Goal: Task Accomplishment & Management: Complete application form

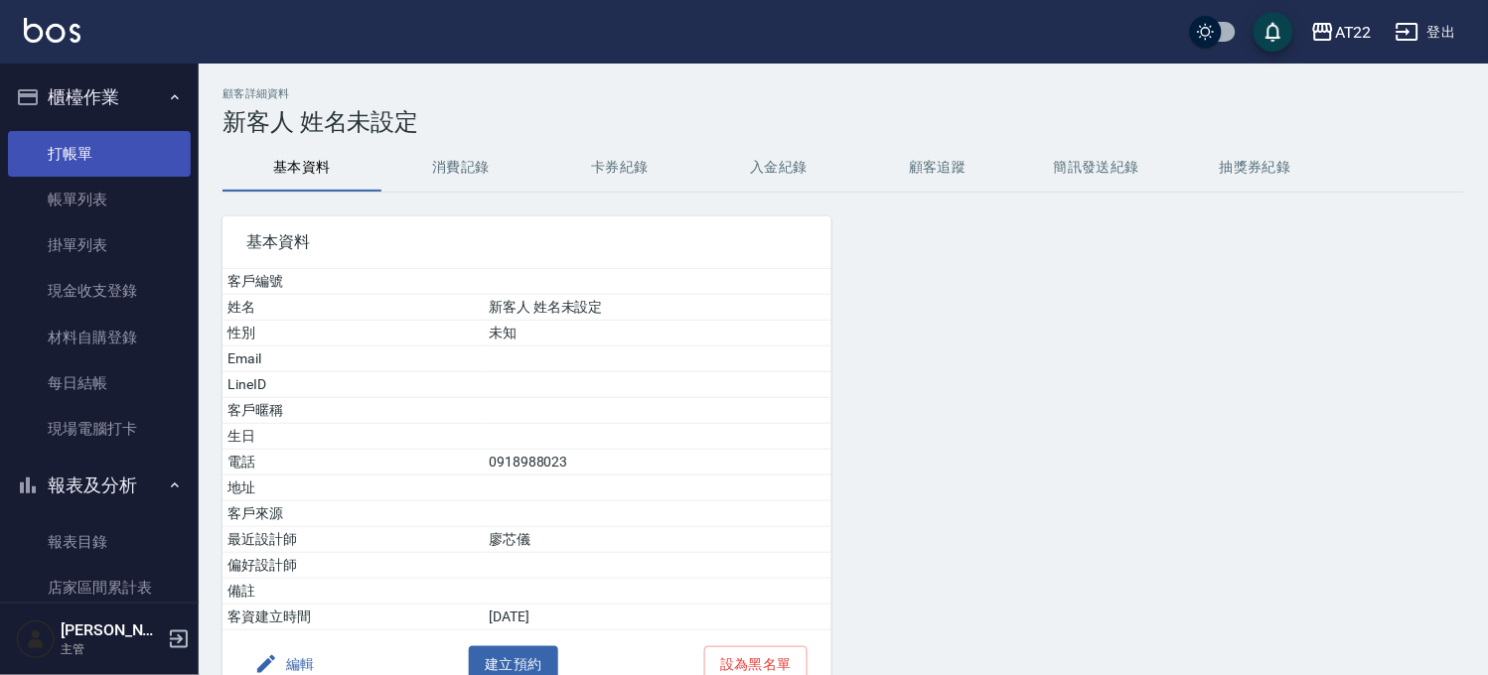
click at [96, 160] on link "打帳單" at bounding box center [99, 154] width 183 height 46
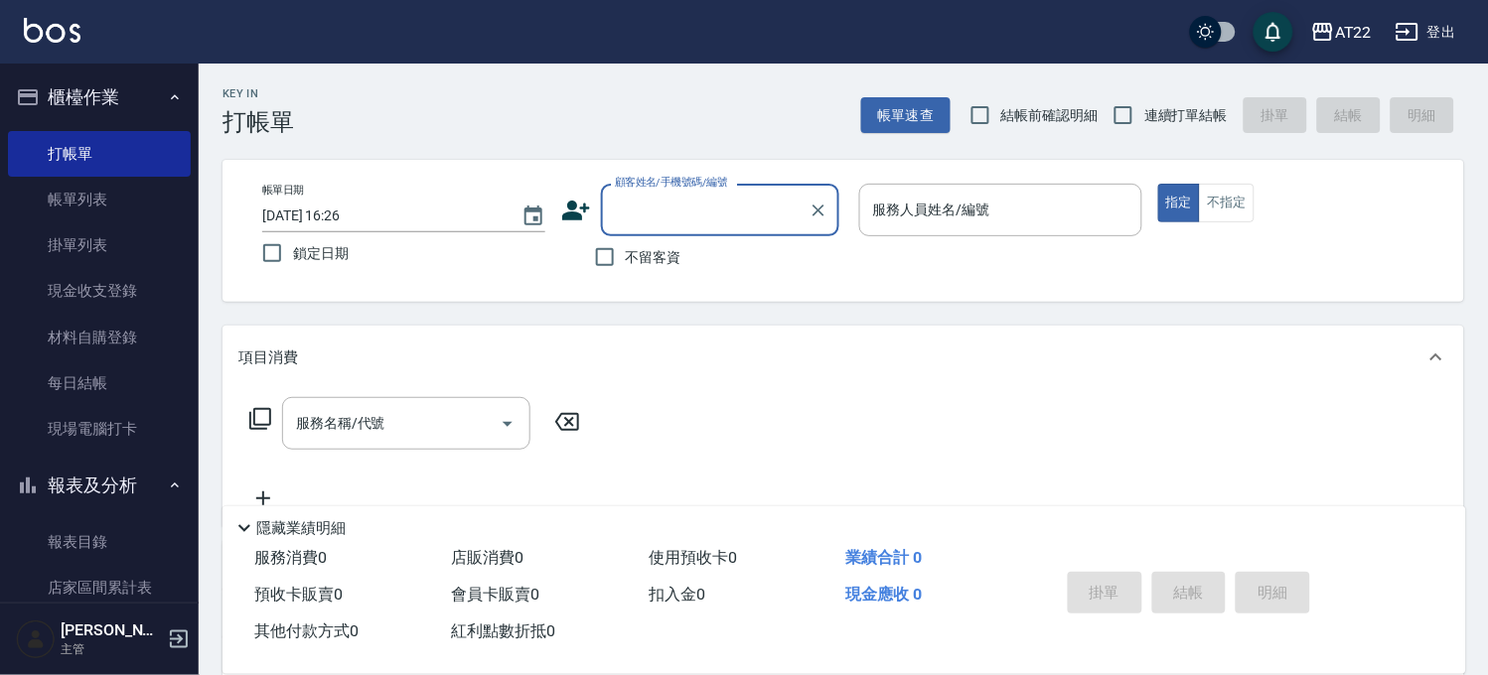
click at [590, 211] on icon at bounding box center [576, 211] width 30 height 30
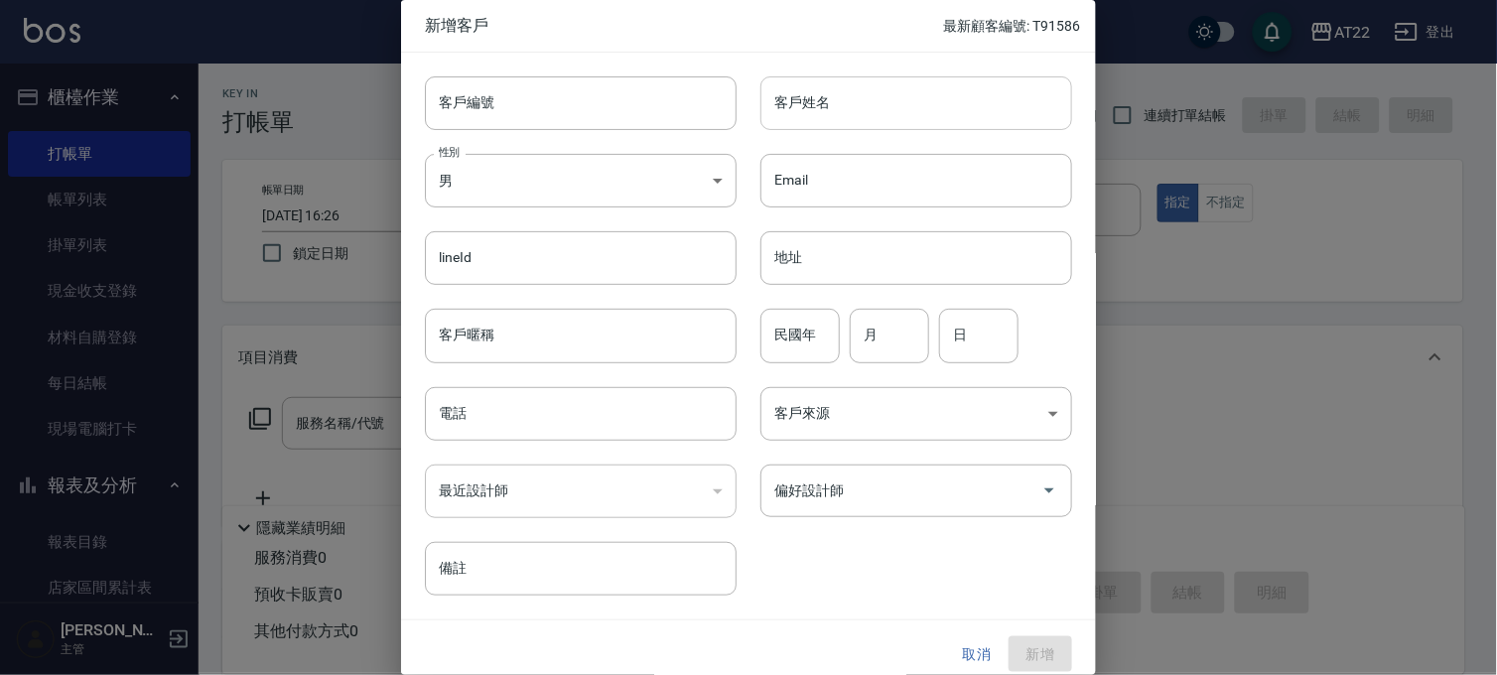
click at [791, 96] on input "客戶姓名" at bounding box center [917, 103] width 312 height 54
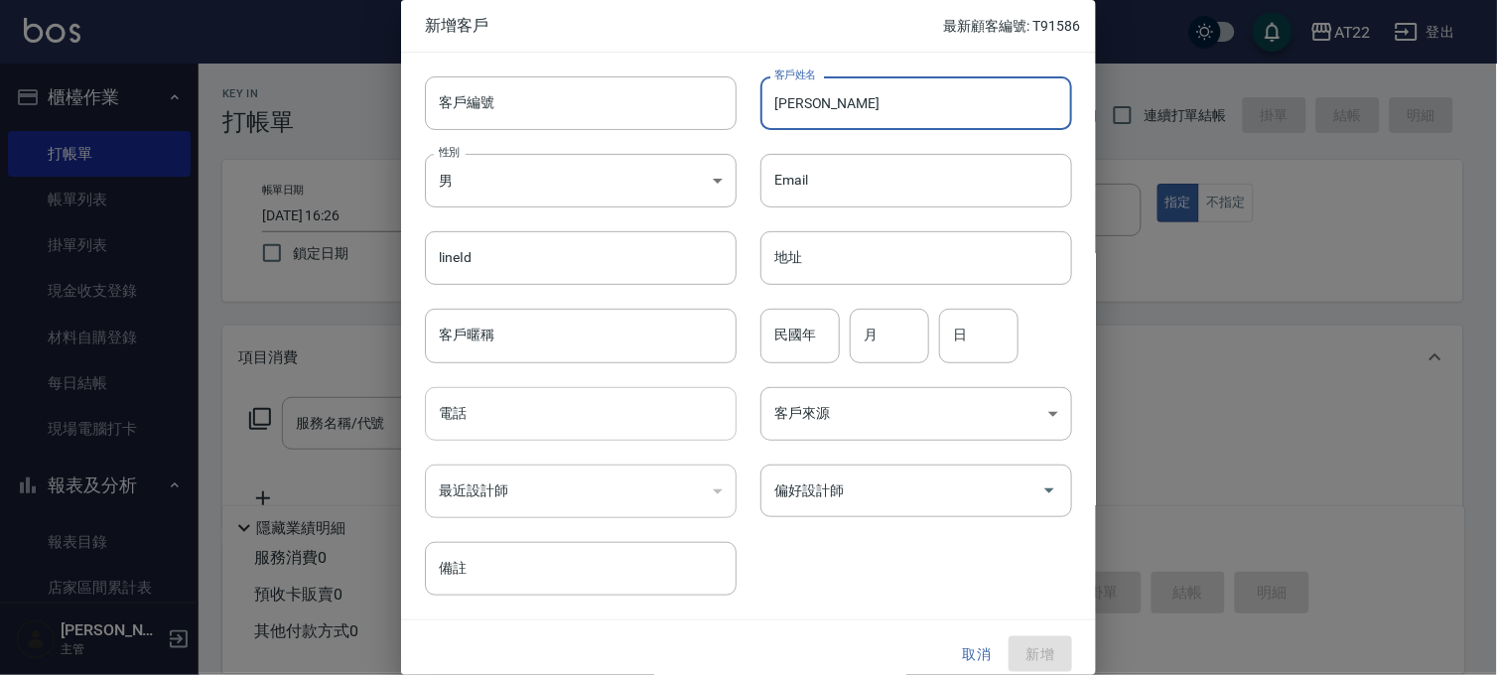
type input "[PERSON_NAME]"
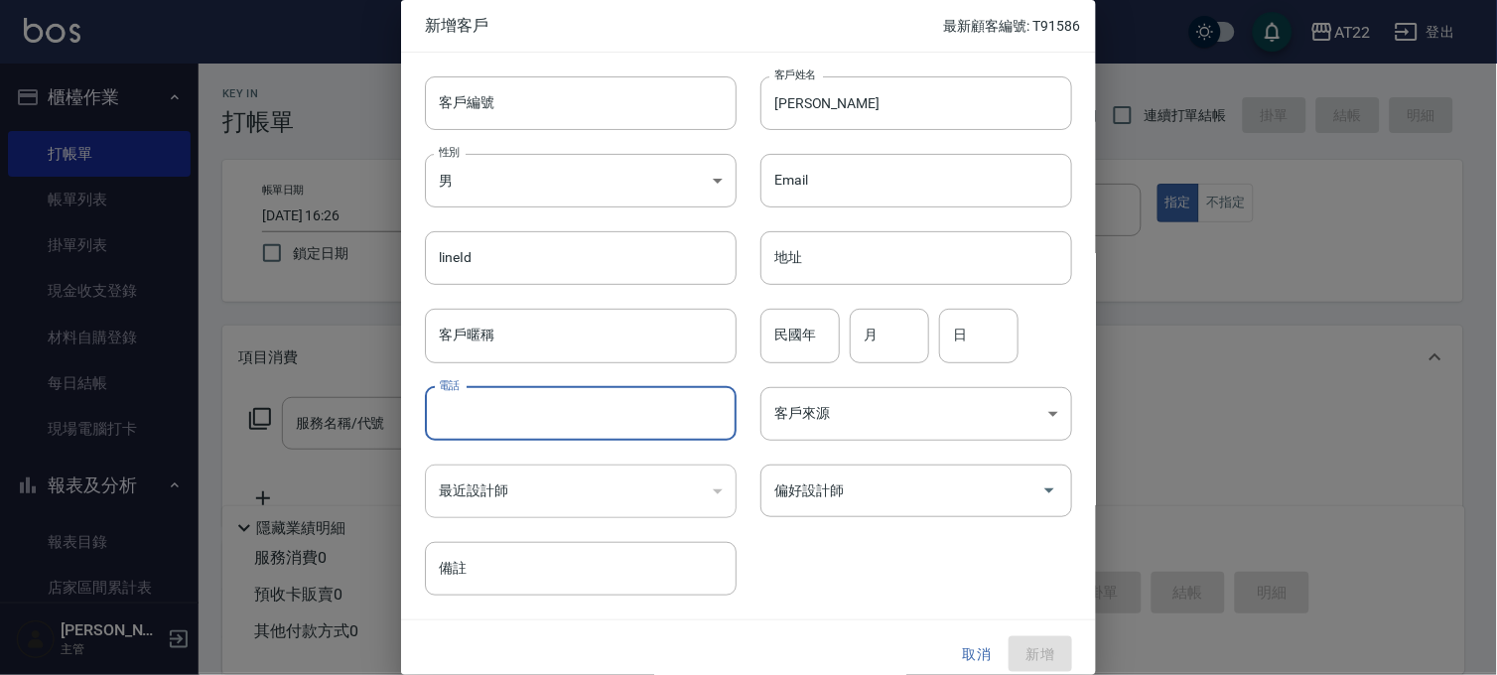
click at [562, 434] on input "電話" at bounding box center [581, 414] width 312 height 54
type input "0900778685"
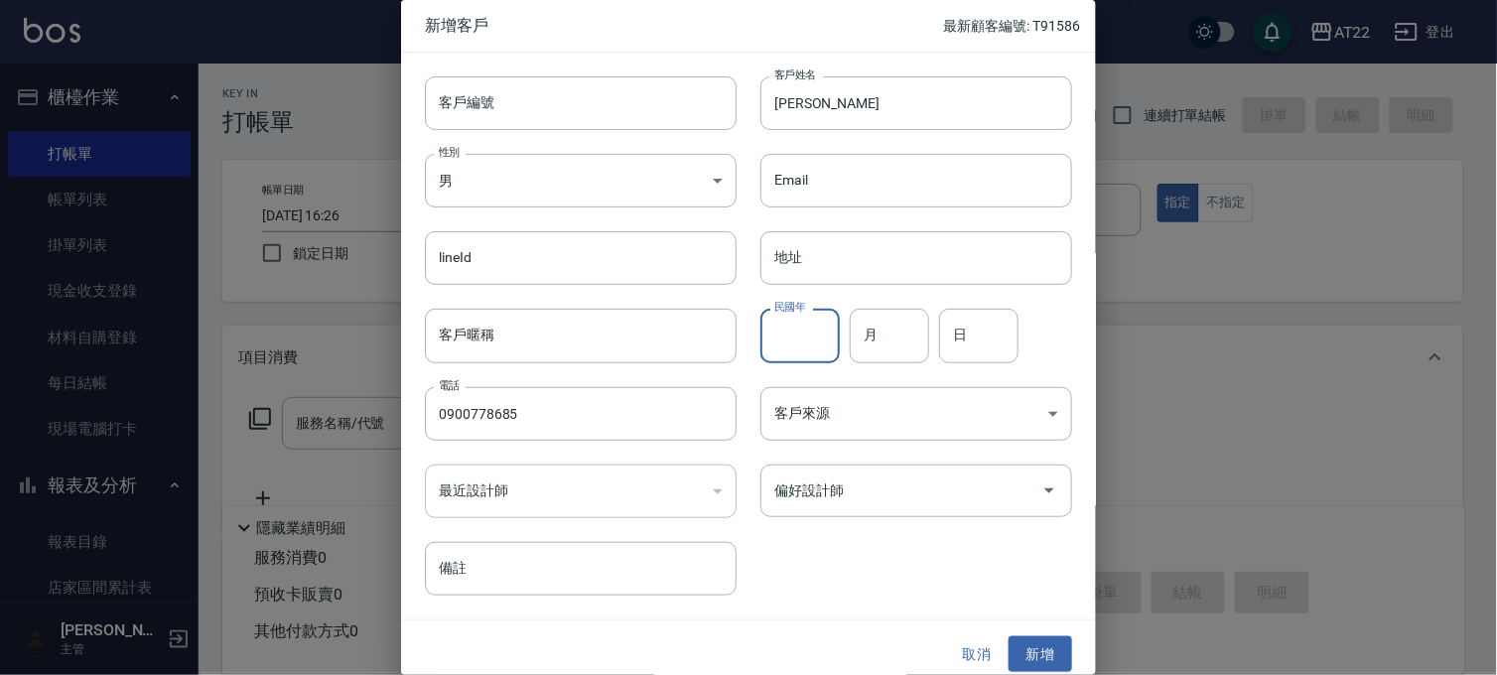
click at [771, 350] on input "民國年" at bounding box center [800, 336] width 79 height 54
type input "95"
type input "9"
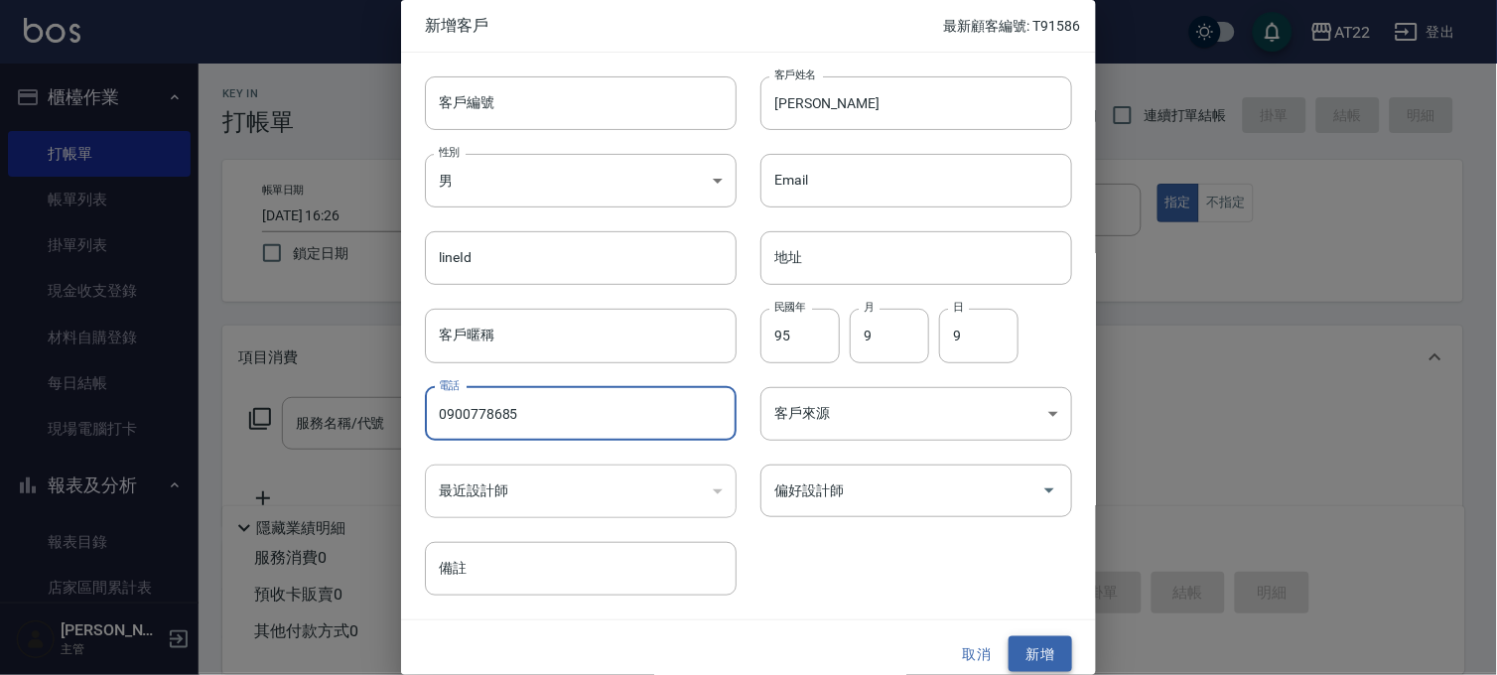
click at [1029, 660] on button "新增" at bounding box center [1041, 655] width 64 height 37
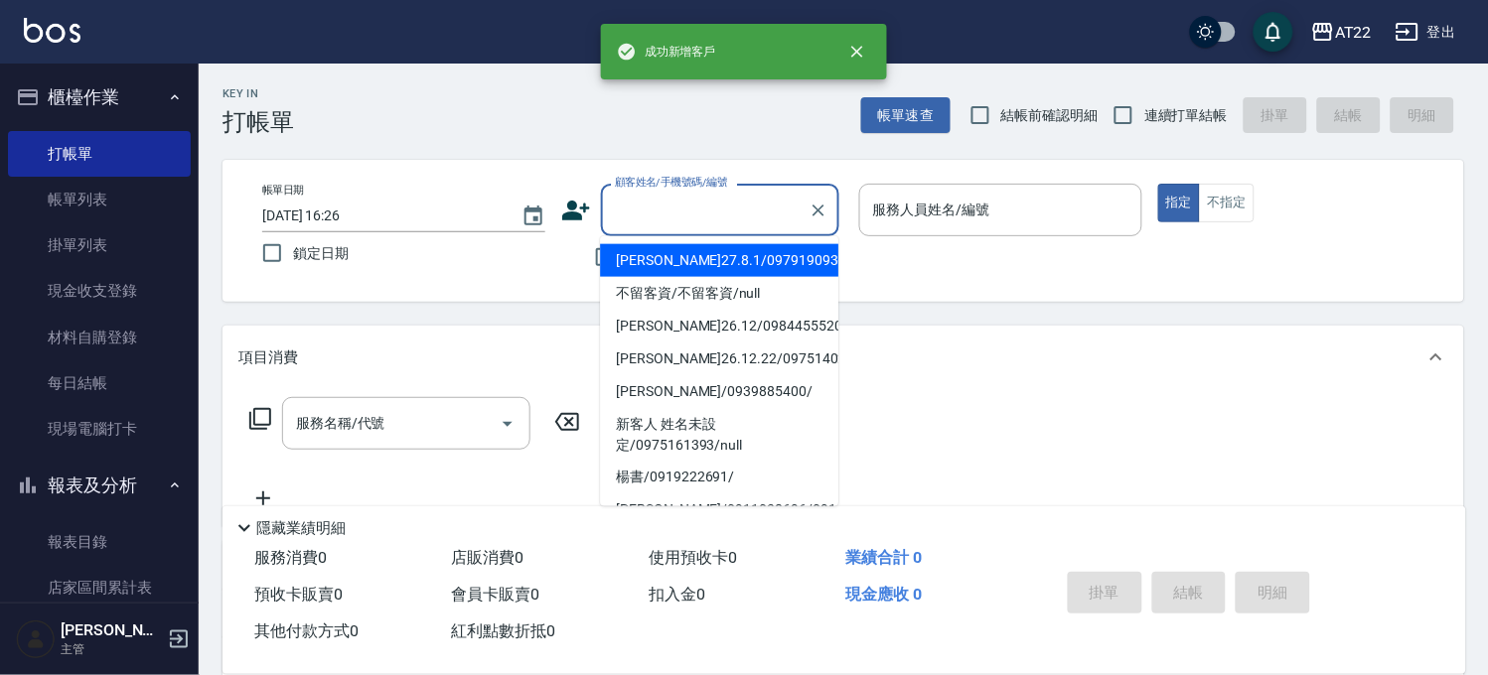
click at [720, 214] on input "顧客姓名/手機號碼/編號" at bounding box center [705, 210] width 191 height 35
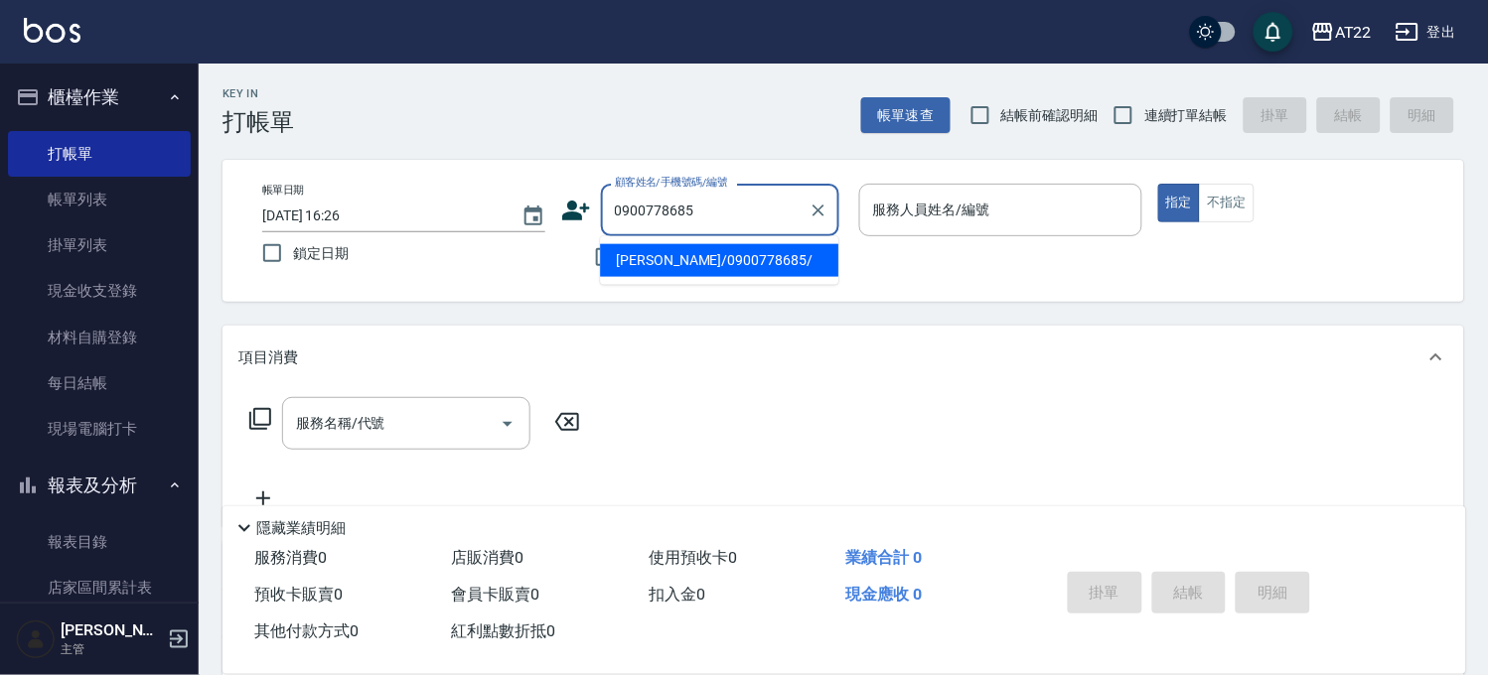
type input "[PERSON_NAME]/0900778685/"
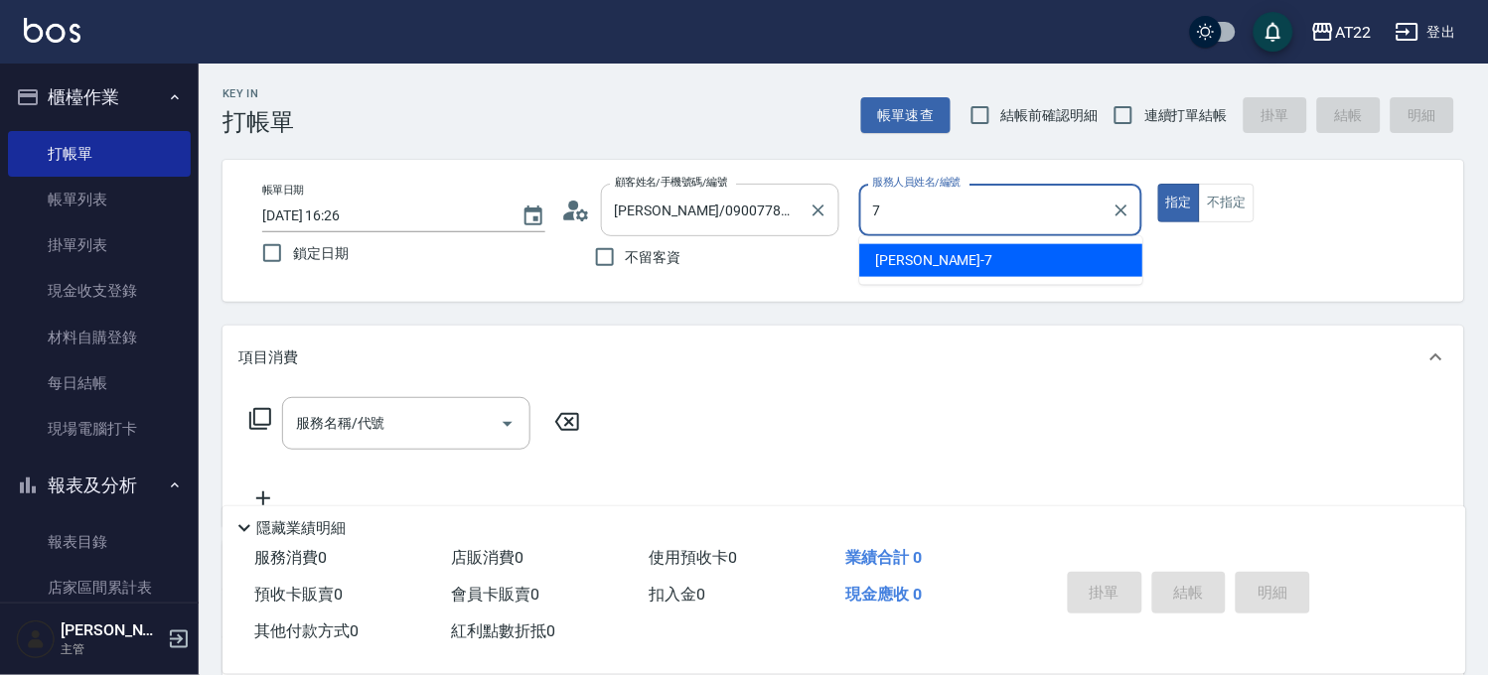
type input "[PERSON_NAME]-7"
type button "true"
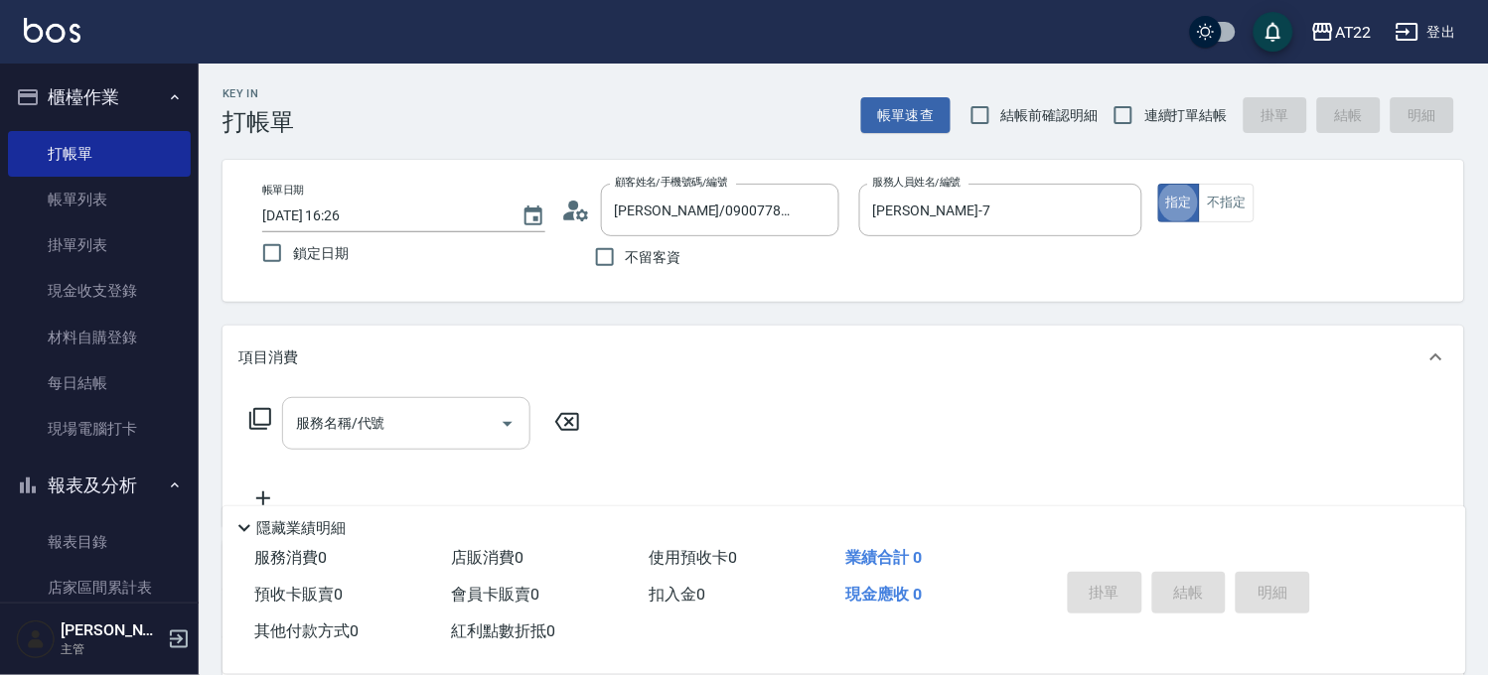
click at [473, 414] on input "服務名稱/代號" at bounding box center [391, 423] width 201 height 35
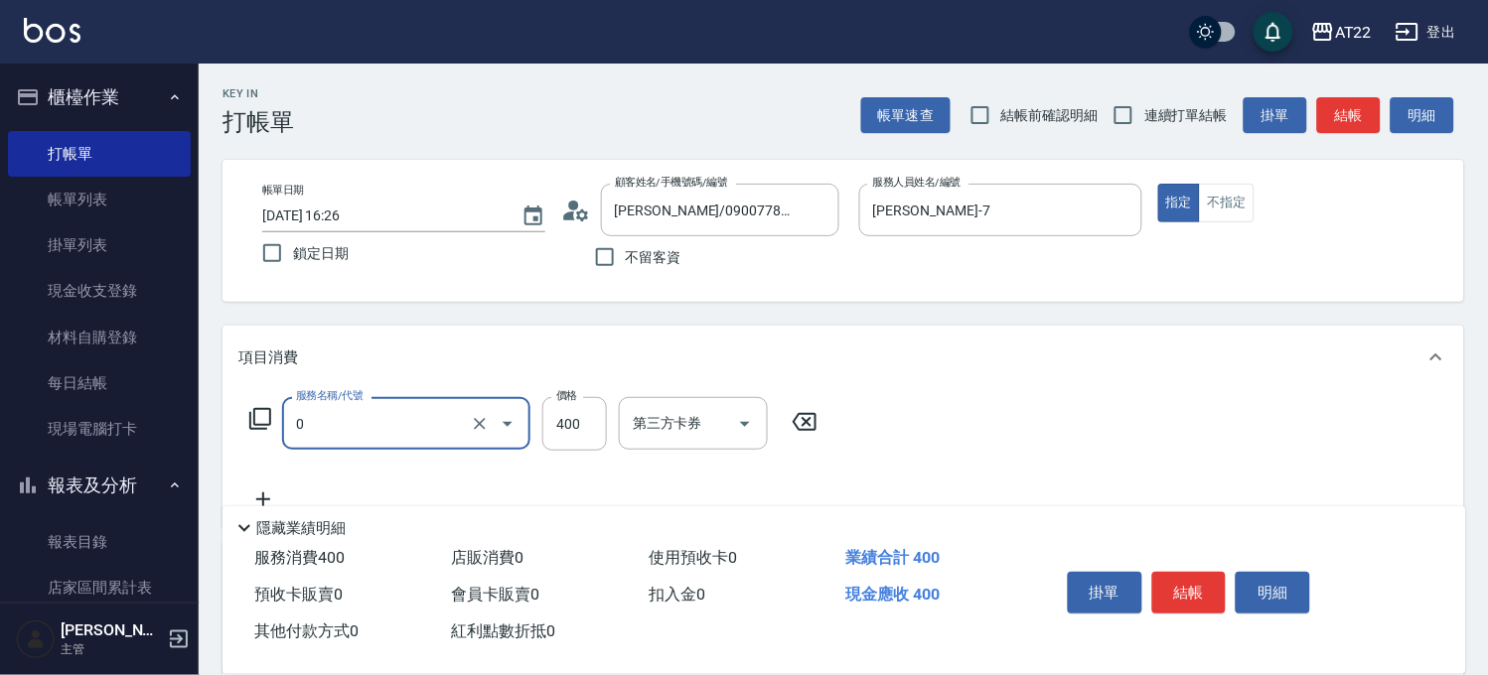
type input "有機洗髮(0)"
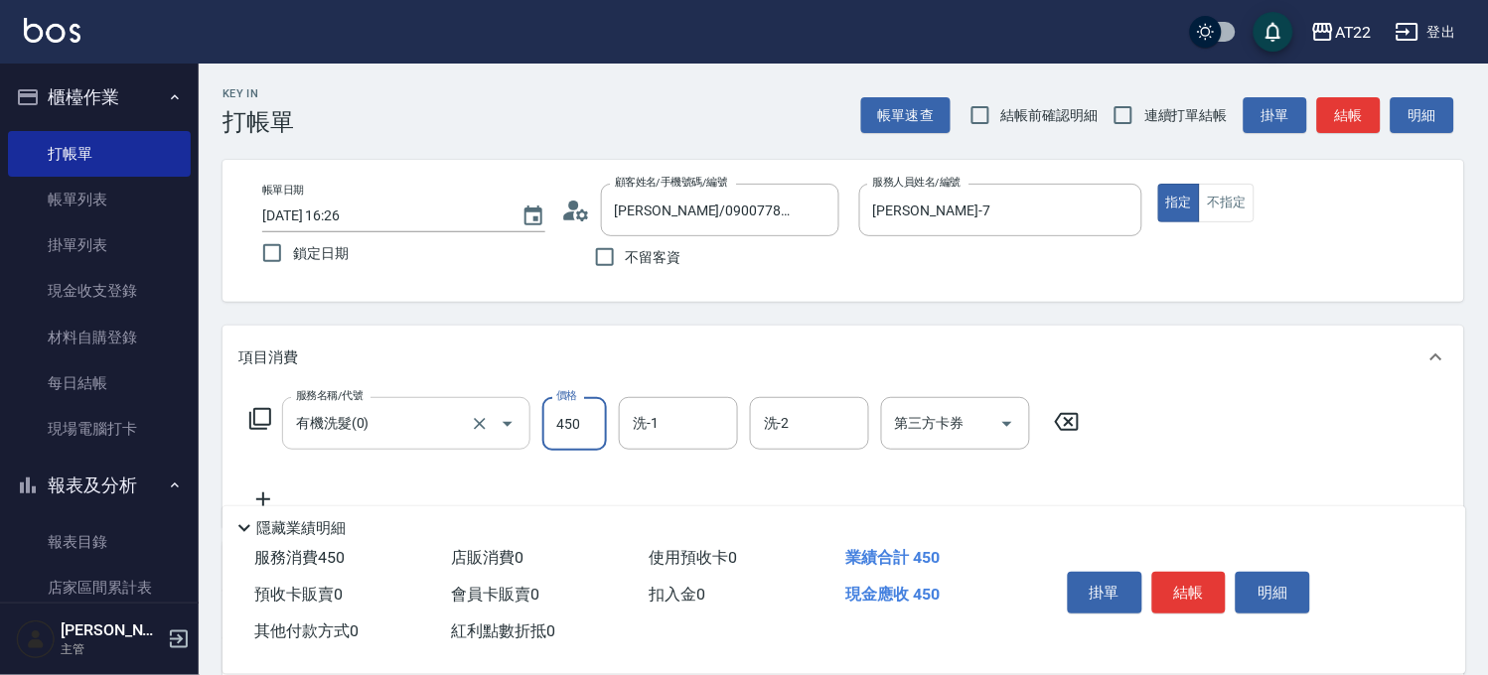
type input "450"
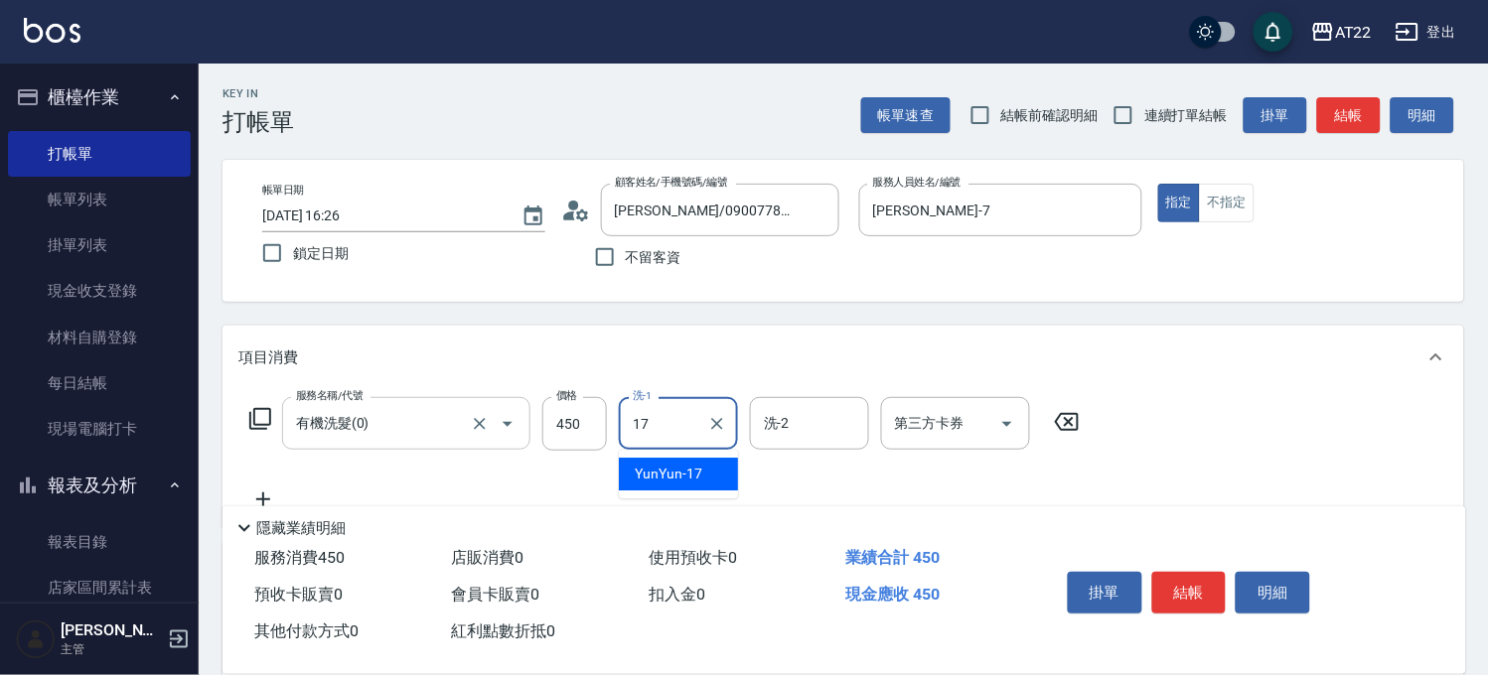
type input "YunYun-17"
click at [256, 489] on icon at bounding box center [263, 500] width 50 height 24
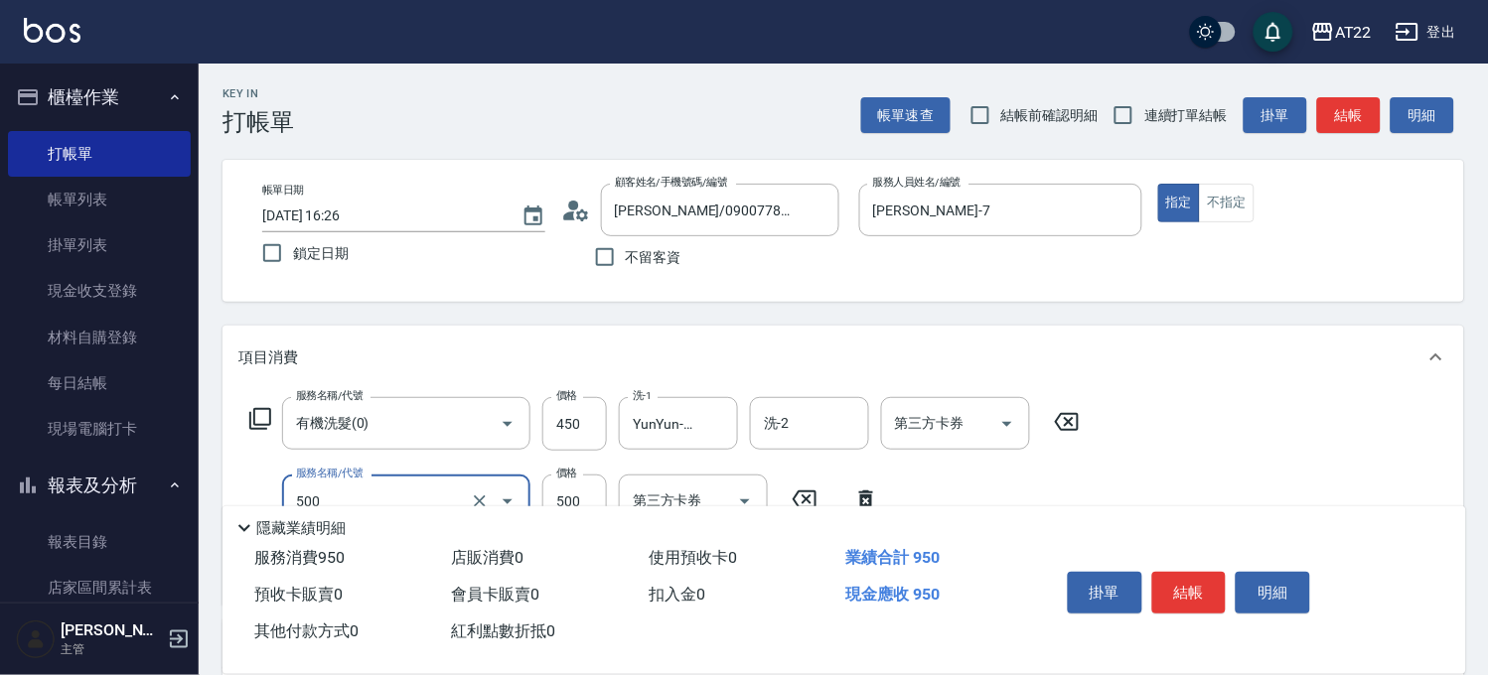
type input "剪髮(500)"
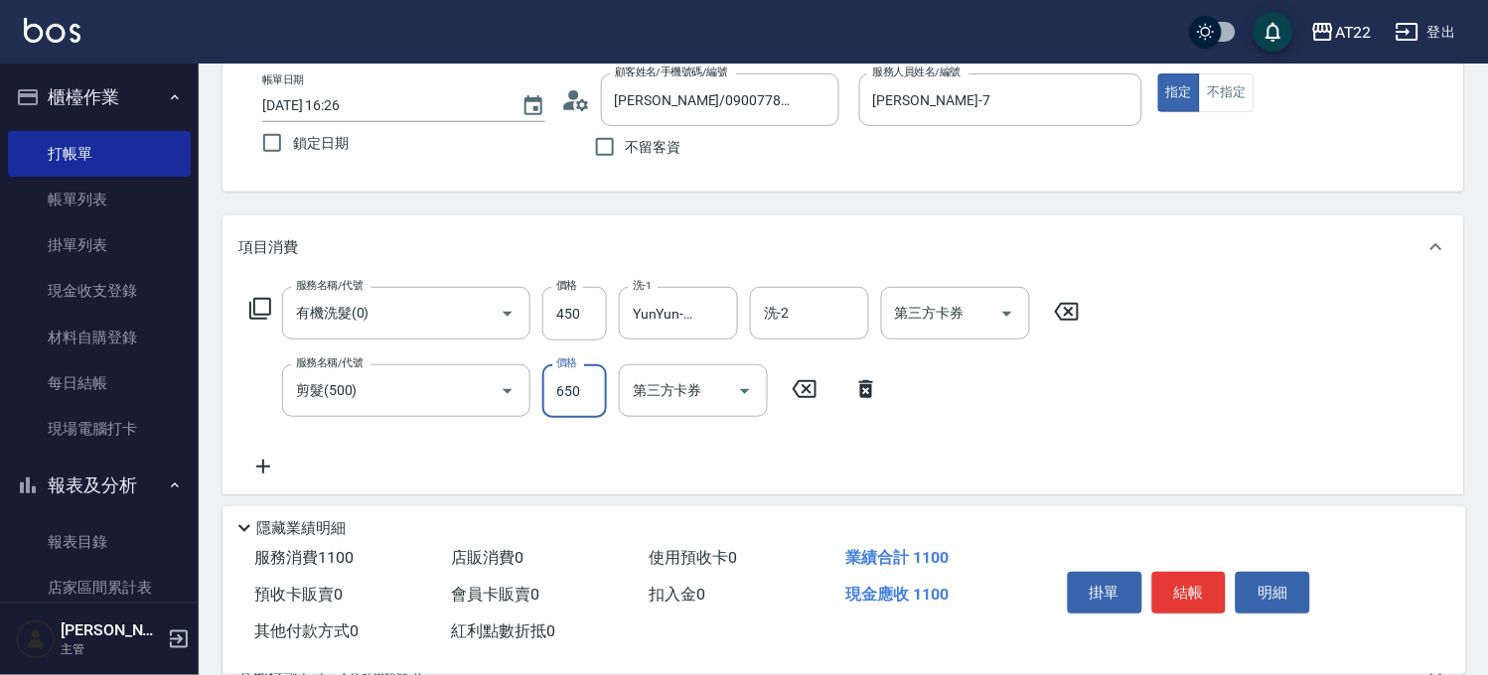
type input "650"
click at [265, 470] on icon at bounding box center [263, 467] width 50 height 24
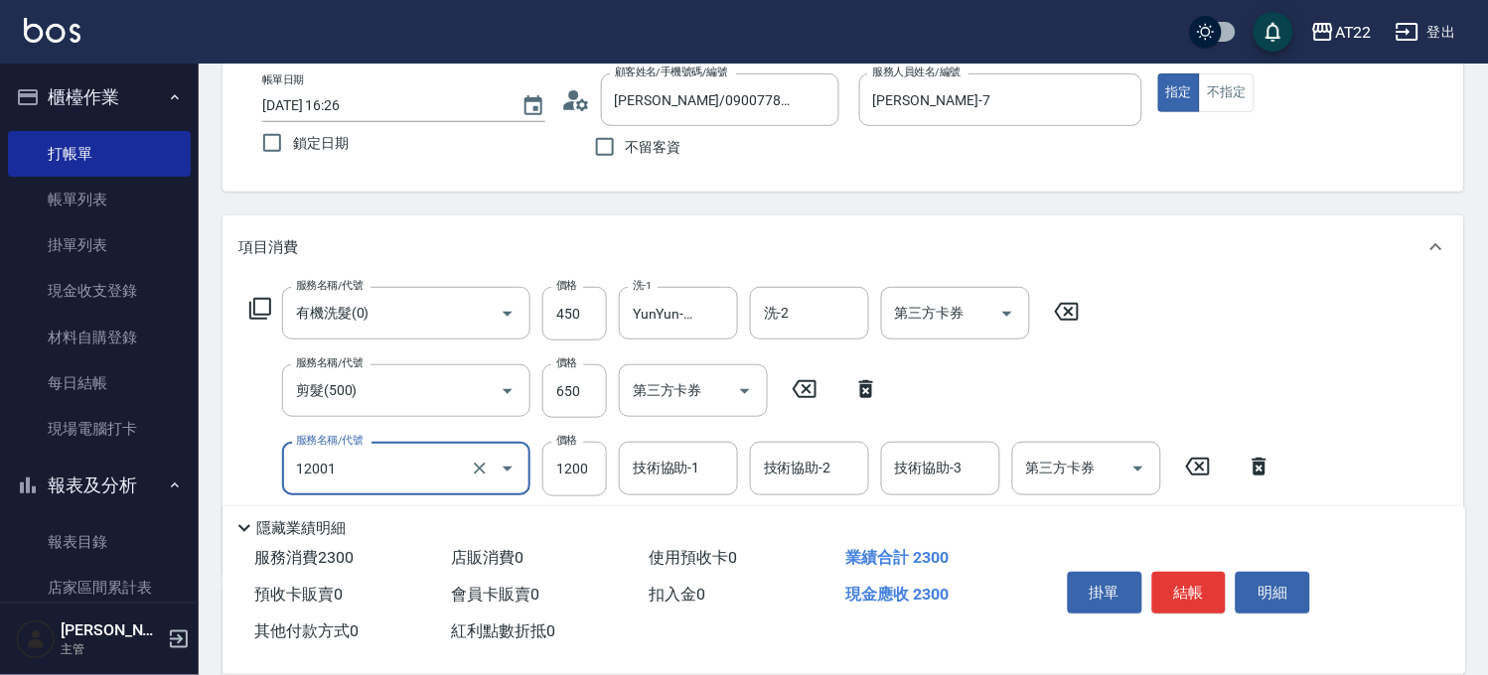
type input "燙髮S(12001)"
type input "1900"
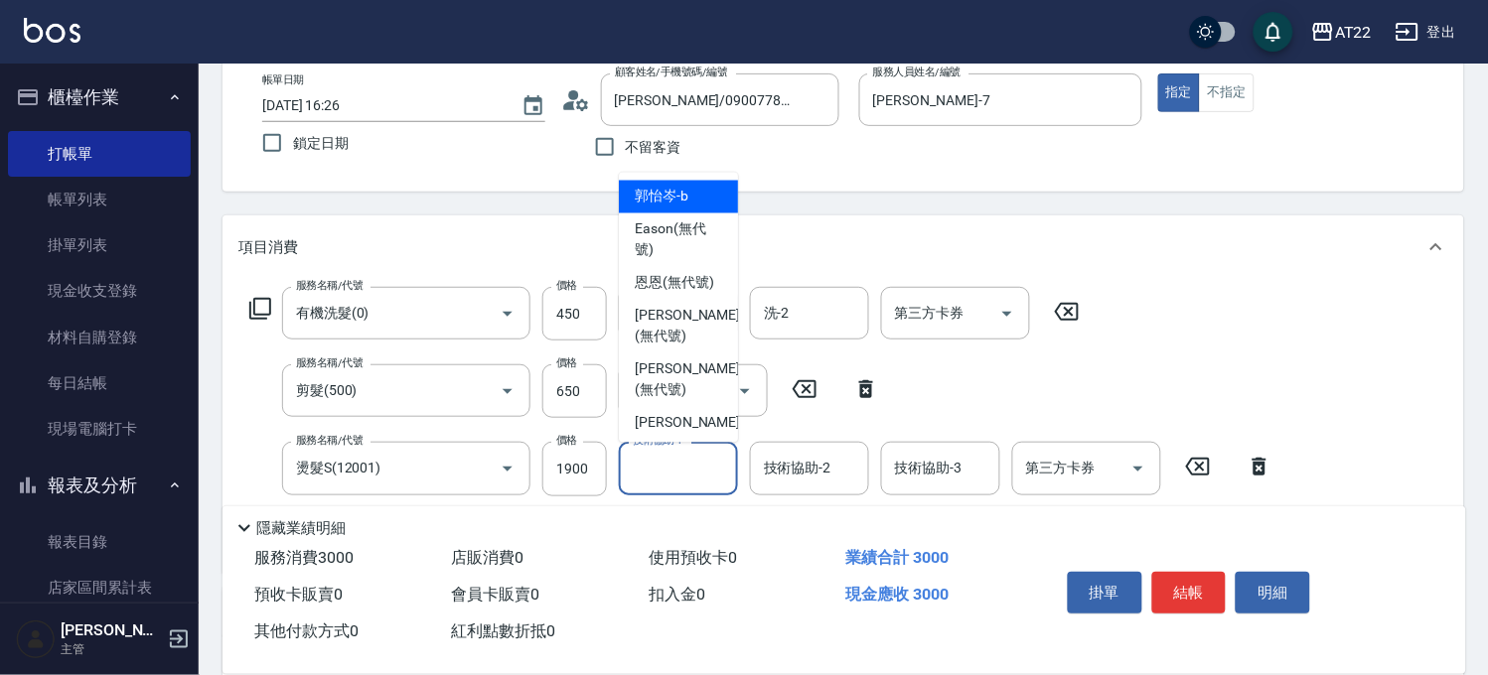
click at [629, 467] on input "技術協助-1" at bounding box center [678, 468] width 101 height 35
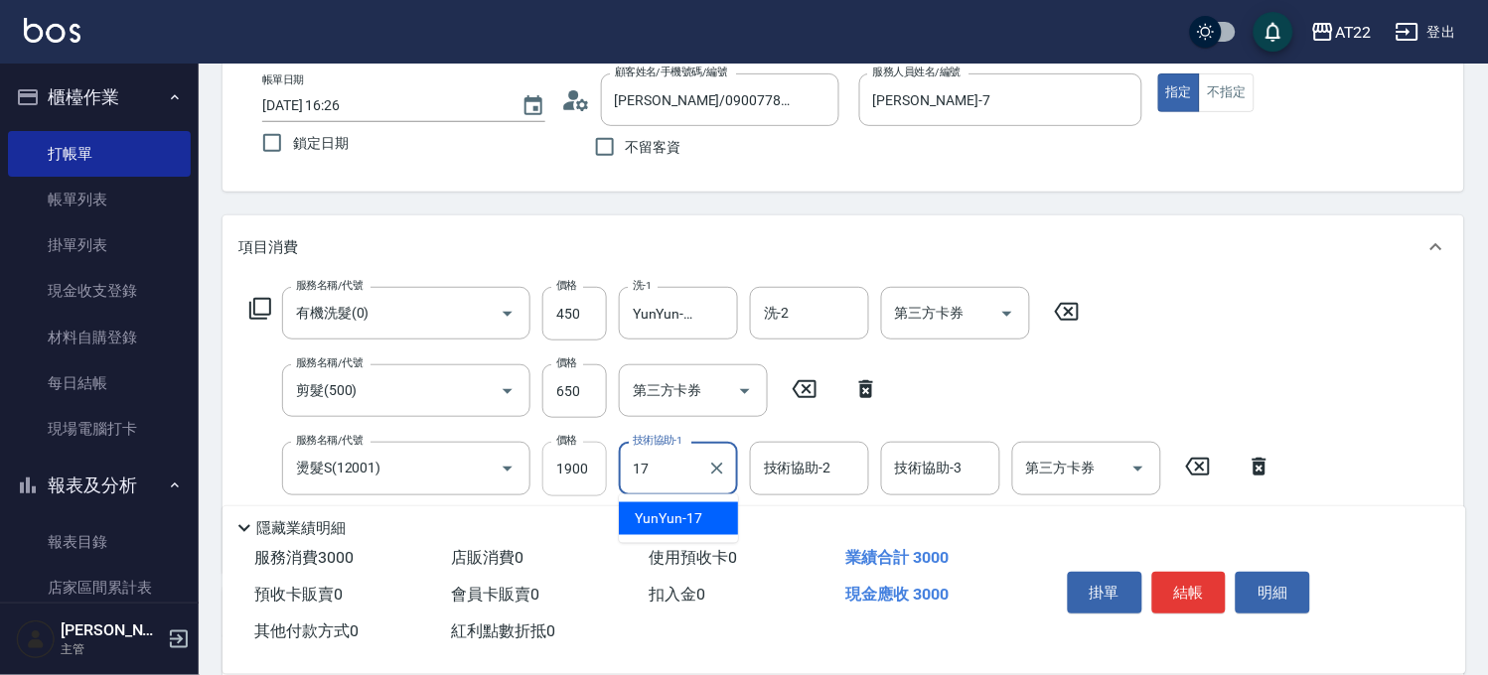
type input "YunYun-17"
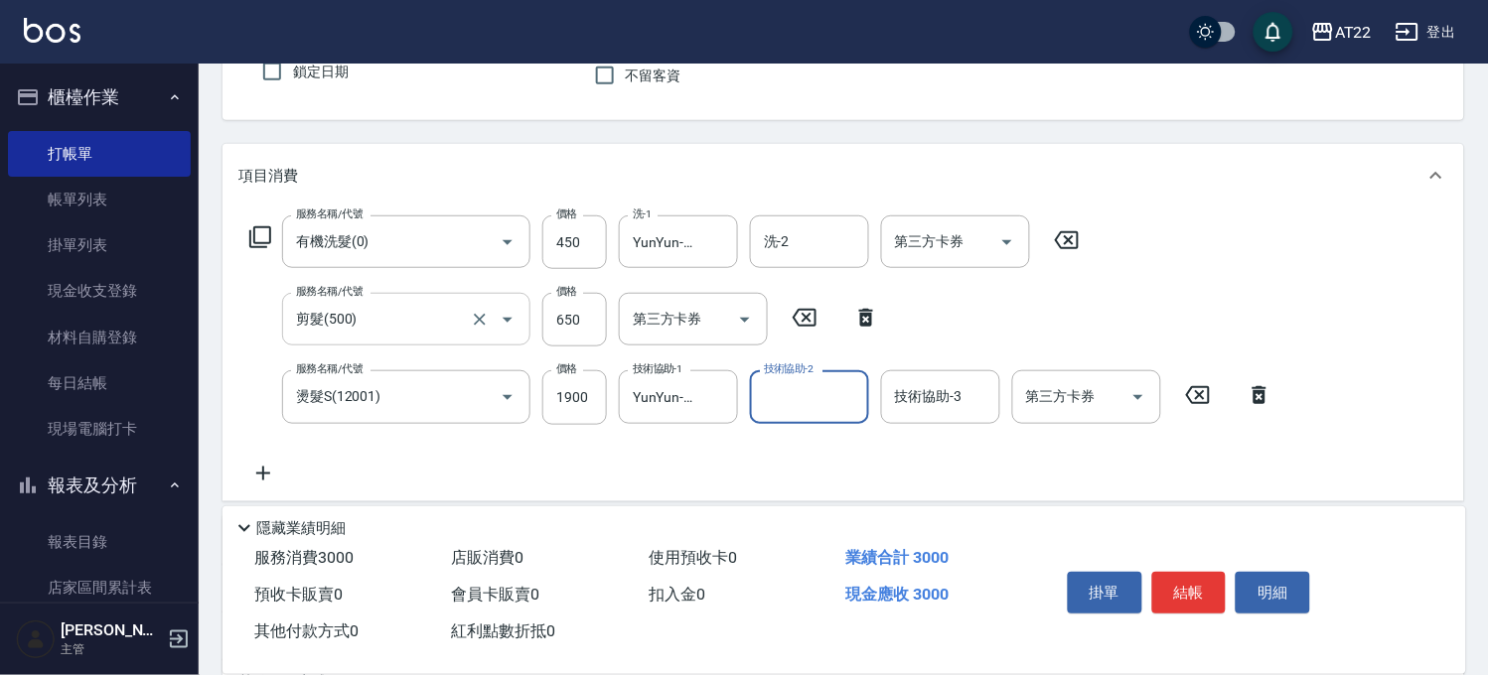
scroll to position [220, 0]
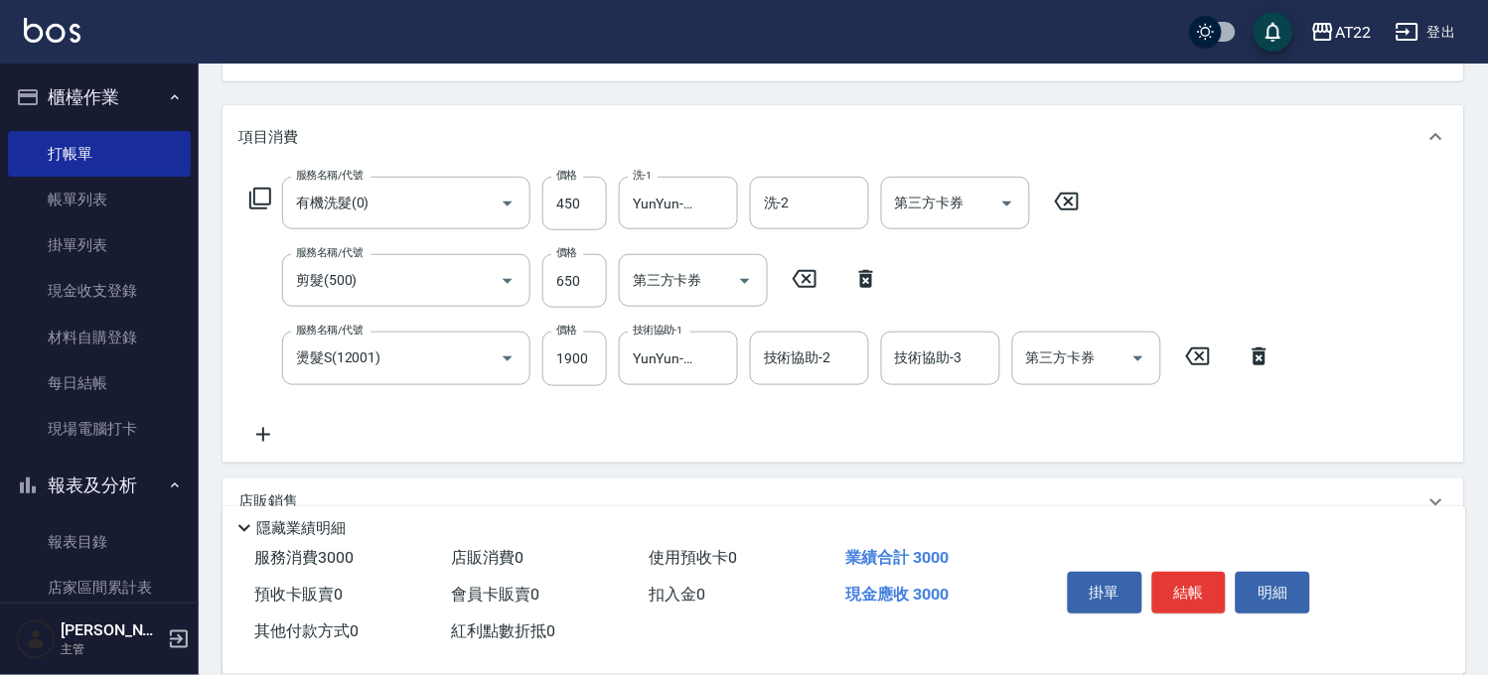
click at [245, 433] on icon at bounding box center [263, 435] width 50 height 24
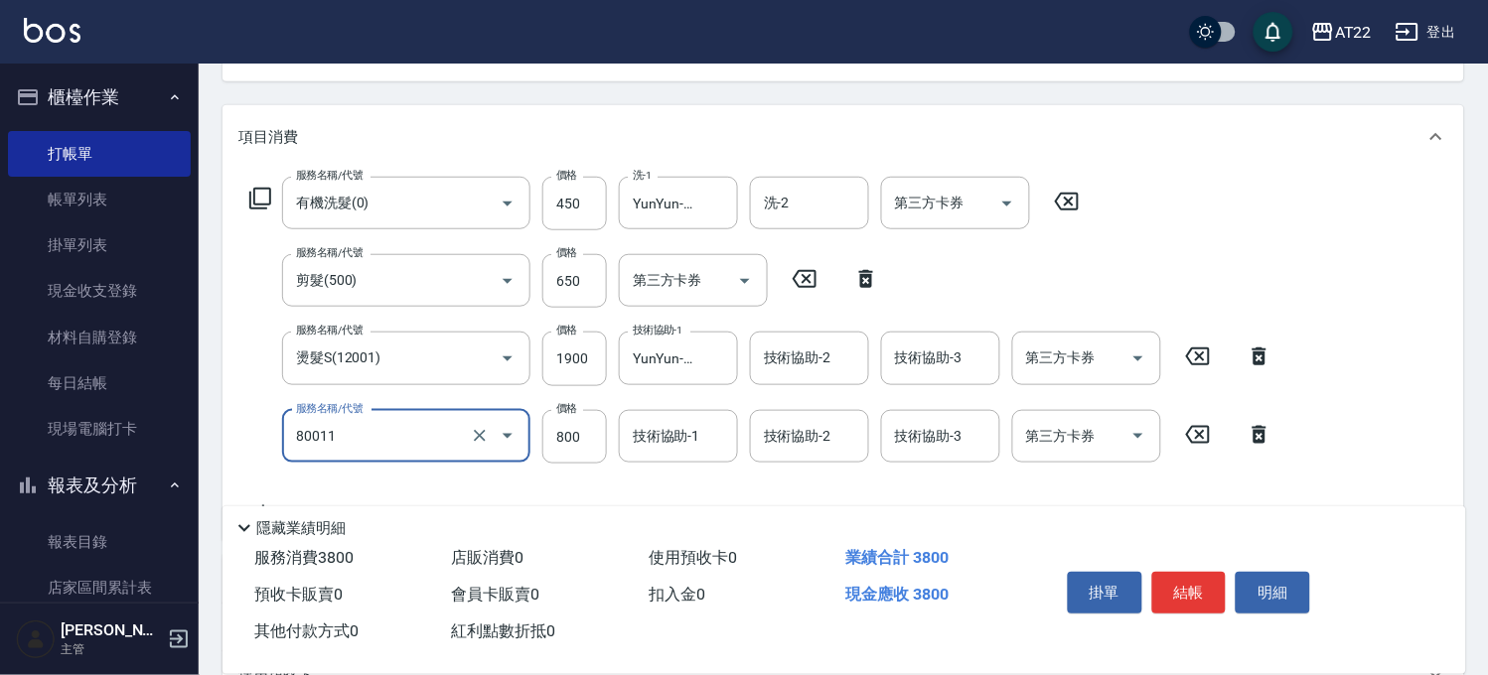
type input "晶漾深層護髮(80011)"
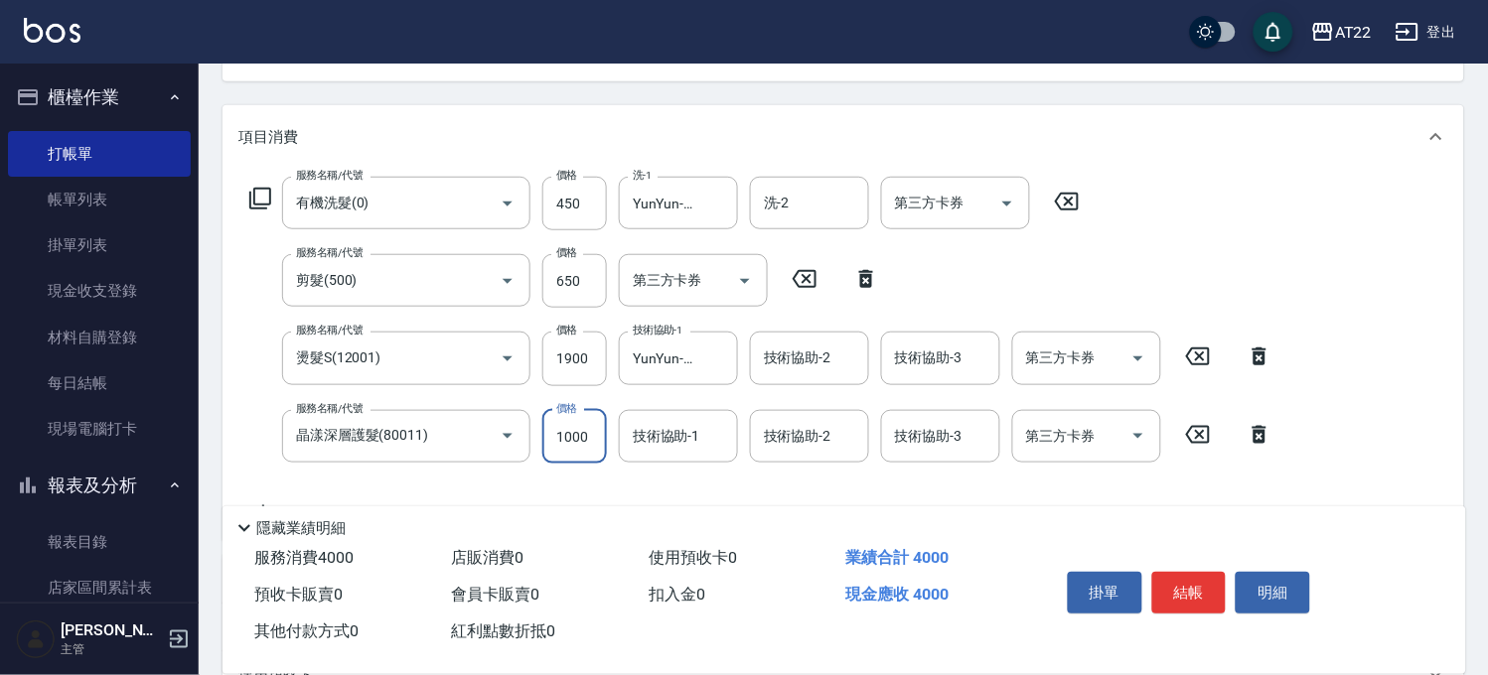
type input "1000"
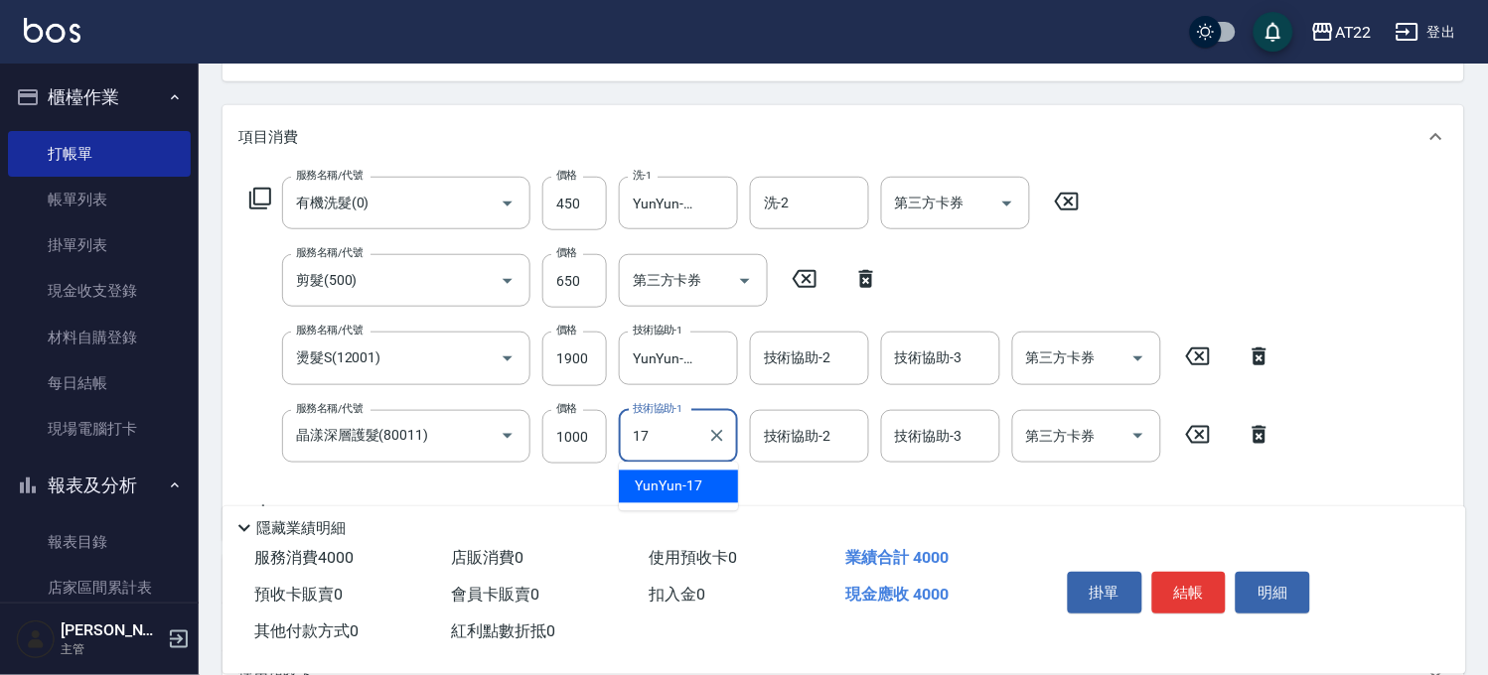
type input "YunYun-17"
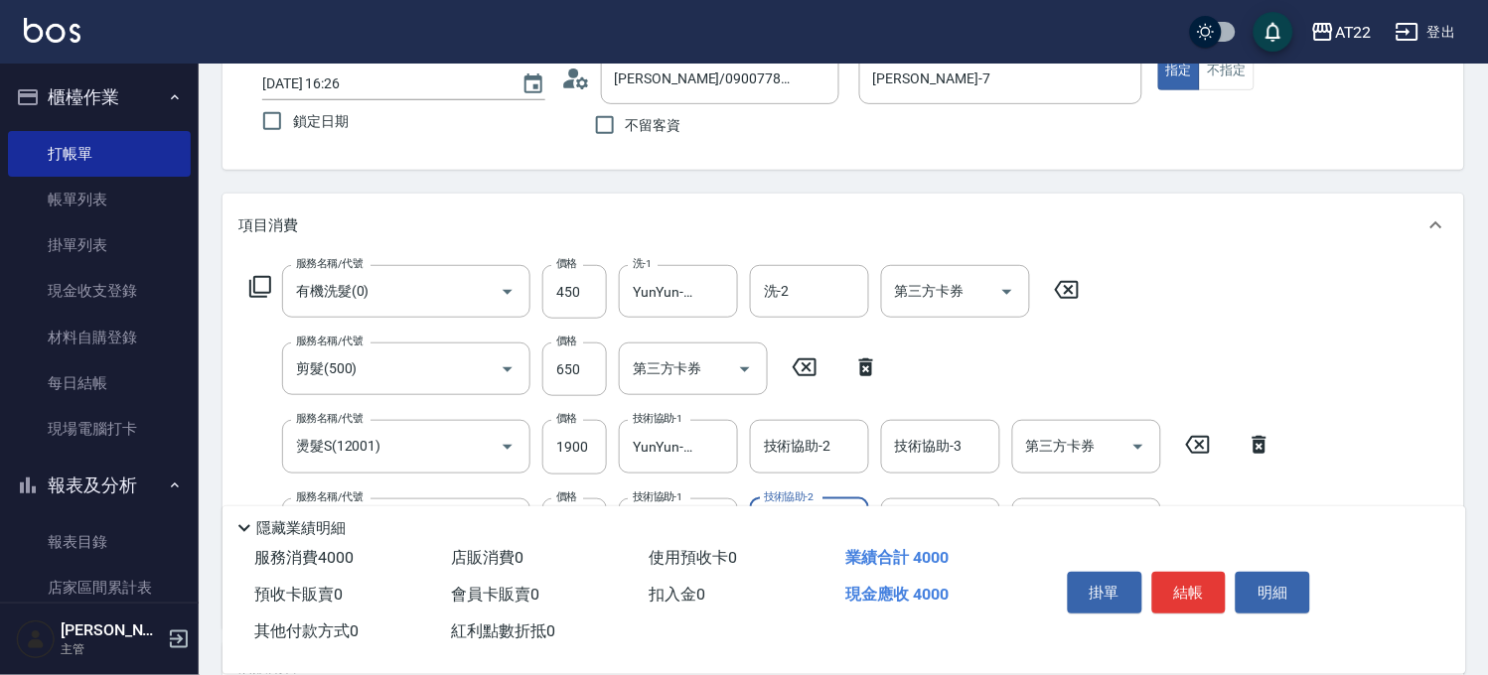
scroll to position [0, 0]
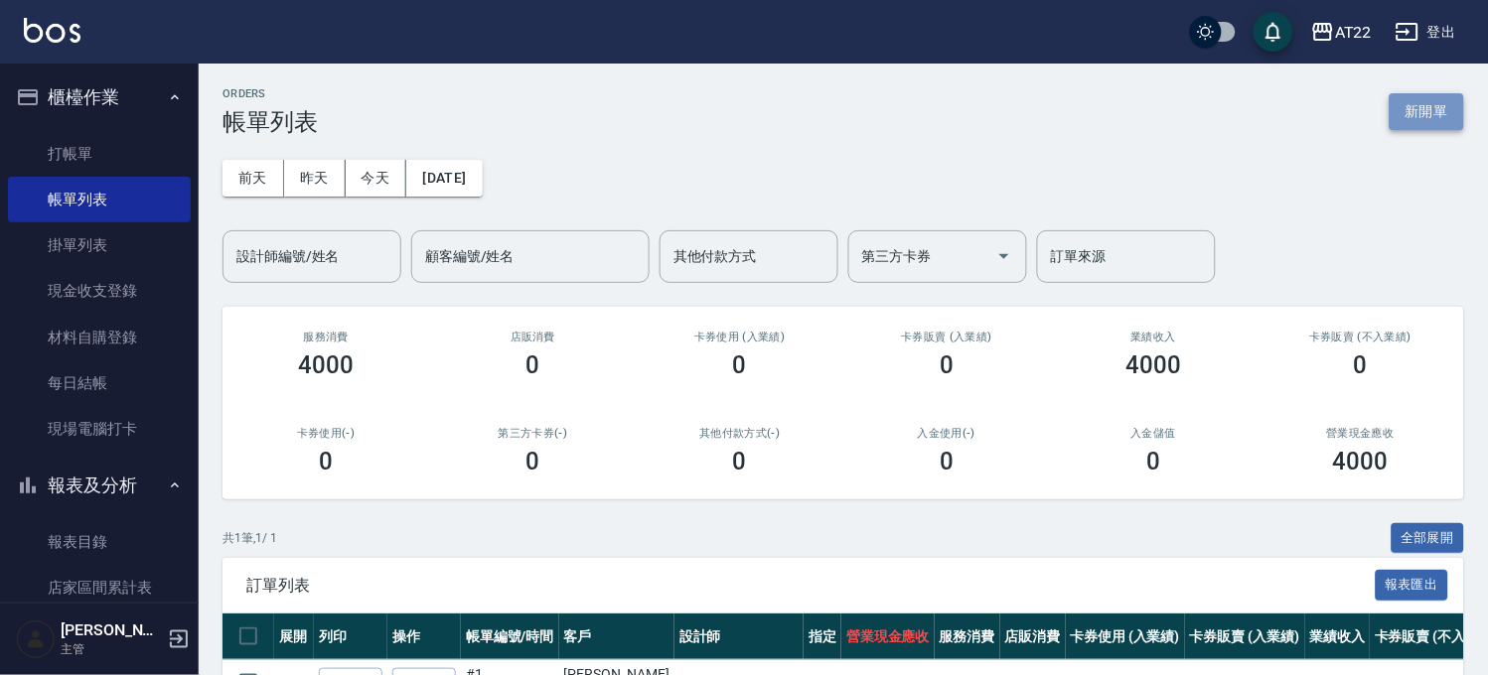
click at [1426, 107] on button "新開單" at bounding box center [1426, 111] width 74 height 37
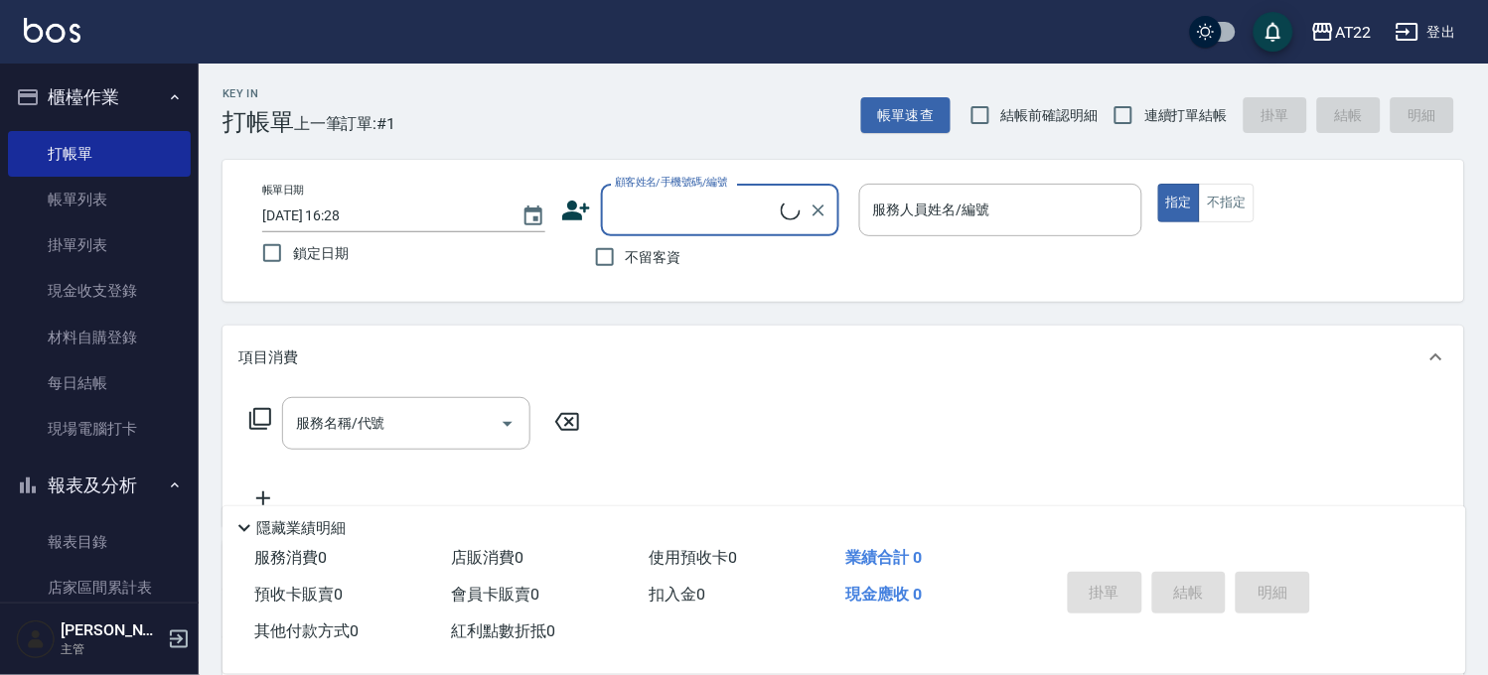
click at [1148, 107] on span "連續打單結帳" at bounding box center [1185, 115] width 83 height 21
click at [1144, 107] on input "連續打單結帳" at bounding box center [1123, 115] width 42 height 42
checkbox input "true"
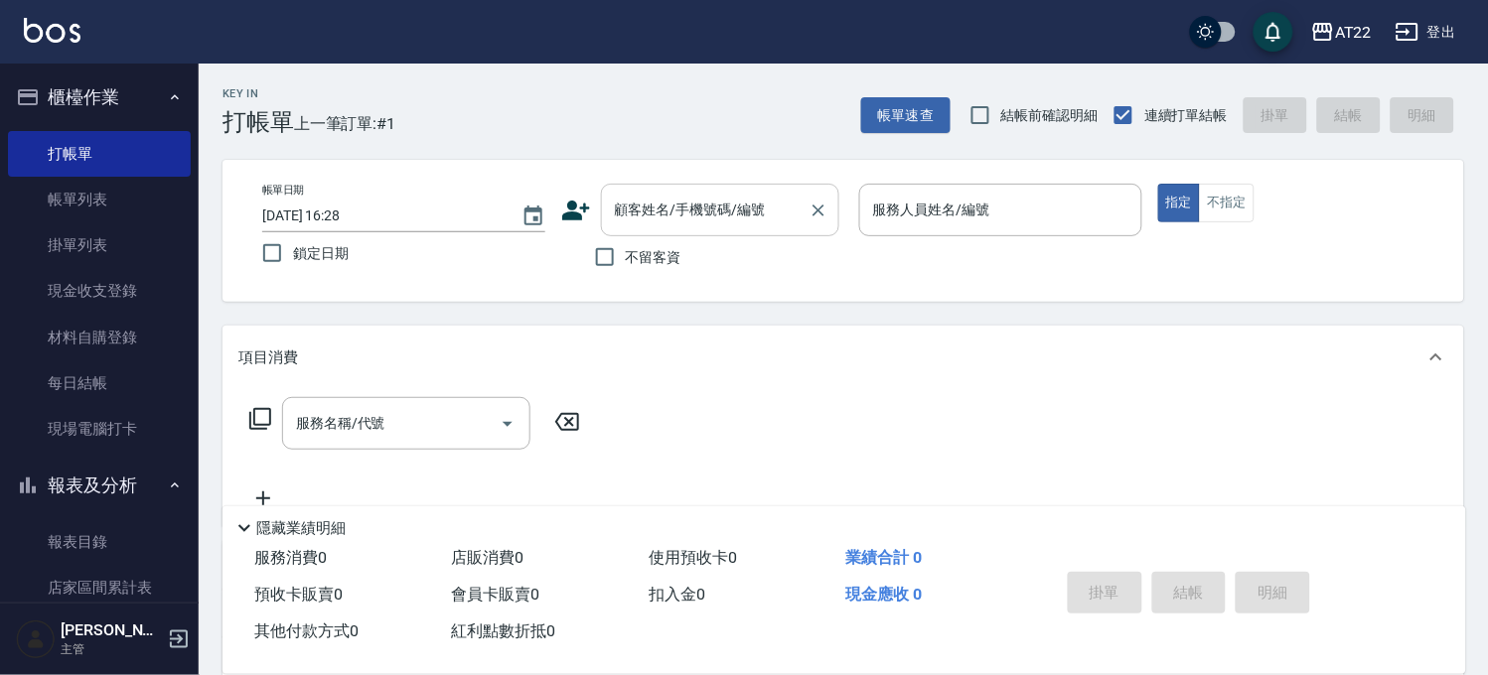
click at [713, 191] on div "顧客姓名/手機號碼/編號" at bounding box center [720, 210] width 238 height 53
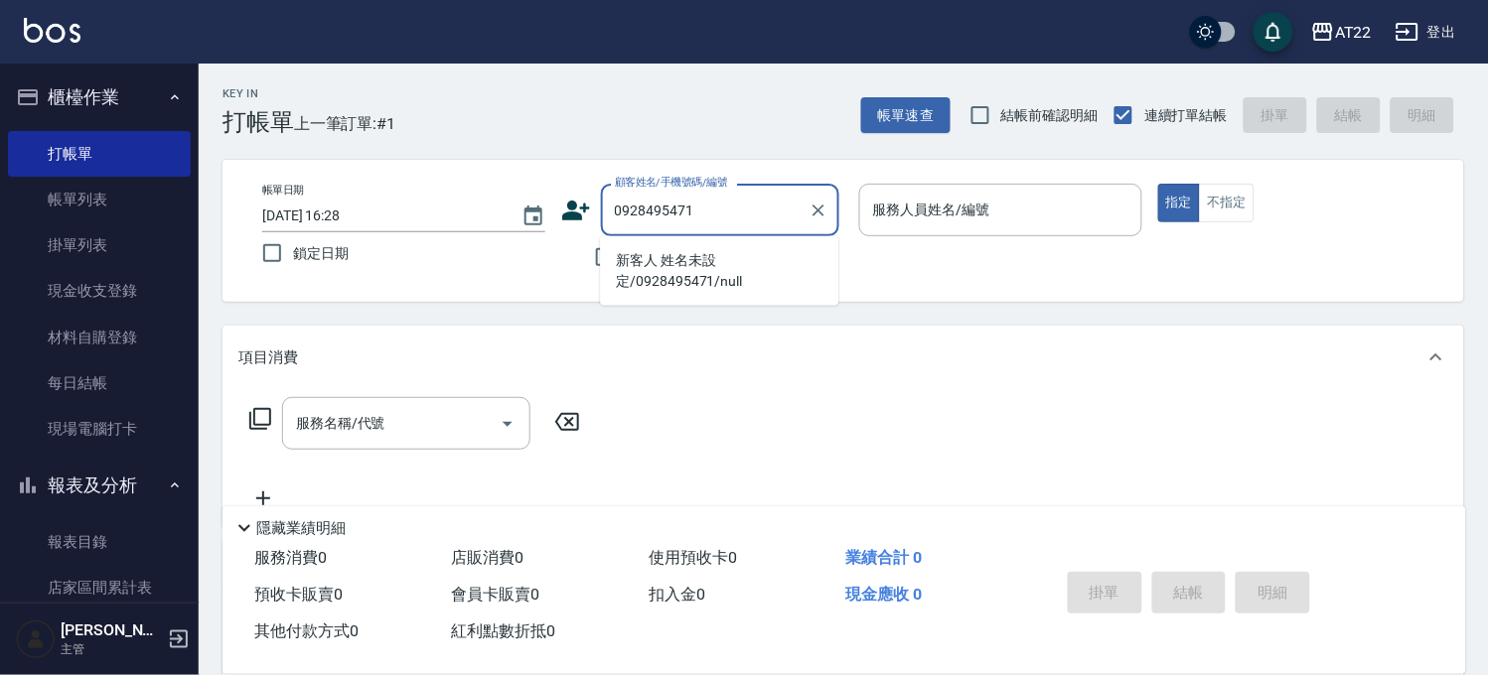
click at [701, 258] on li "新客人 姓名未設定/0928495471/null" at bounding box center [719, 271] width 238 height 54
type input "新客人 姓名未設定/0928495471/null"
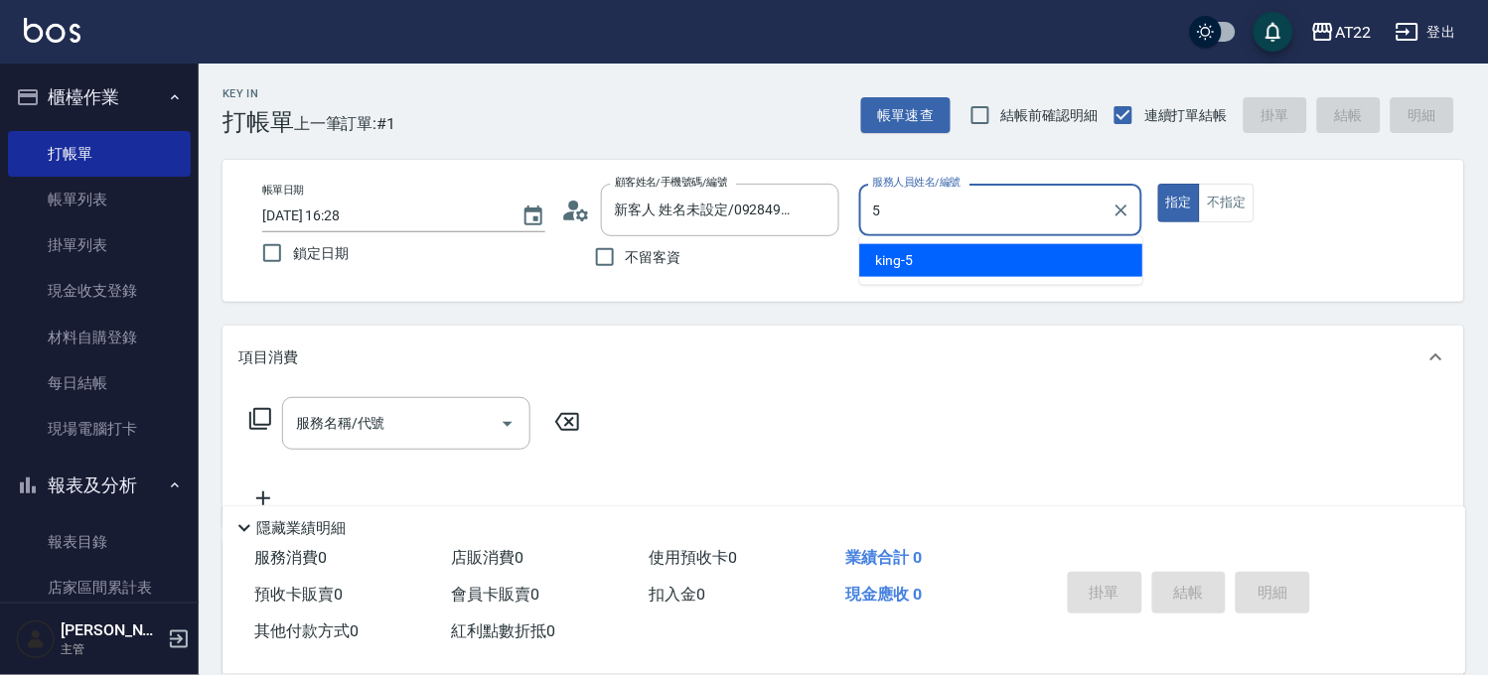
type input "king-5"
type button "true"
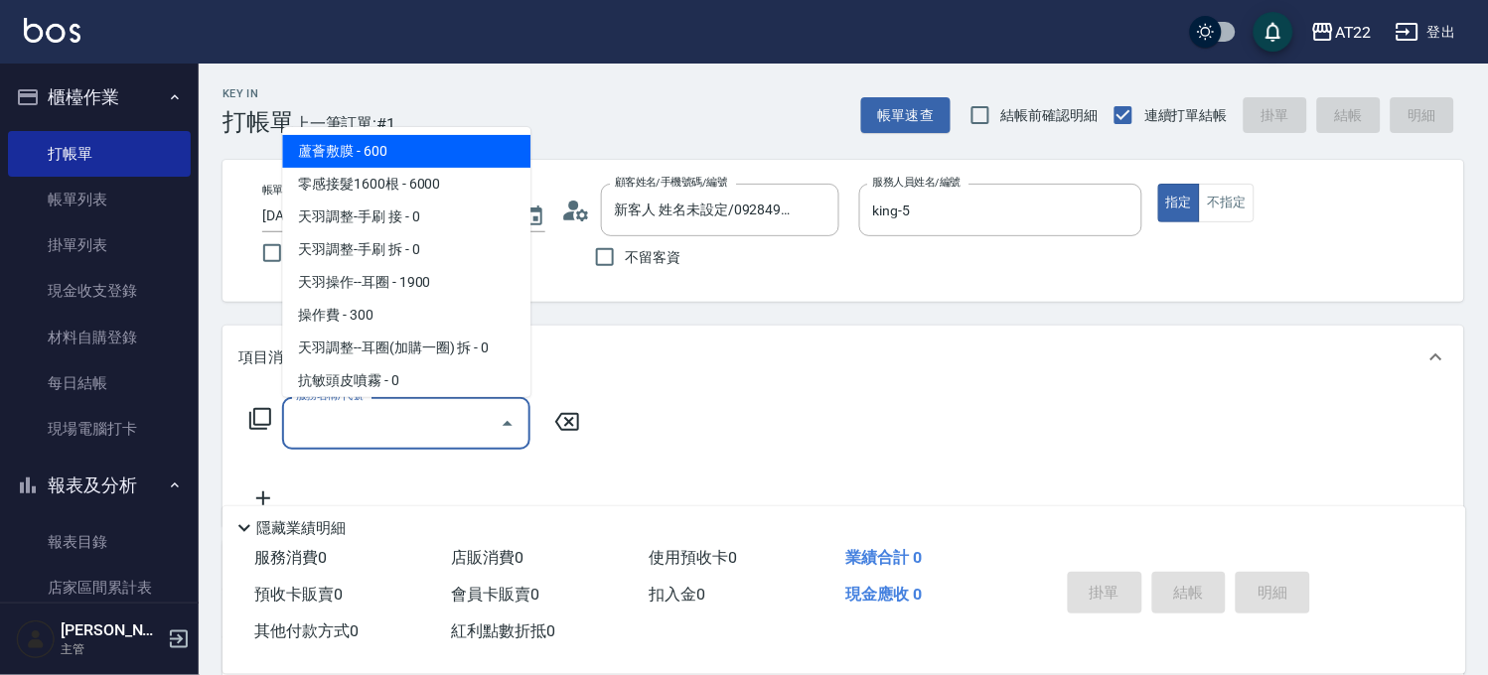
click at [428, 421] on input "服務名稱/代號" at bounding box center [391, 423] width 201 height 35
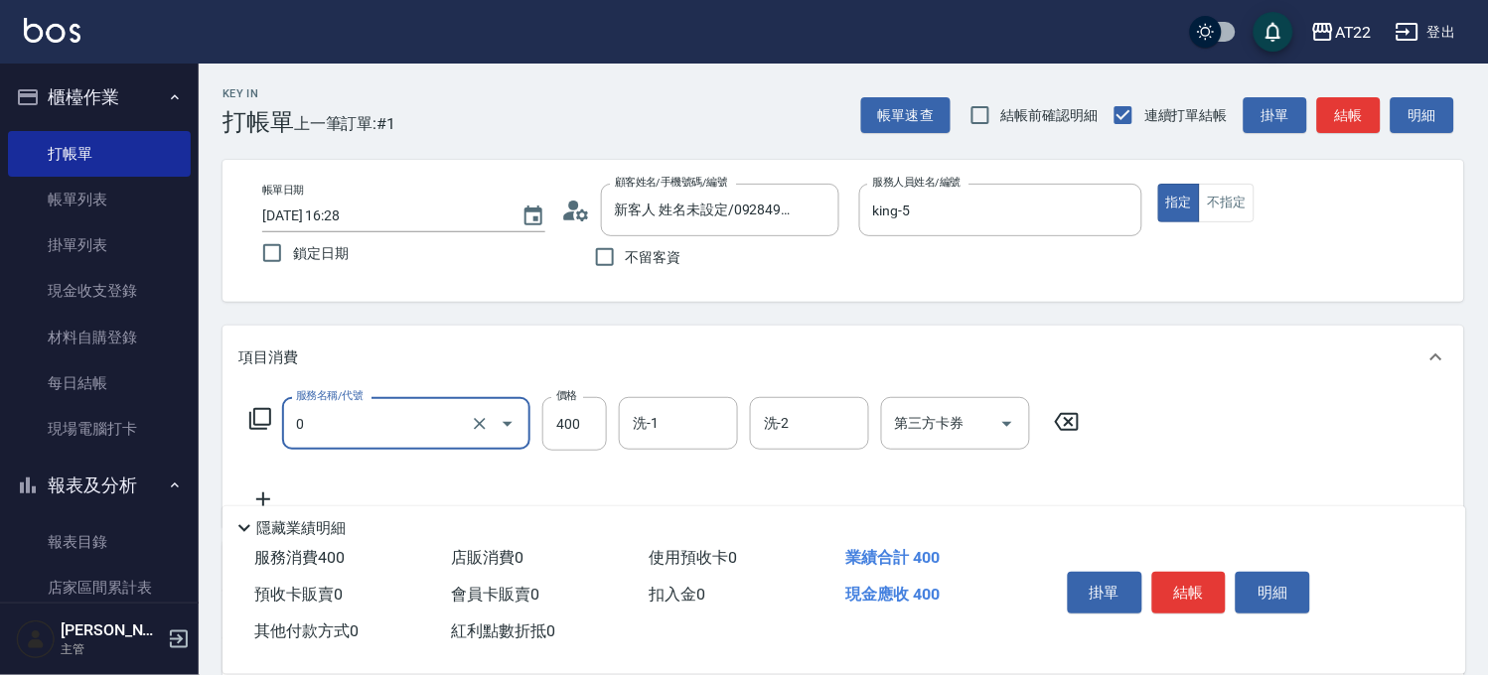
type input "有機洗髮(0)"
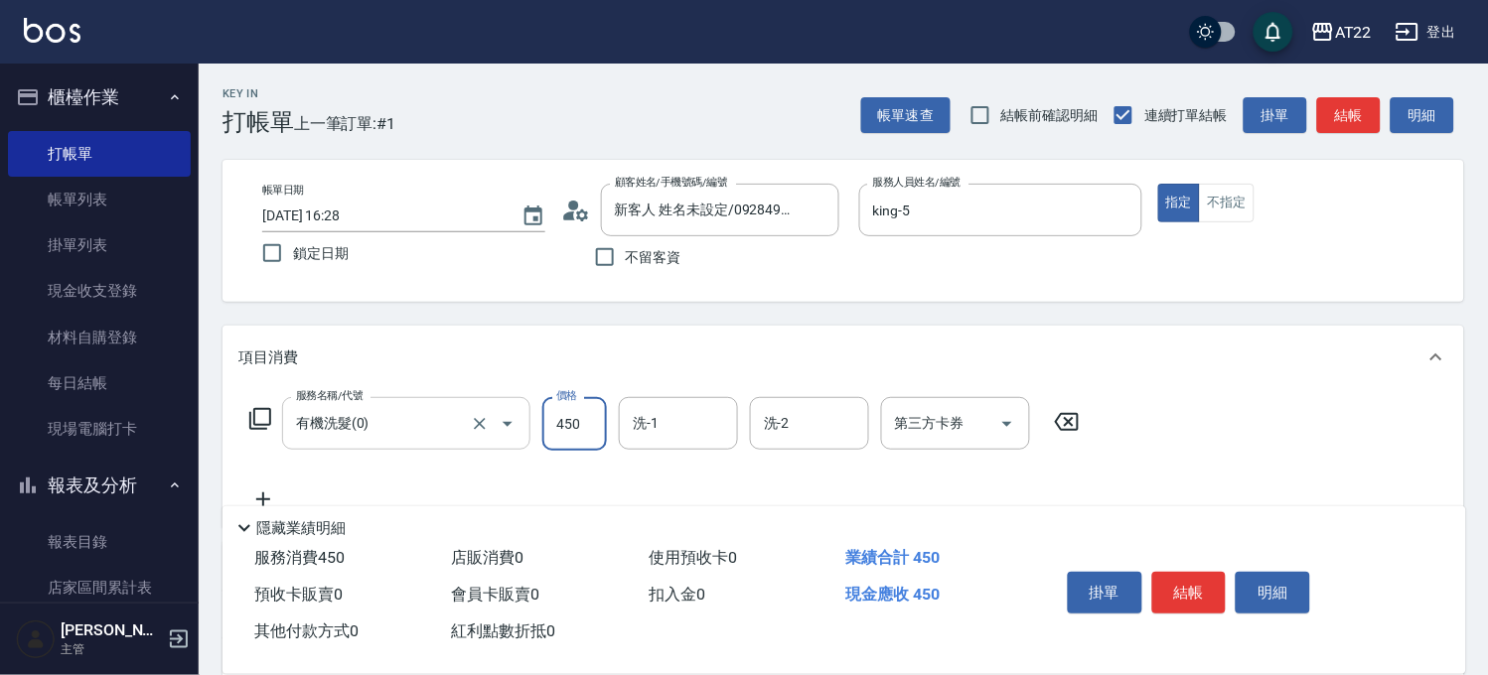
type input "450"
type input "Cinna-26"
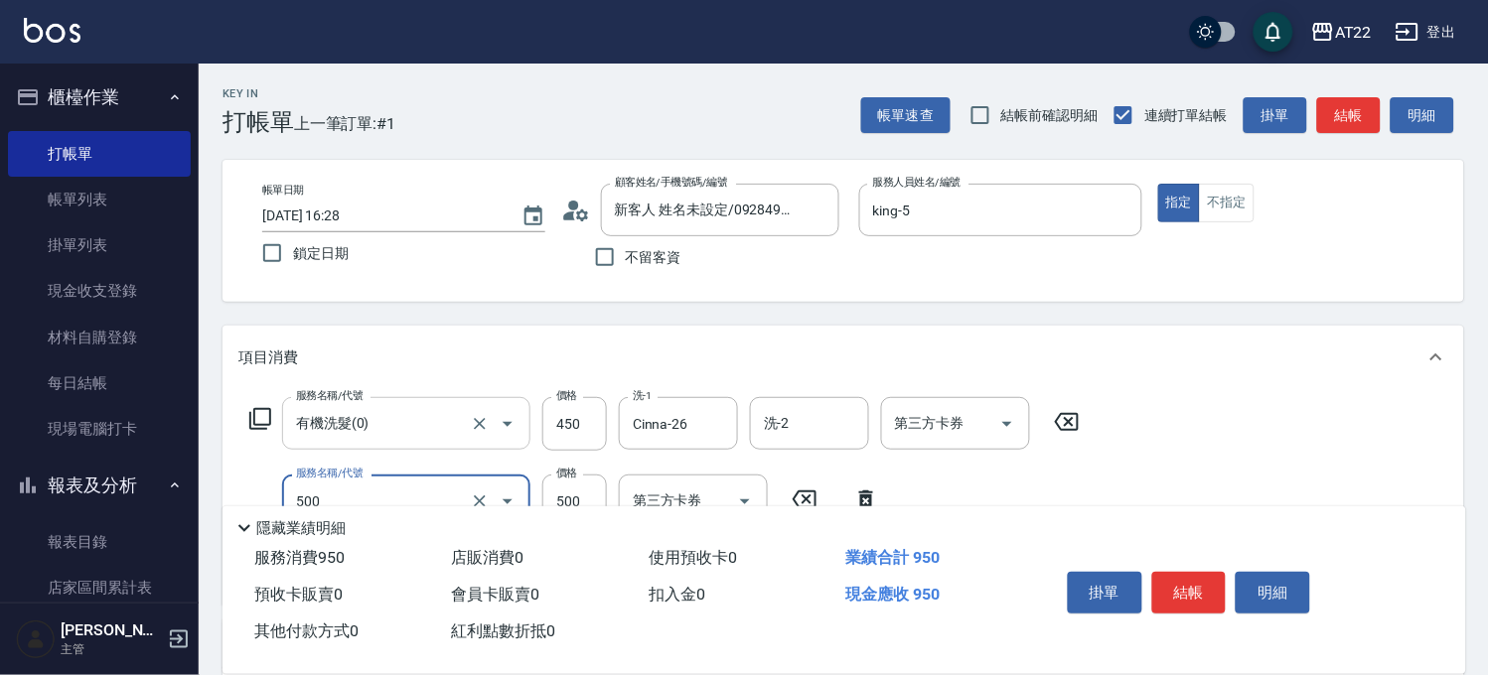
type input "剪髮(500)"
type input "450"
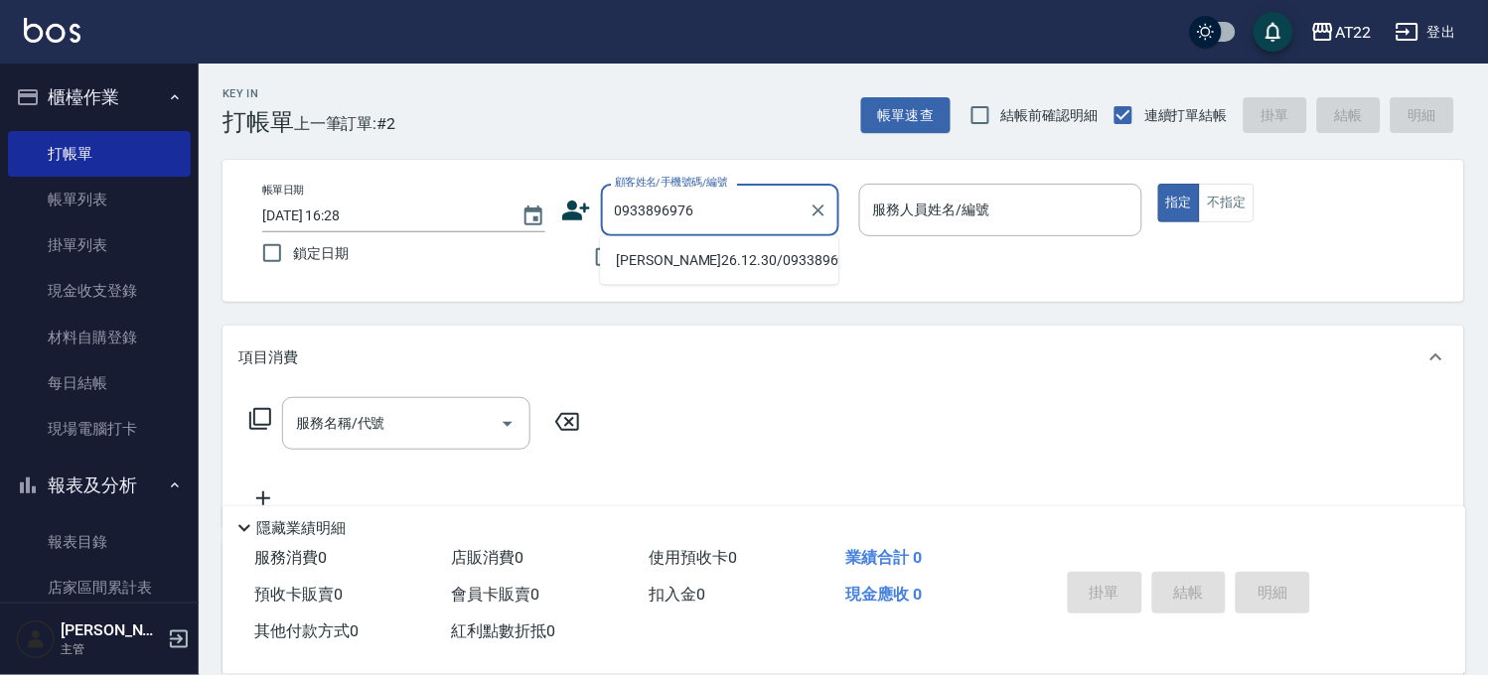
click at [770, 262] on li "[PERSON_NAME]26.12.30/0933896976/T84591" at bounding box center [719, 260] width 238 height 33
type input "[PERSON_NAME]26.12.30/0933896976/T84591"
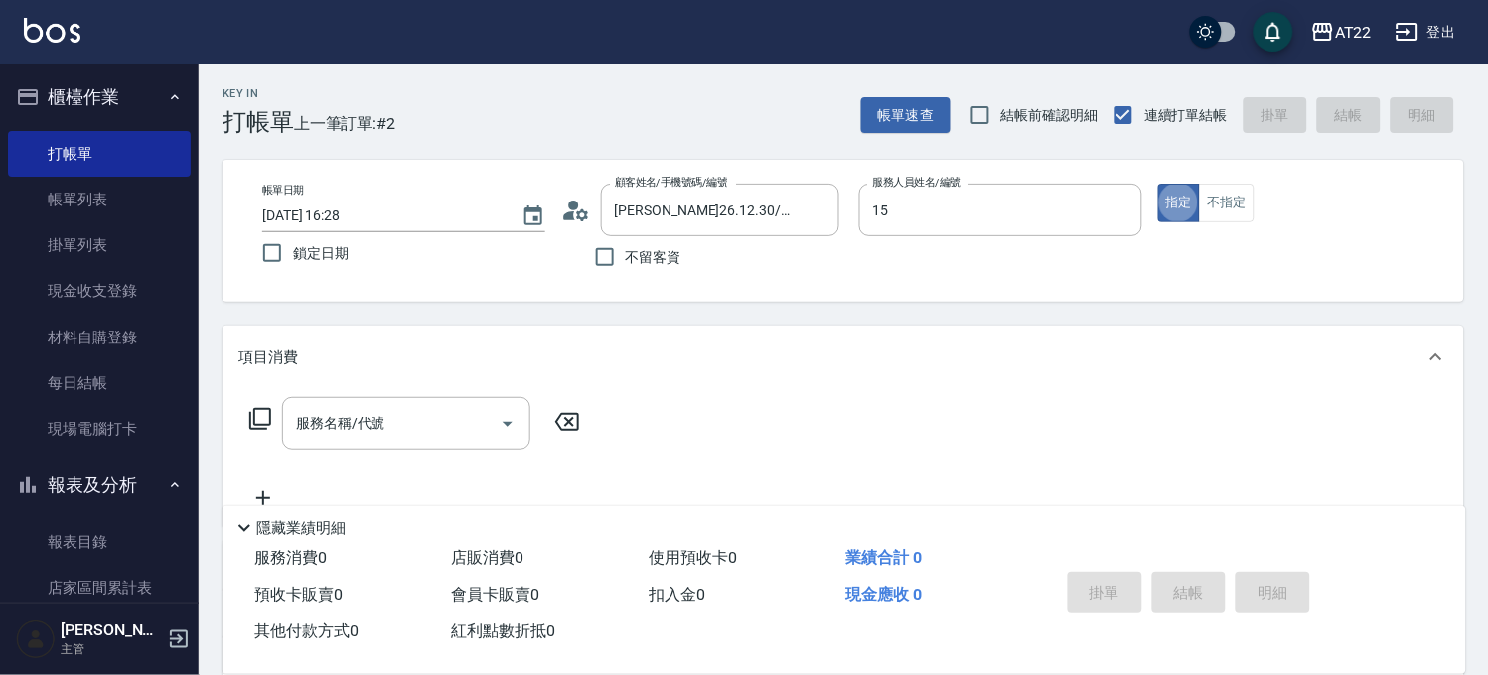
type input "Luna-15"
click at [351, 418] on input "服務名稱/代號" at bounding box center [391, 423] width 201 height 35
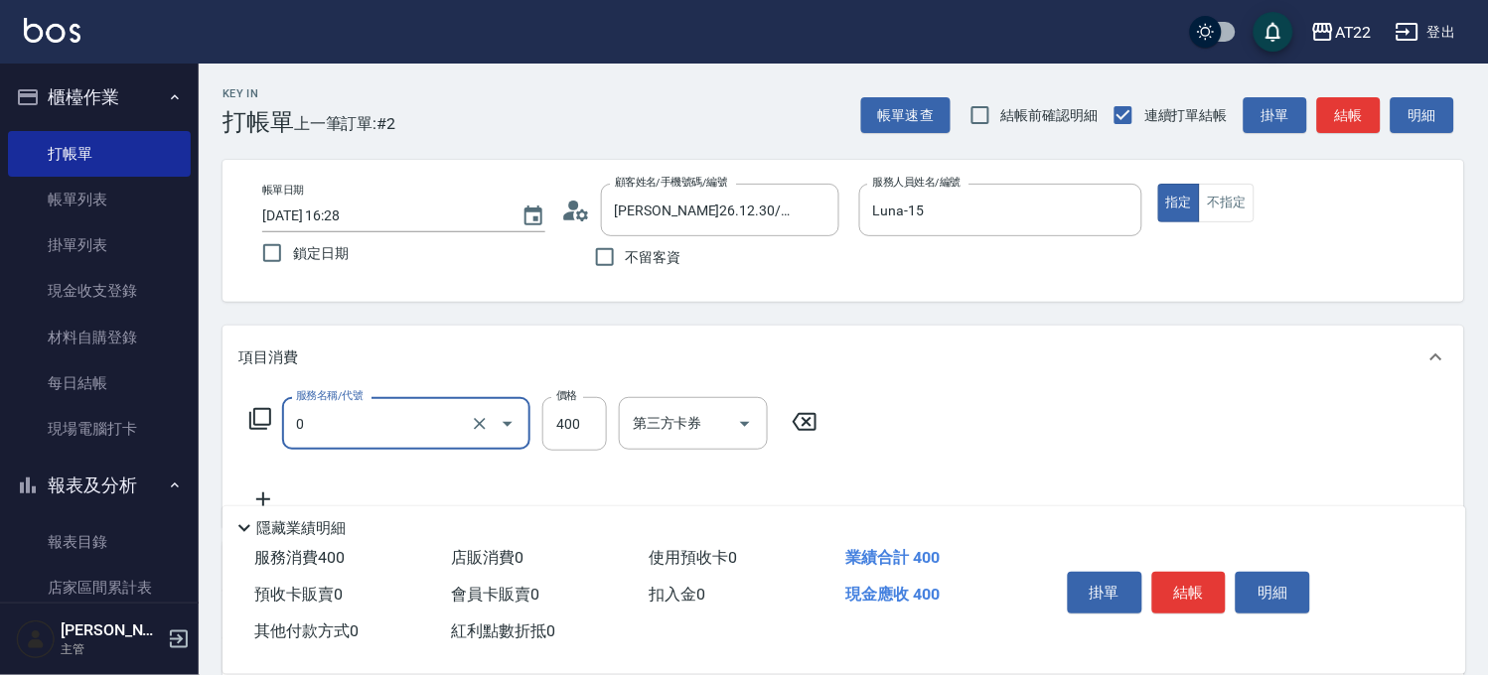
type input "有機洗髮(0)"
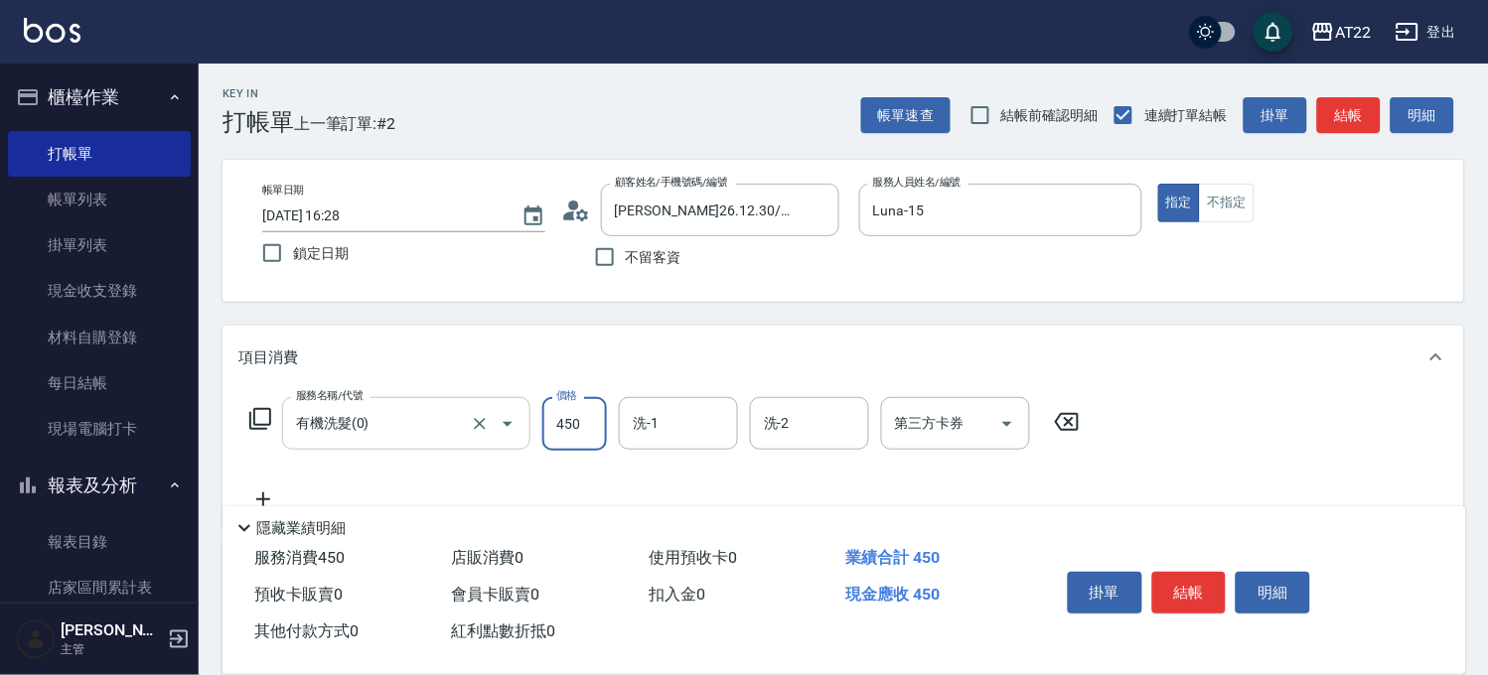
type input "450"
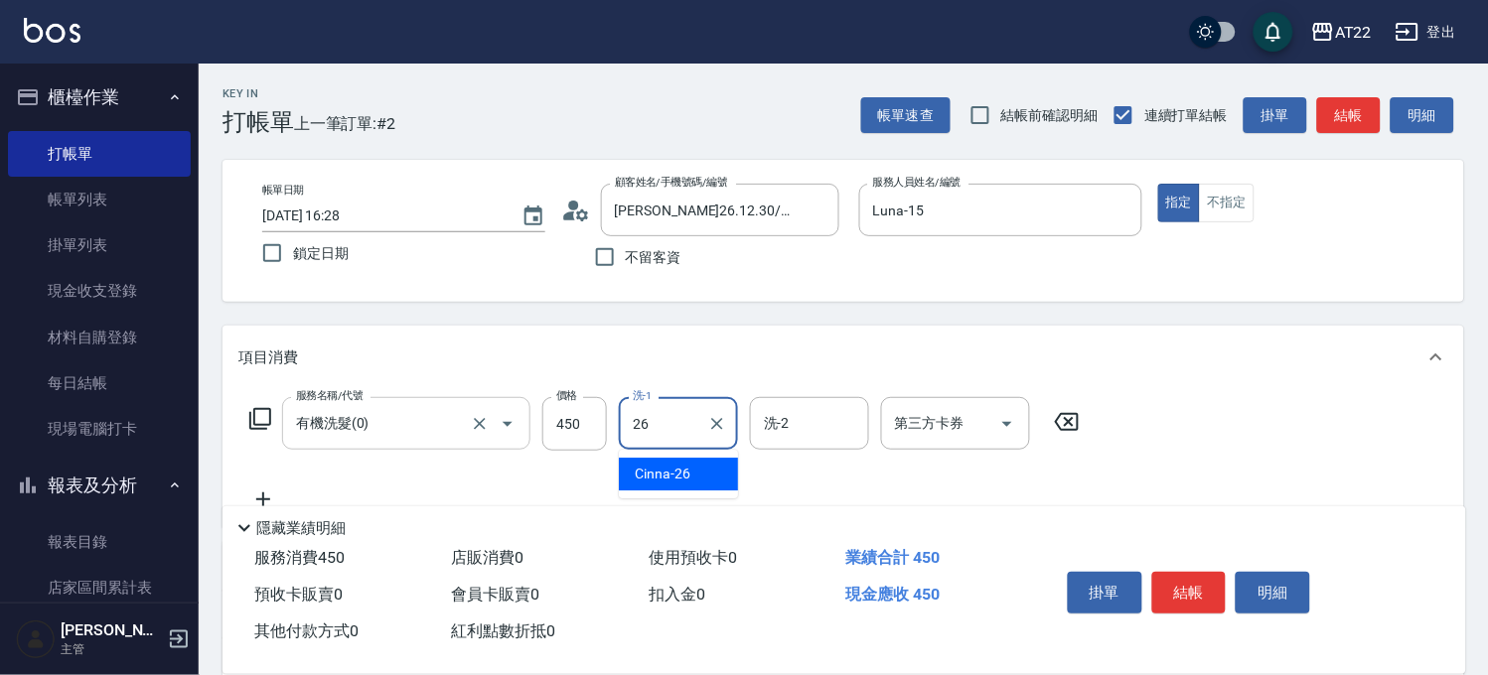
type input "Cinna-26"
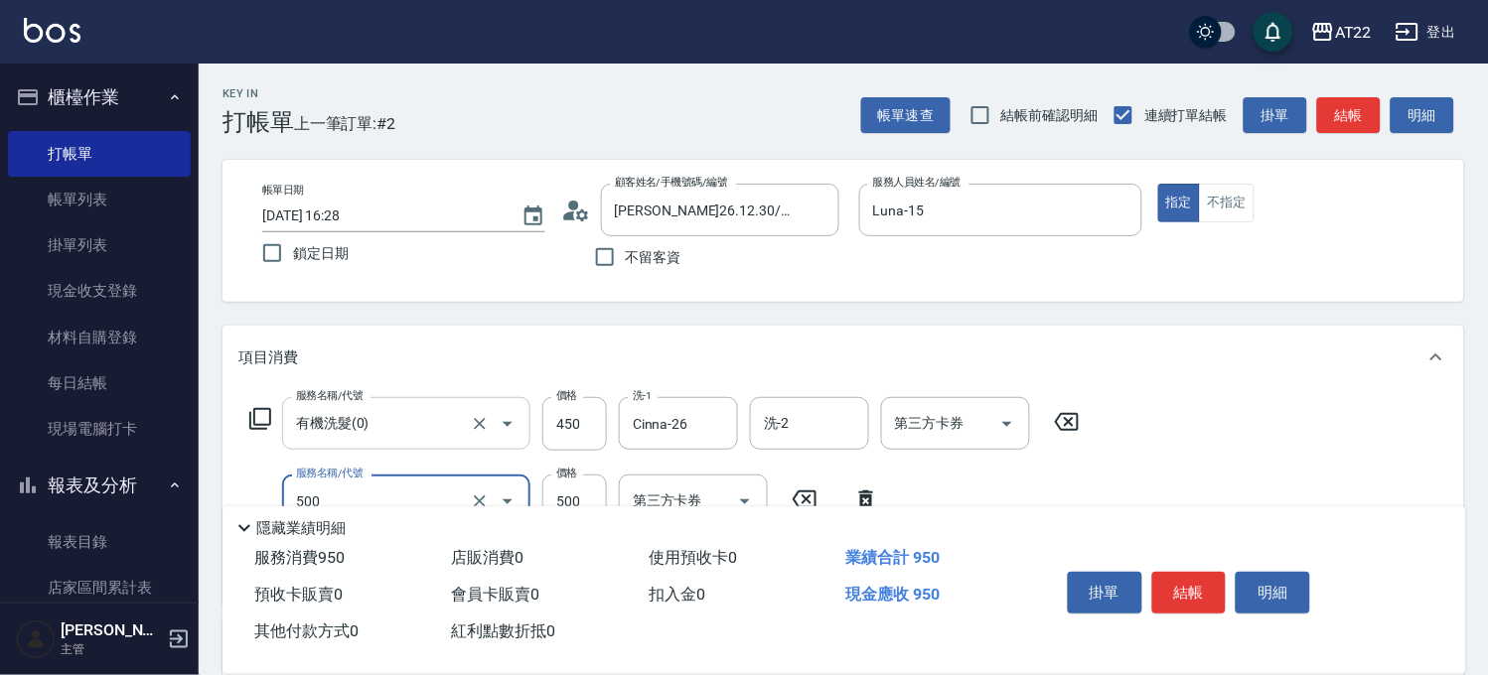
type input "剪髮(500)"
type input "180"
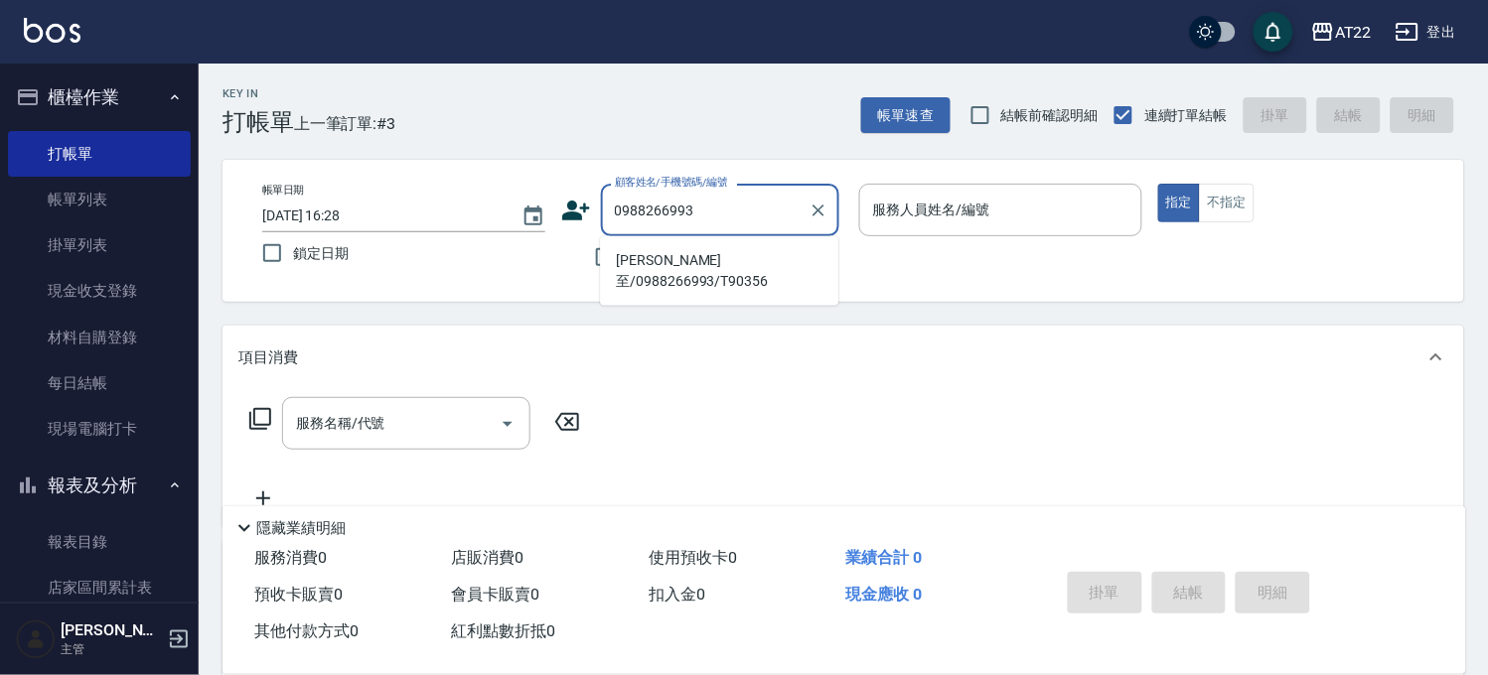
click at [640, 260] on li "[PERSON_NAME]至/0988266993/T90356" at bounding box center [719, 271] width 238 height 54
type input "[PERSON_NAME]至/0988266993/T90356"
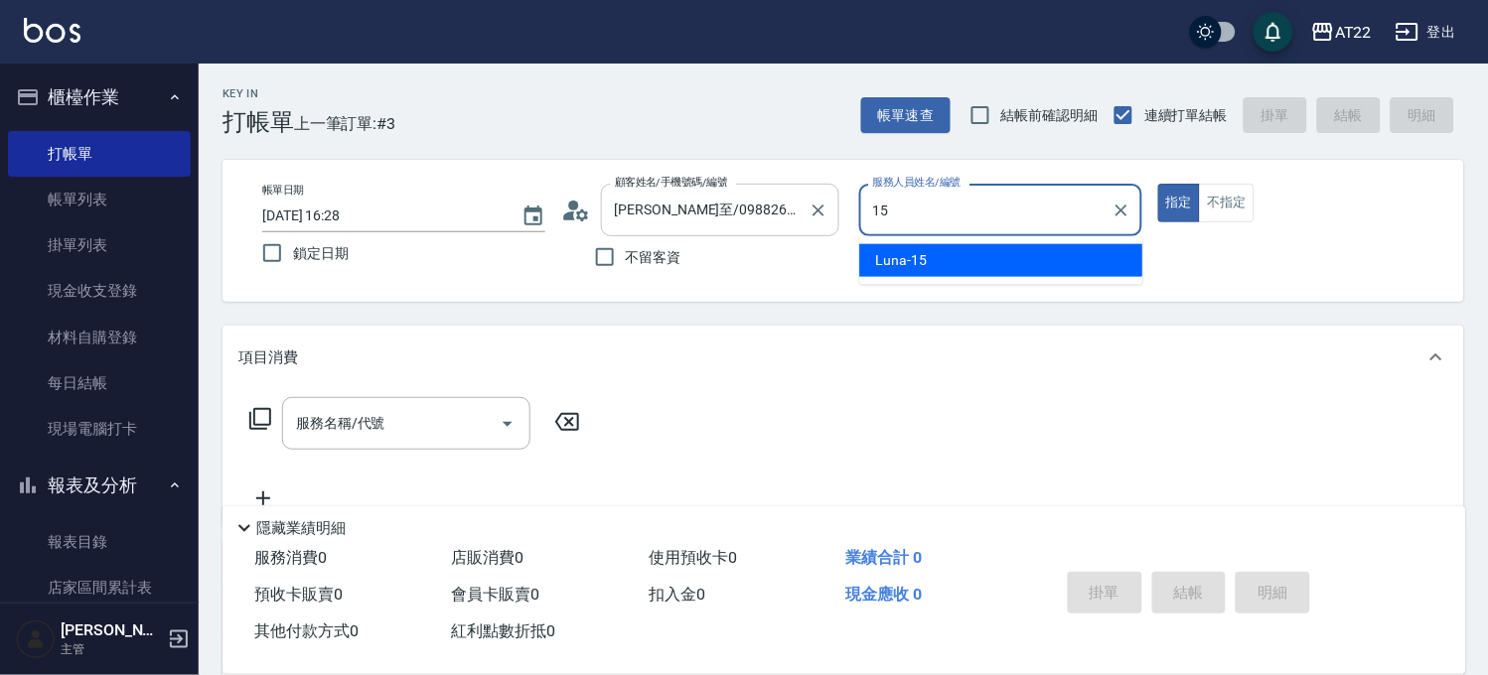
type input "Luna-15"
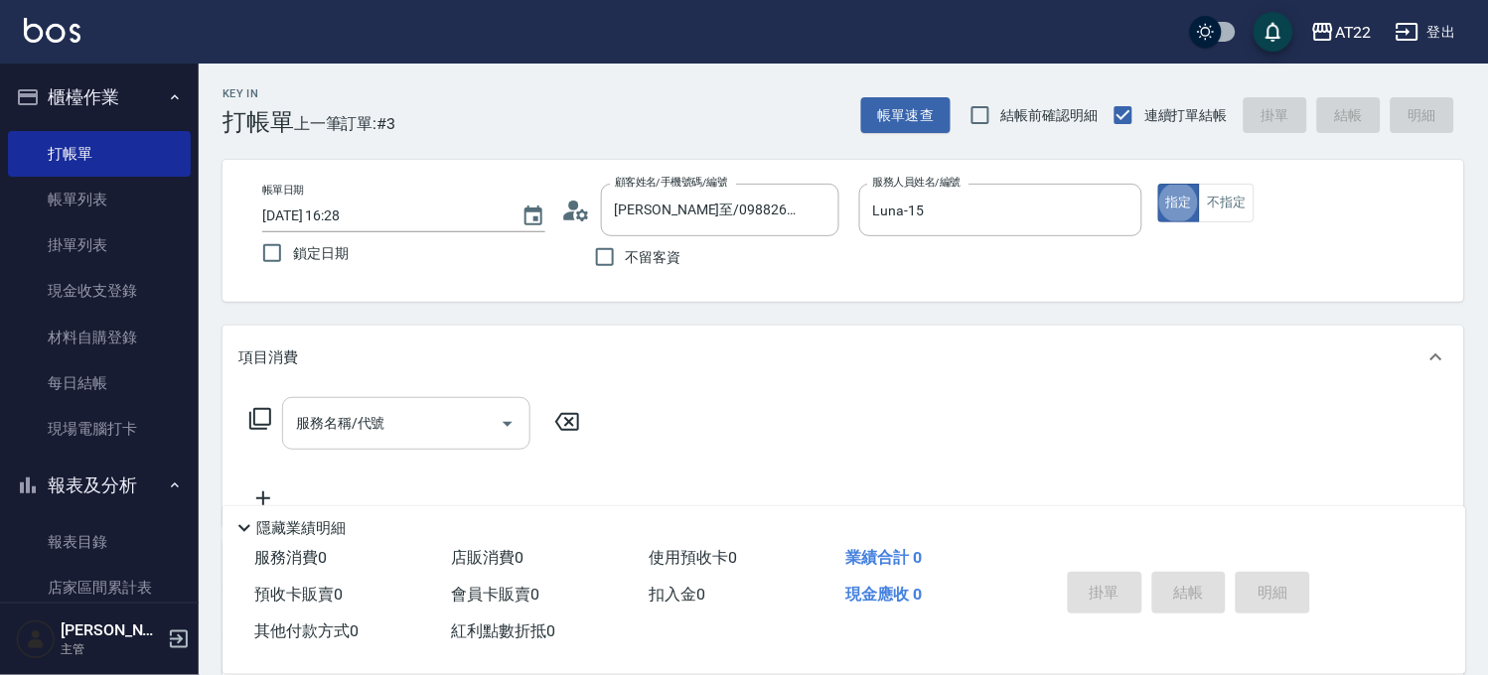
click at [464, 404] on div "服務名稱/代號" at bounding box center [406, 423] width 248 height 53
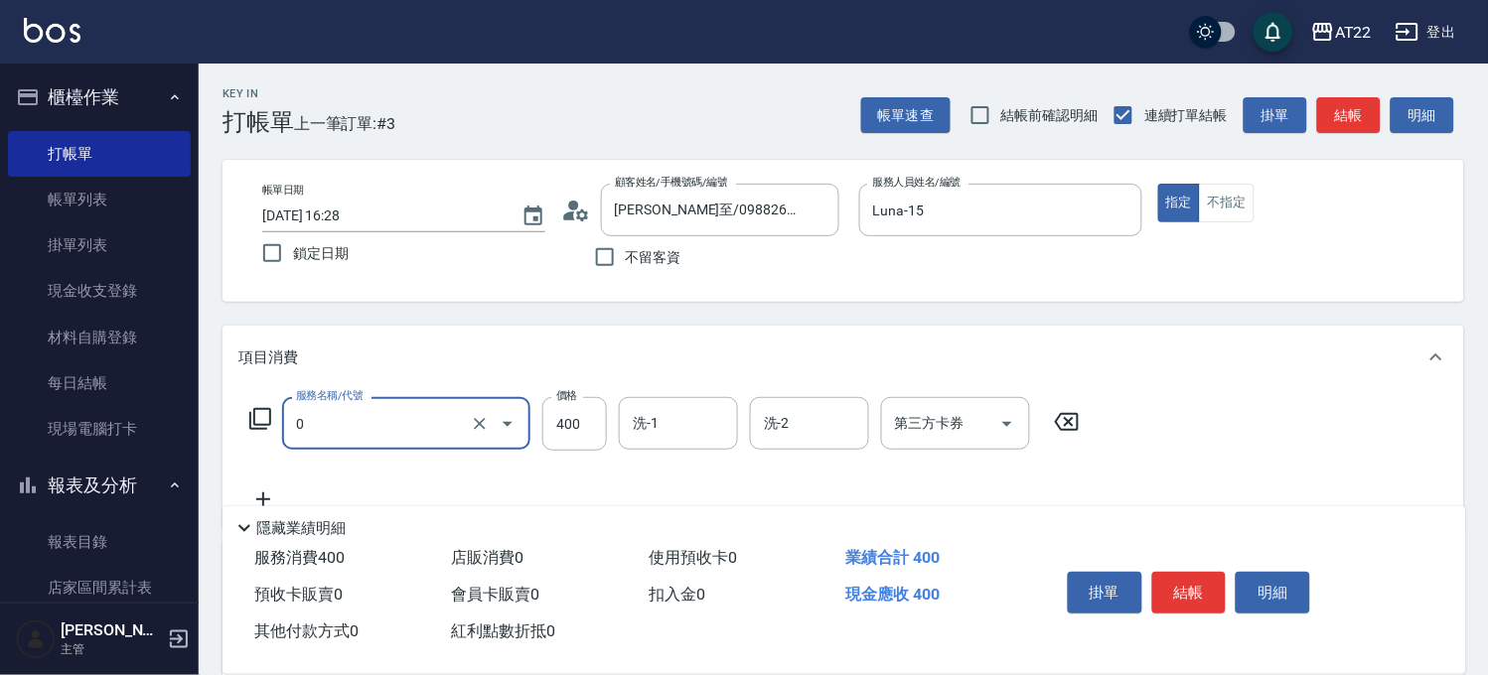
type input "有機洗髮(0)"
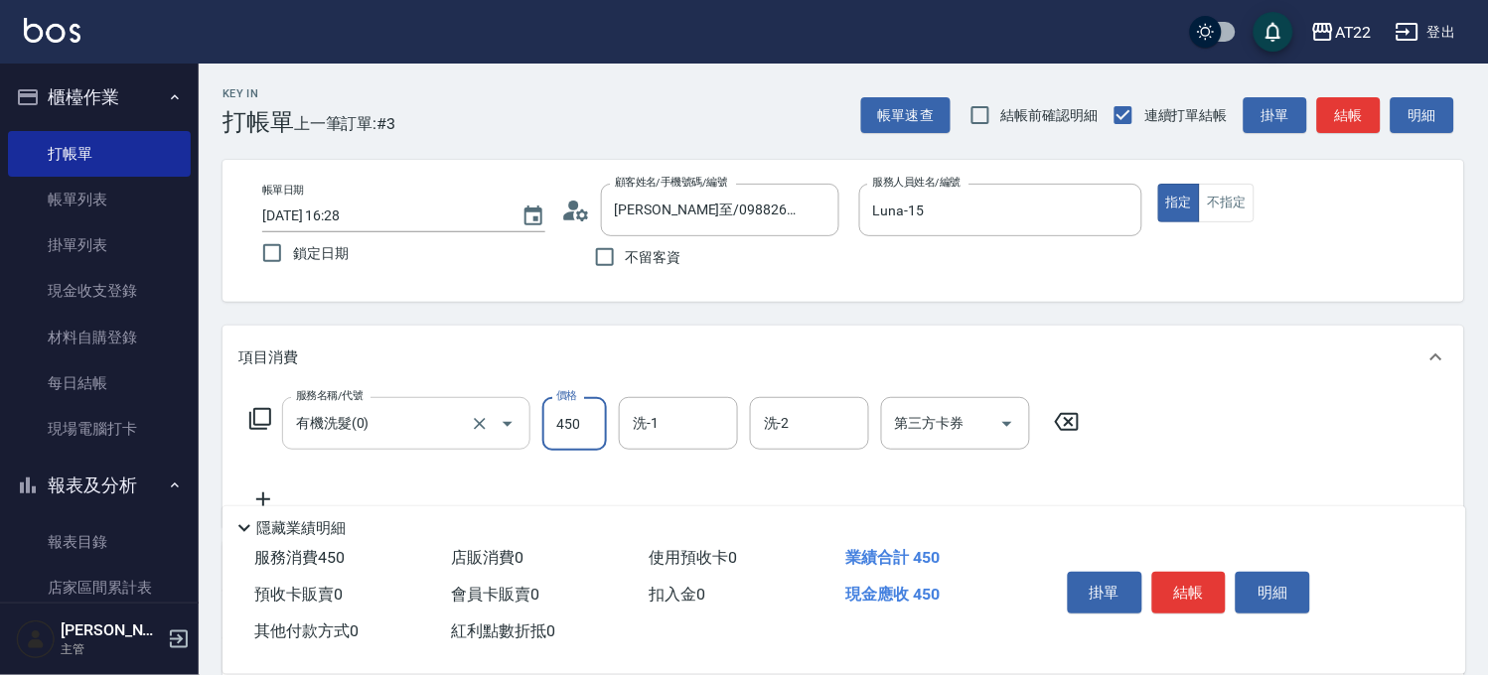
type input "450"
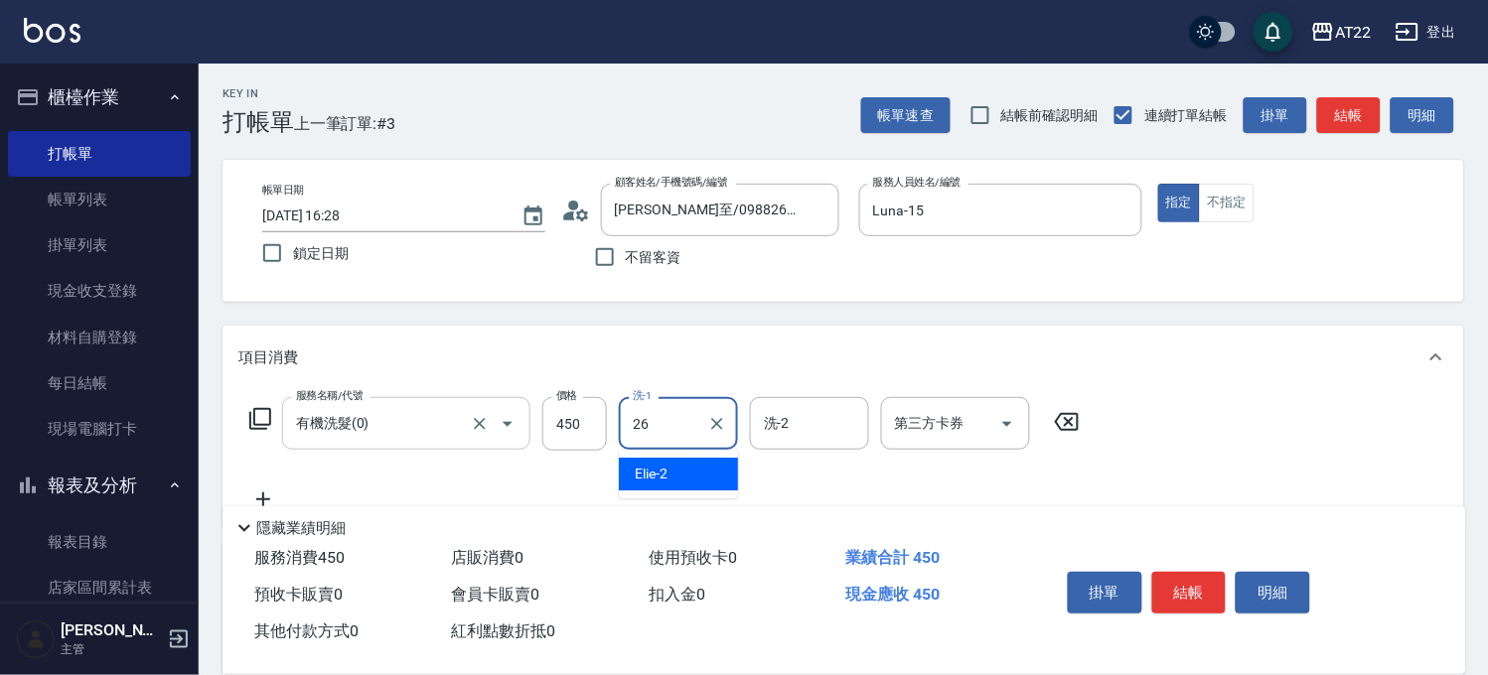
type input "Cinna-26"
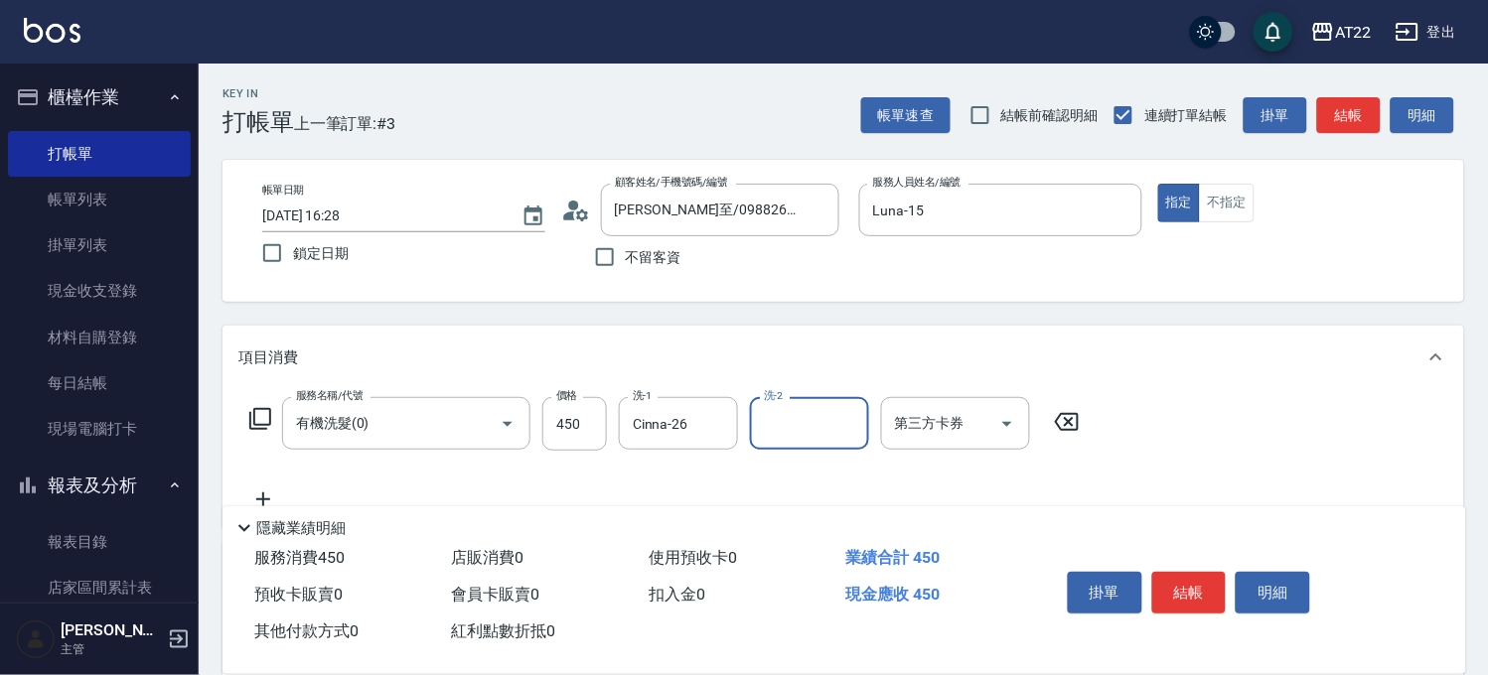
click at [269, 492] on icon at bounding box center [263, 500] width 50 height 24
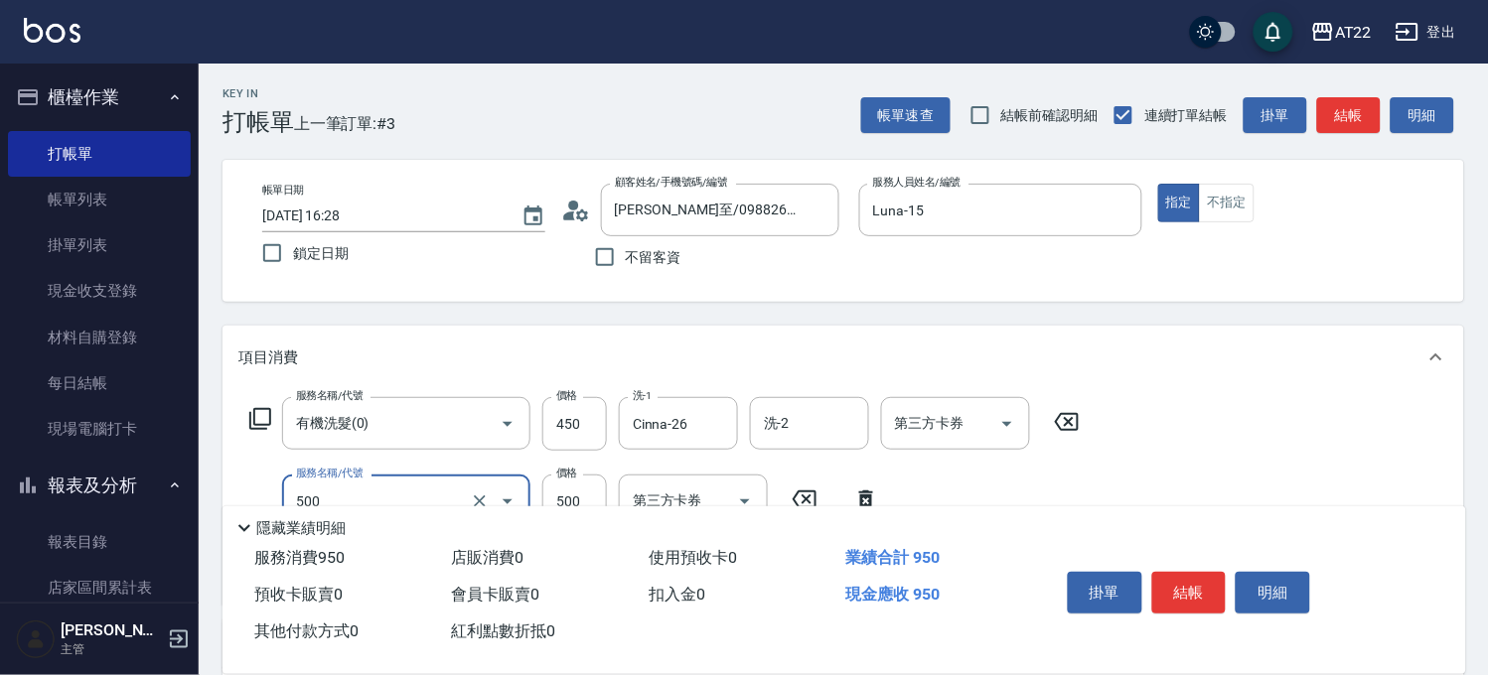
type input "剪髮(500)"
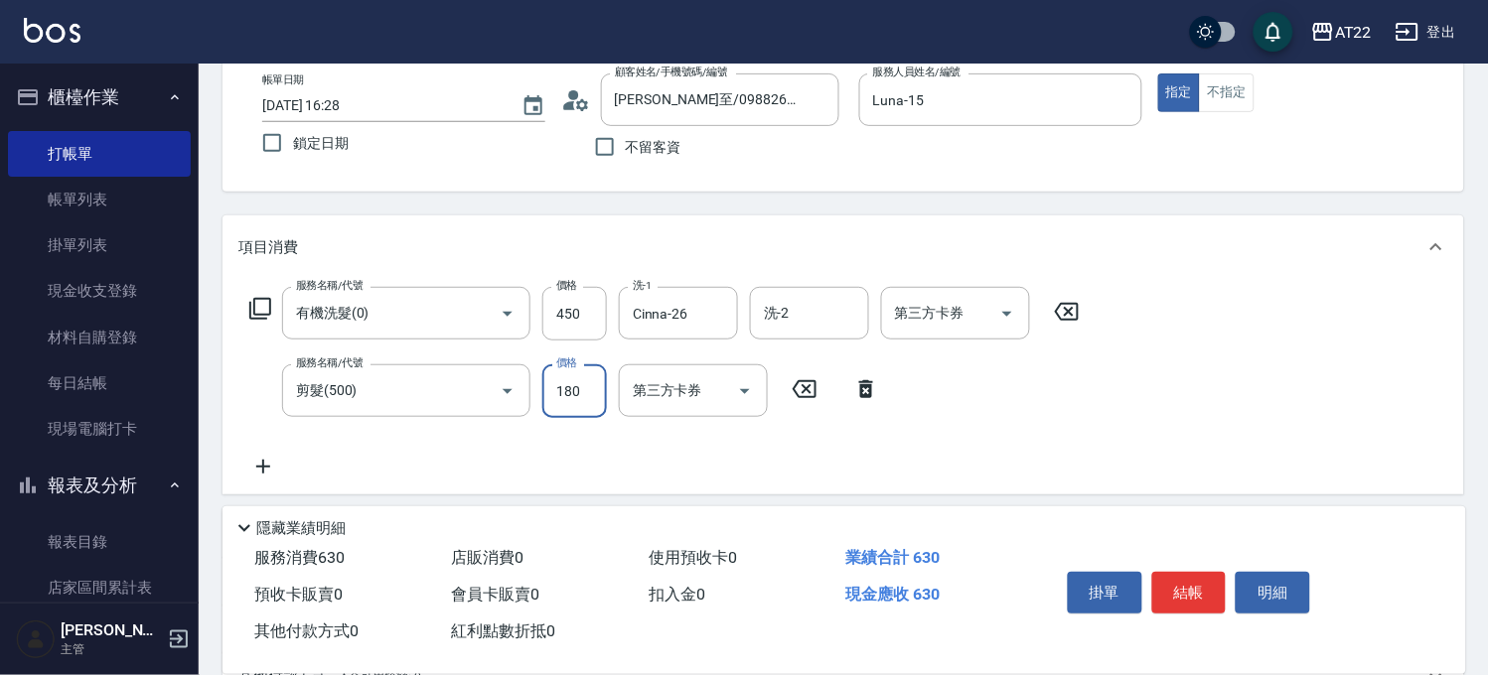
type input "180"
click at [260, 468] on icon at bounding box center [263, 467] width 50 height 24
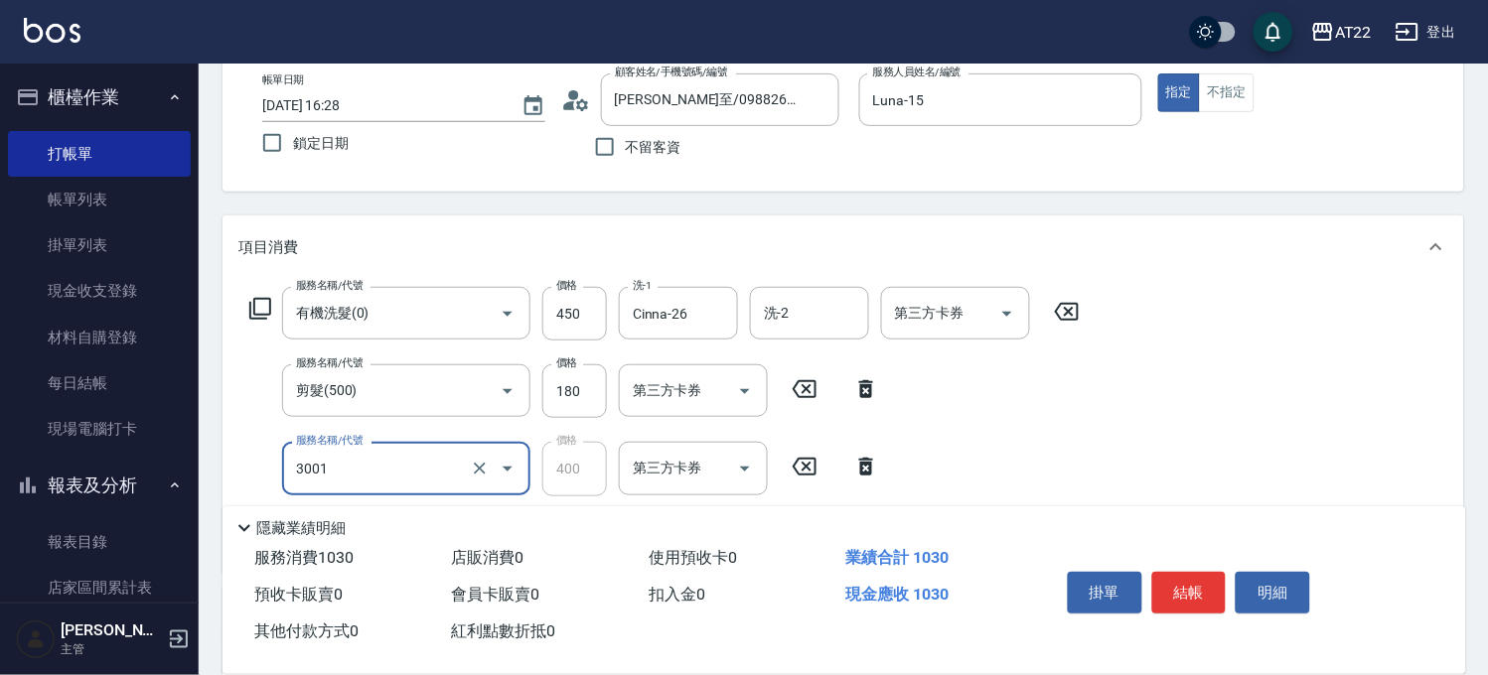
type input "側邊燙貼(3001)"
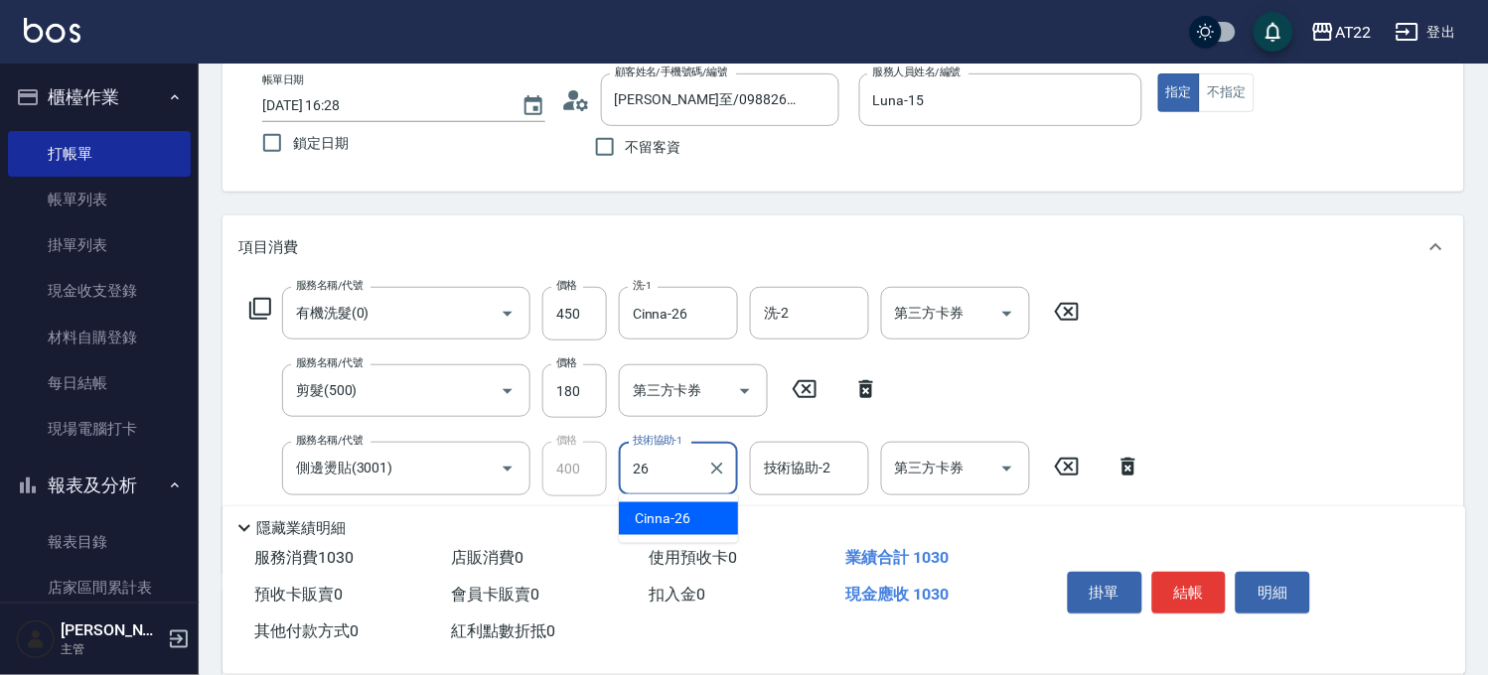
type input "Cinna-26"
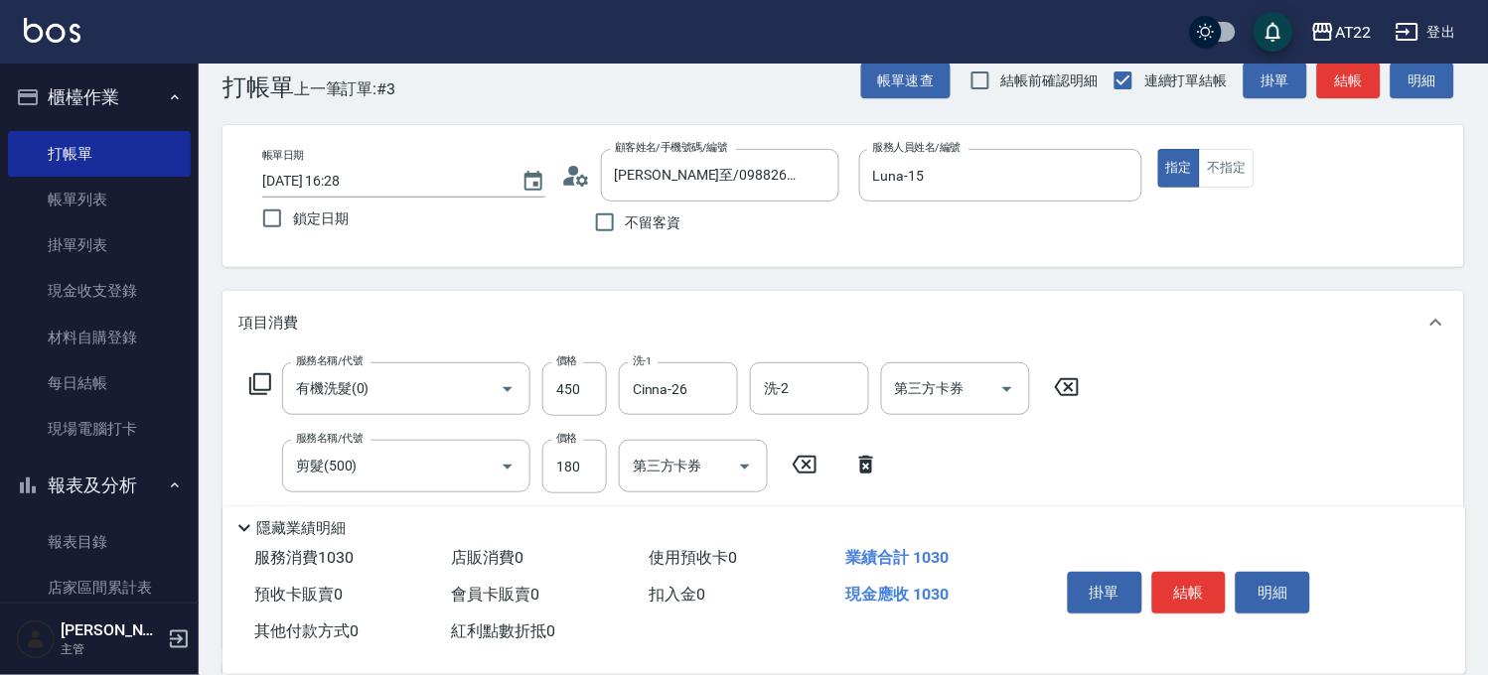
scroll to position [0, 0]
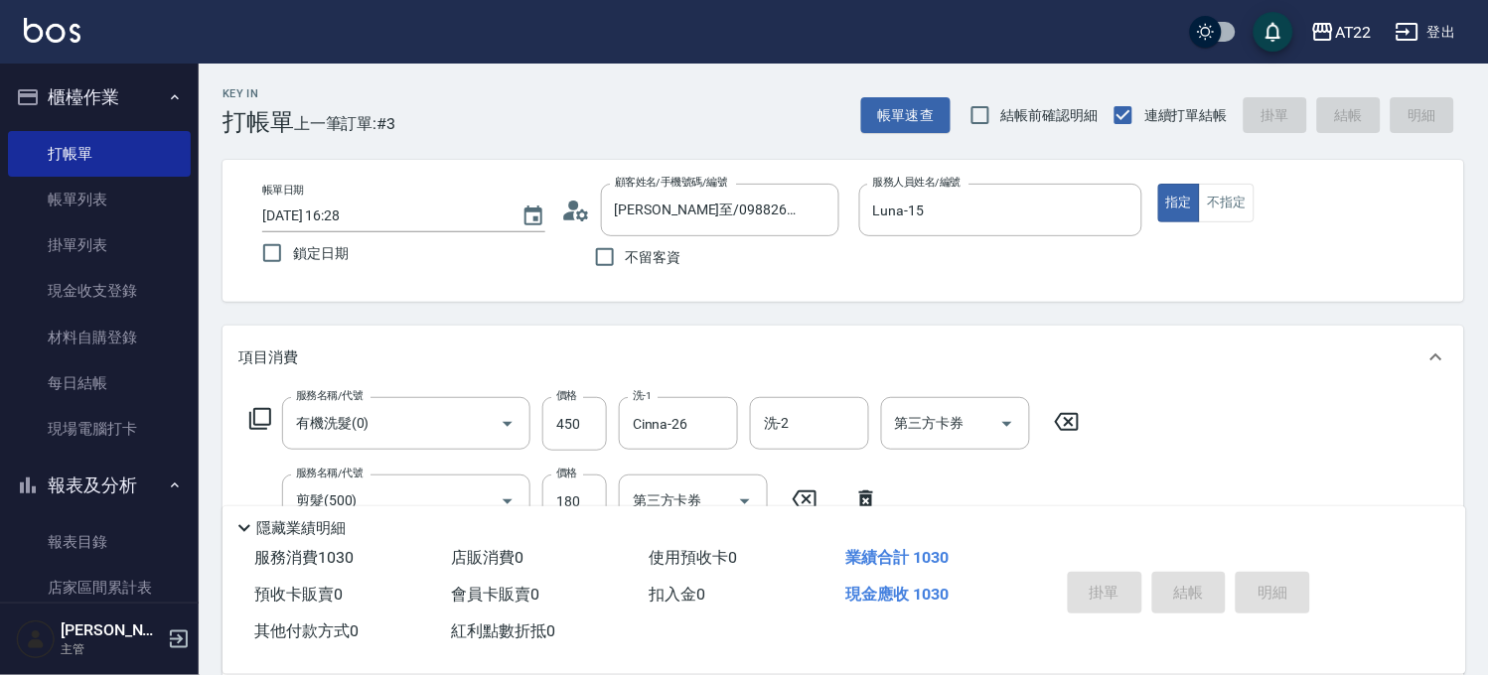
type input "[DATE] 16:29"
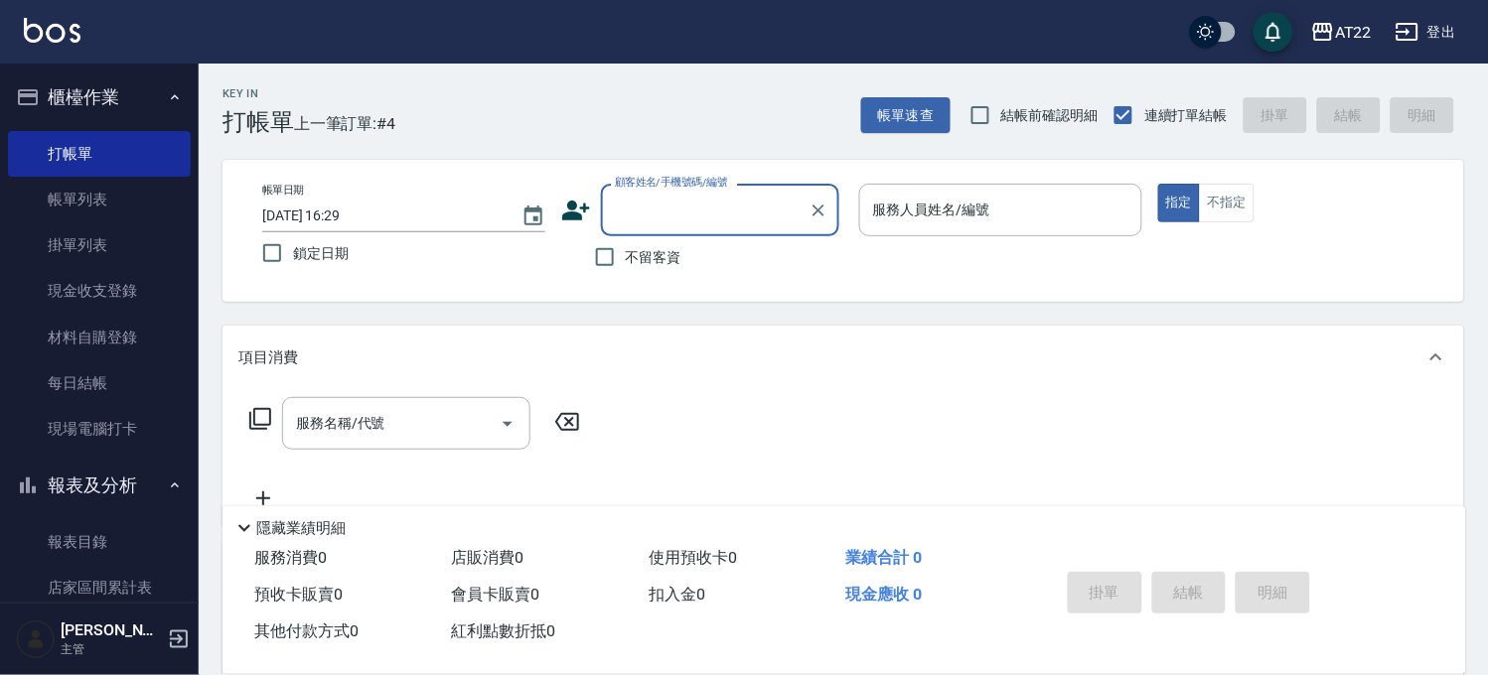
click at [583, 213] on icon at bounding box center [576, 211] width 30 height 30
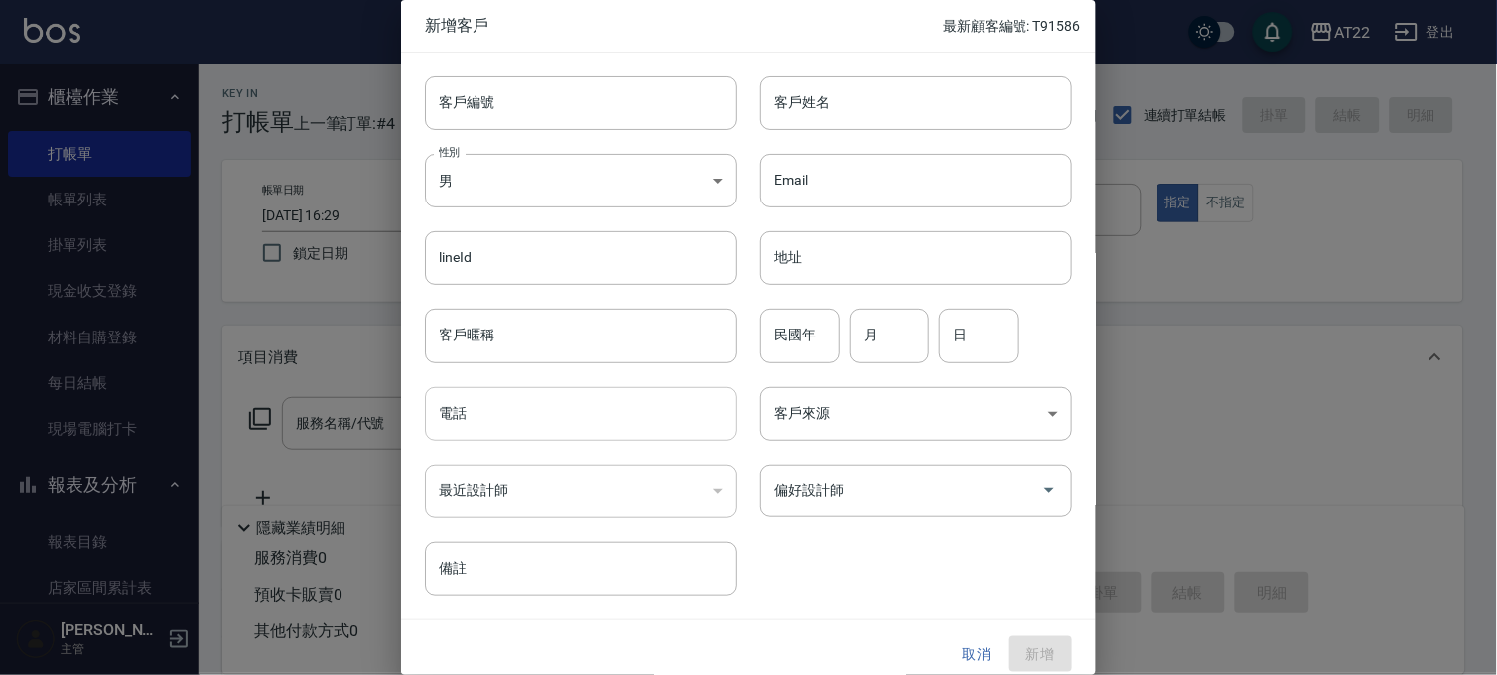
click at [502, 428] on input "電話" at bounding box center [581, 414] width 312 height 54
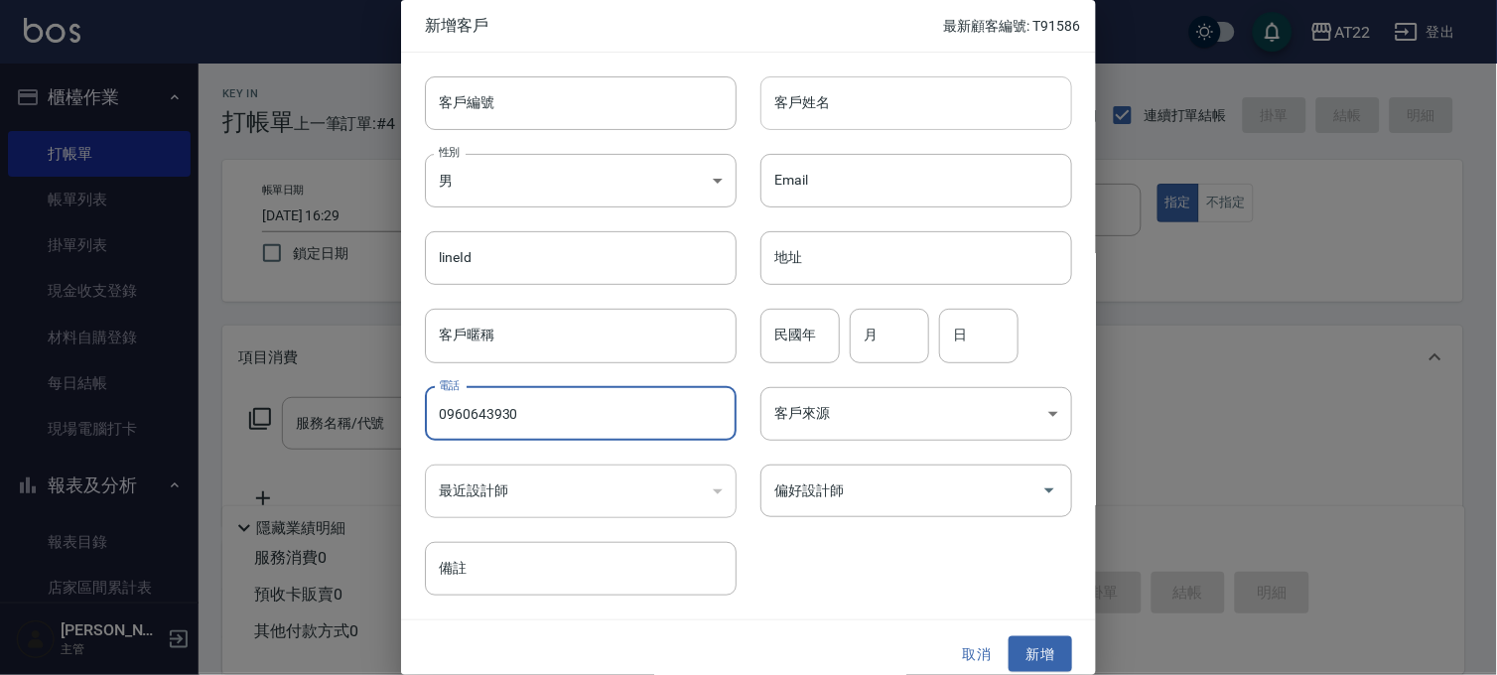
type input "0960643930"
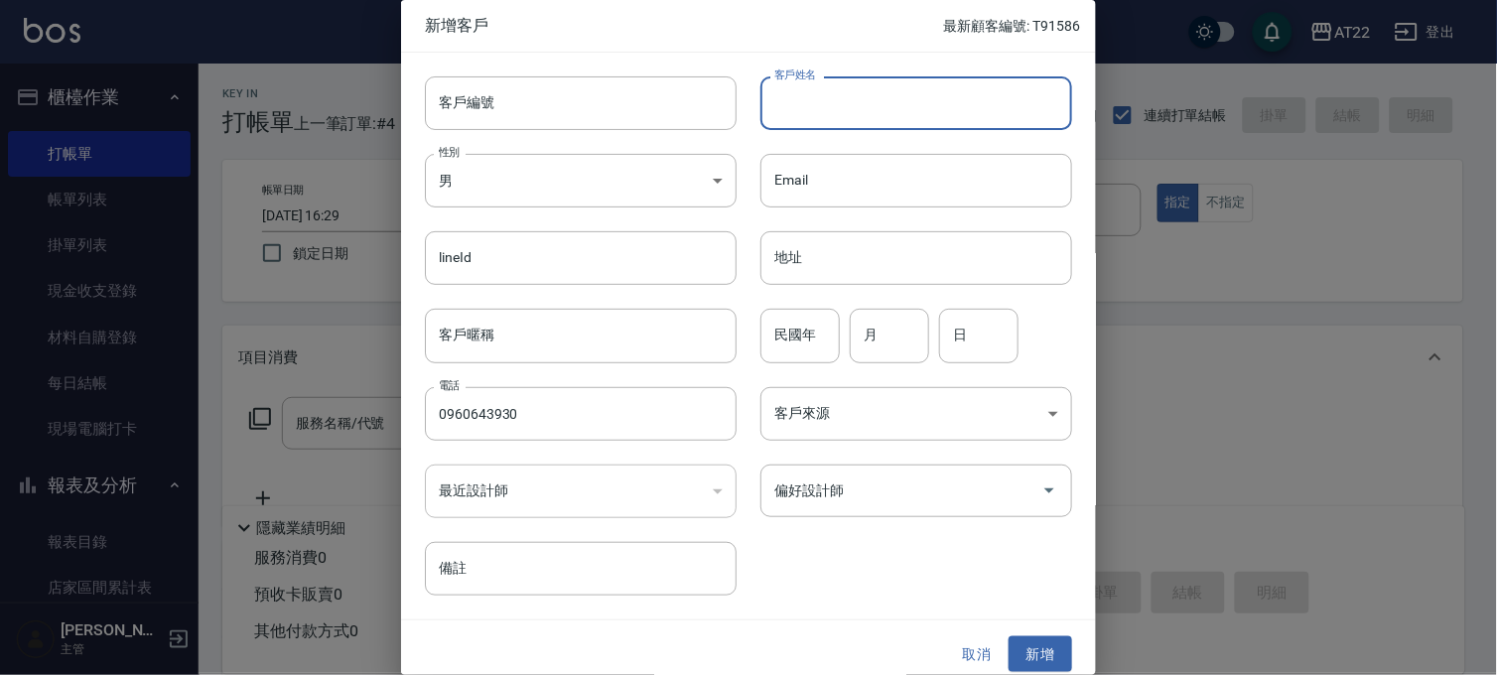
click at [921, 95] on input "客戶姓名" at bounding box center [917, 103] width 312 height 54
type input "[PERSON_NAME]"
click at [789, 332] on input "民國年" at bounding box center [800, 336] width 79 height 54
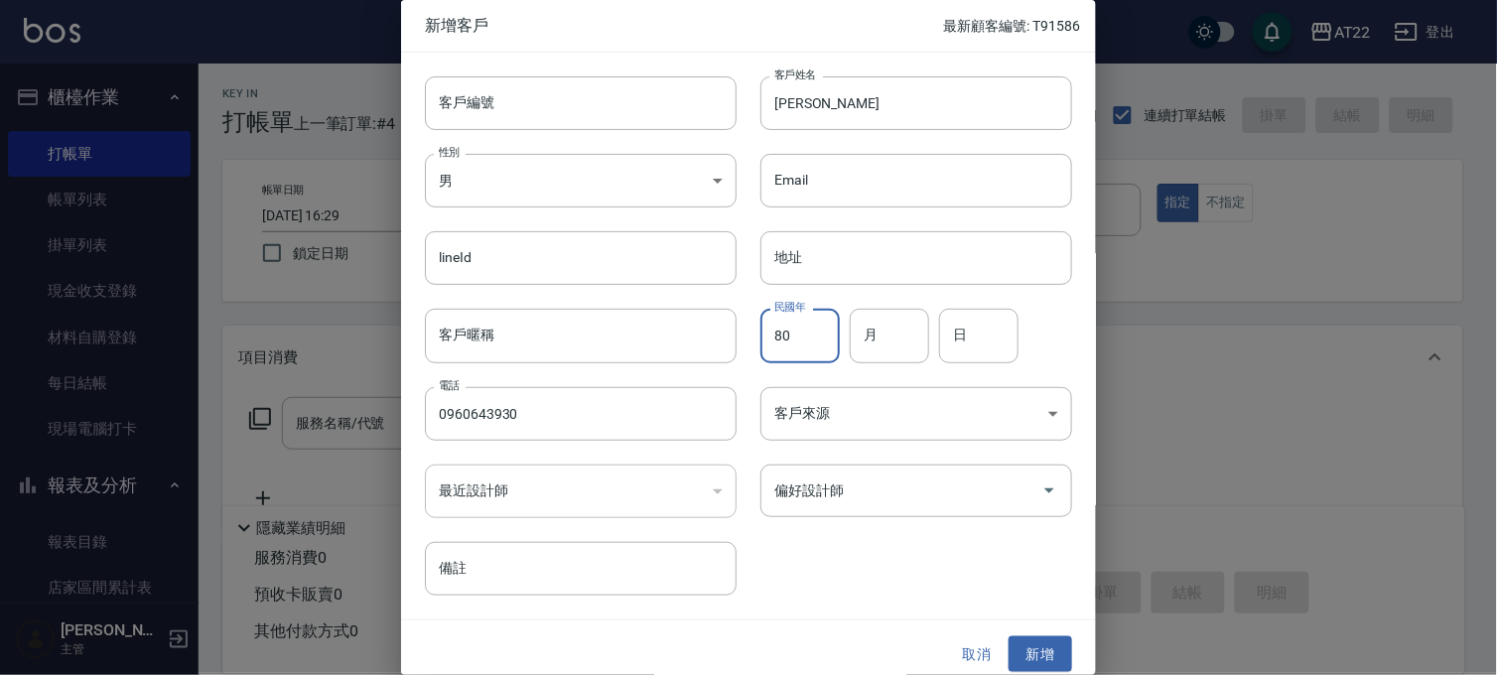
type input "80"
type input "11"
type input "6"
click at [1035, 642] on button "新增" at bounding box center [1041, 655] width 64 height 37
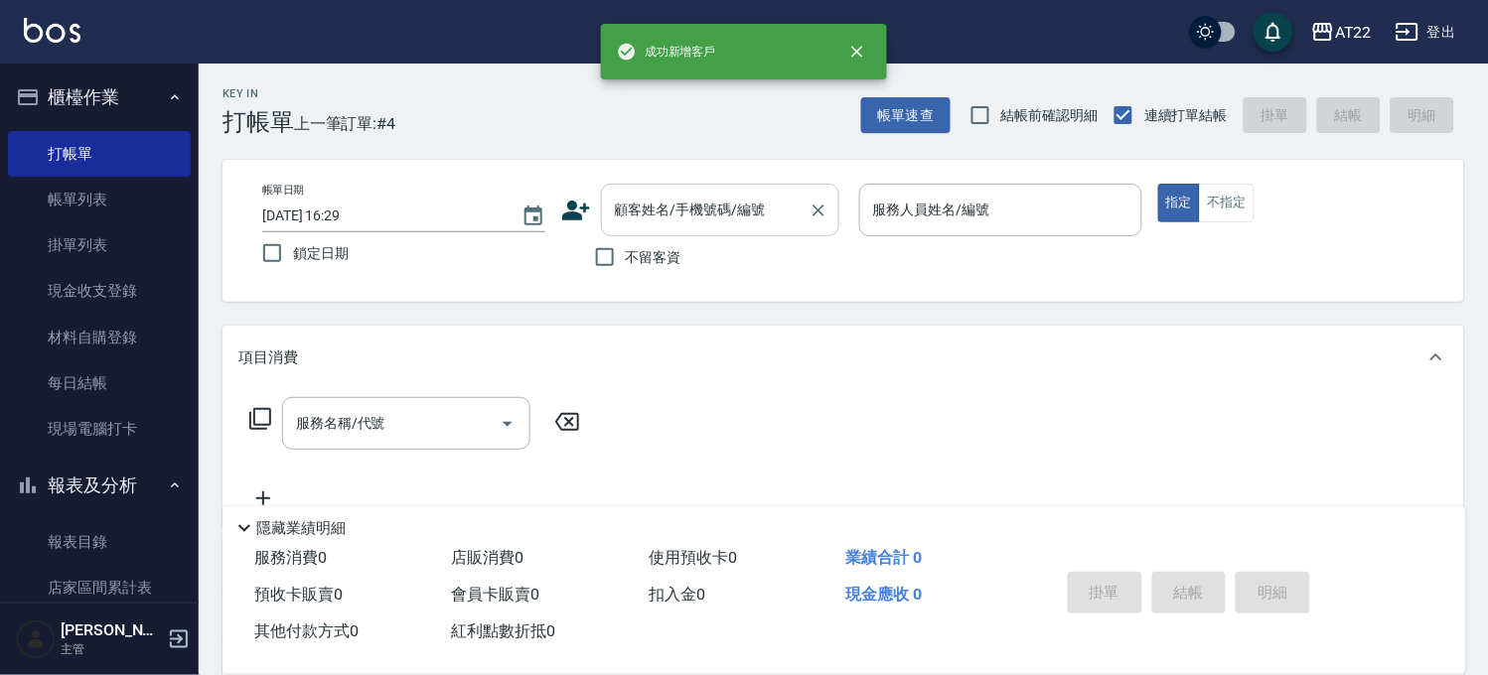
click at [749, 210] on input "顧客姓名/手機號碼/編號" at bounding box center [705, 210] width 191 height 35
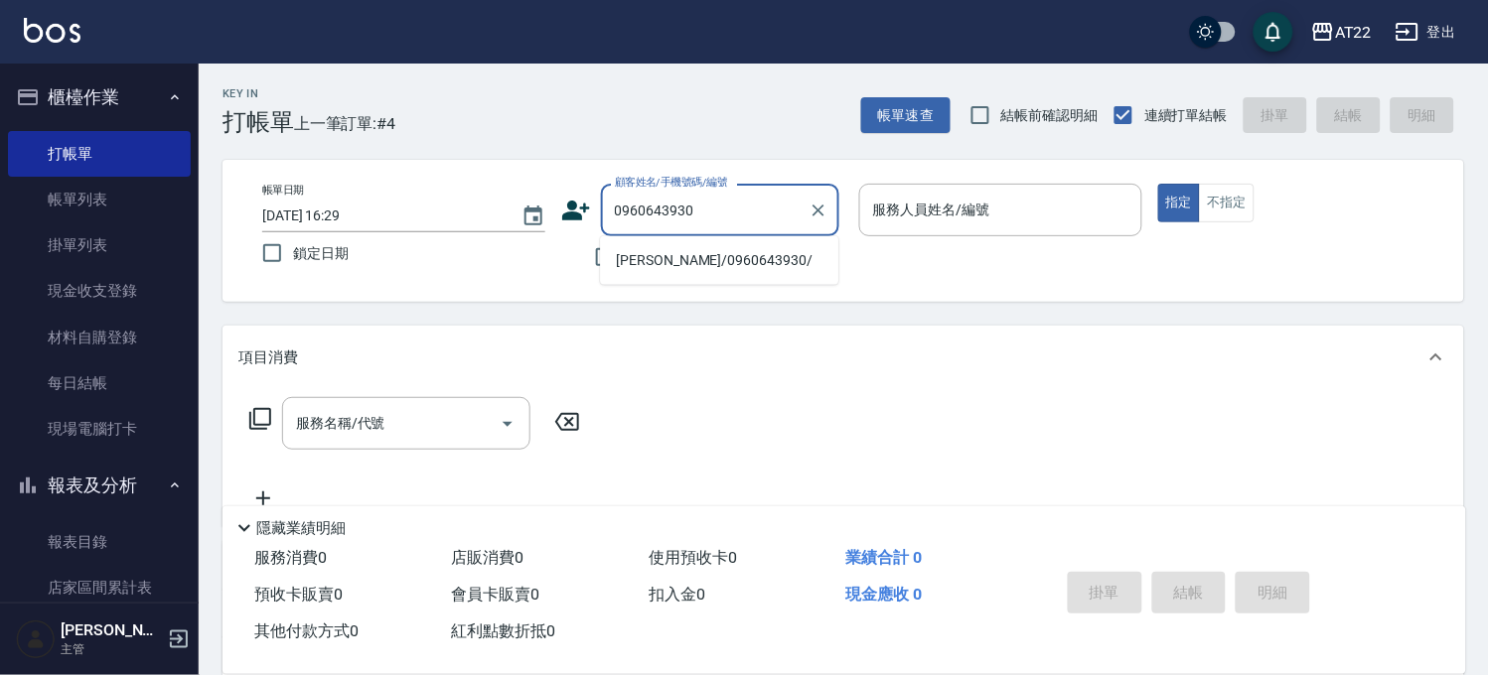
click at [743, 276] on ul "[PERSON_NAME]/0960643930/" at bounding box center [719, 260] width 238 height 49
click at [740, 268] on li "[PERSON_NAME]/0960643930/" at bounding box center [719, 260] width 238 height 33
type input "[PERSON_NAME]/0960643930/"
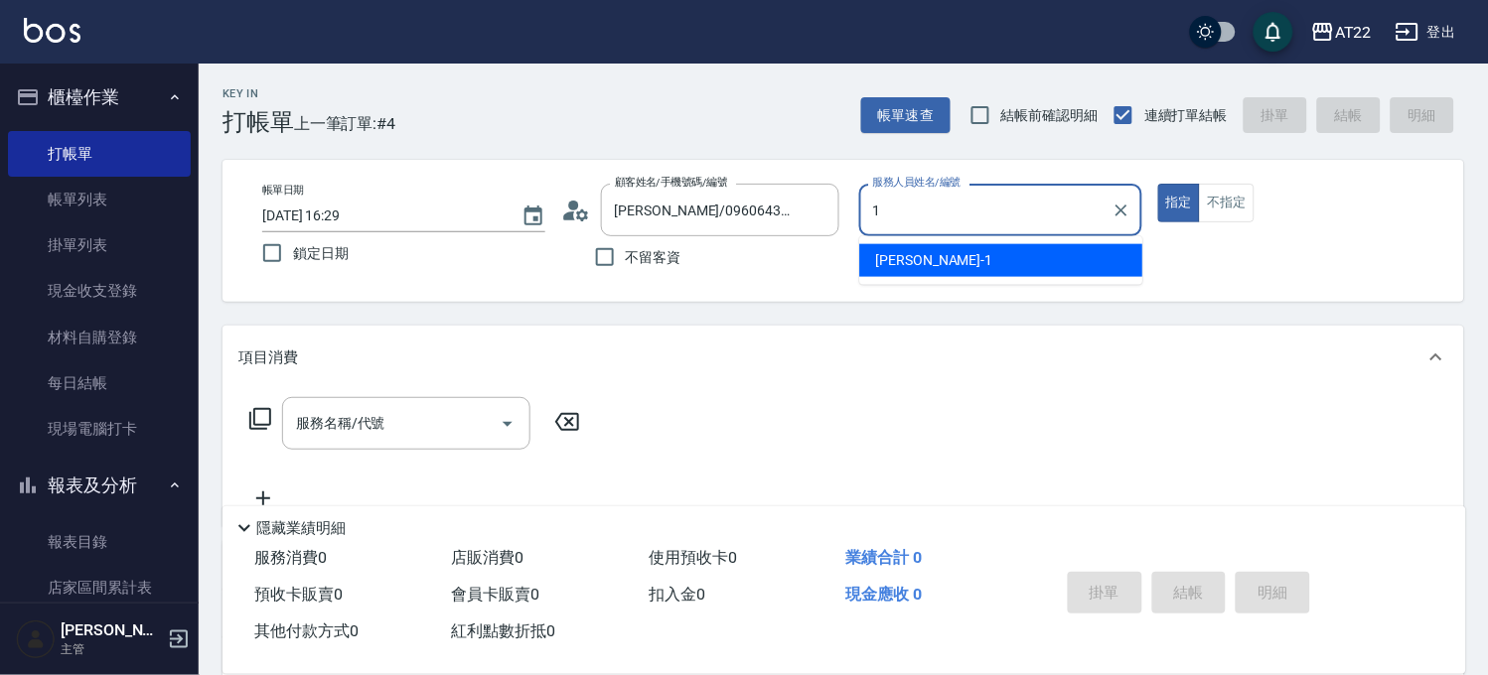
type input "[PERSON_NAME]-1"
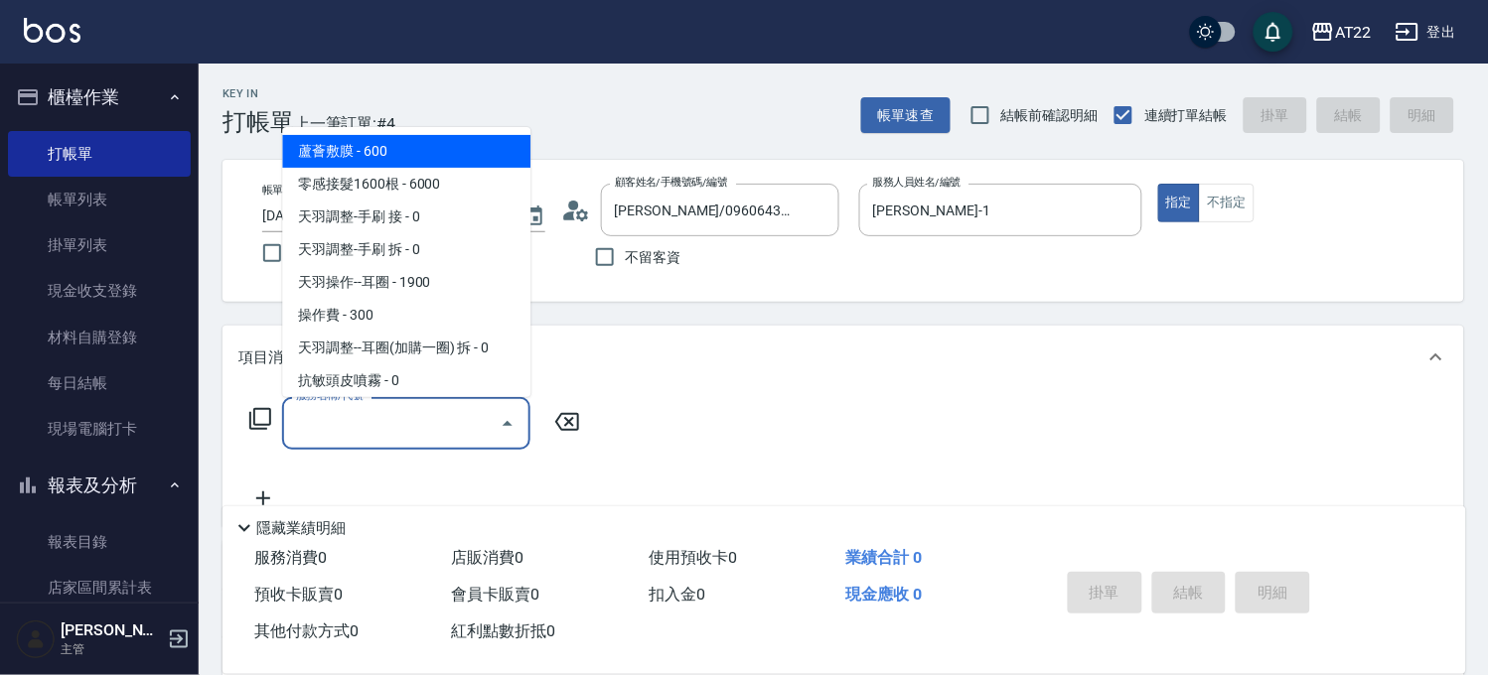
click at [377, 411] on input "服務名稱/代號" at bounding box center [391, 423] width 201 height 35
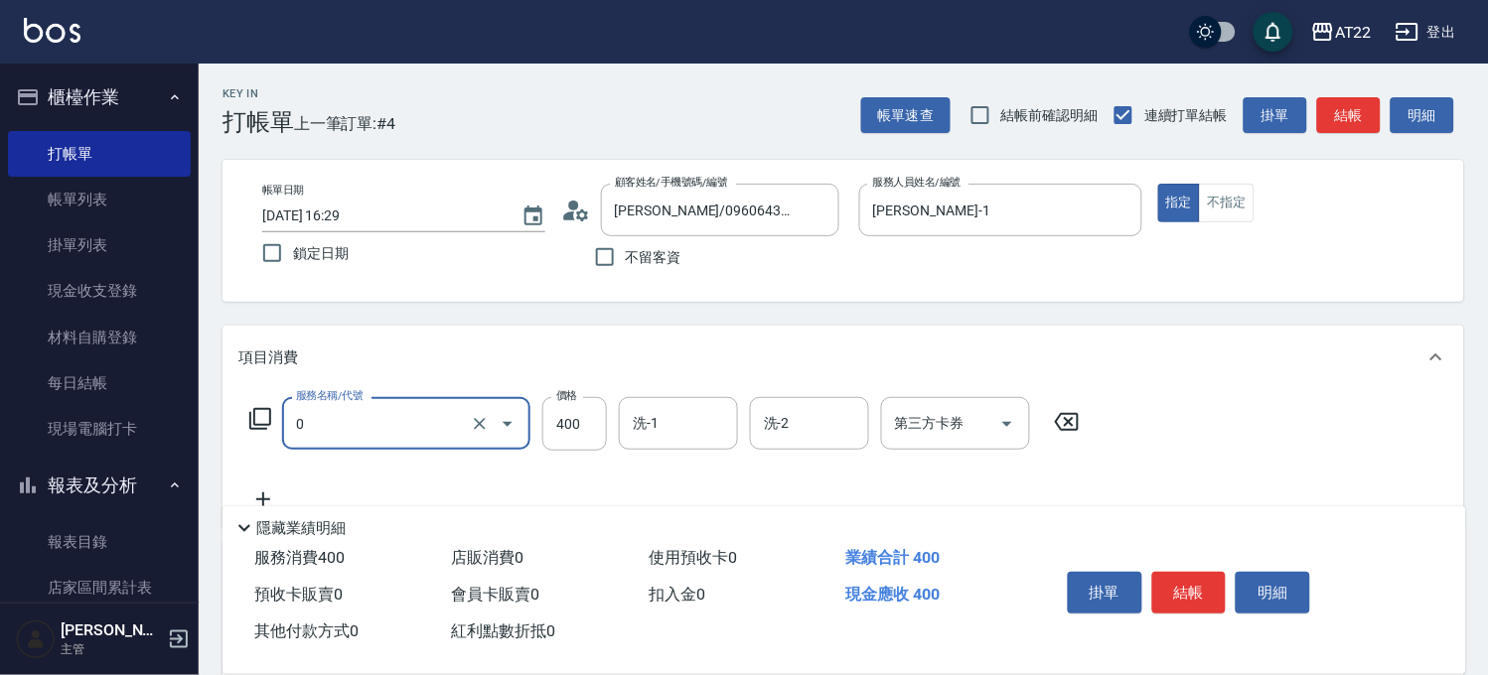
type input "有機洗髮(0)"
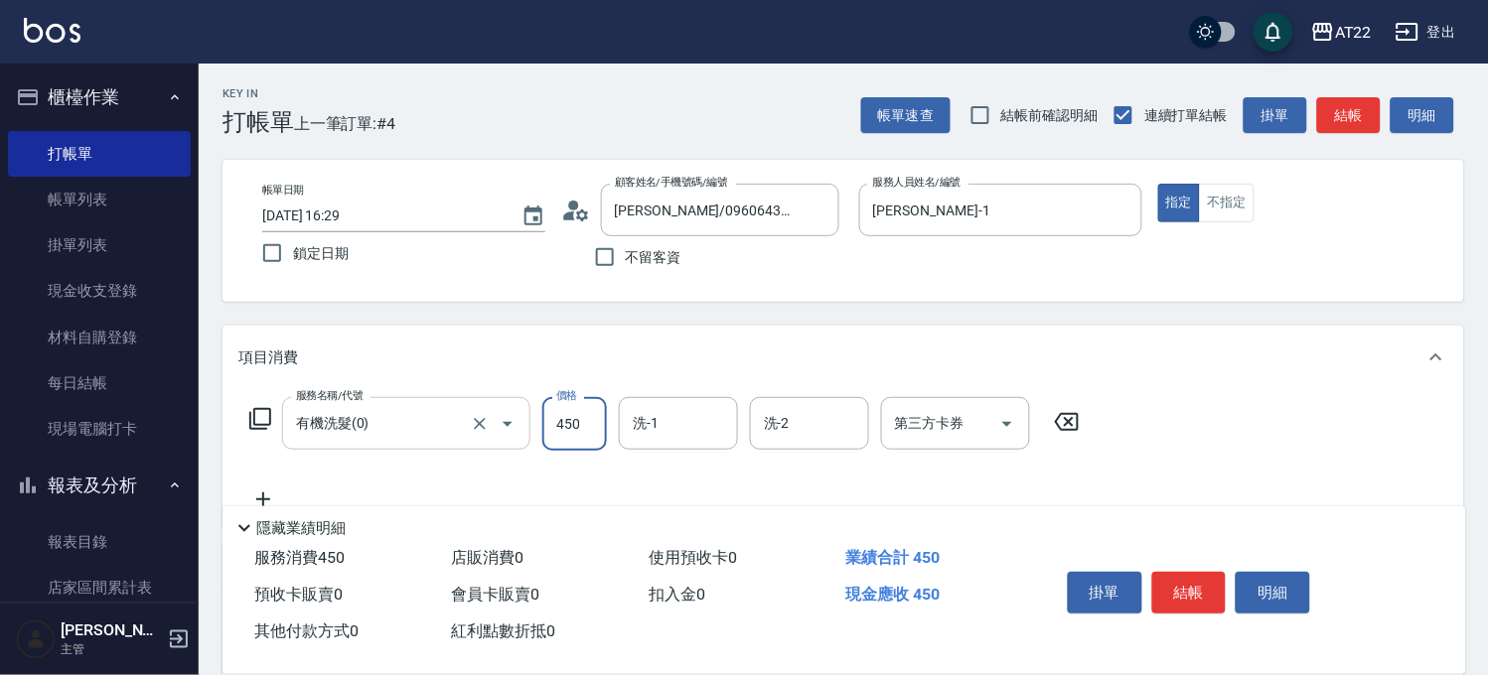
type input "450"
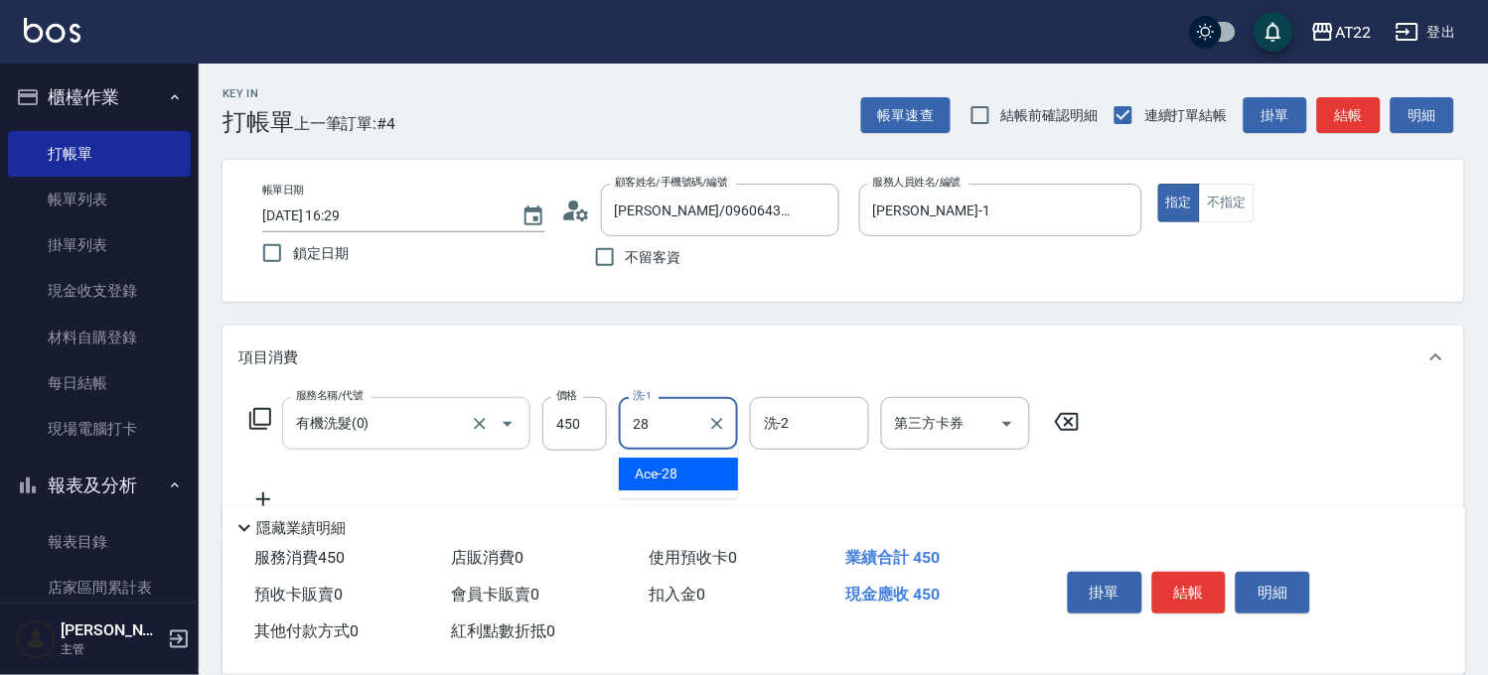
type input "Ace-28"
click at [262, 493] on icon at bounding box center [263, 500] width 14 height 14
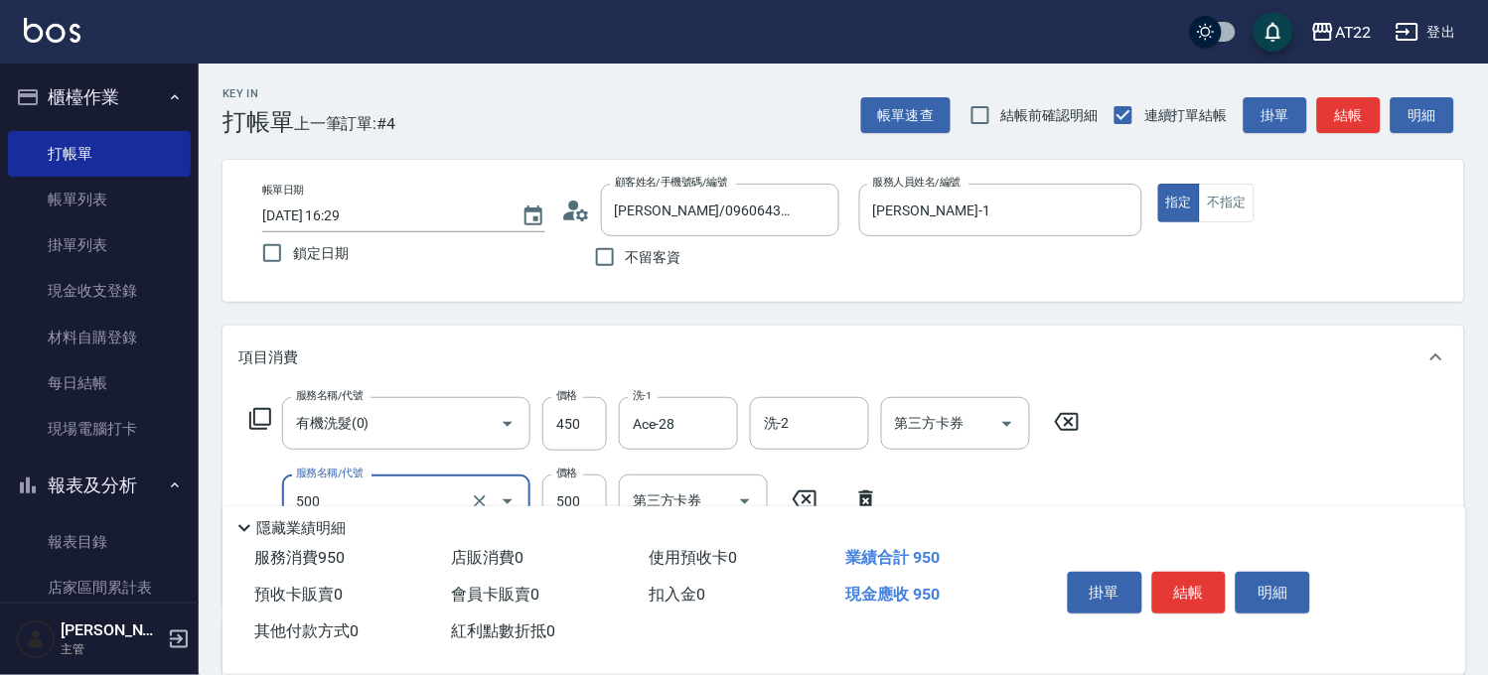
type input "剪髮(500)"
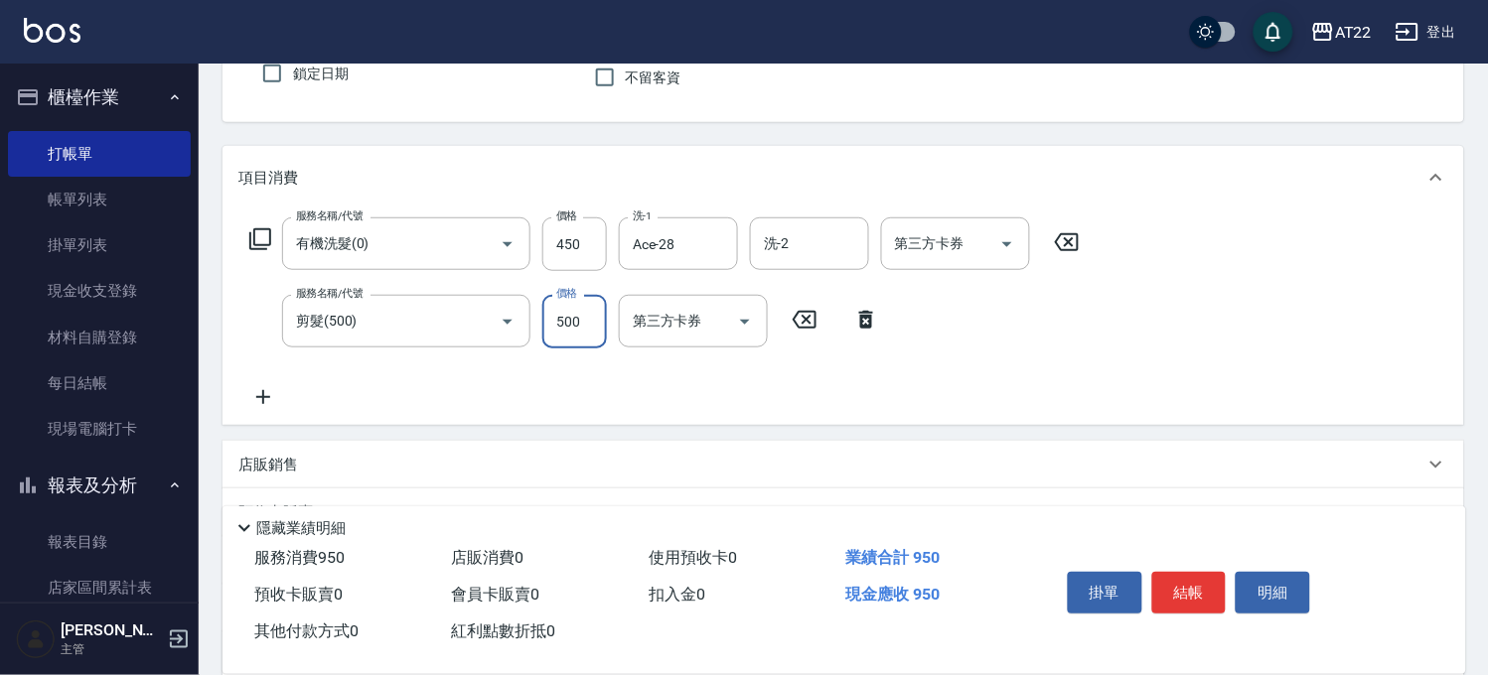
scroll to position [372, 0]
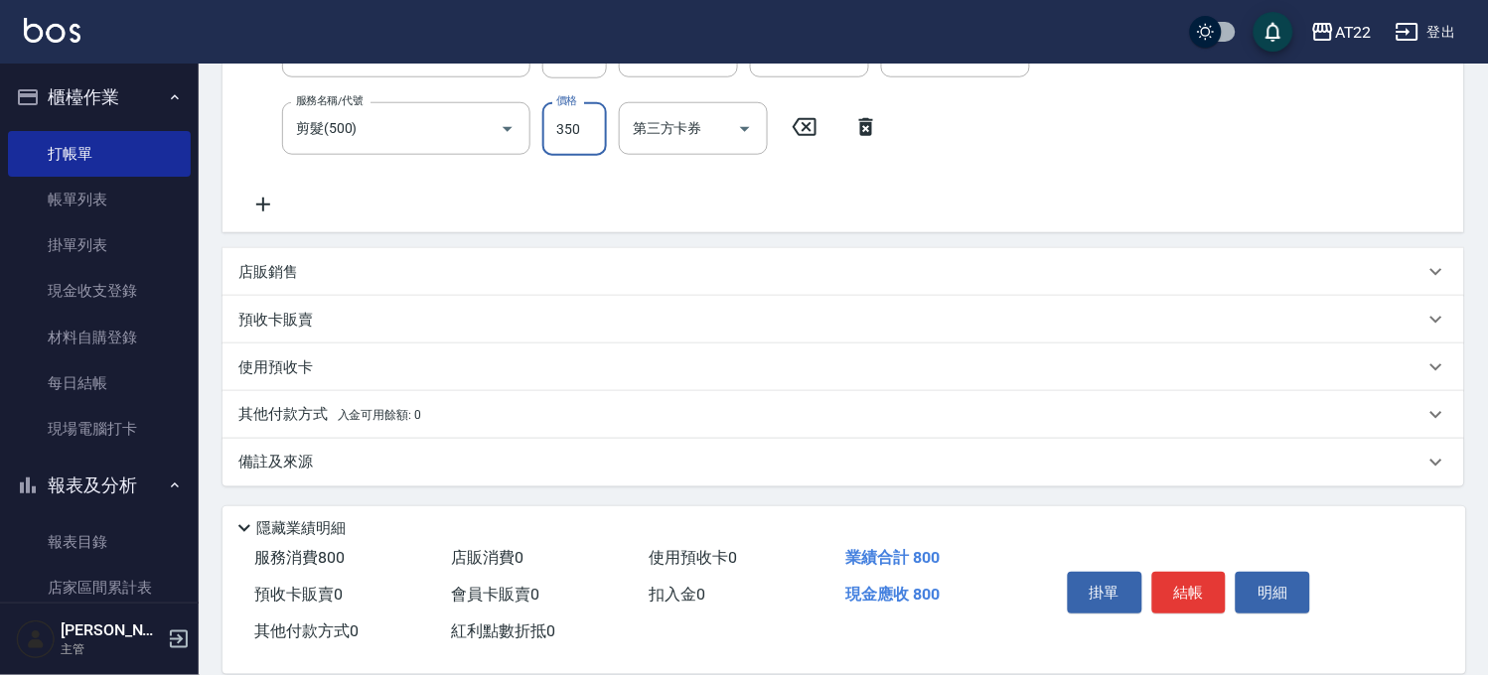
type input "350"
click at [262, 202] on icon at bounding box center [263, 205] width 14 height 14
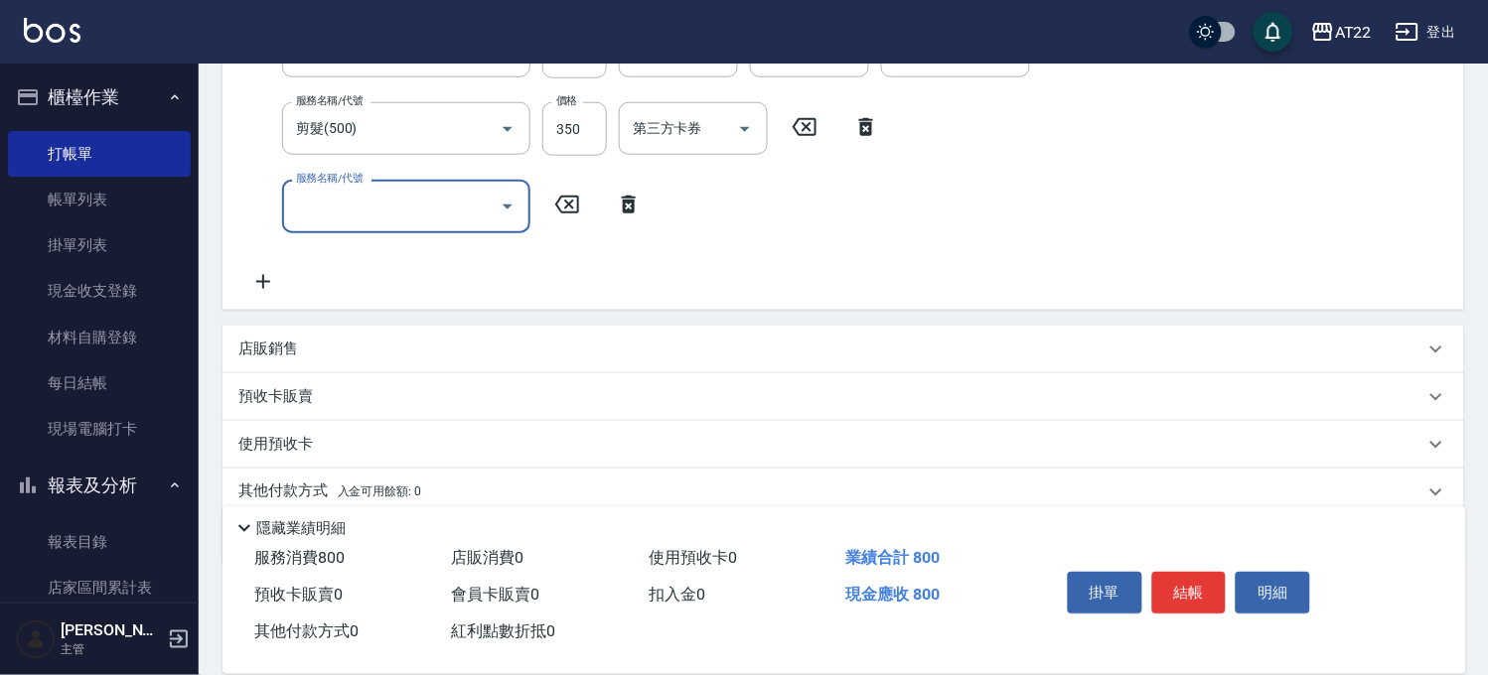
type input "1"
type input "趟"
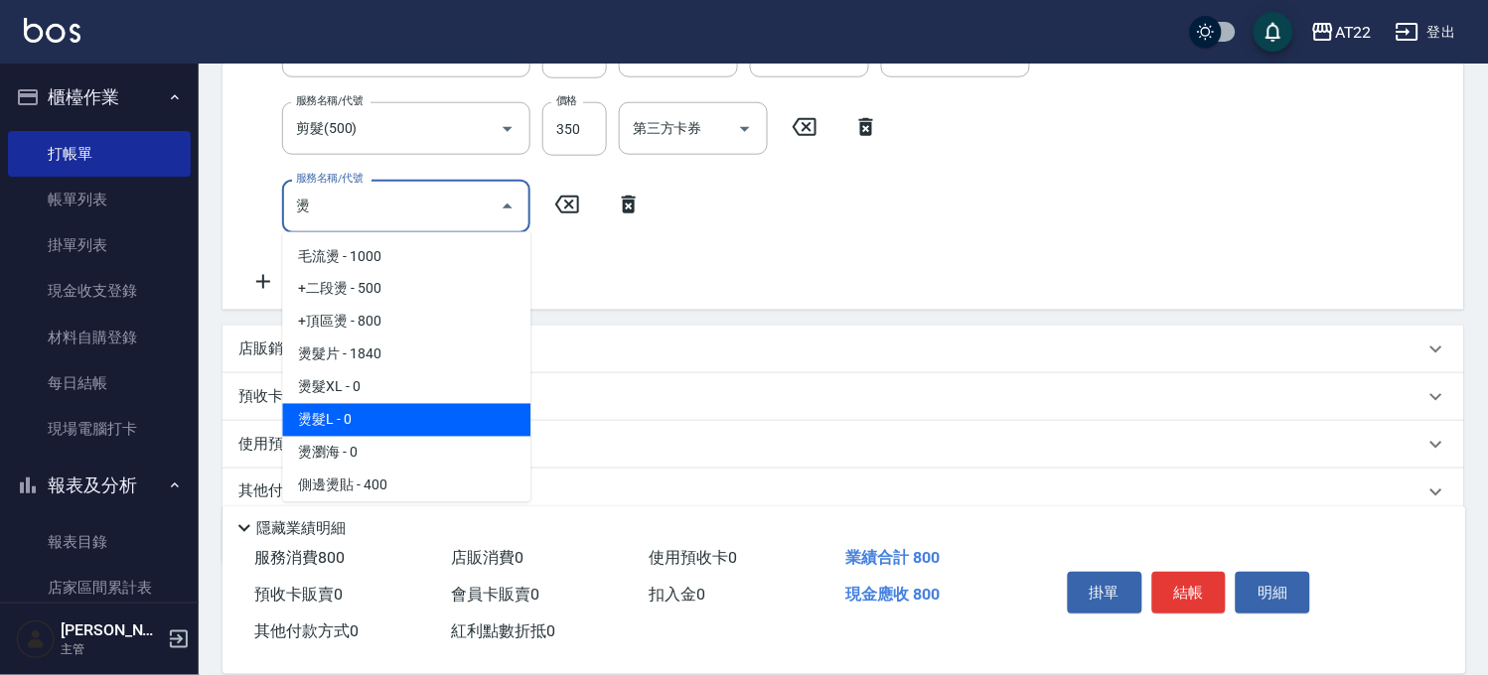
click at [381, 427] on span "燙髮L - 0" at bounding box center [406, 420] width 248 height 33
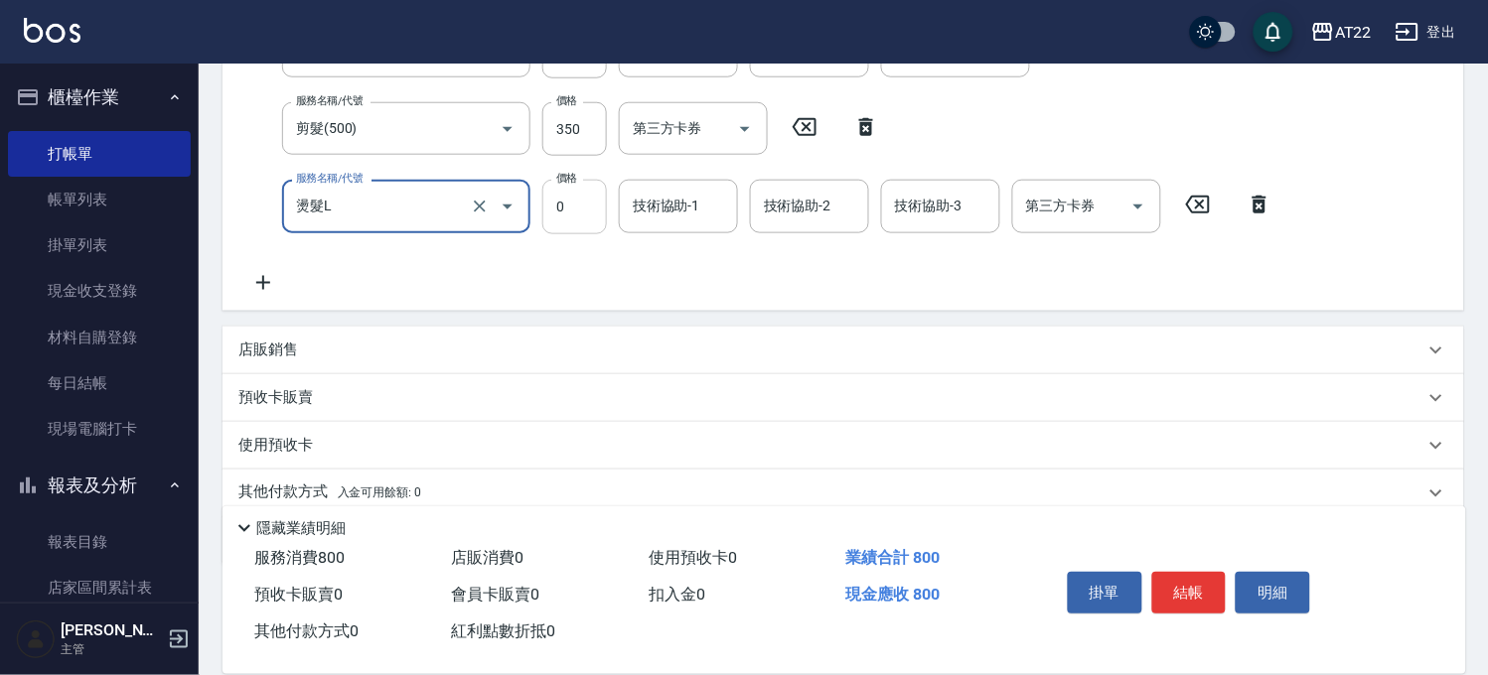
type input "燙髮L"
click at [557, 203] on input "0" at bounding box center [574, 207] width 65 height 54
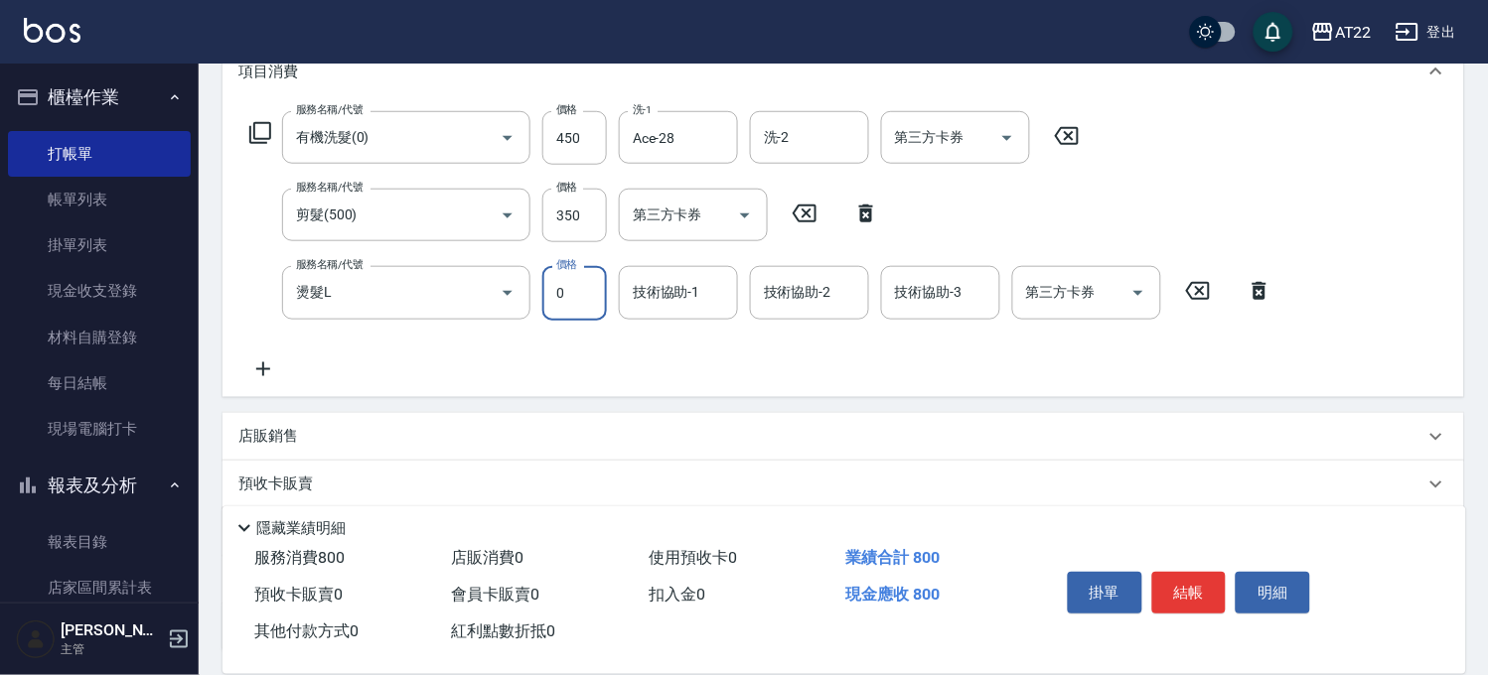
scroll to position [152, 0]
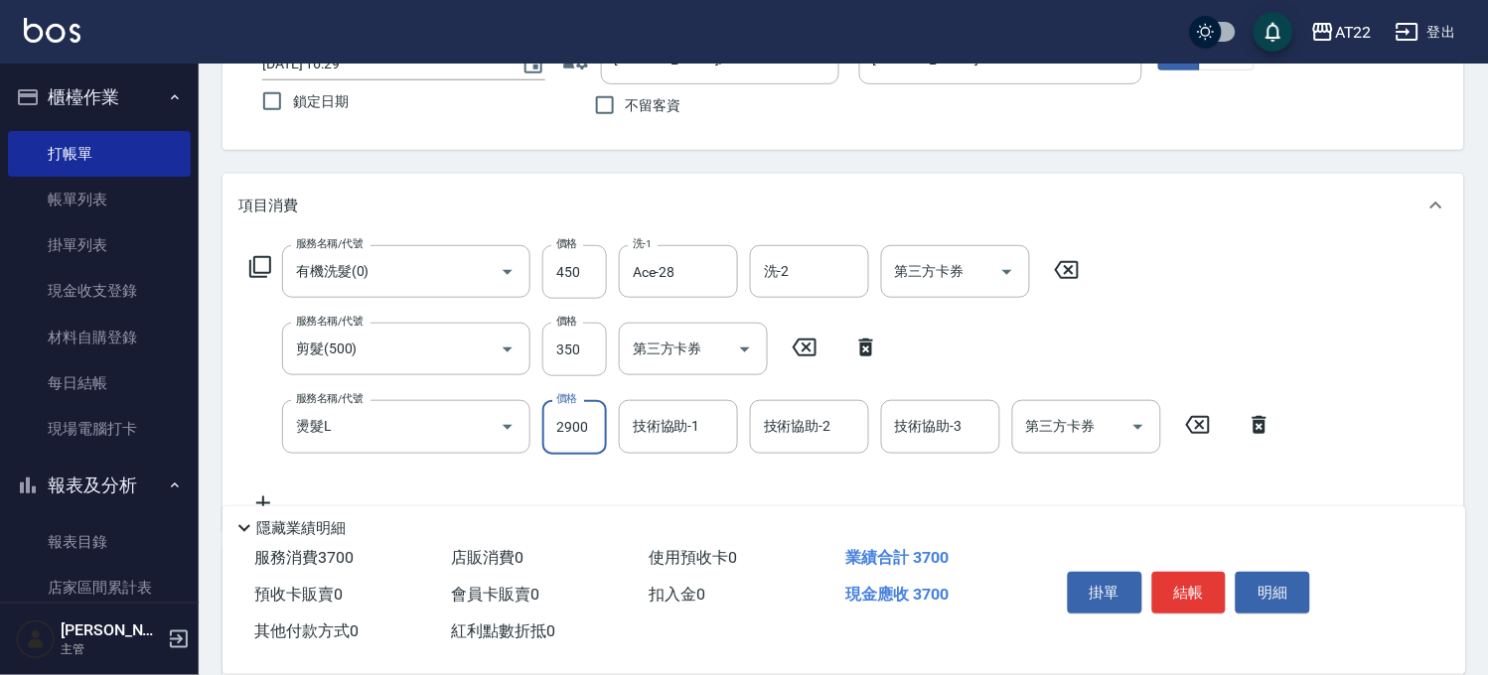
type input "2900"
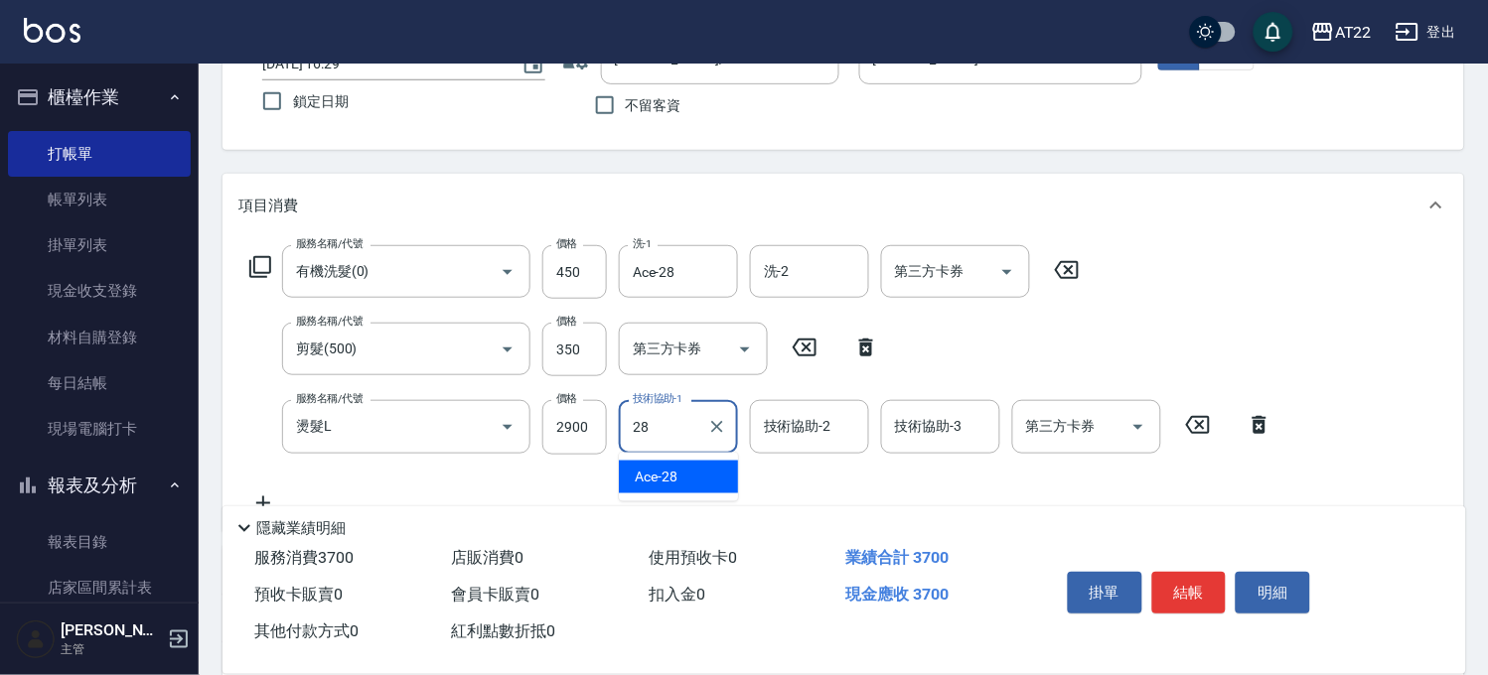
type input "Ace-28"
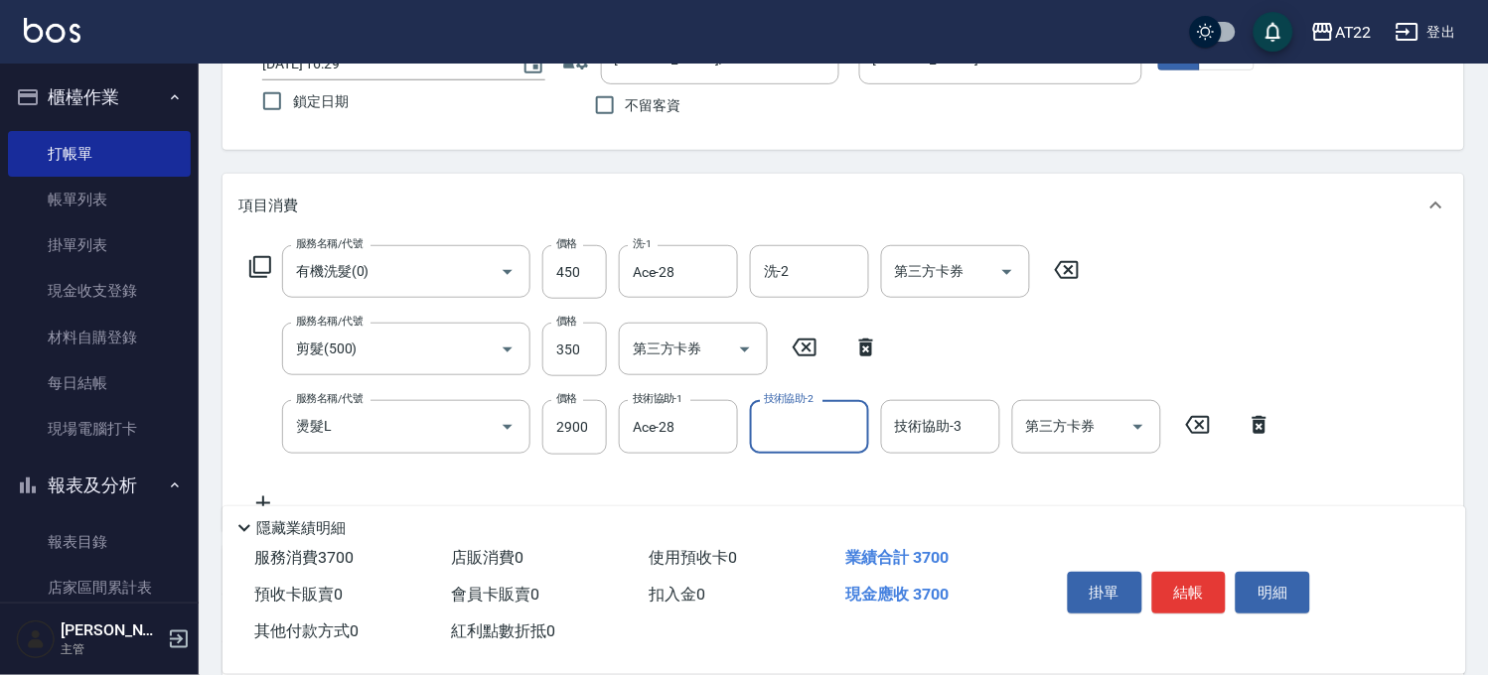
scroll to position [262, 0]
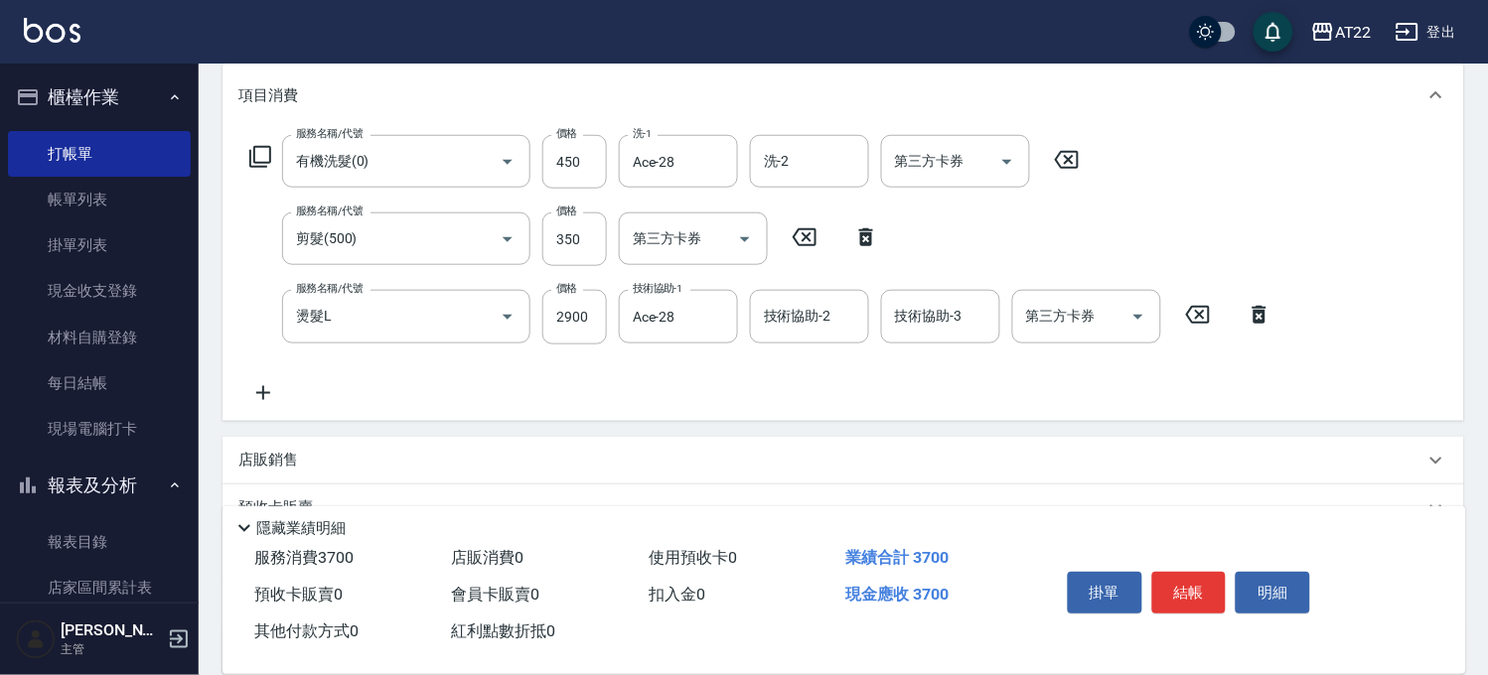
click at [275, 389] on icon at bounding box center [263, 393] width 50 height 24
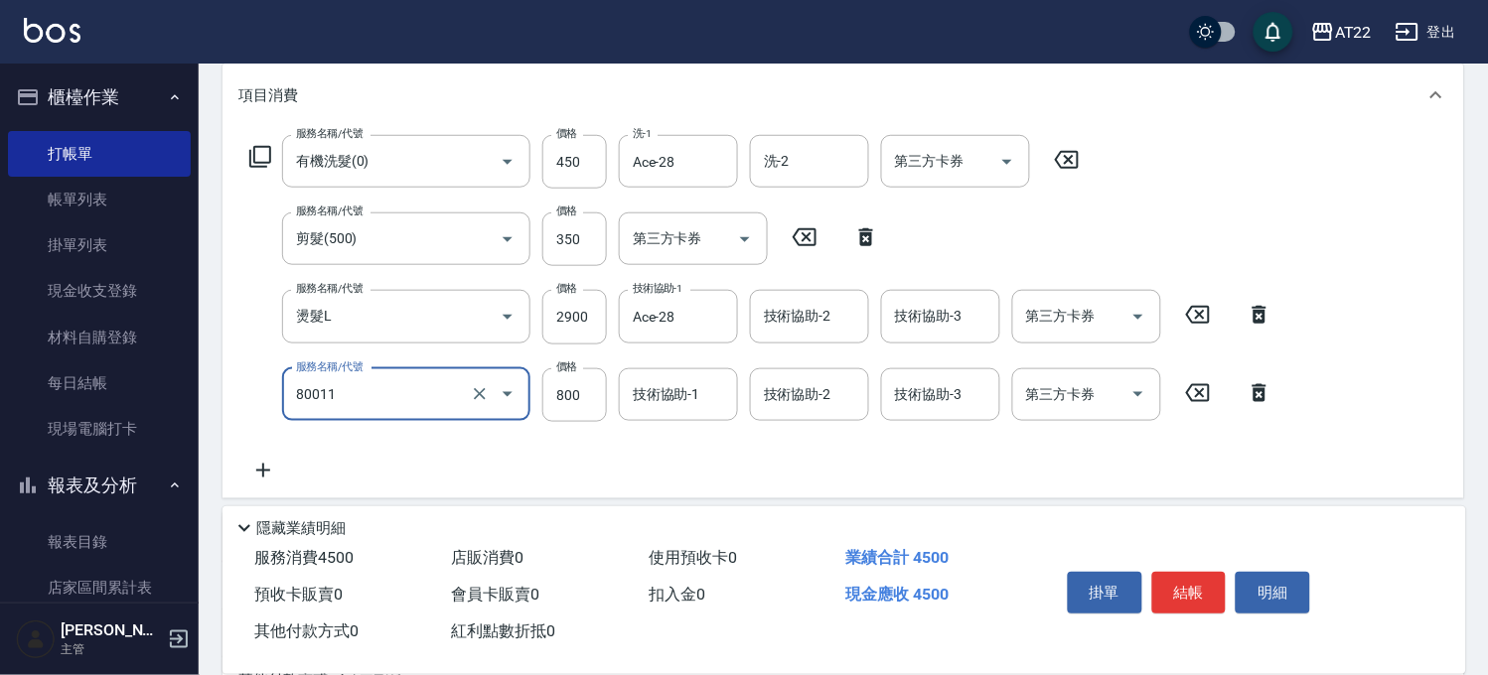
type input "晶漾深層護髮(80011)"
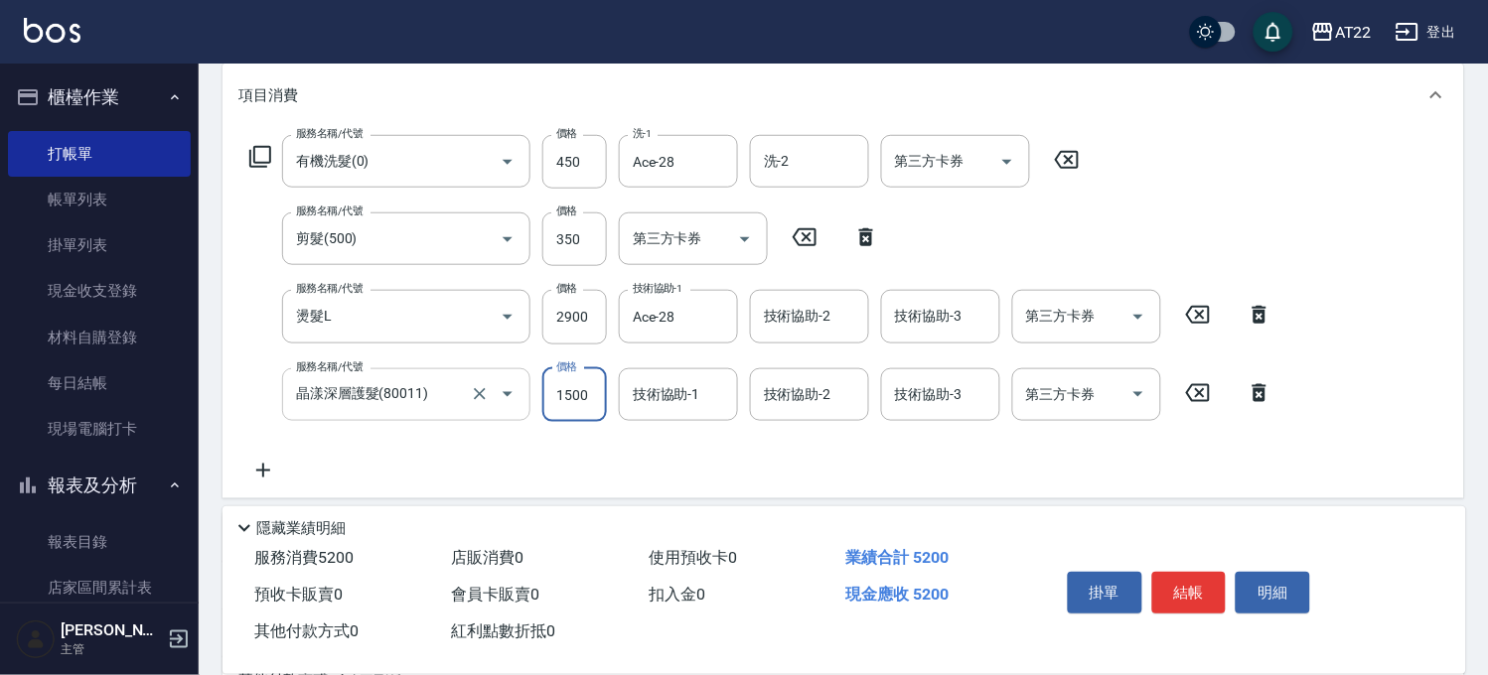
type input "1500"
type input "Ace-28"
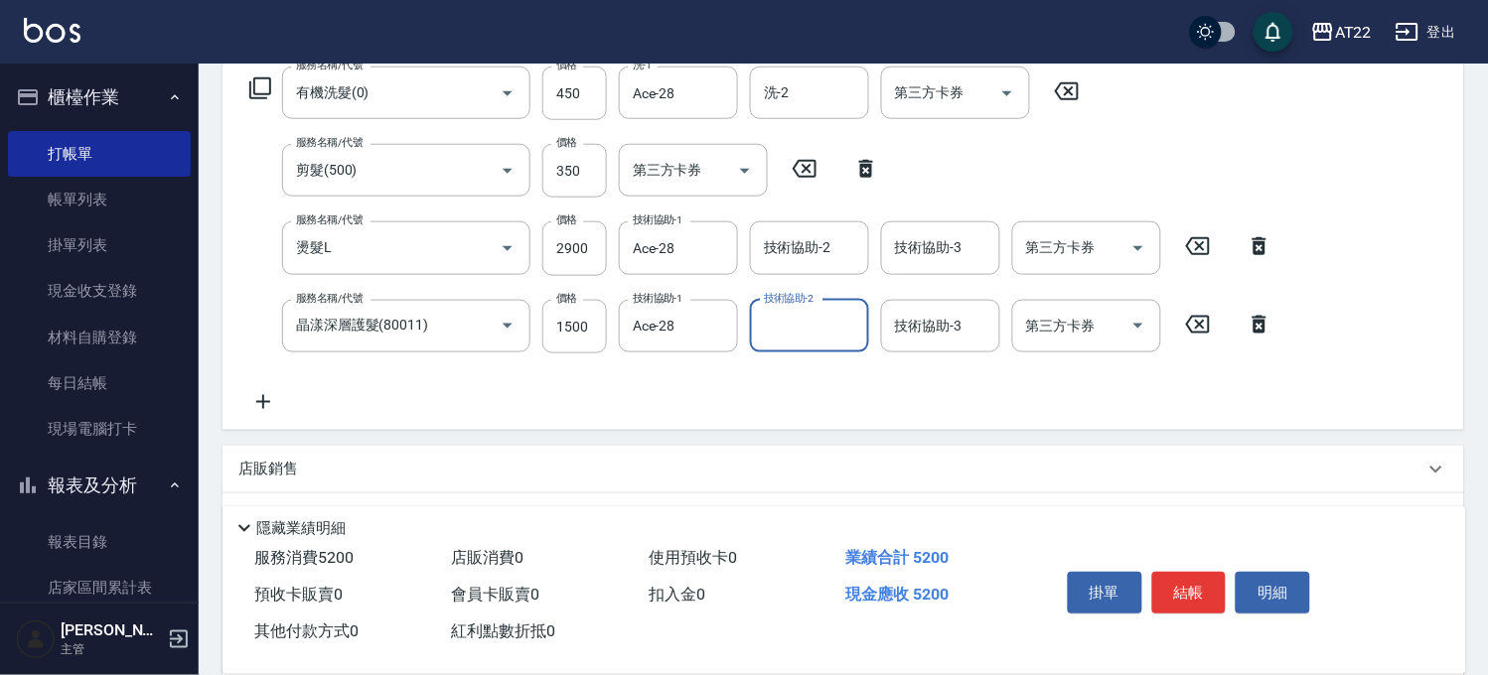
scroll to position [0, 0]
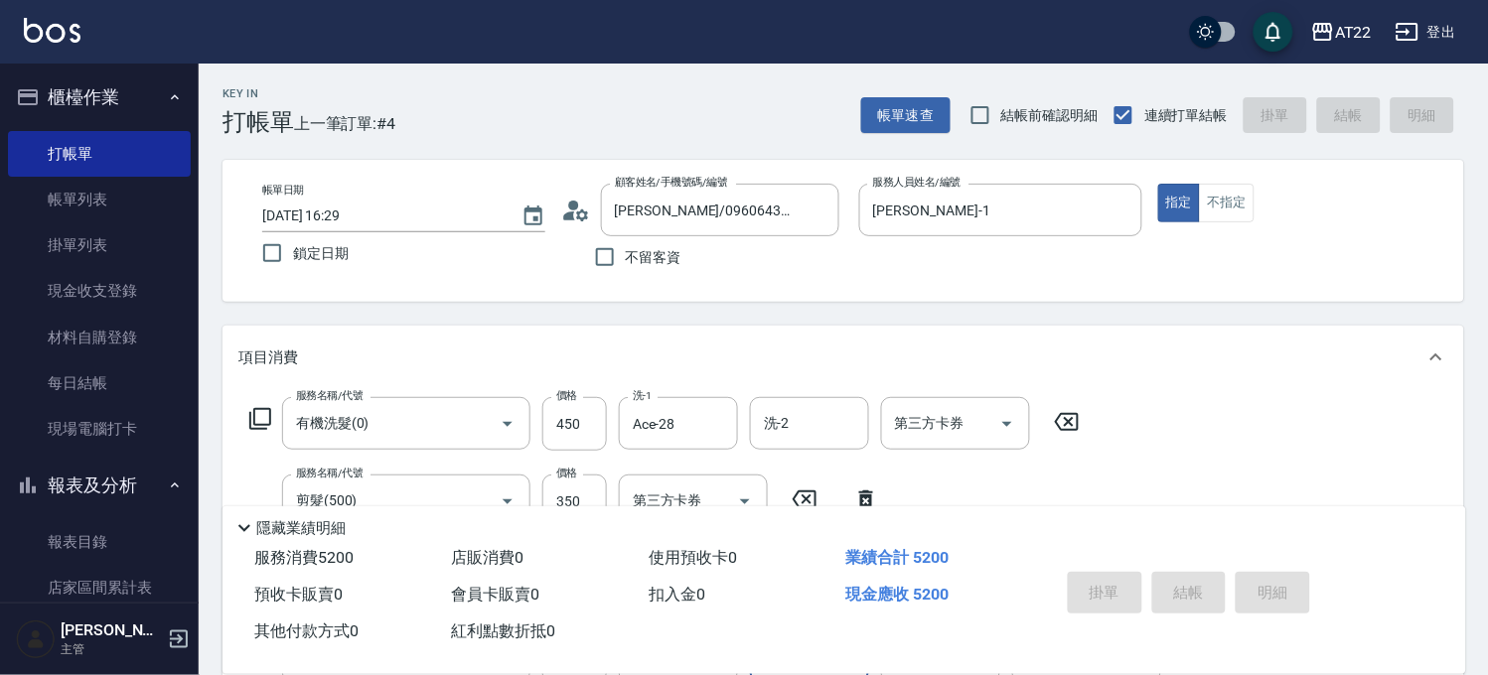
type input "[DATE] 16:34"
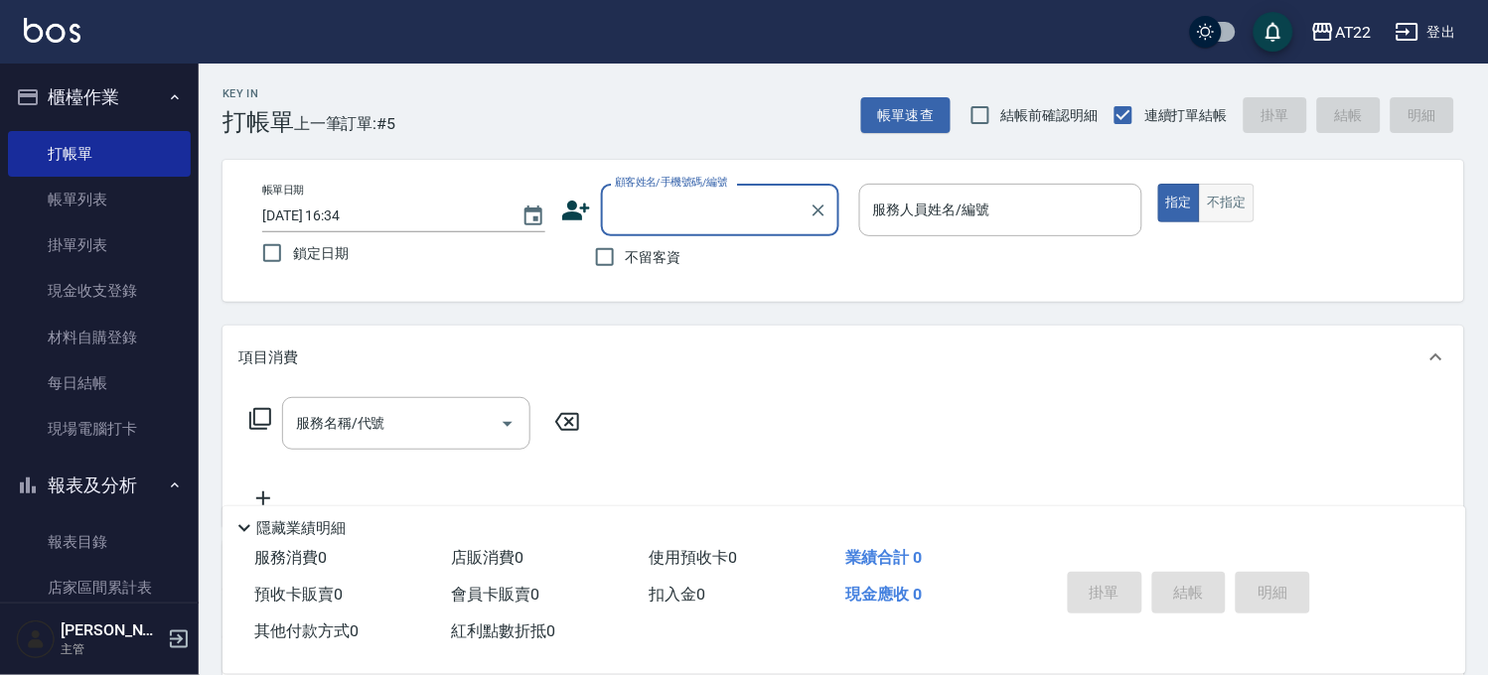
click at [1233, 195] on button "不指定" at bounding box center [1227, 203] width 56 height 39
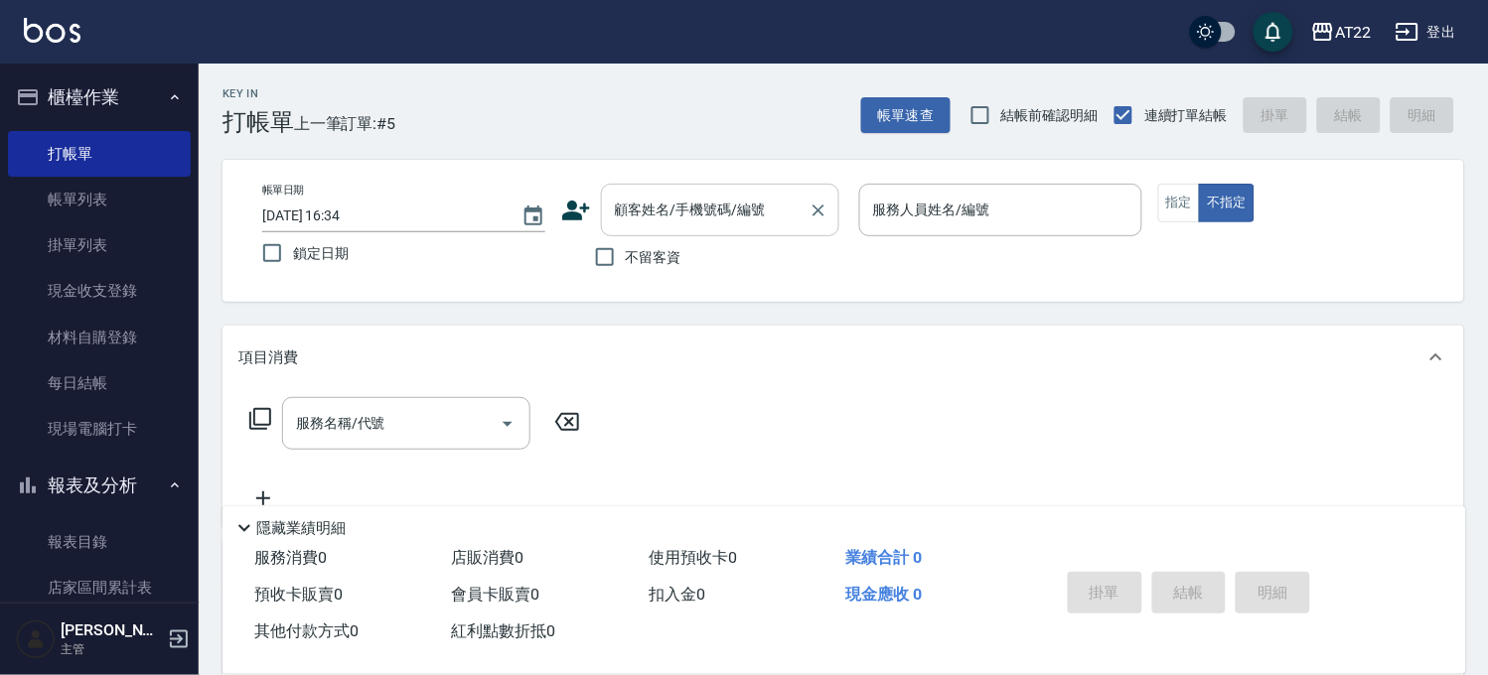
click at [708, 202] on input "顧客姓名/手機號碼/編號" at bounding box center [705, 210] width 191 height 35
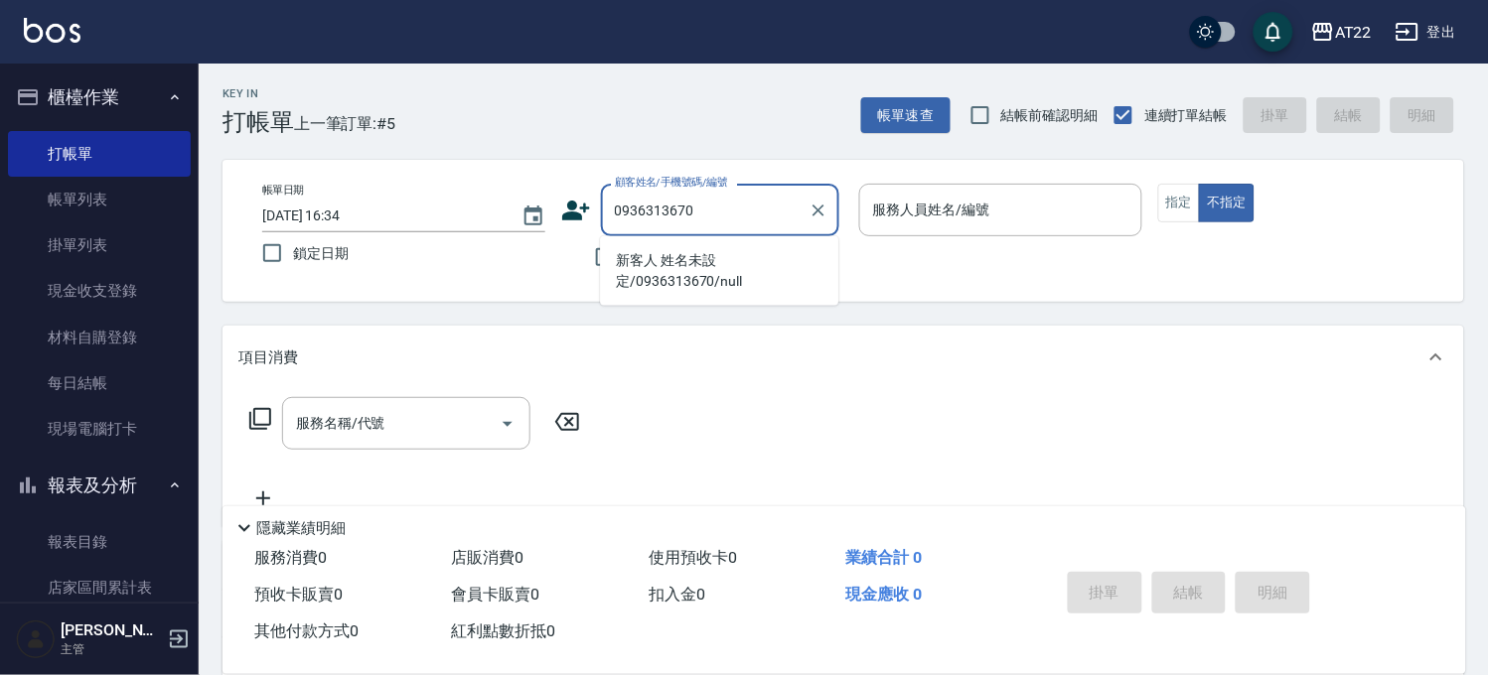
click at [699, 264] on li "新客人 姓名未設定/0936313670/null" at bounding box center [719, 271] width 238 height 54
type input "新客人 姓名未設定/0936313670/null"
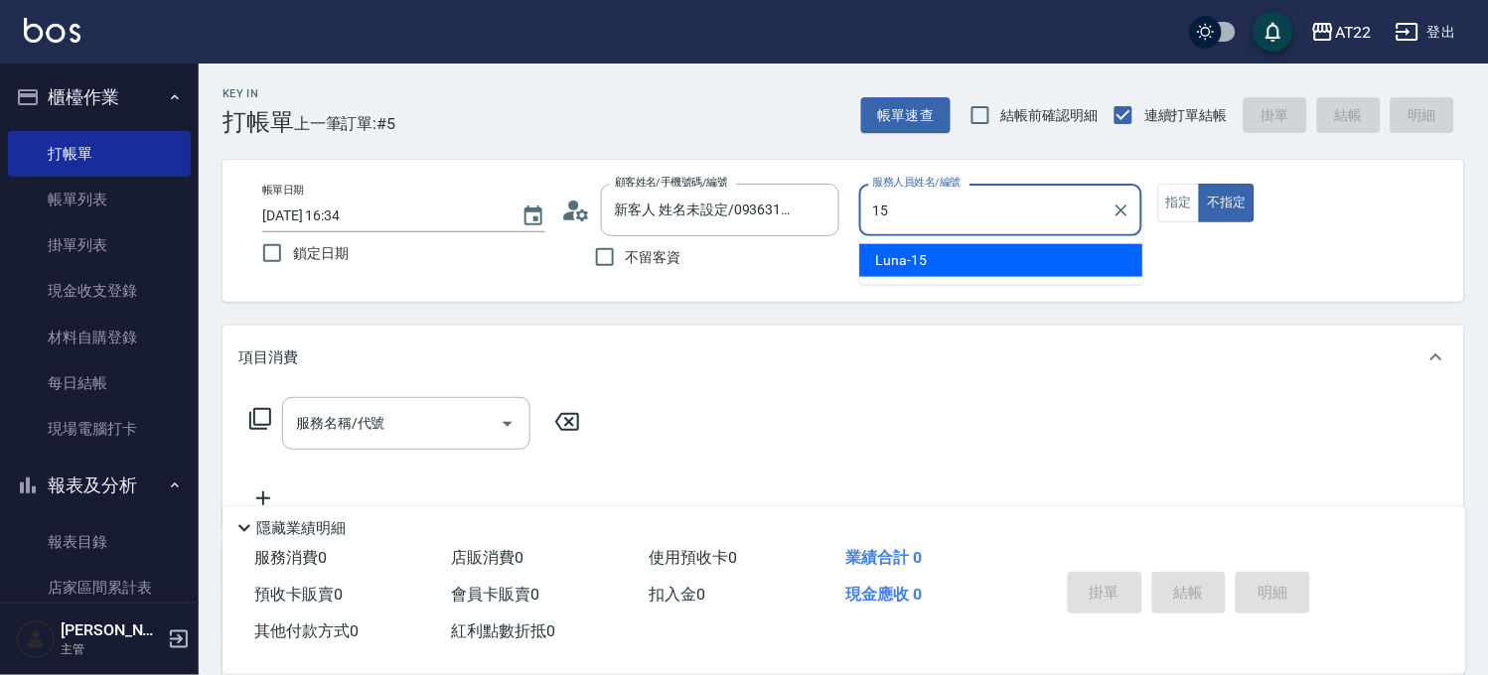
type input "Luna-15"
type button "false"
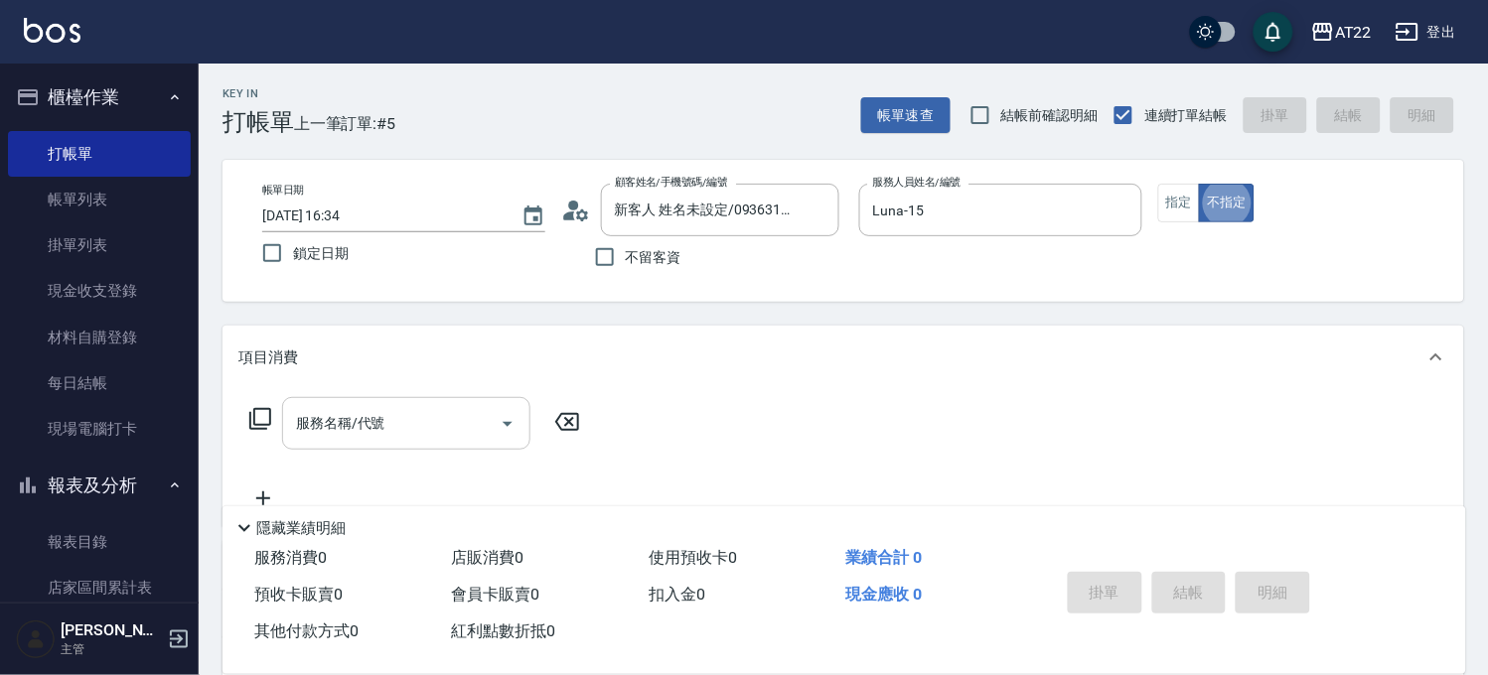
click at [424, 427] on input "服務名稱/代號" at bounding box center [391, 423] width 201 height 35
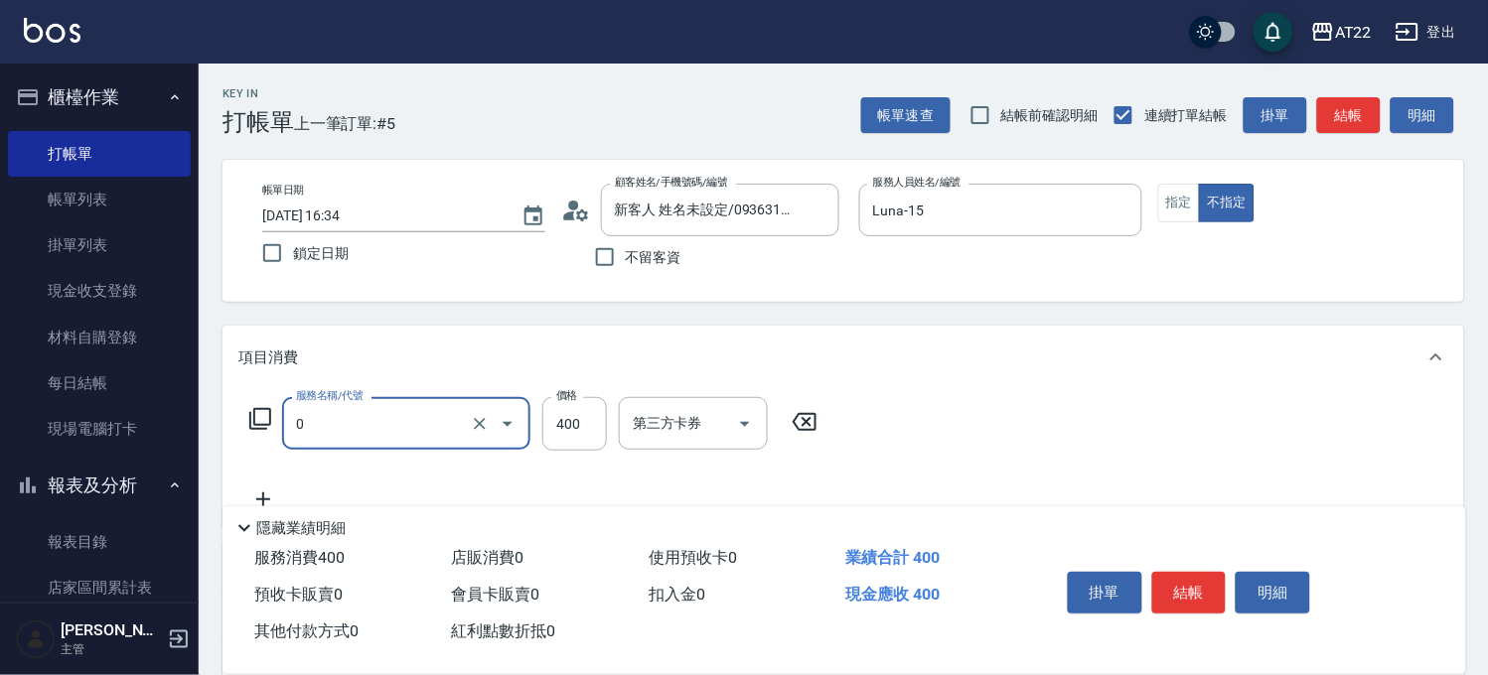
type input "有機洗髮(0)"
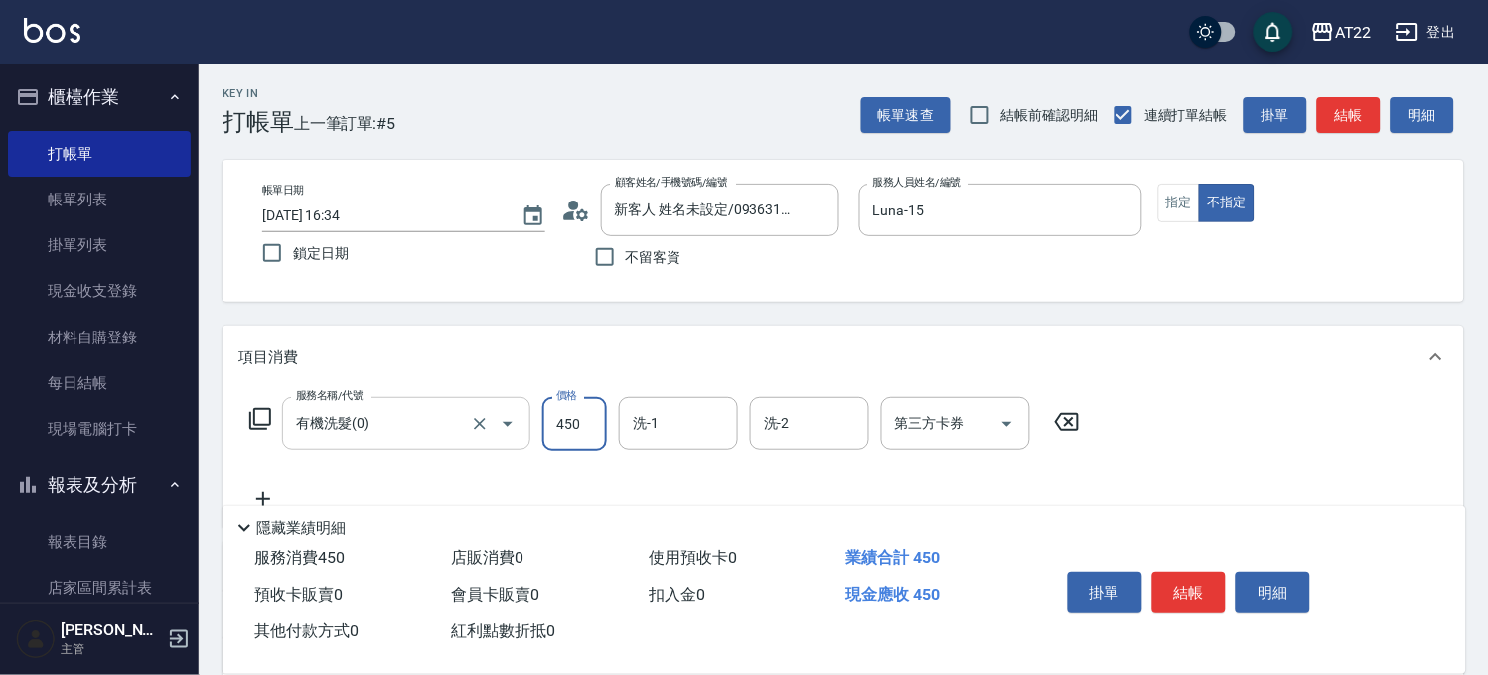
type input "450"
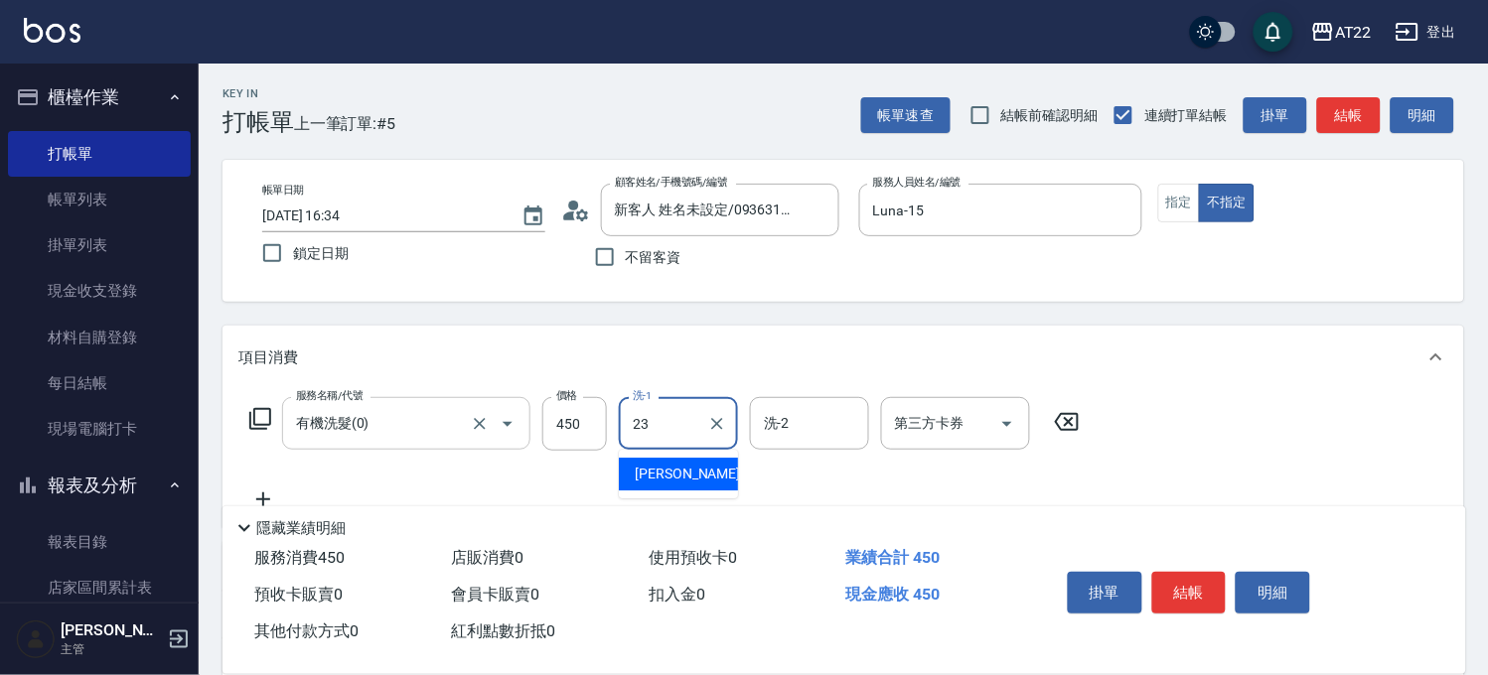
type input "[PERSON_NAME]-23"
click at [256, 496] on icon at bounding box center [263, 500] width 50 height 24
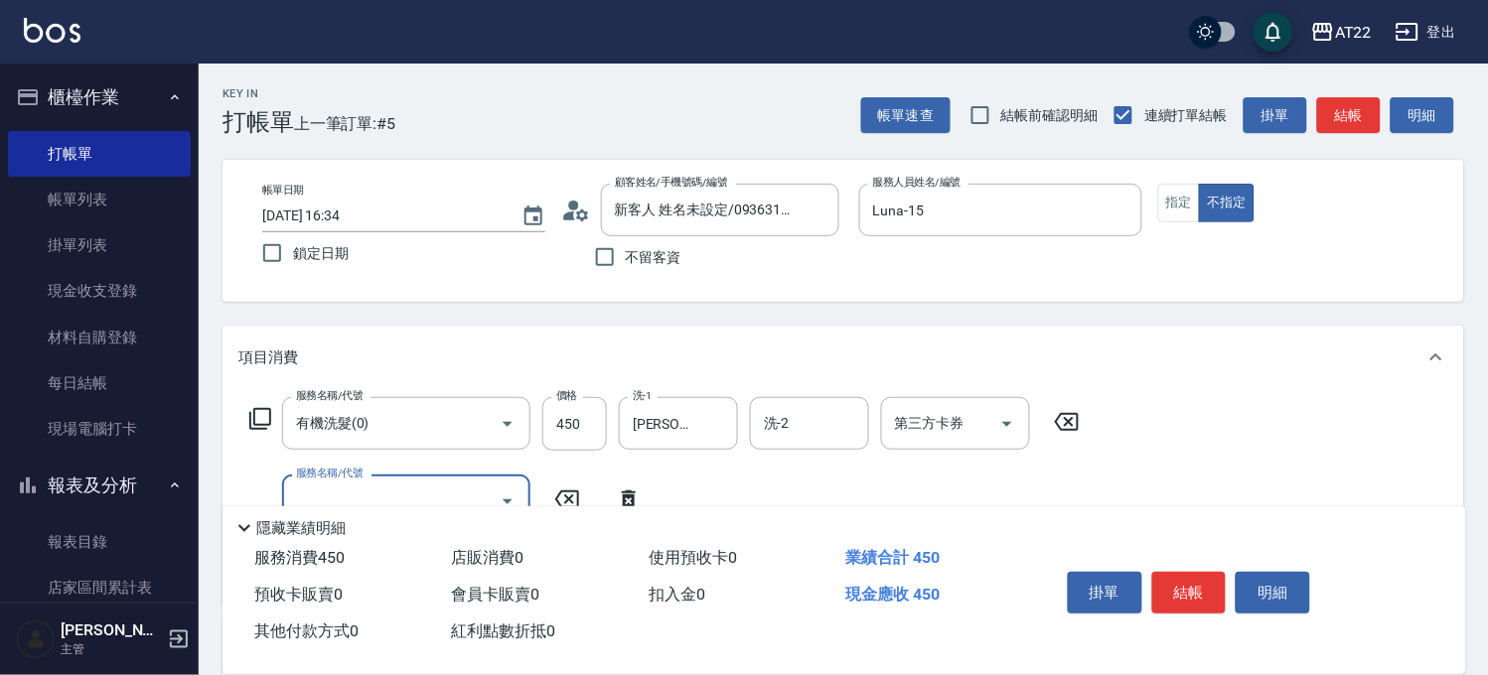
type input "2"
type input "5"
type input "剪髮(500)"
type input "200"
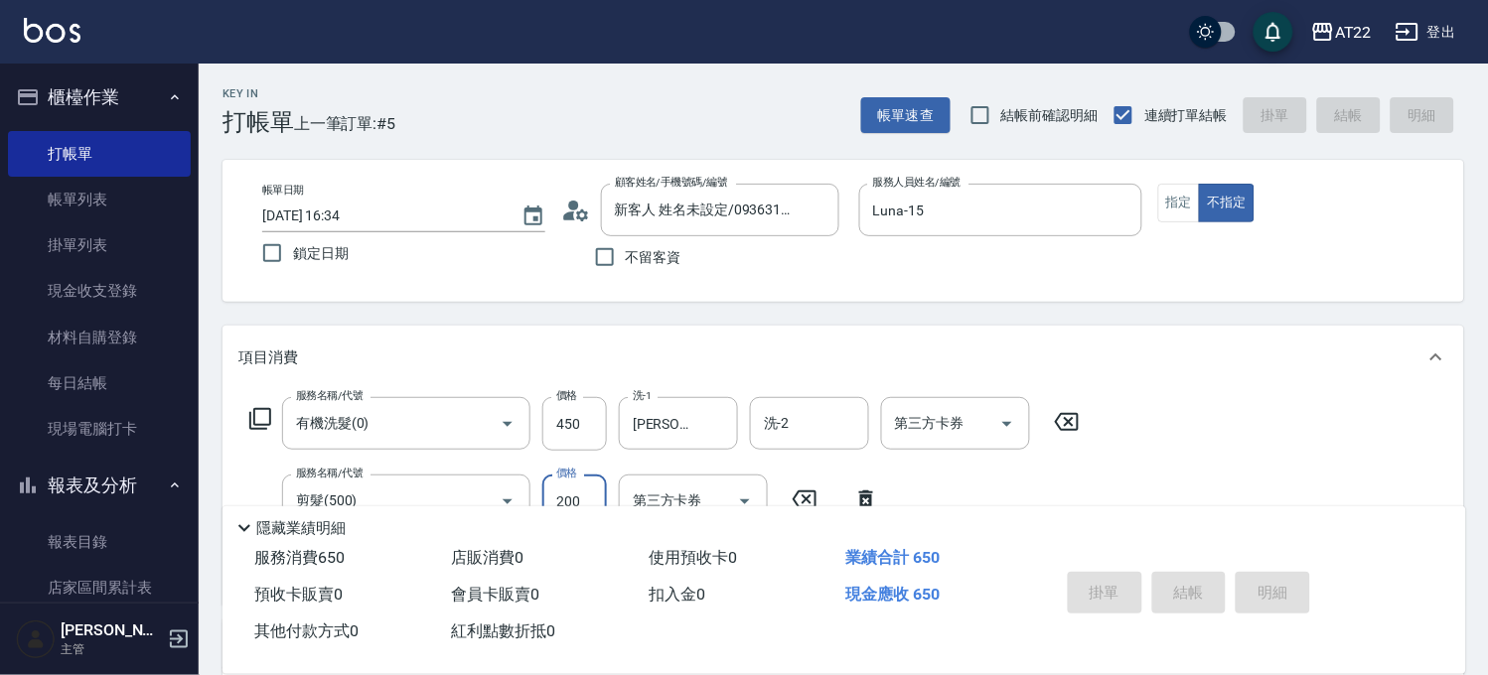
type input "[DATE] 16:35"
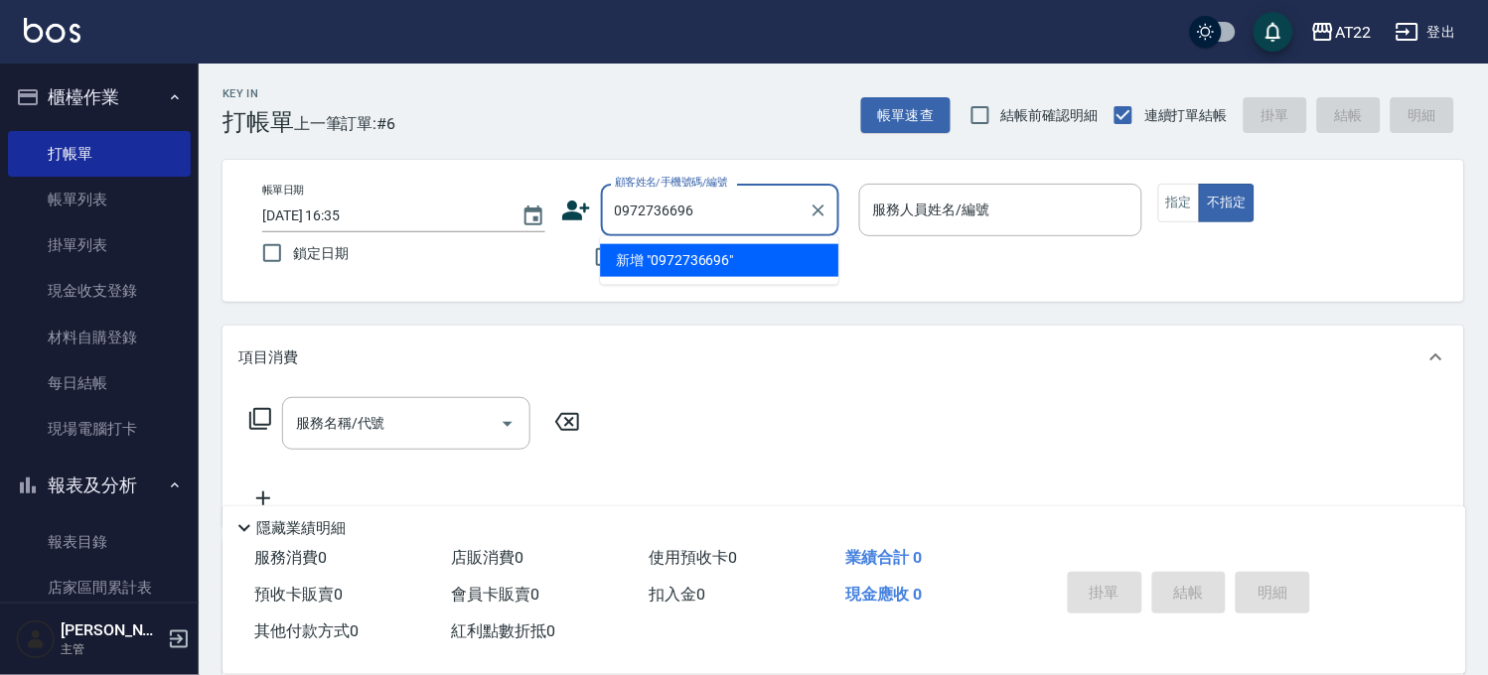
click at [700, 264] on li "新增 "0972736696"" at bounding box center [719, 260] width 238 height 33
type input "0972736696"
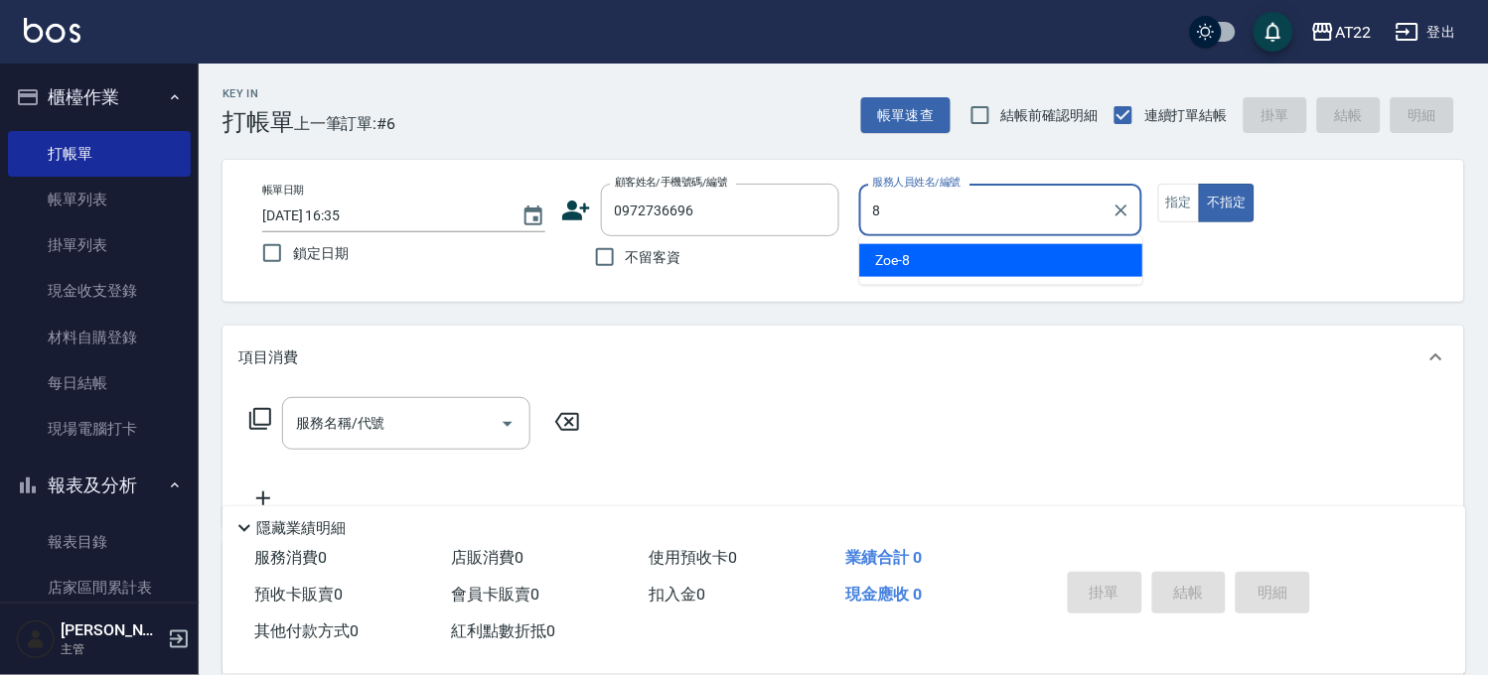
type input "Zoe-8"
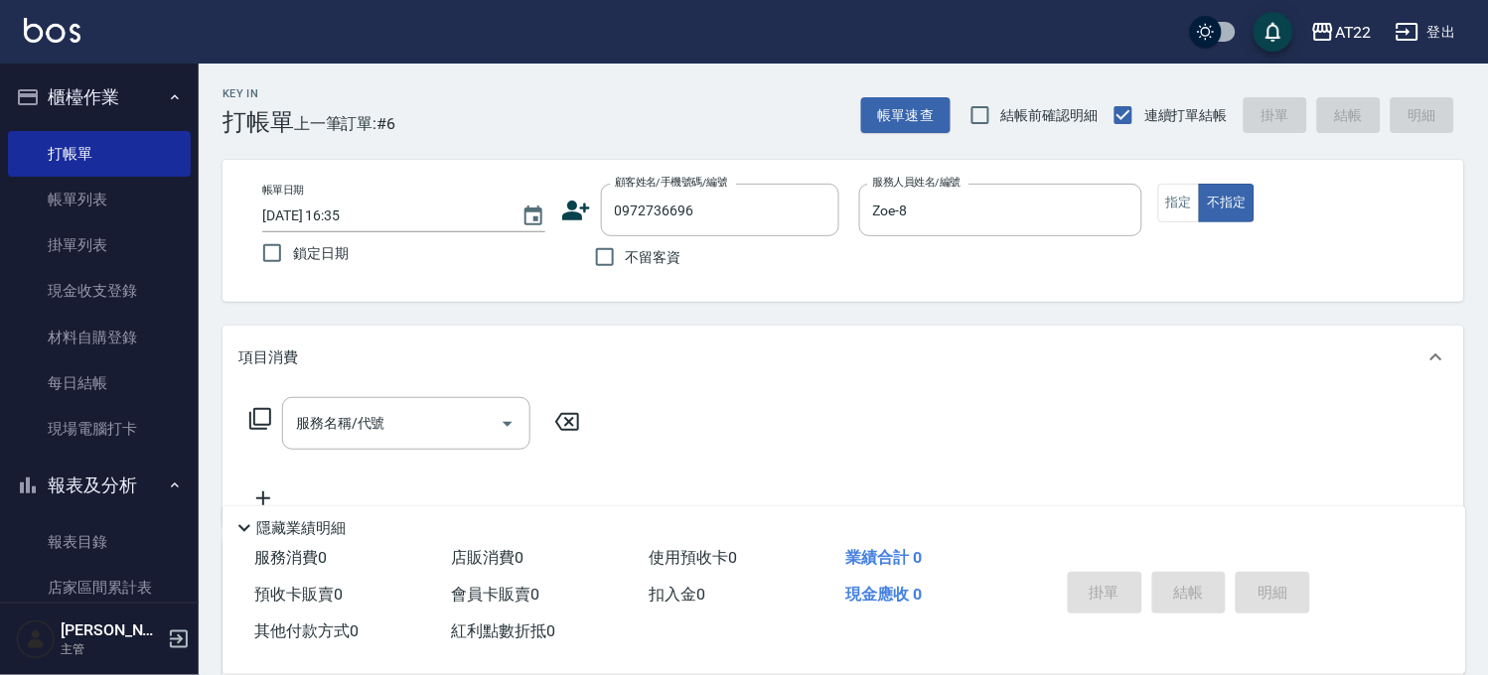
click at [583, 196] on icon at bounding box center [576, 211] width 30 height 30
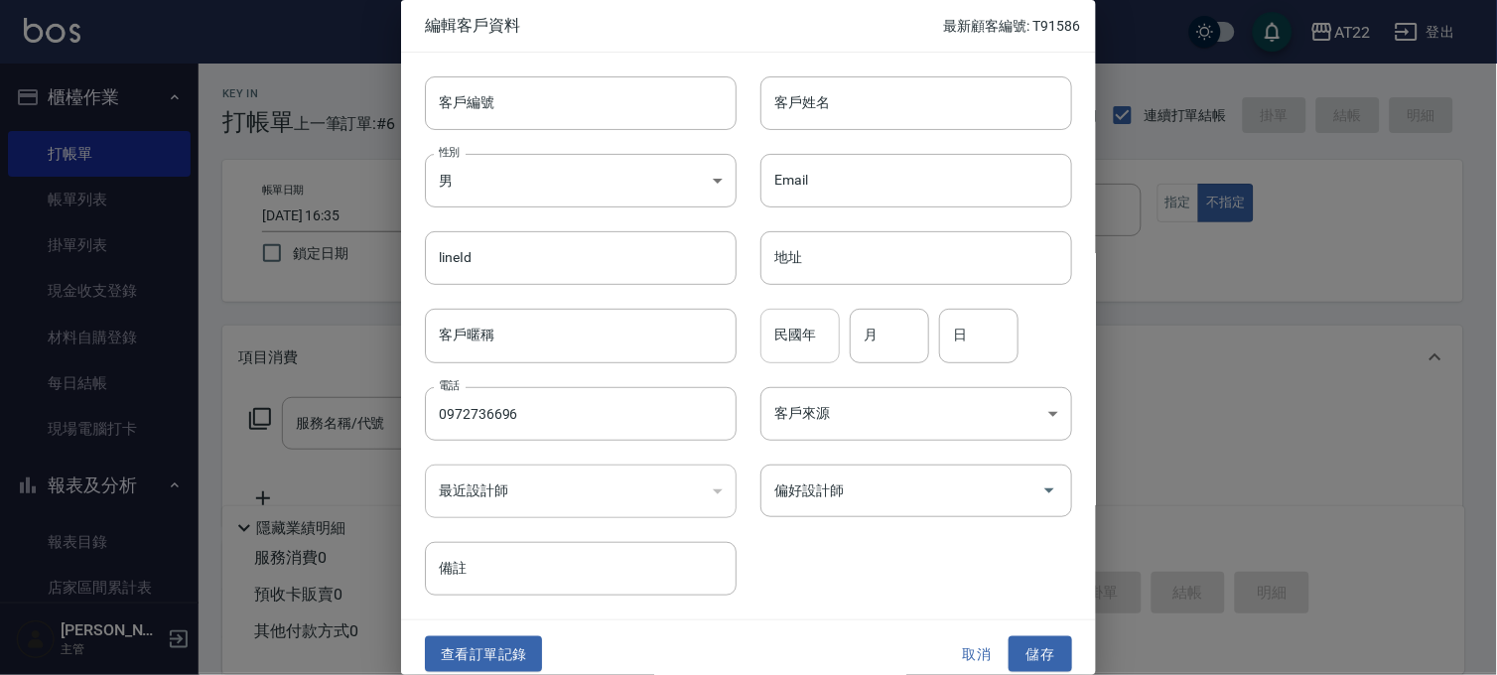
click at [795, 336] on div "民國年 民國年" at bounding box center [800, 336] width 79 height 54
type input "78"
type input "12"
type input "18"
click at [1041, 646] on button "儲存" at bounding box center [1041, 655] width 64 height 37
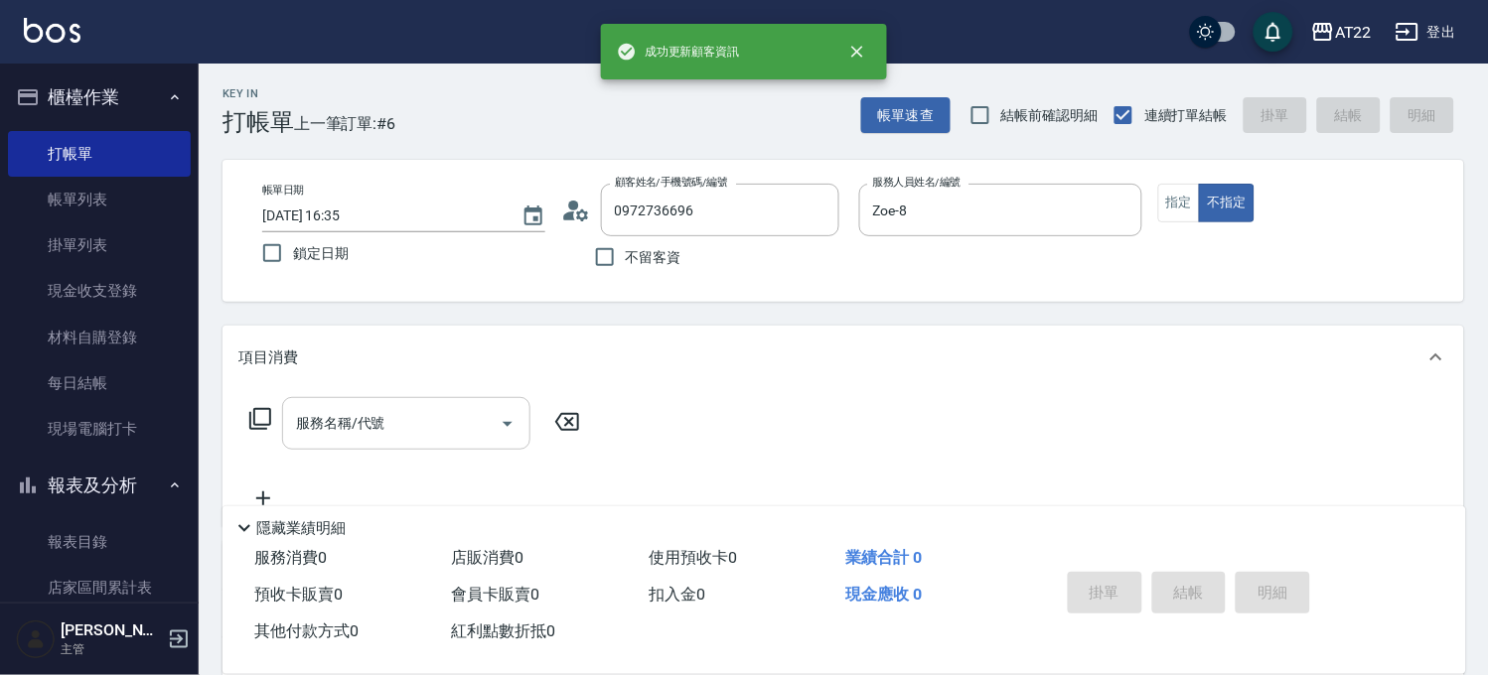
click at [404, 438] on input "服務名稱/代號" at bounding box center [391, 423] width 201 height 35
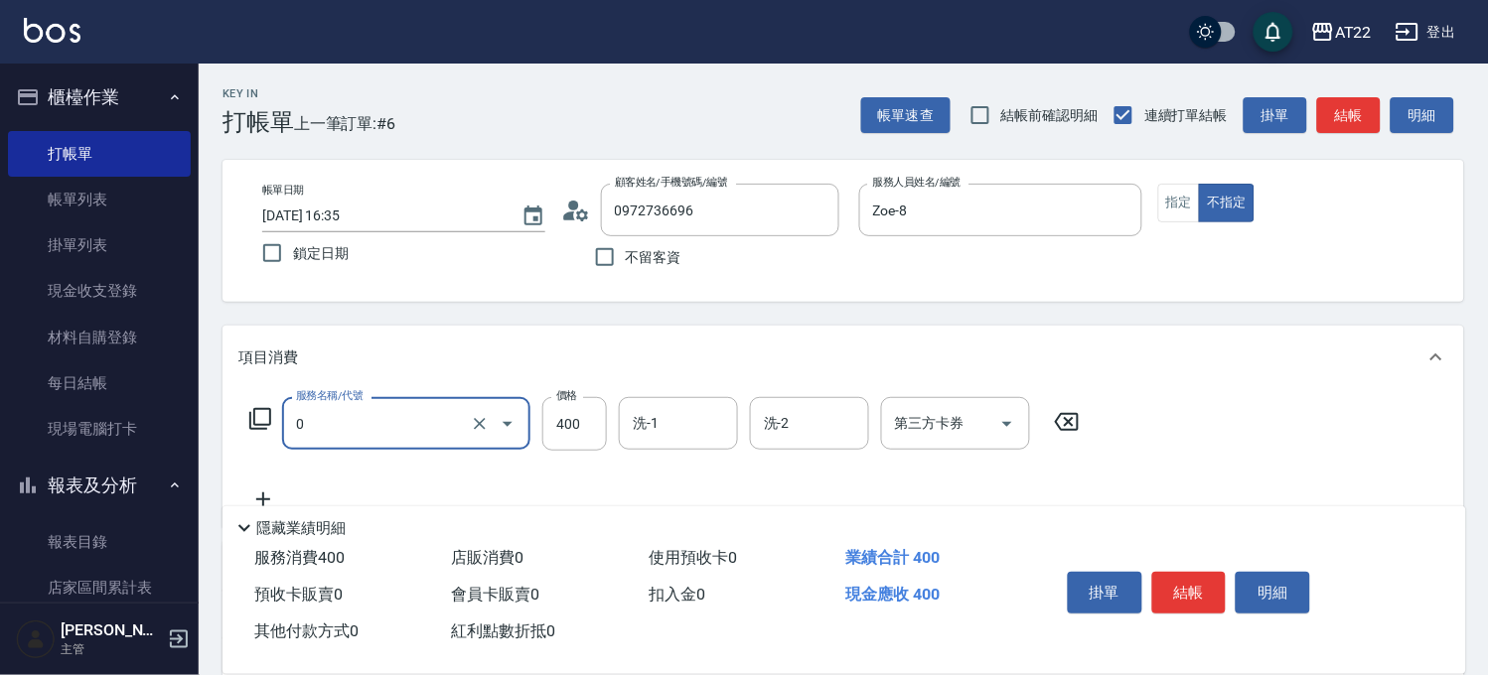
type input "有機洗髮(0)"
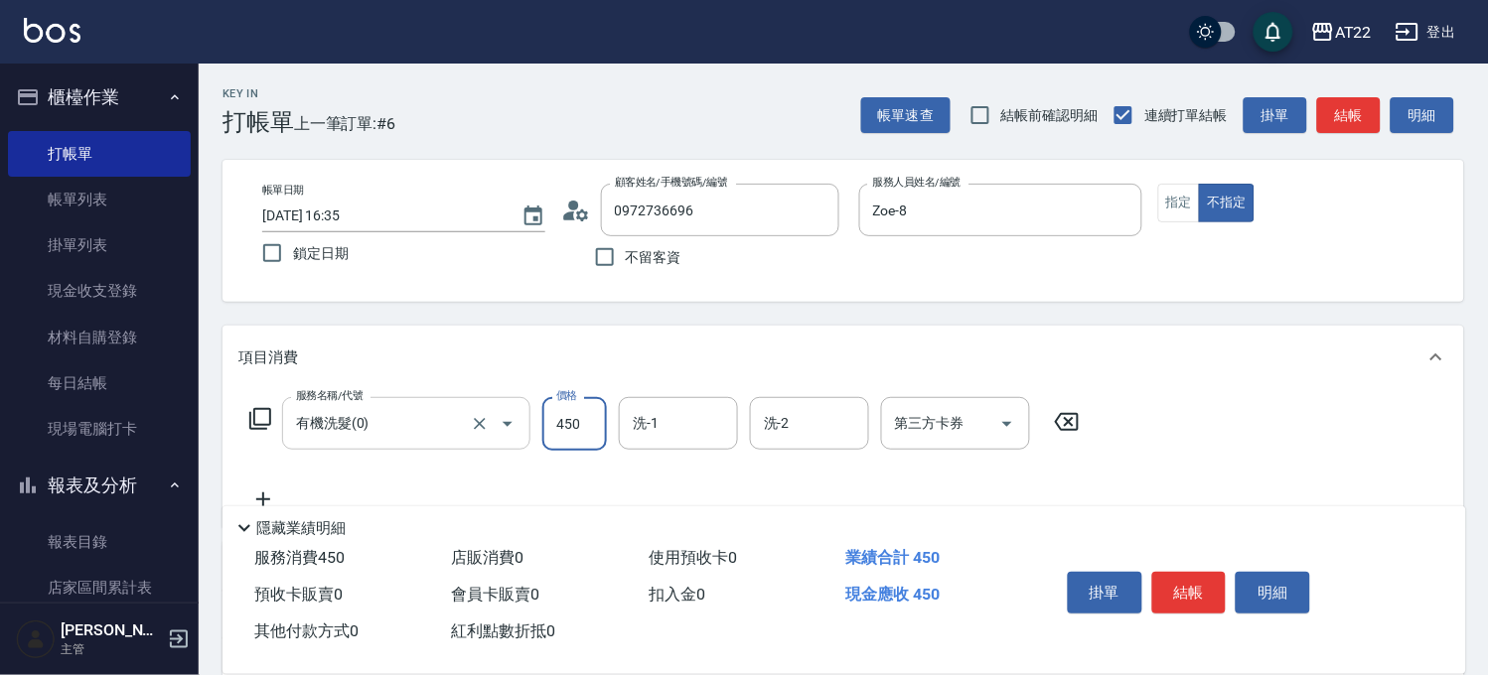
type input "450"
click at [278, 496] on icon at bounding box center [263, 500] width 50 height 24
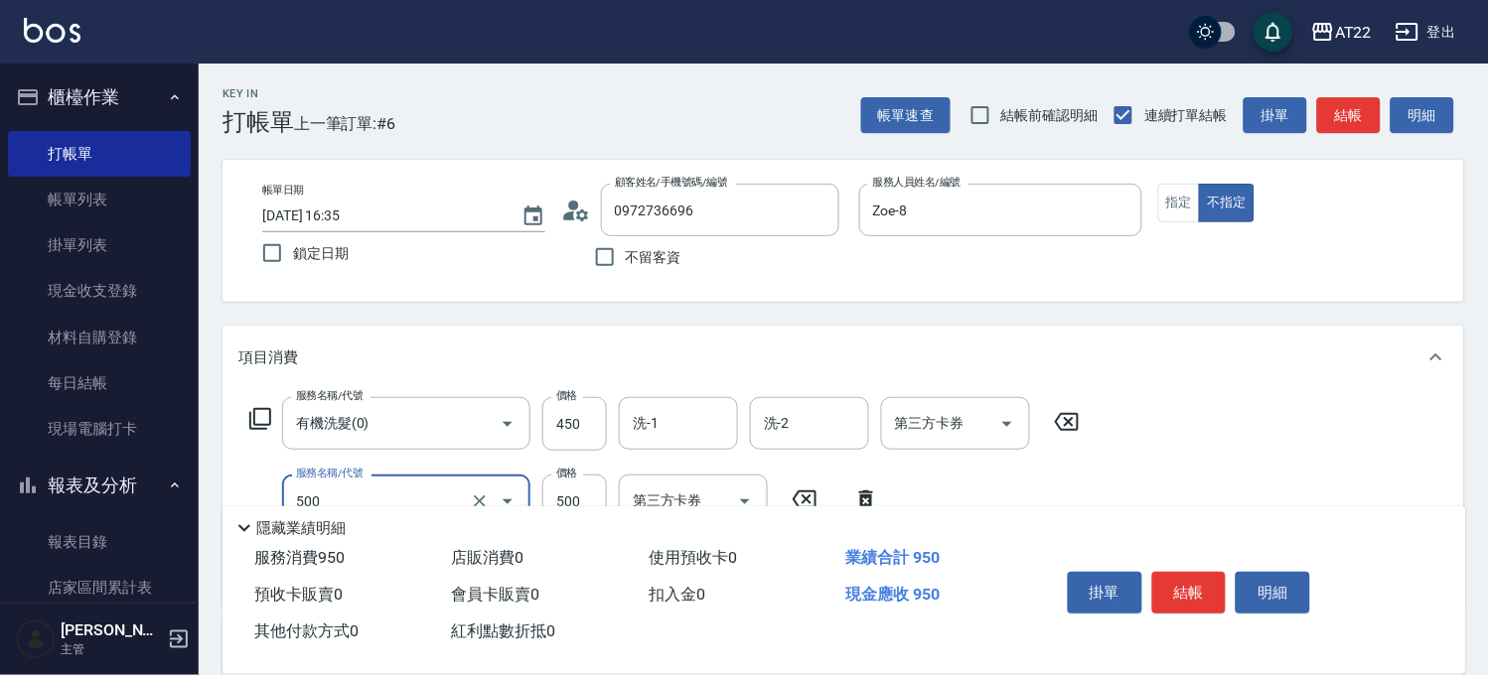
type input "剪髮(500)"
type input "200"
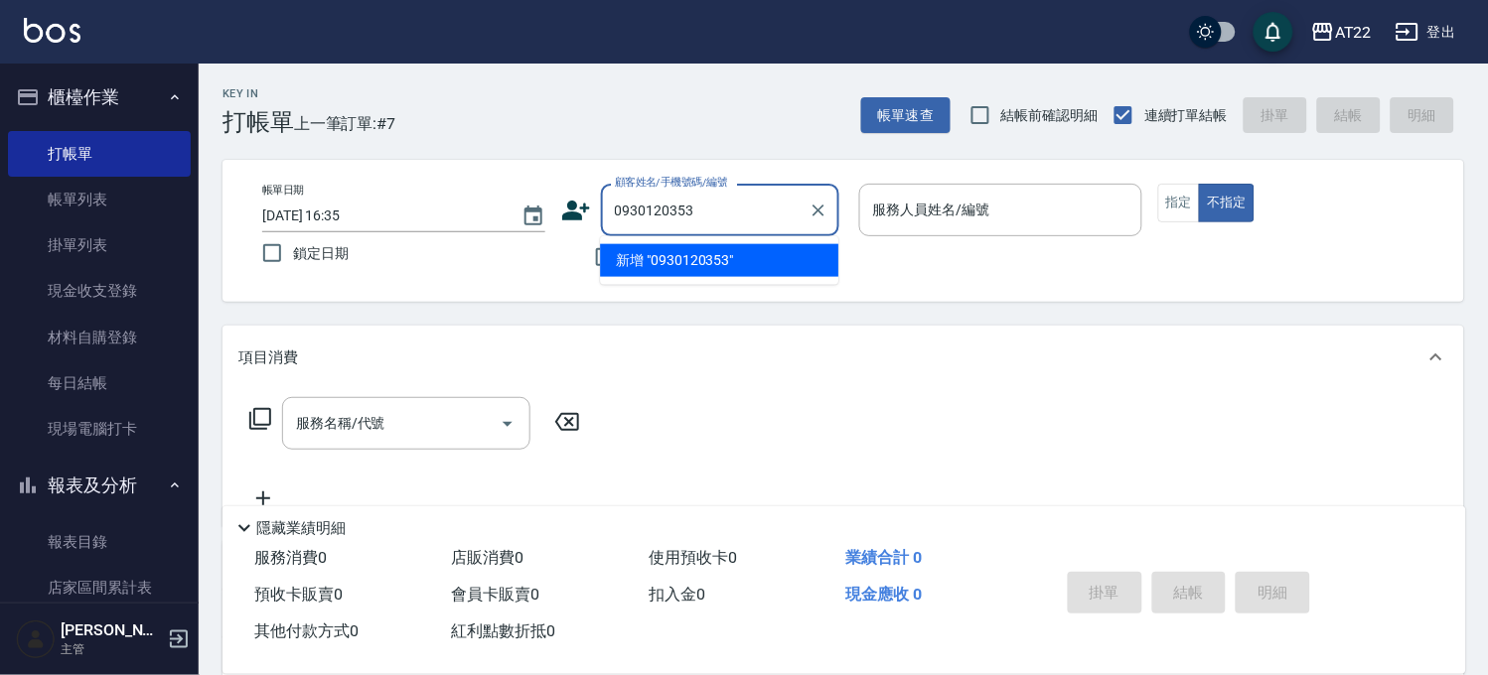
click at [616, 251] on li "新增 "0930120353"" at bounding box center [719, 260] width 238 height 33
type input "0930120353"
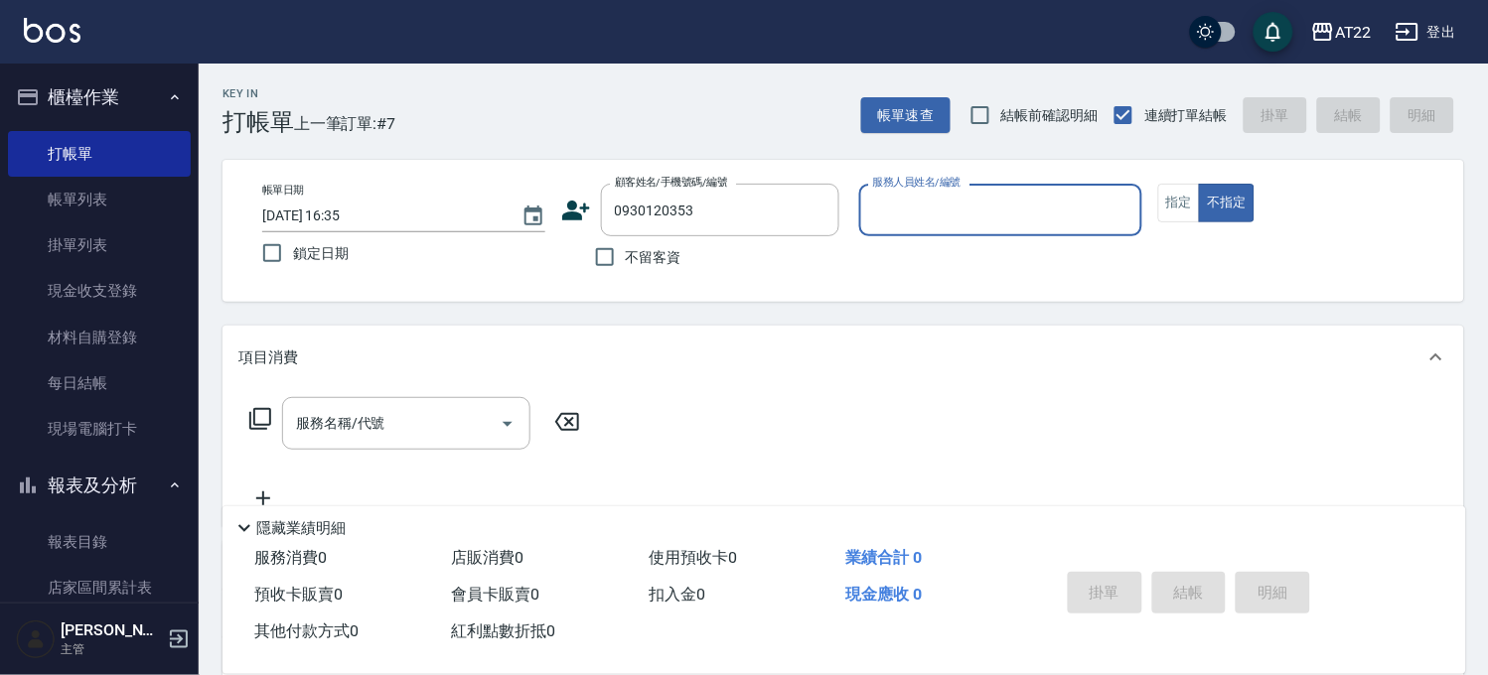
click at [583, 216] on icon at bounding box center [576, 211] width 30 height 30
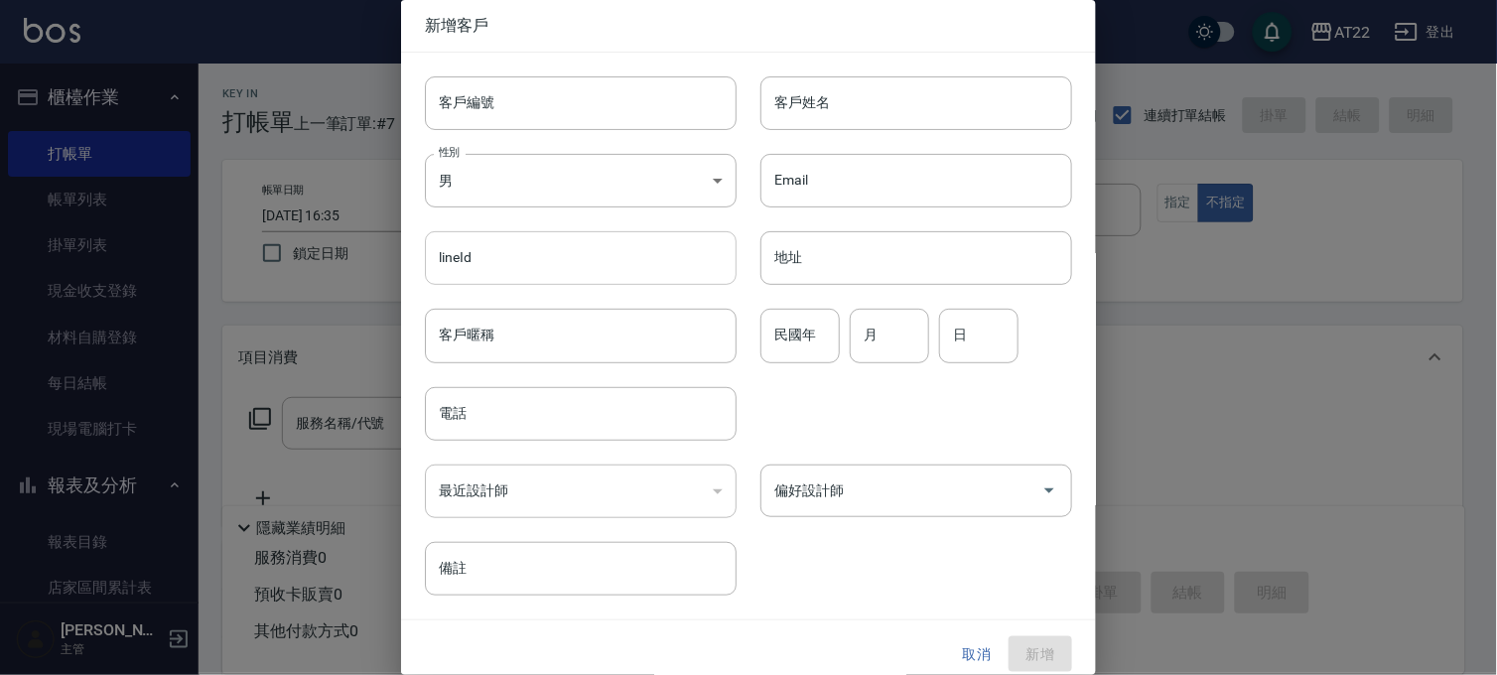
type input "0930120353"
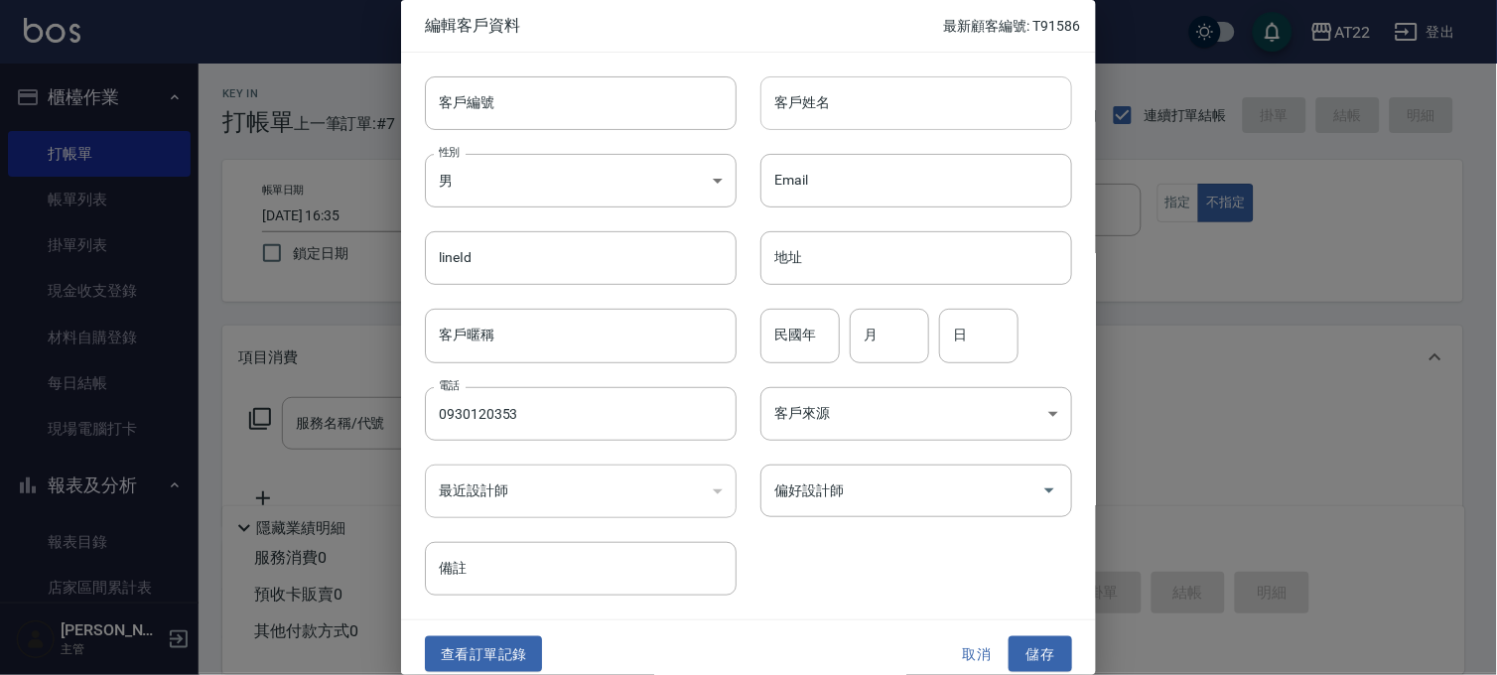
click at [819, 113] on input "客戶姓名" at bounding box center [917, 103] width 312 height 54
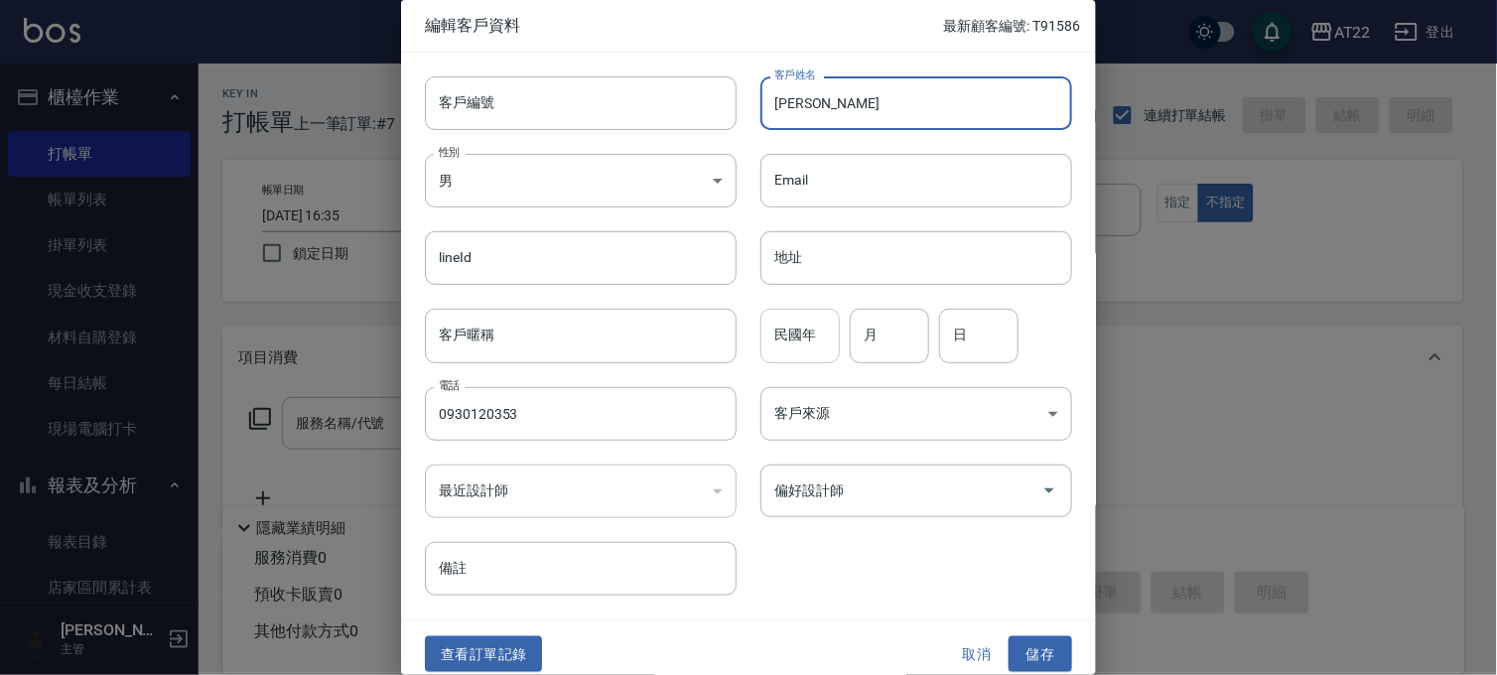
type input "[PERSON_NAME]"
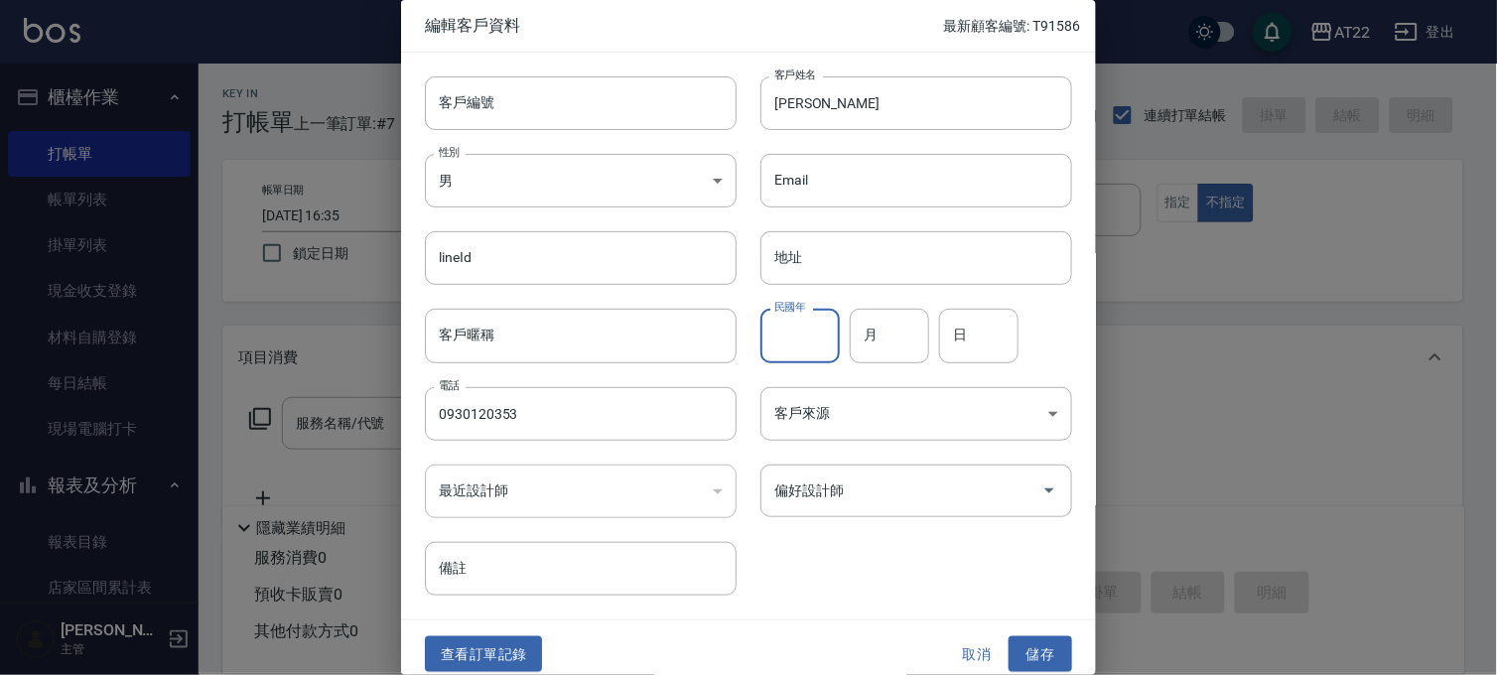
click at [775, 348] on input "民國年" at bounding box center [800, 336] width 79 height 54
type input "83"
type input "2"
type input "12"
type input "3"
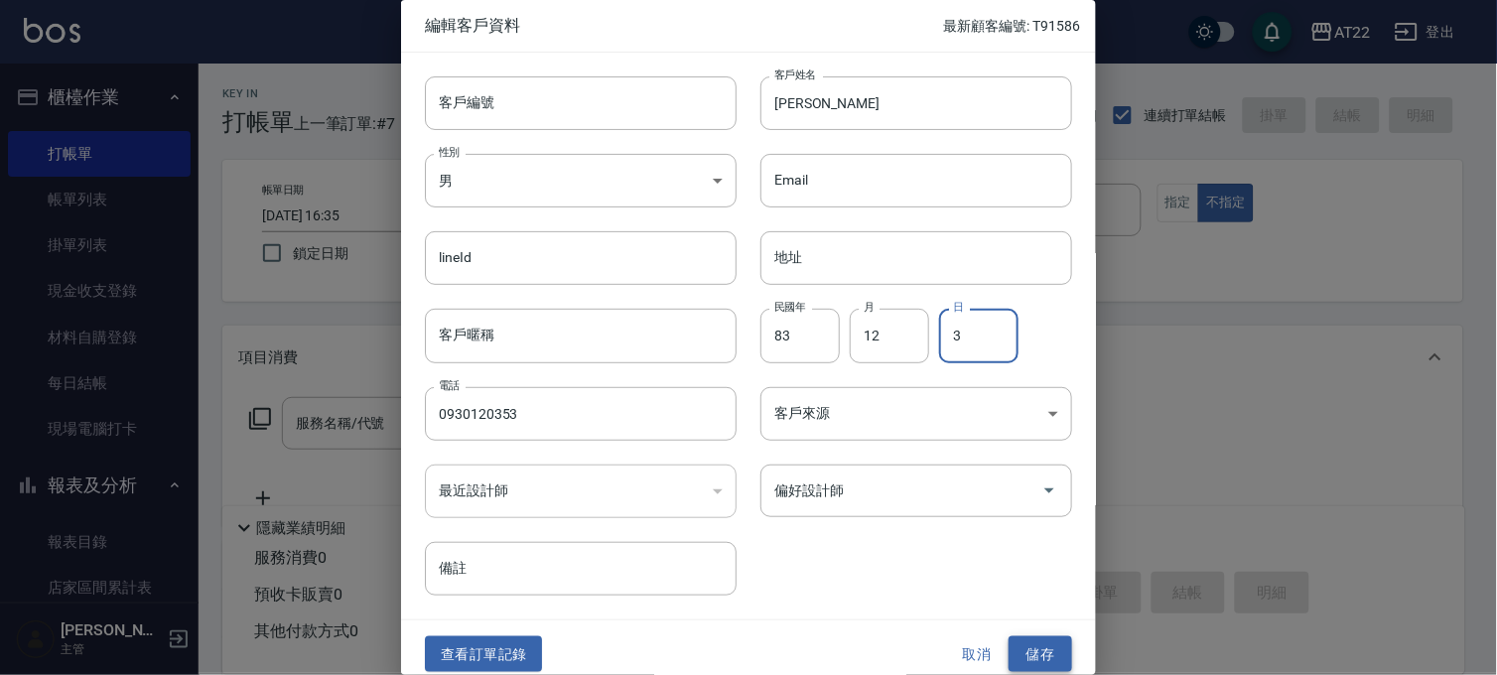
click at [1034, 653] on button "儲存" at bounding box center [1041, 655] width 64 height 37
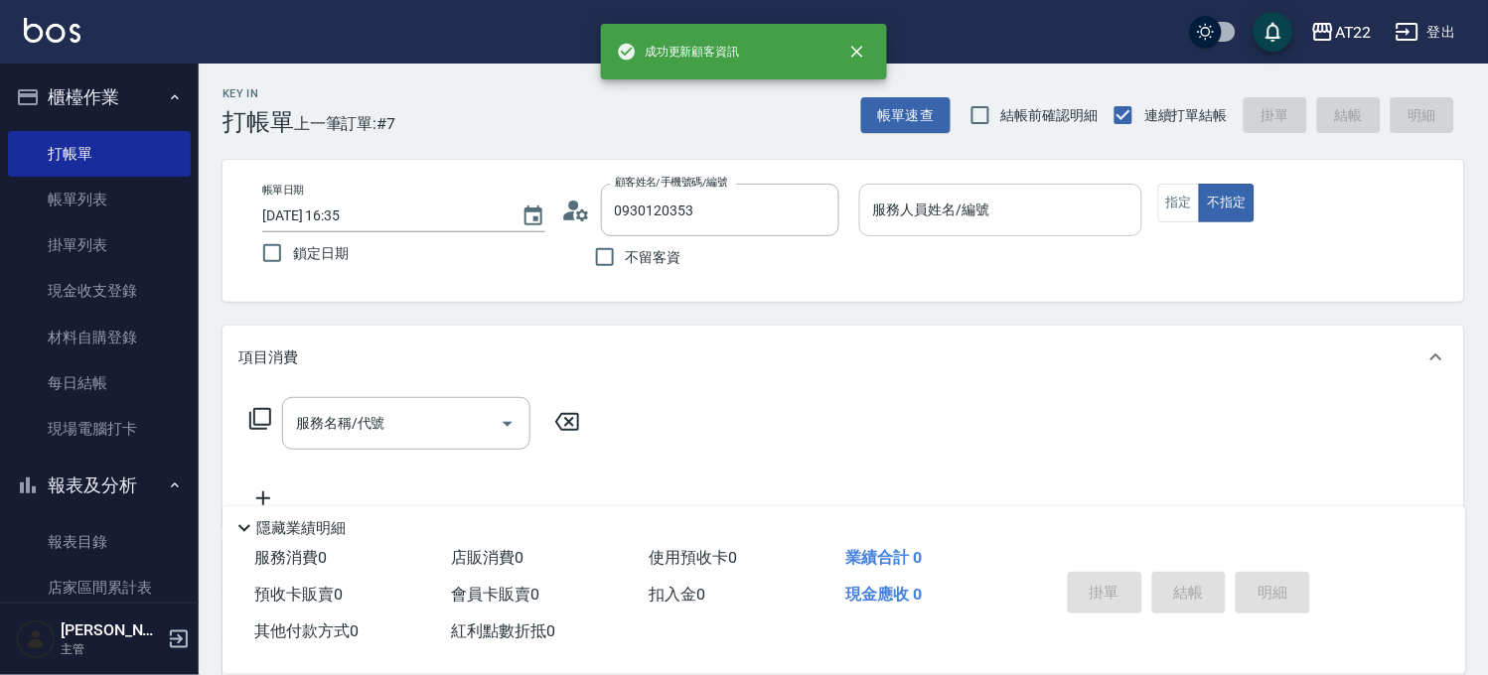
click at [1029, 210] on input "服務人員姓名/編號" at bounding box center [1000, 210] width 265 height 35
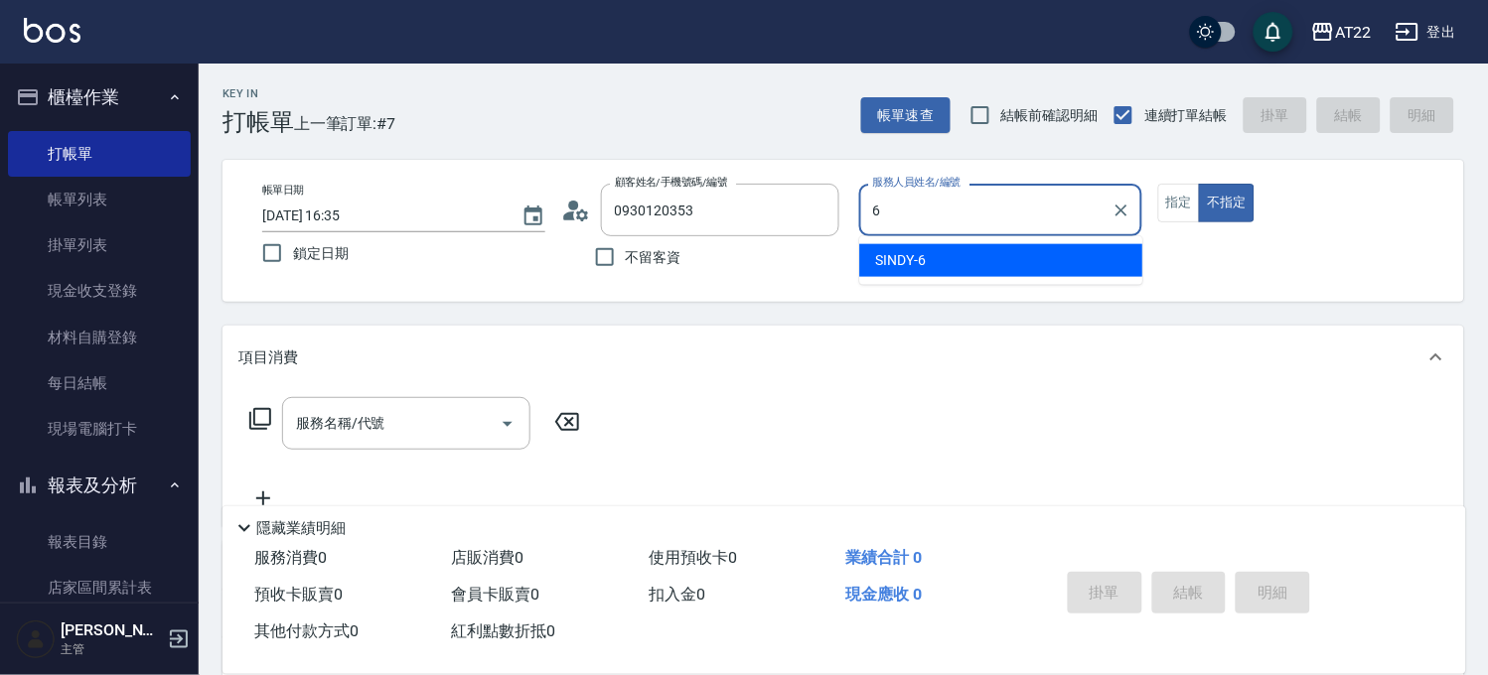
type input "SINDY-6"
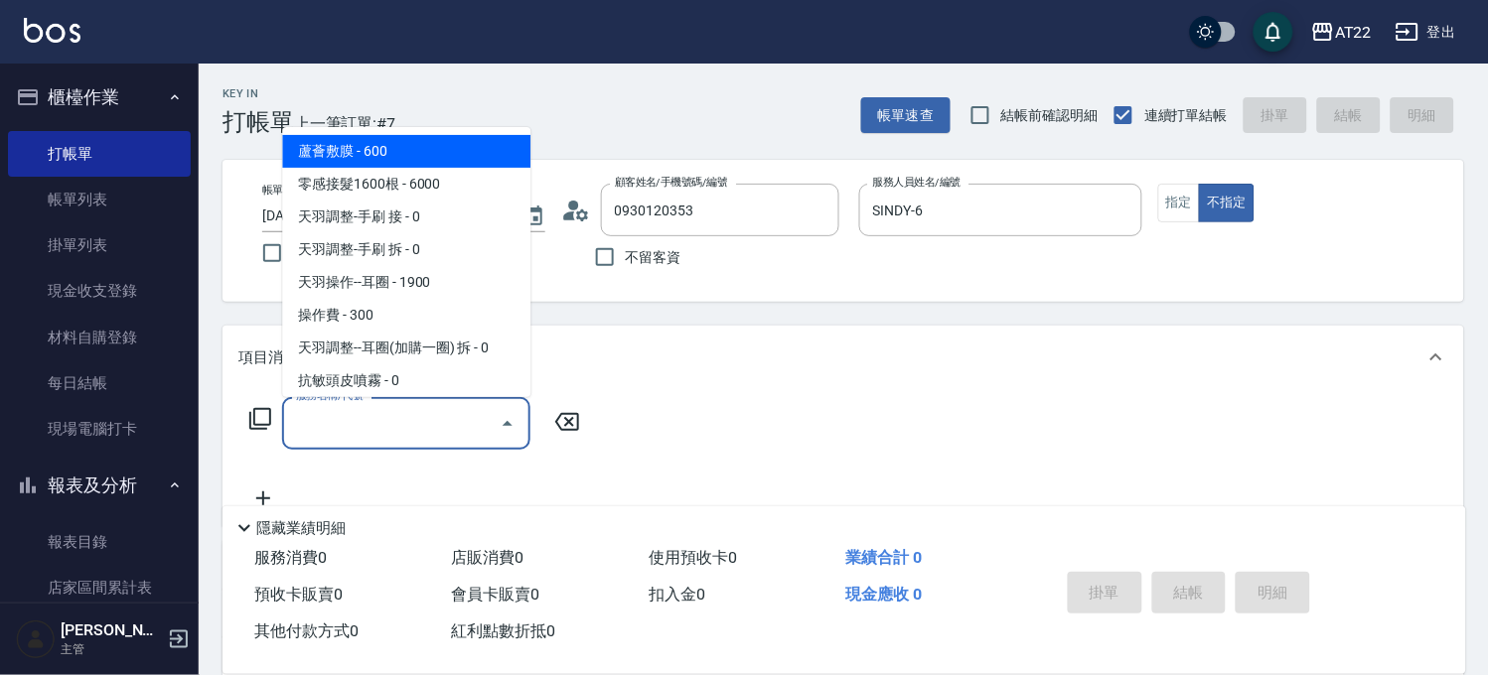
click at [459, 409] on input "服務名稱/代號" at bounding box center [391, 423] width 201 height 35
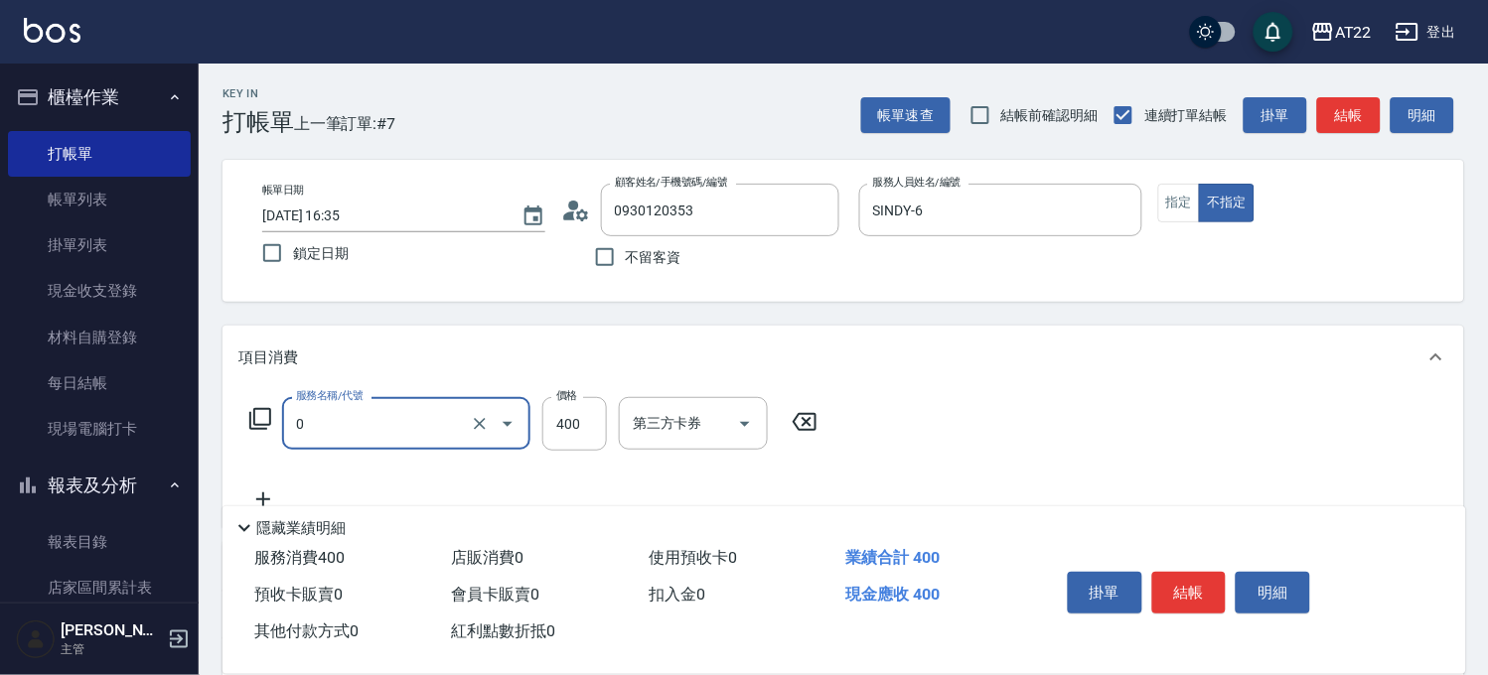
type input "有機洗髮(0)"
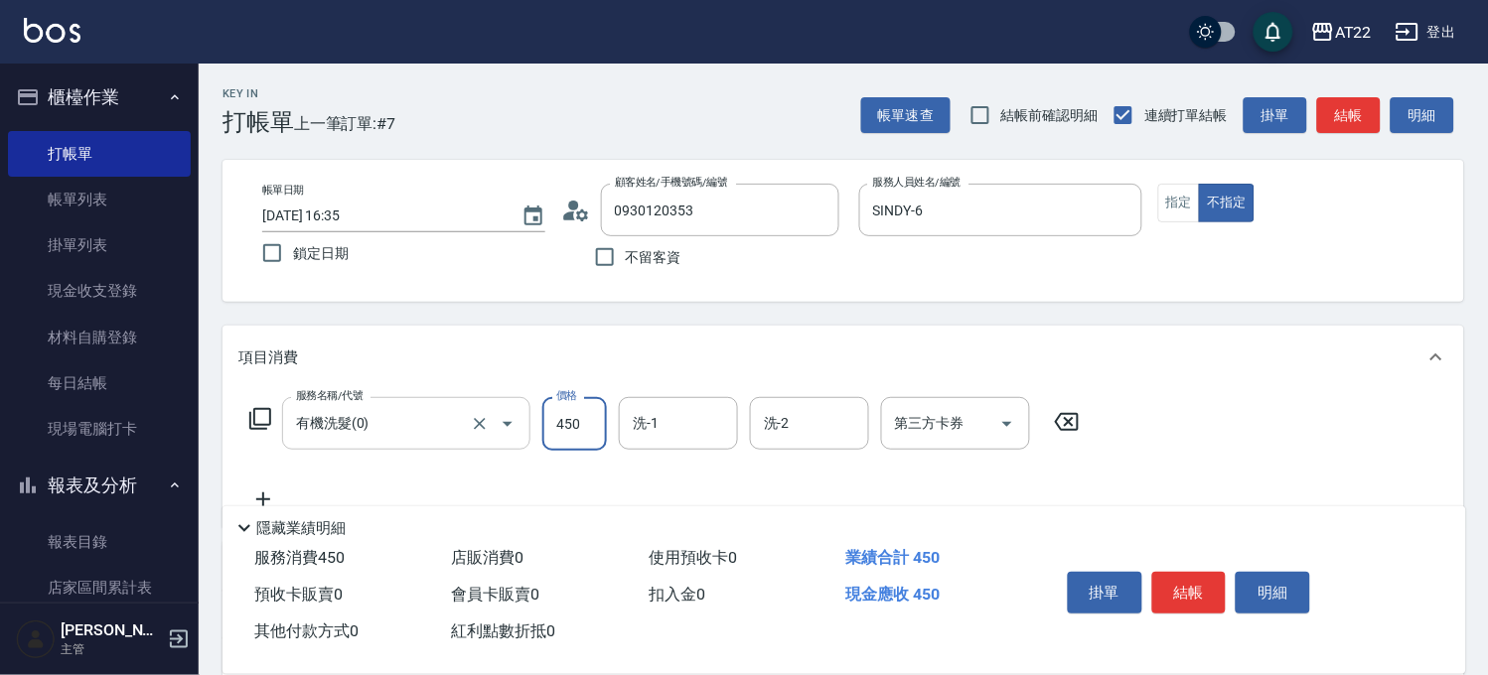
type input "450"
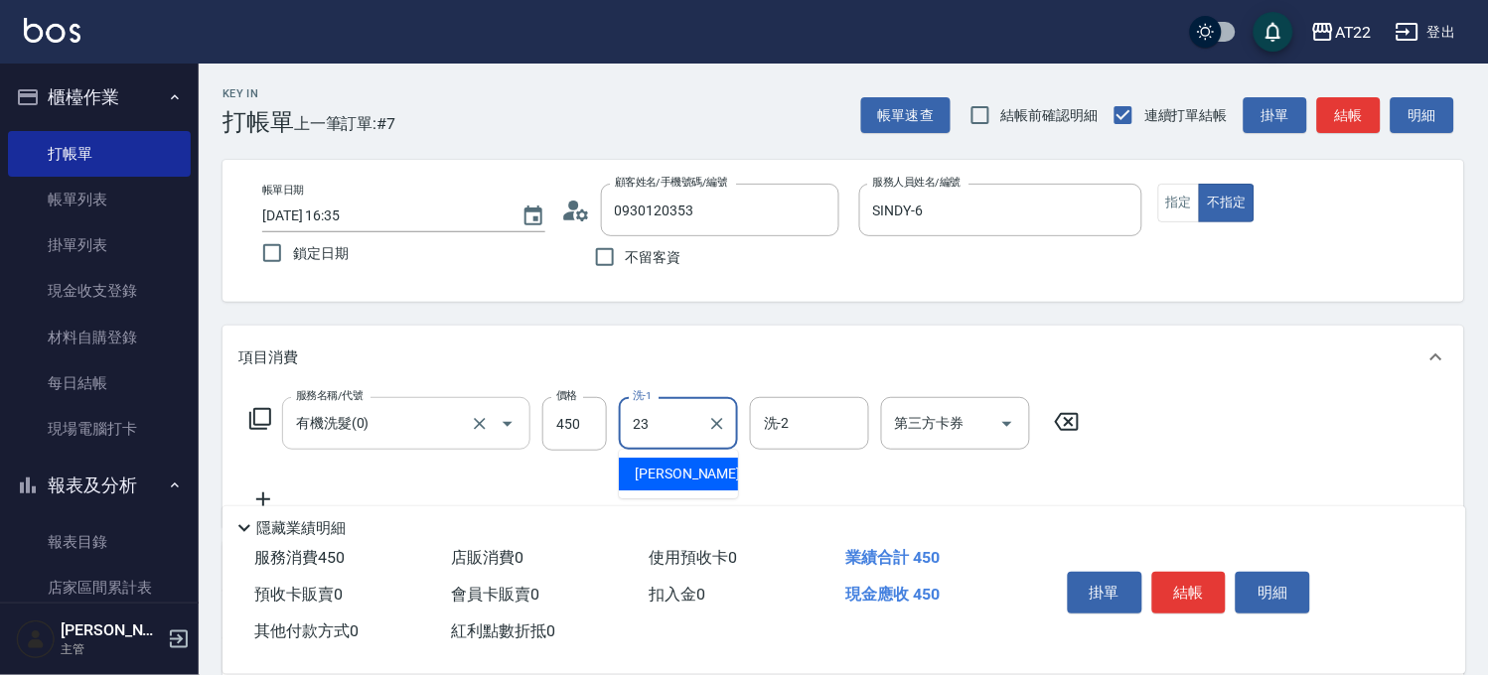
type input "[PERSON_NAME]-23"
click at [283, 478] on div "服務名稱/代號 有機洗髮(0) 服務名稱/代號 價格 450 價格 洗-1 Yuri-23 洗-1 洗-2 洗-2 第三方卡券 第三方卡券" at bounding box center [664, 454] width 853 height 114
click at [261, 493] on icon at bounding box center [263, 500] width 50 height 24
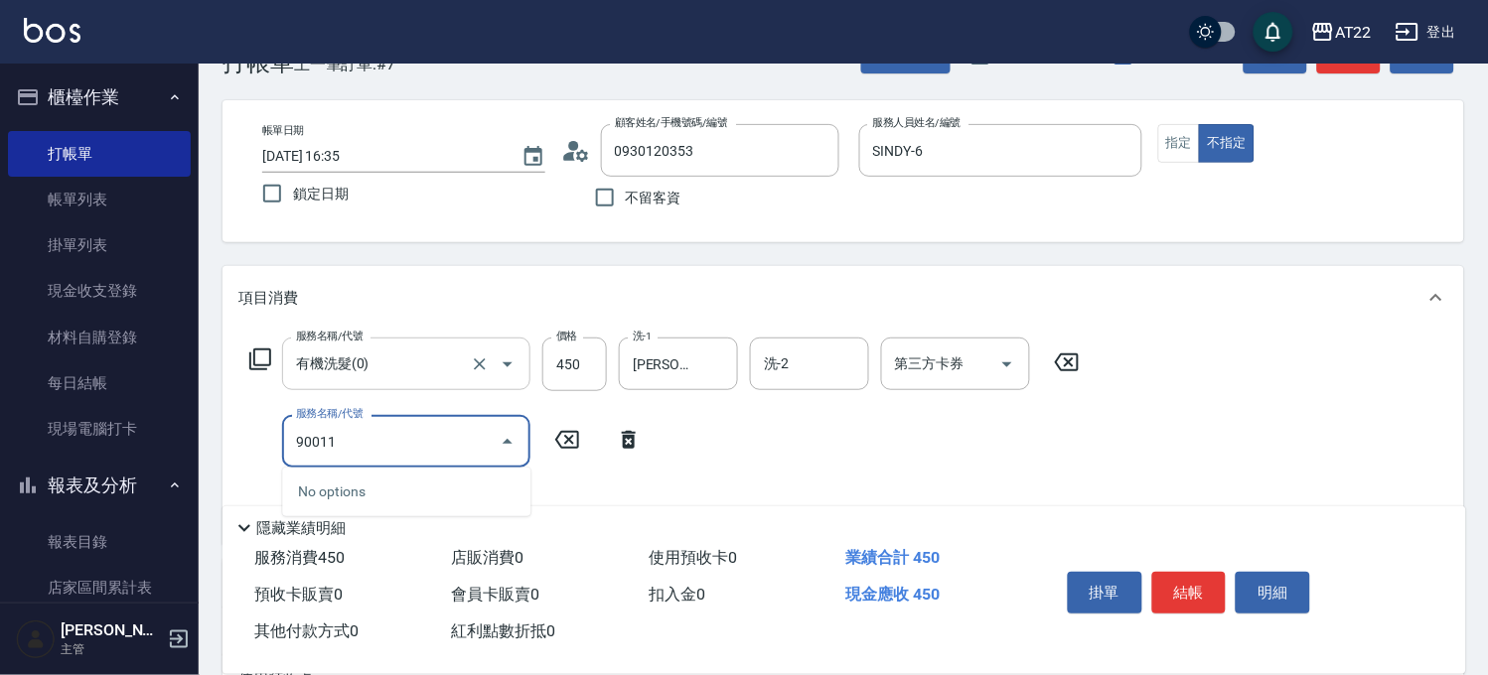
scroll to position [110, 0]
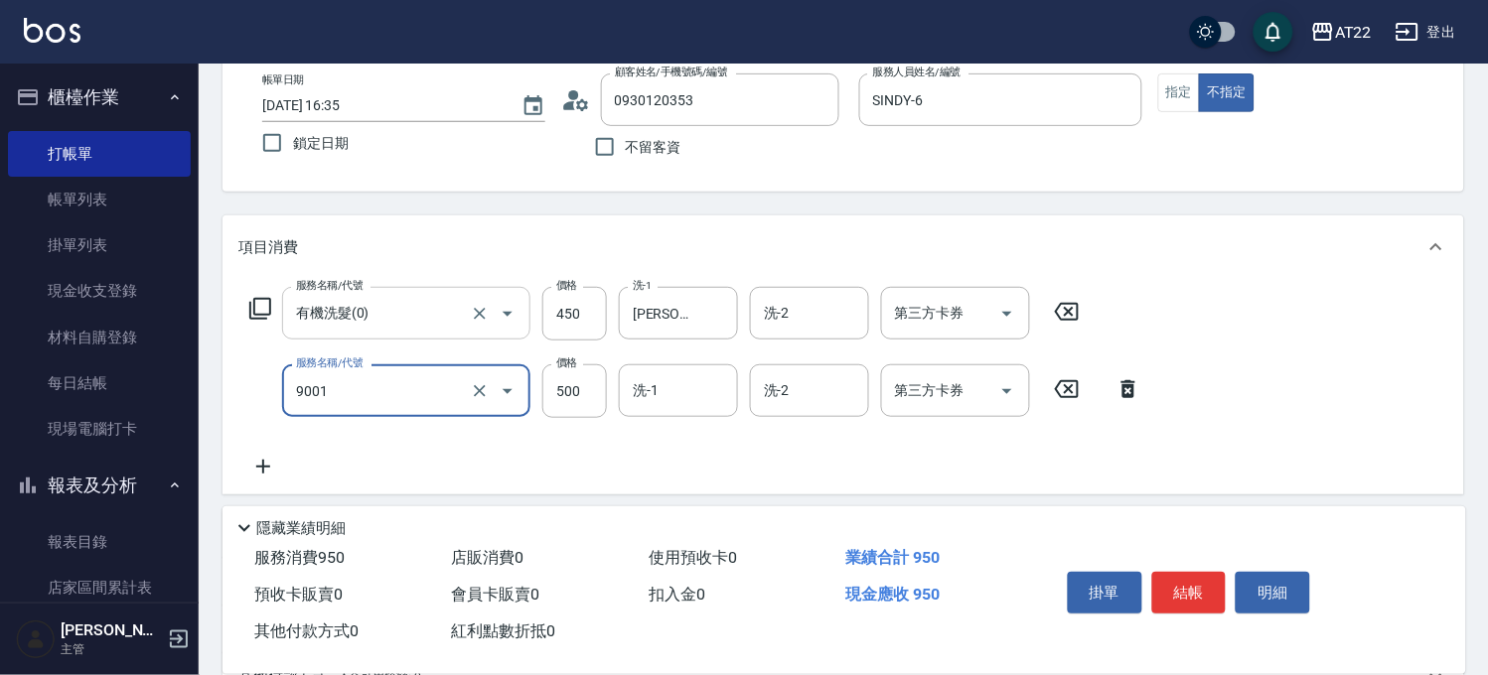
type input "升級保水面膜(9001)"
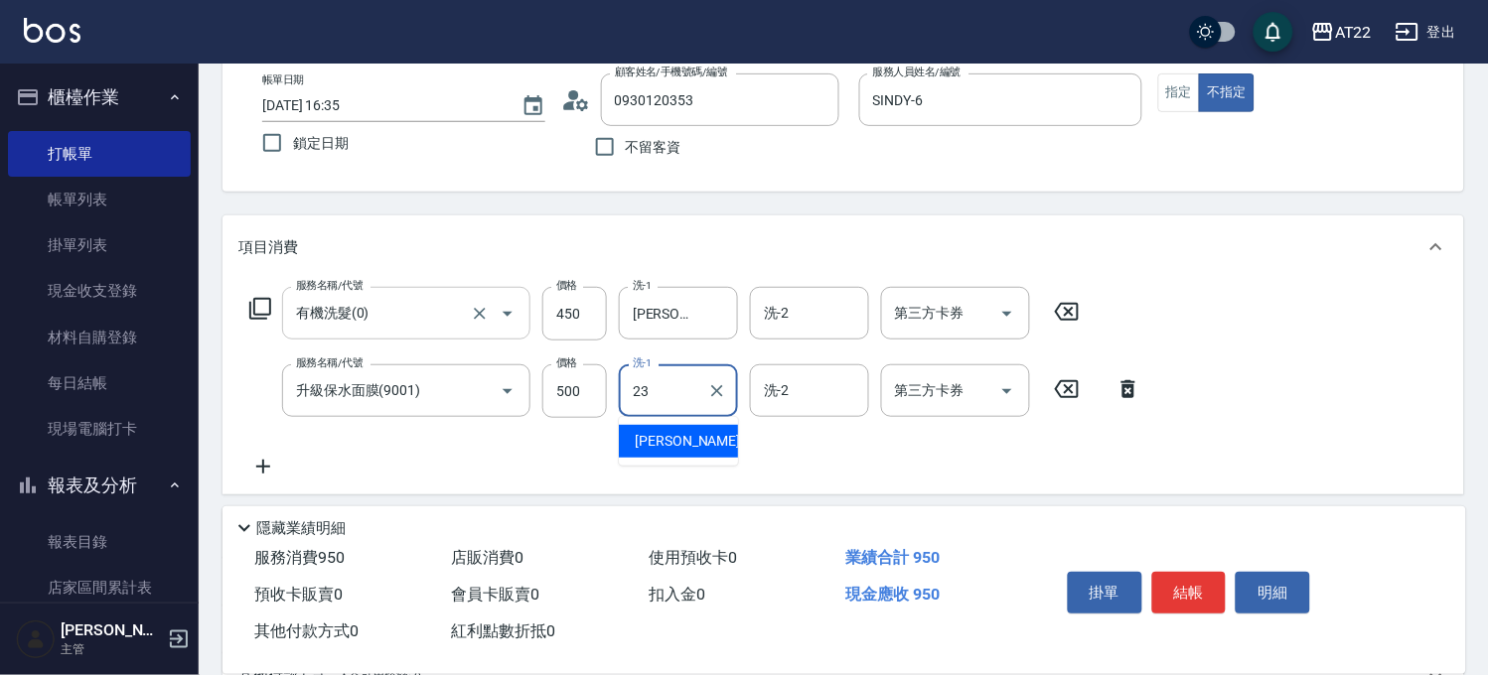
type input "[PERSON_NAME]-23"
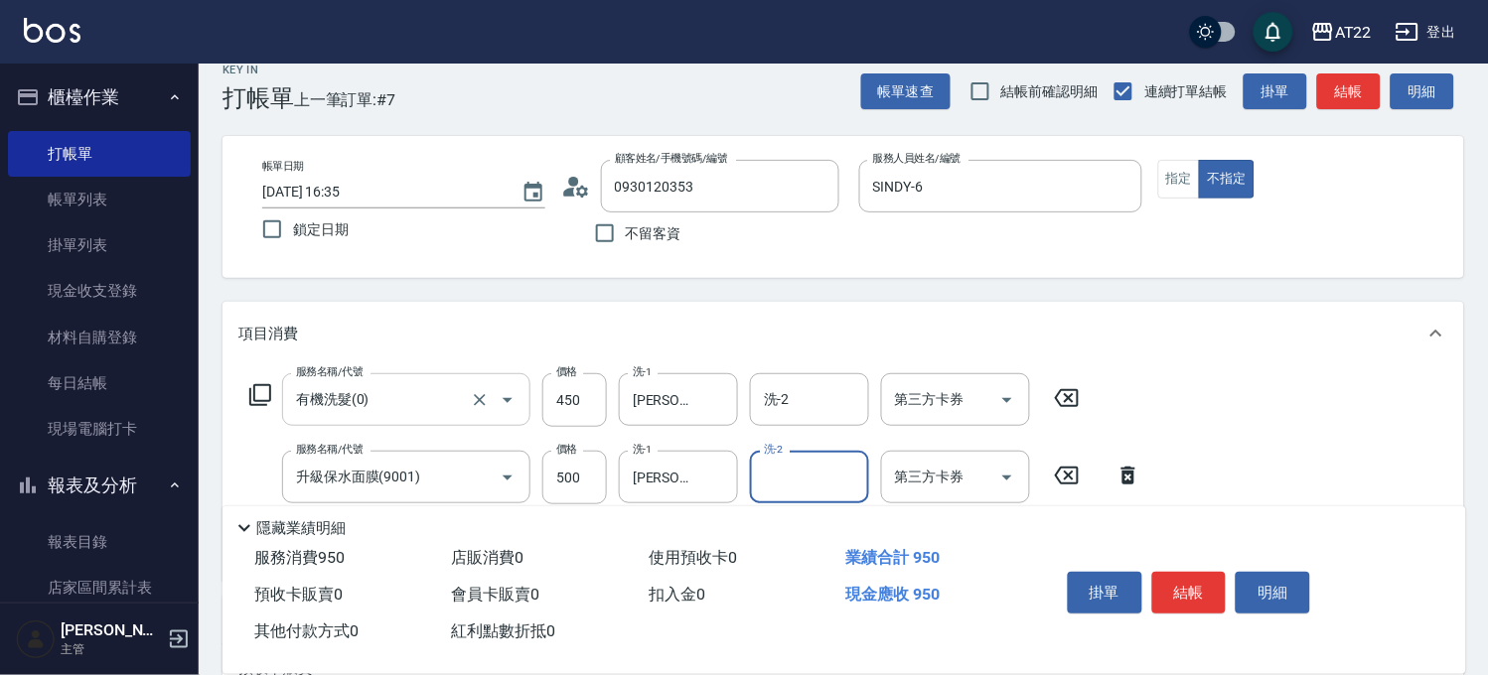
scroll to position [0, 0]
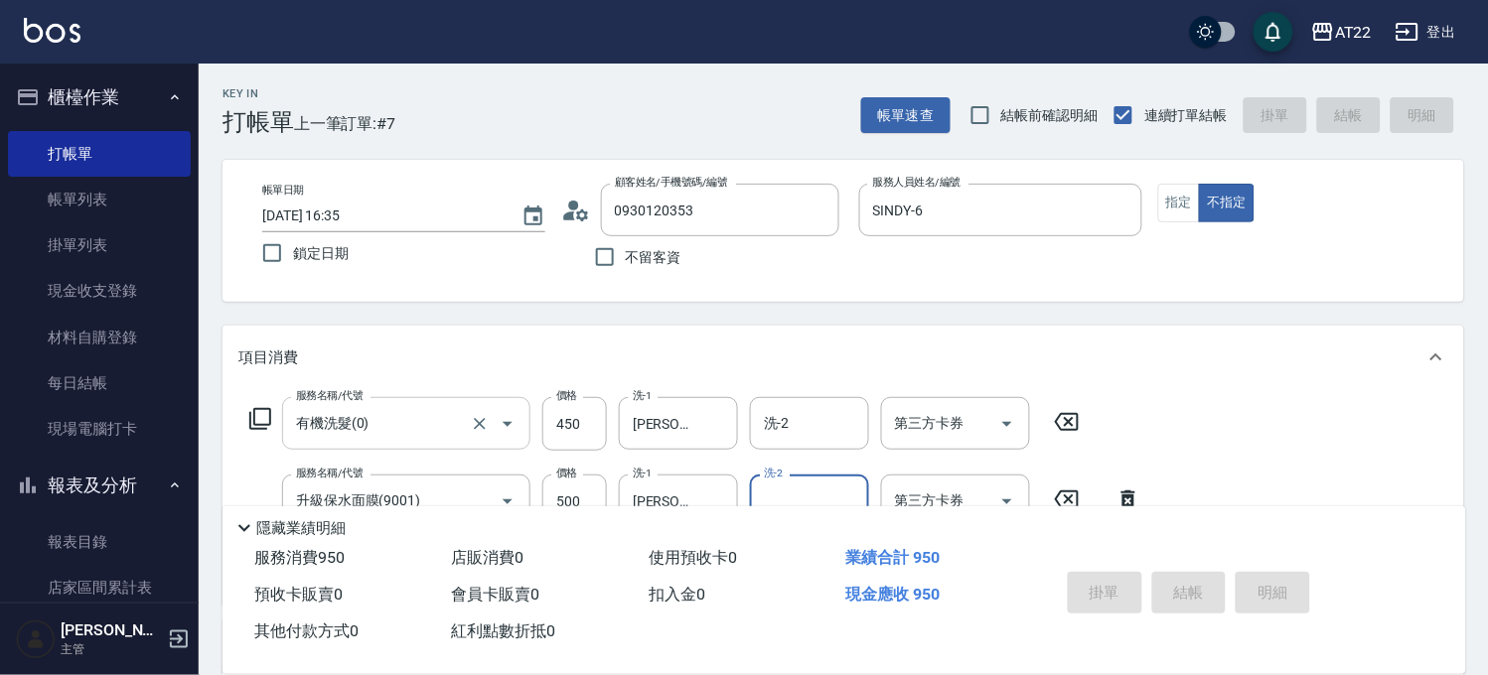
type input "[DATE] 16:37"
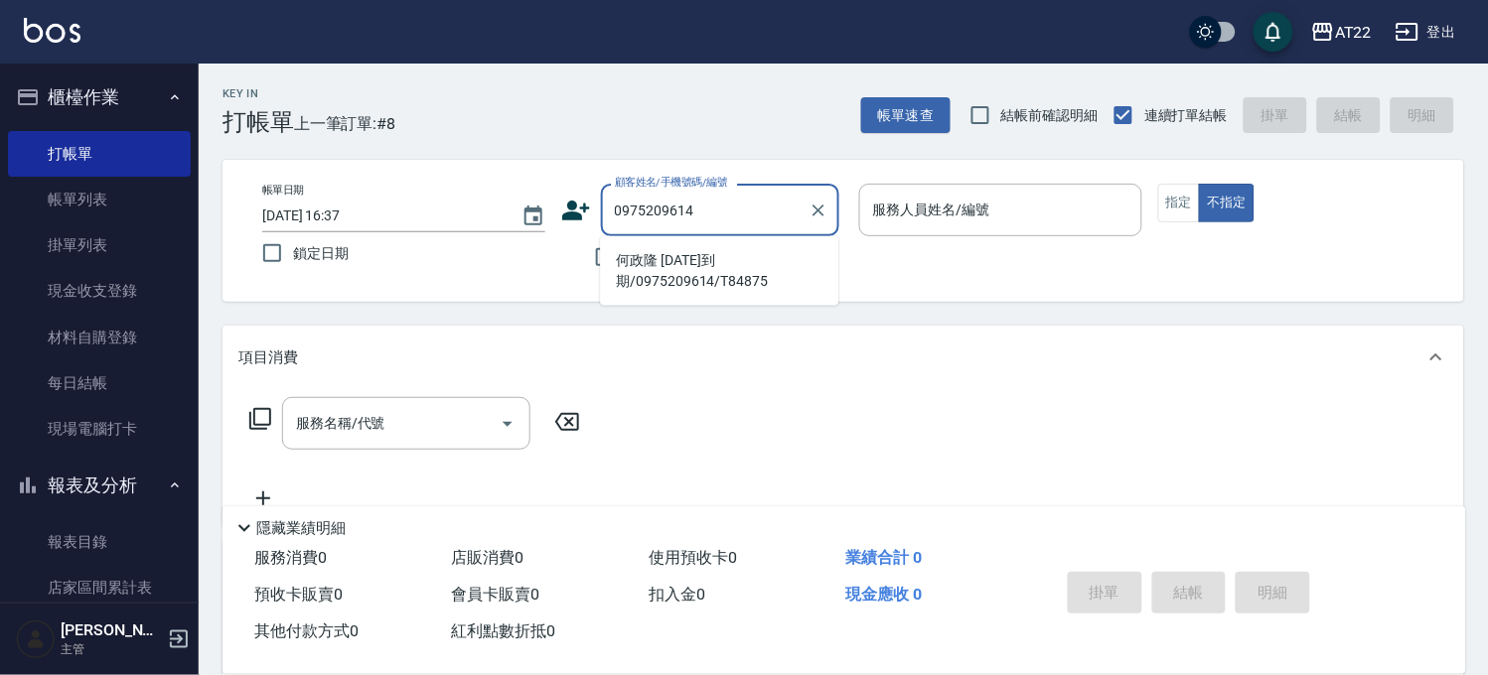
click at [732, 272] on li "何政隆 [DATE]到期/0975209614/T84875" at bounding box center [719, 271] width 238 height 54
type input "何政隆 [DATE]到期/0975209614/T84875"
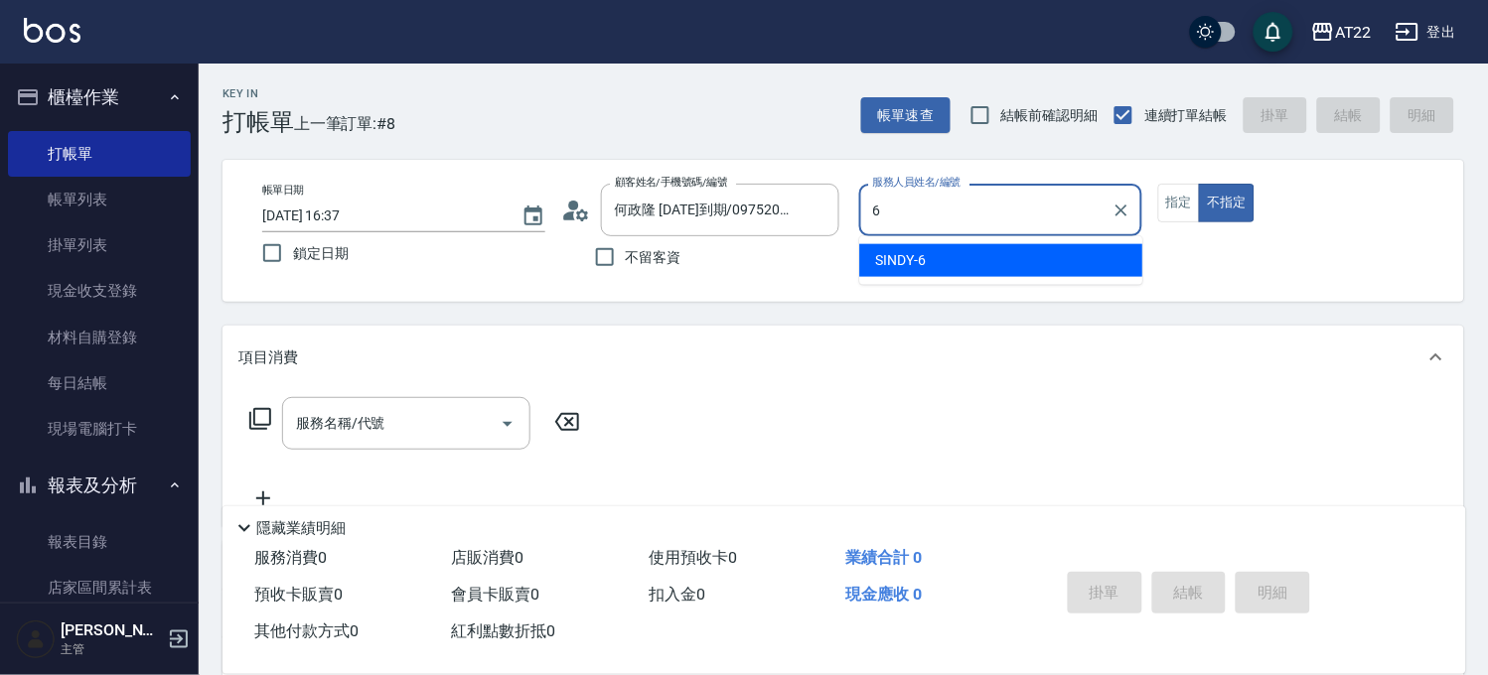
type input "SINDY-6"
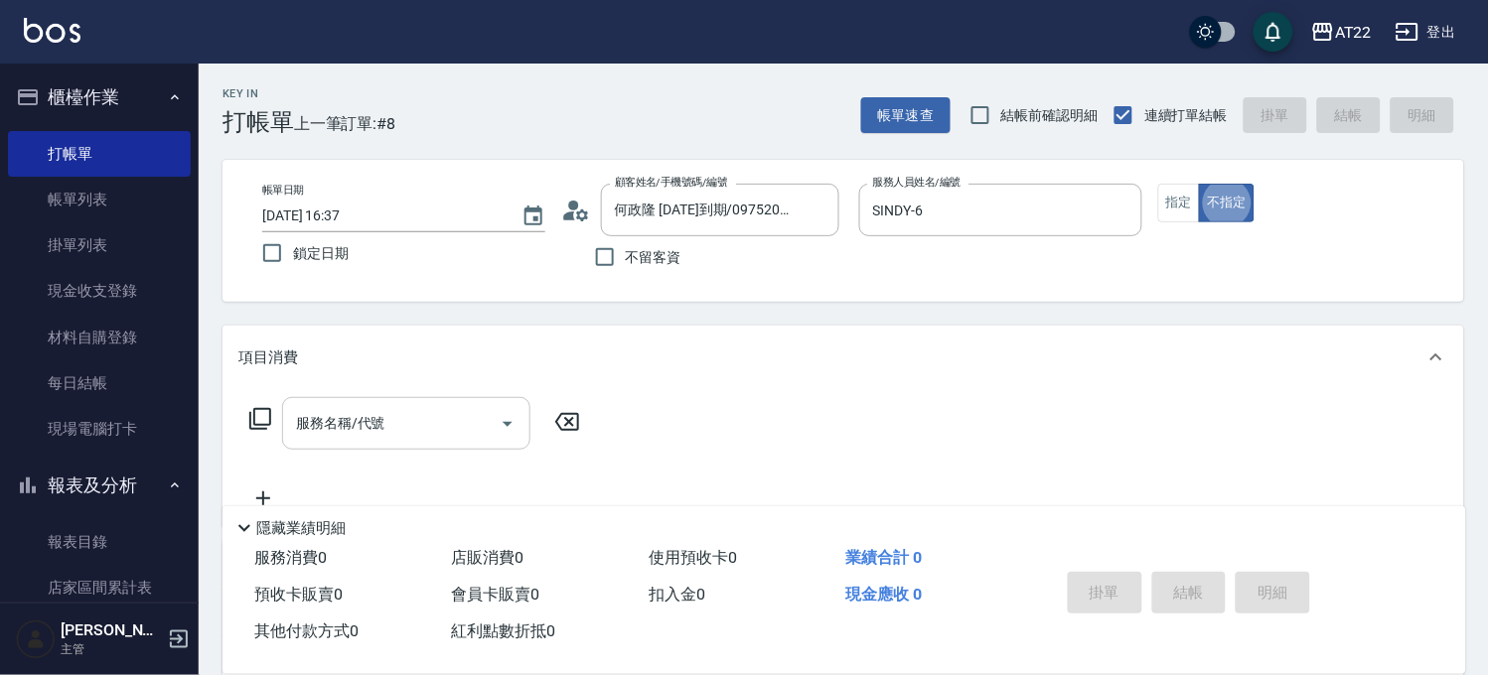
click at [425, 410] on input "服務名稱/代號" at bounding box center [391, 423] width 201 height 35
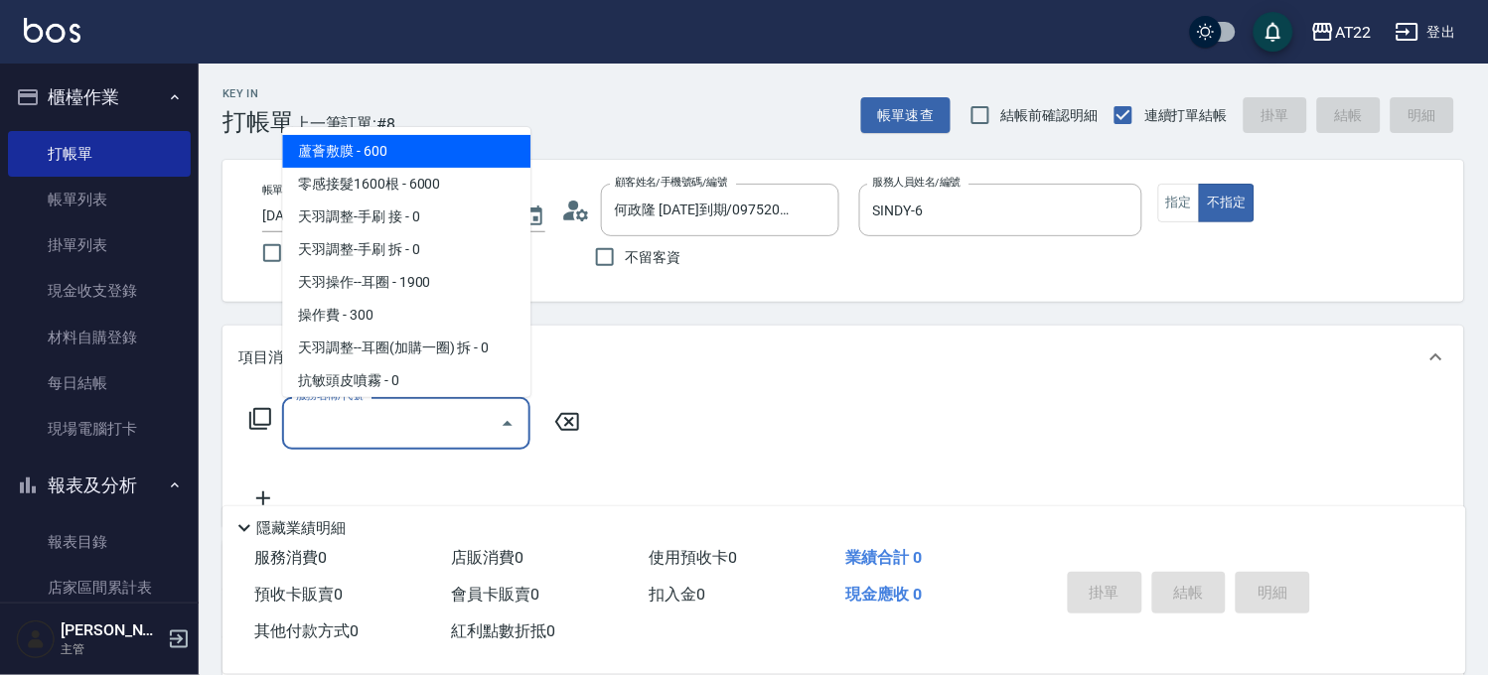
type input "0"
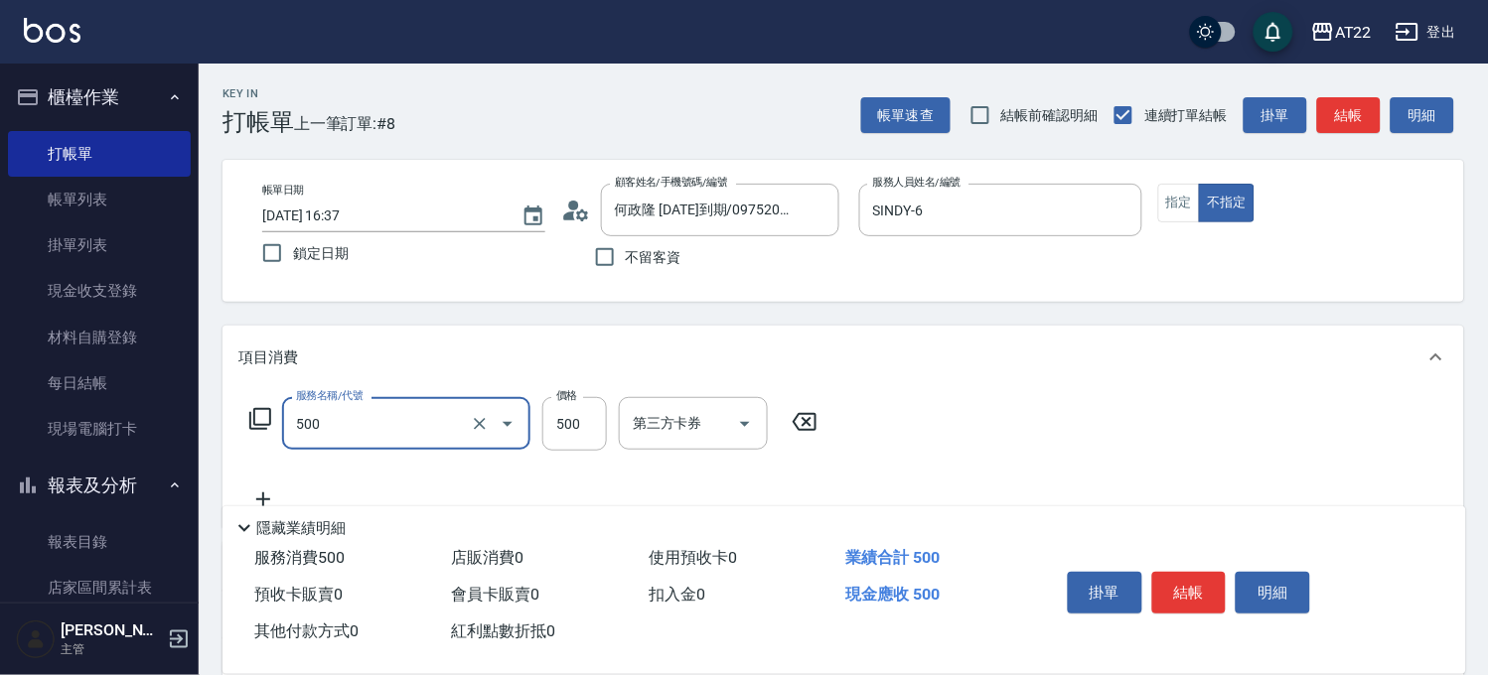
type input "剪髮(500)"
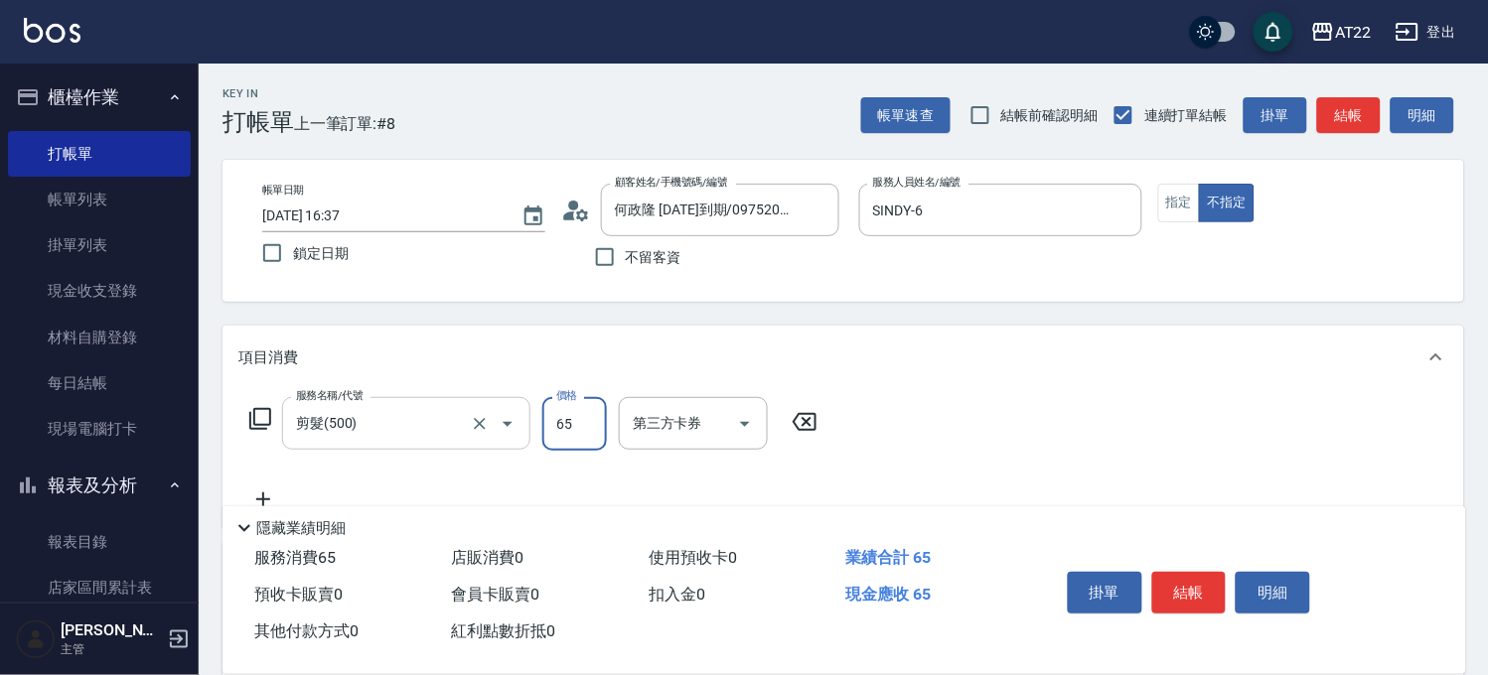
type input "650"
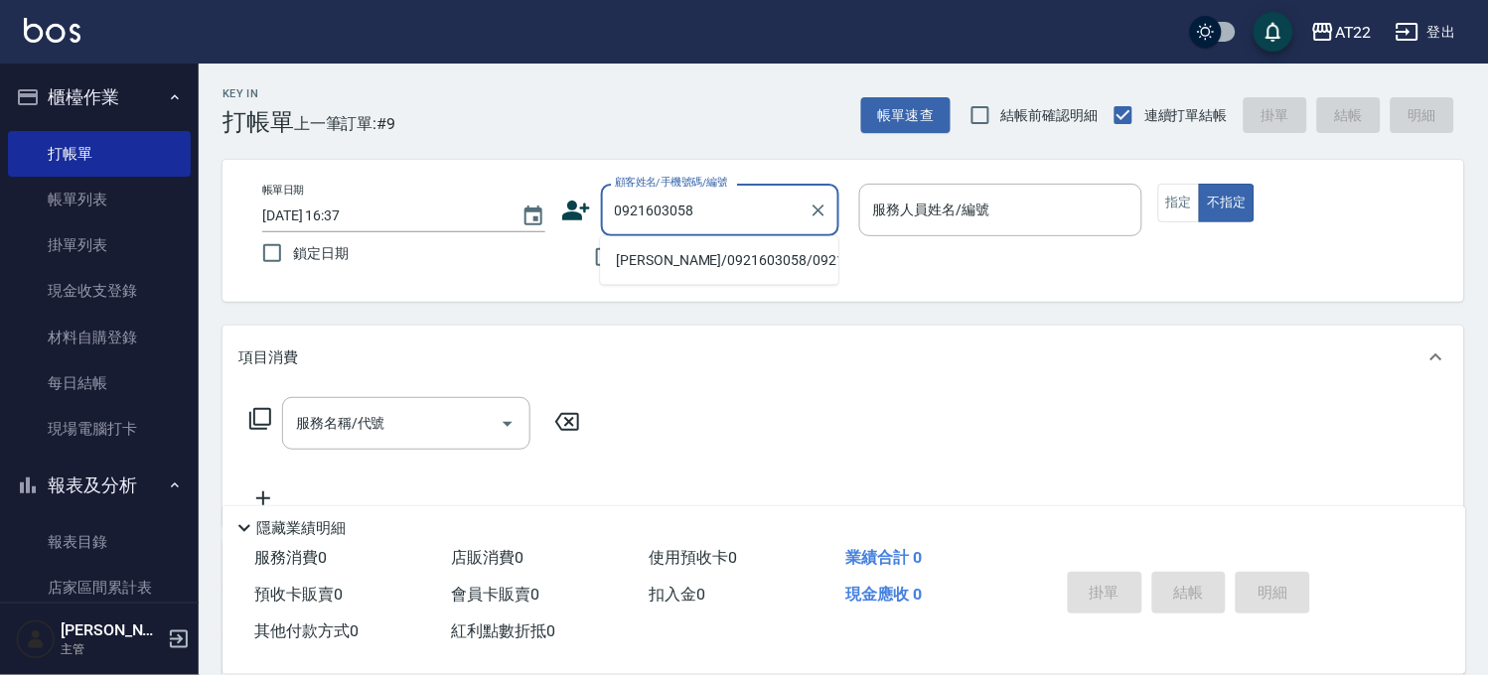
click at [675, 266] on li "[PERSON_NAME]/0921603058/0921603058" at bounding box center [719, 260] width 238 height 33
type input "[PERSON_NAME]/0921603058/0921603058"
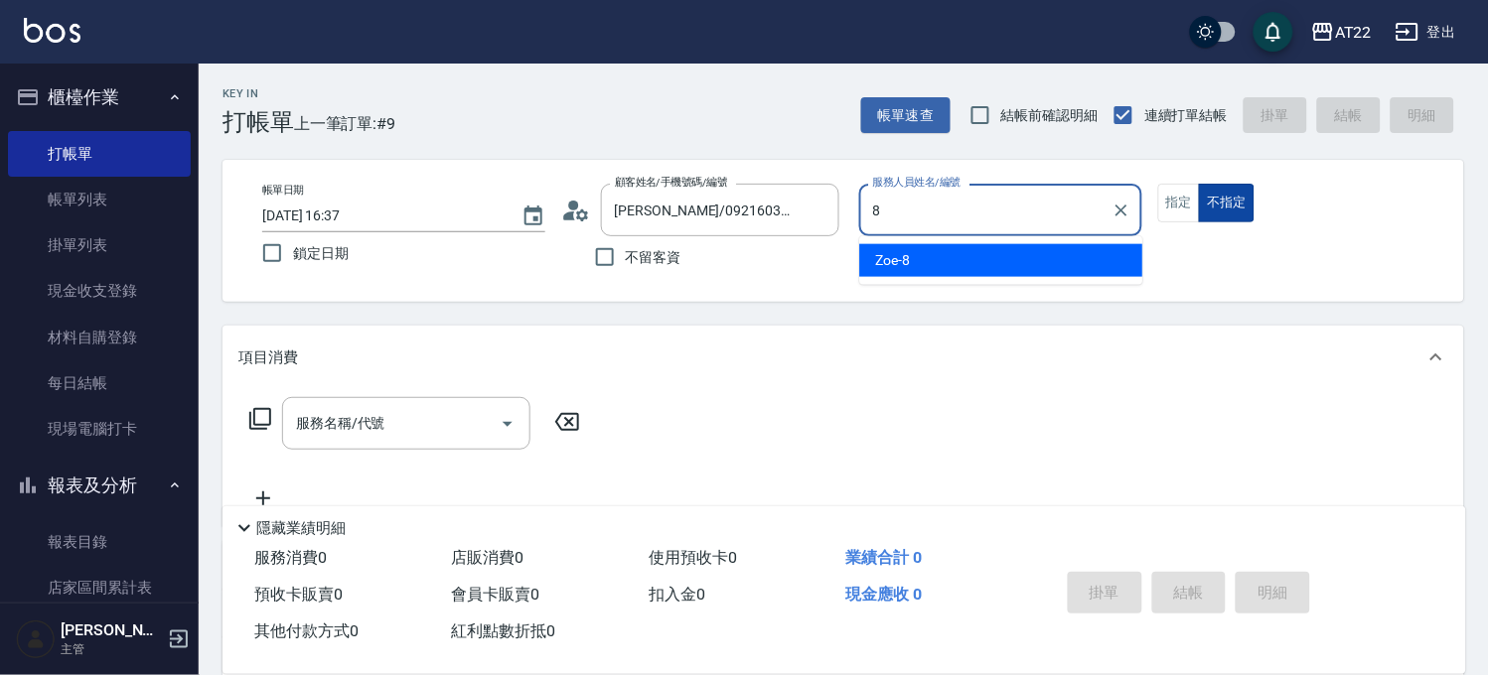
type input "Zoe-8"
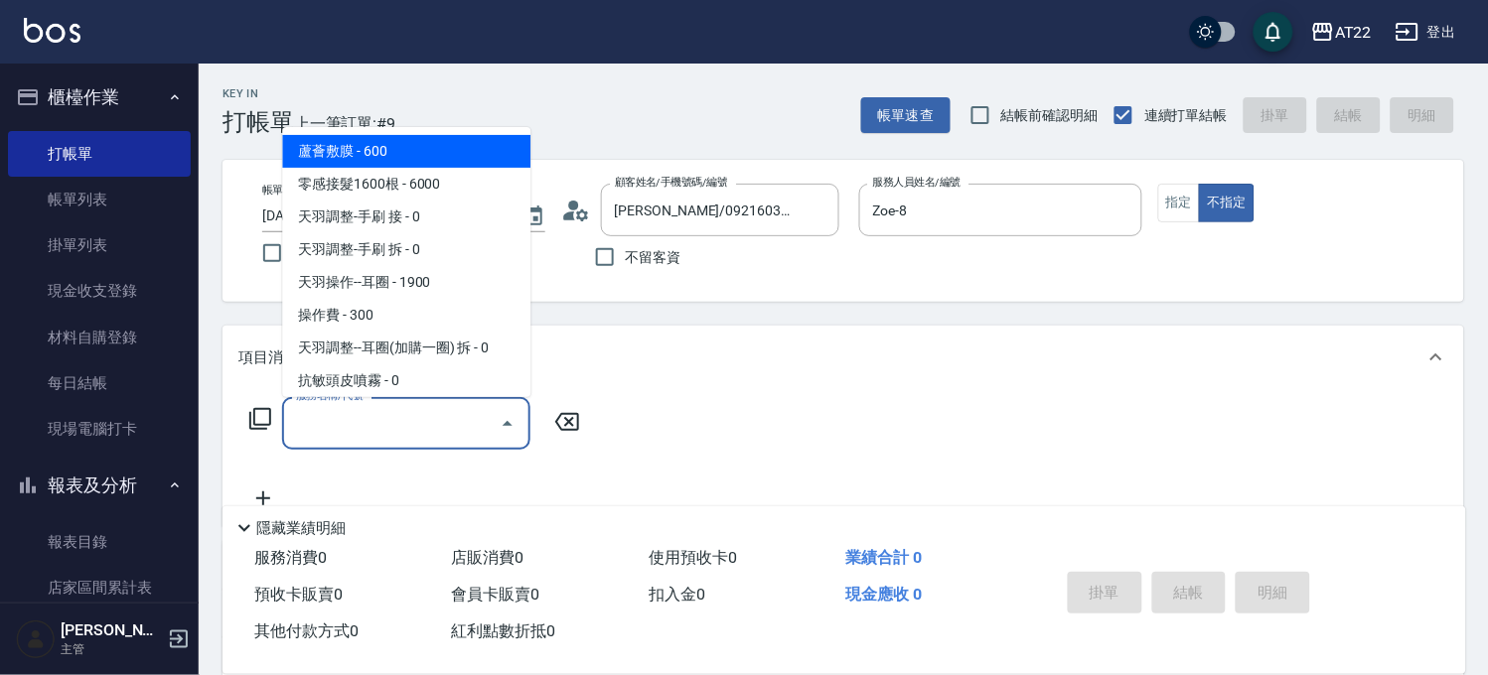
click at [303, 430] on input "服務名稱/代號" at bounding box center [391, 423] width 201 height 35
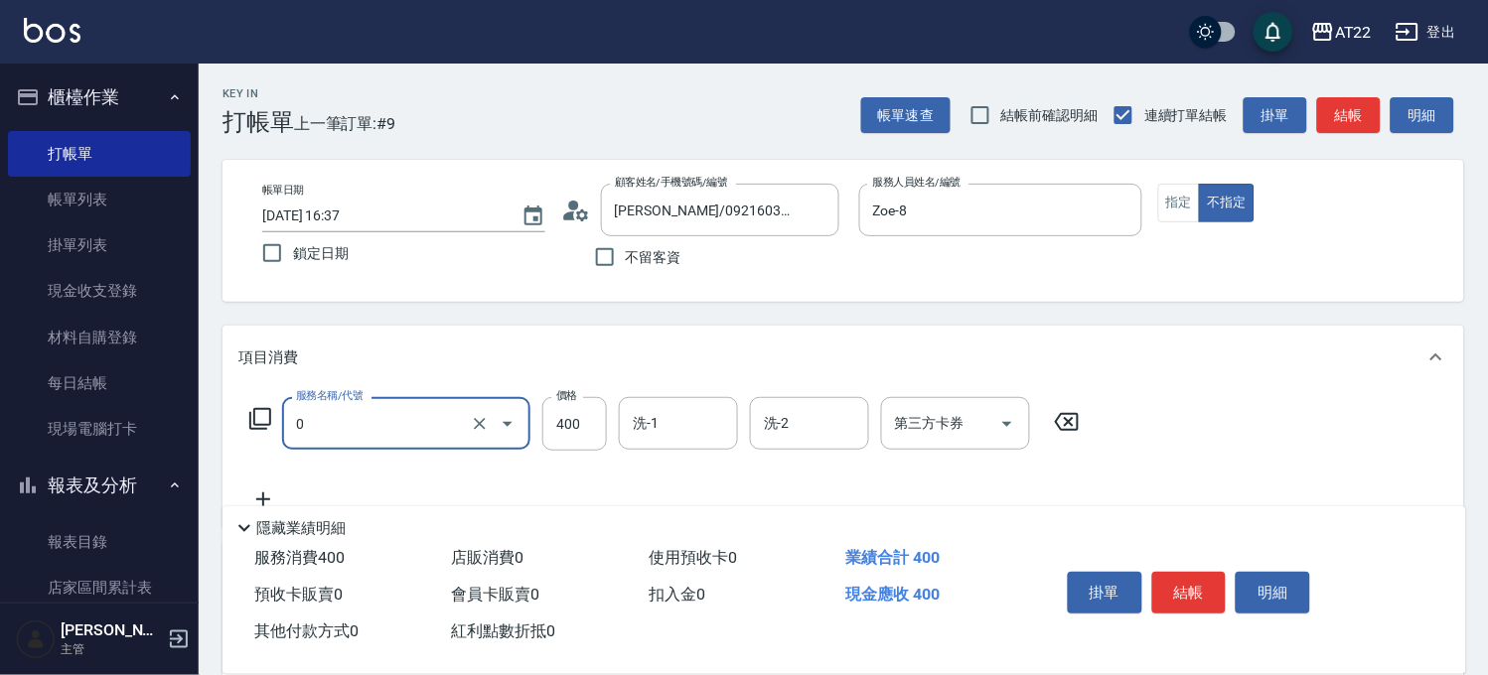
type input "有機洗髮(0)"
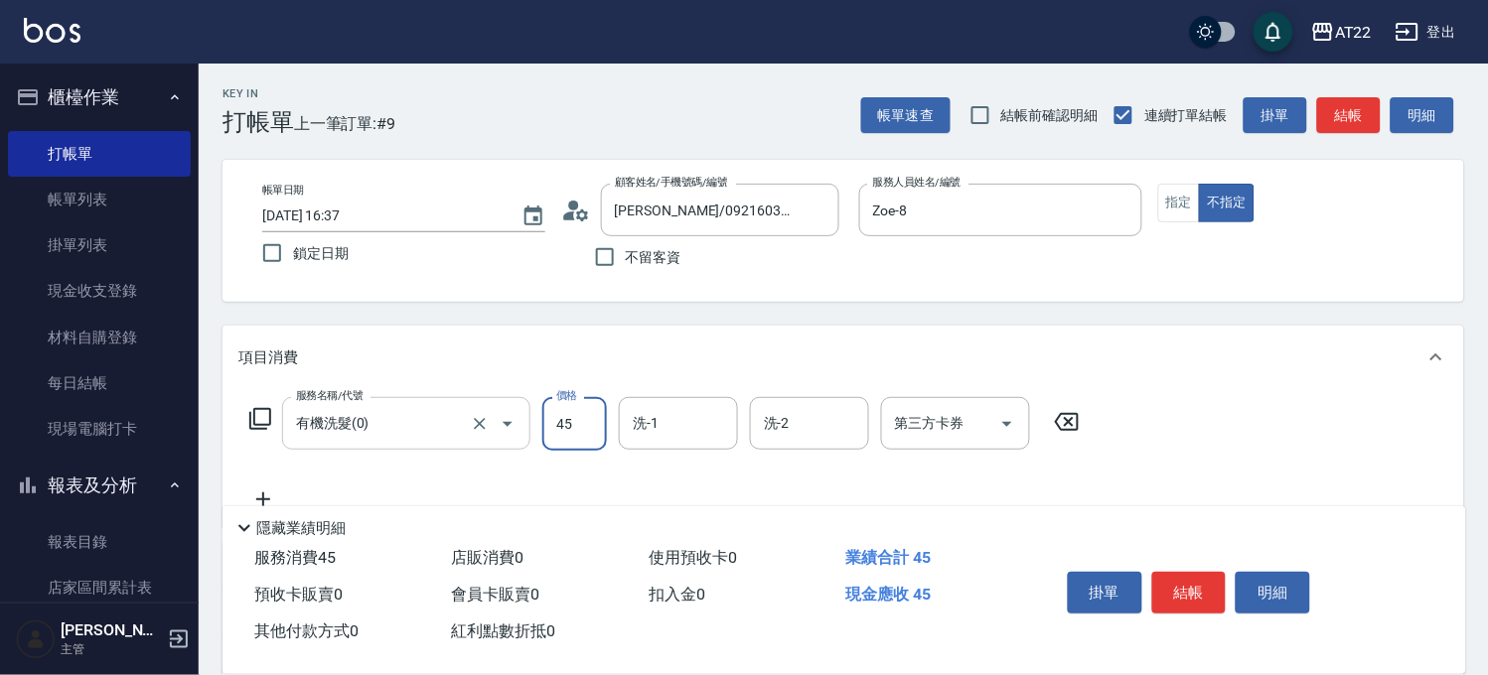
type input "450"
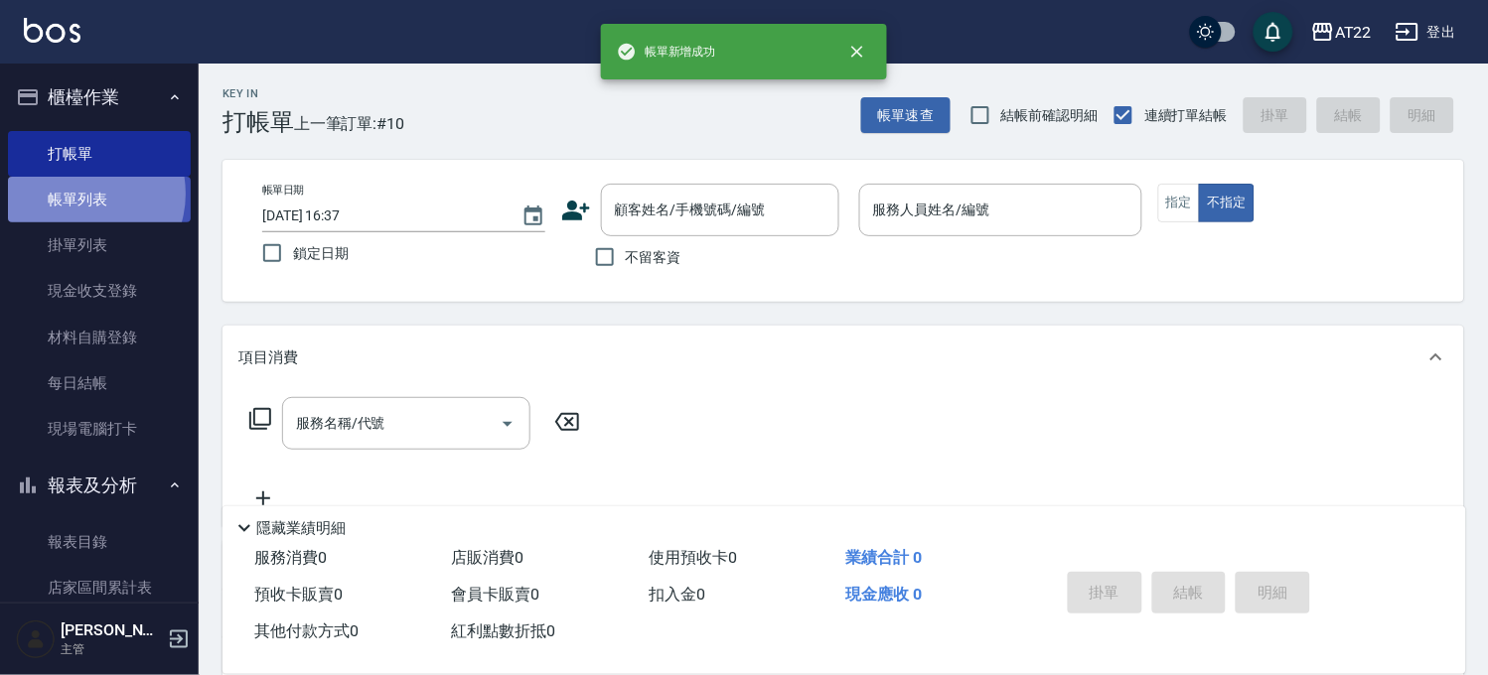
click at [76, 194] on link "帳單列表" at bounding box center [99, 200] width 183 height 46
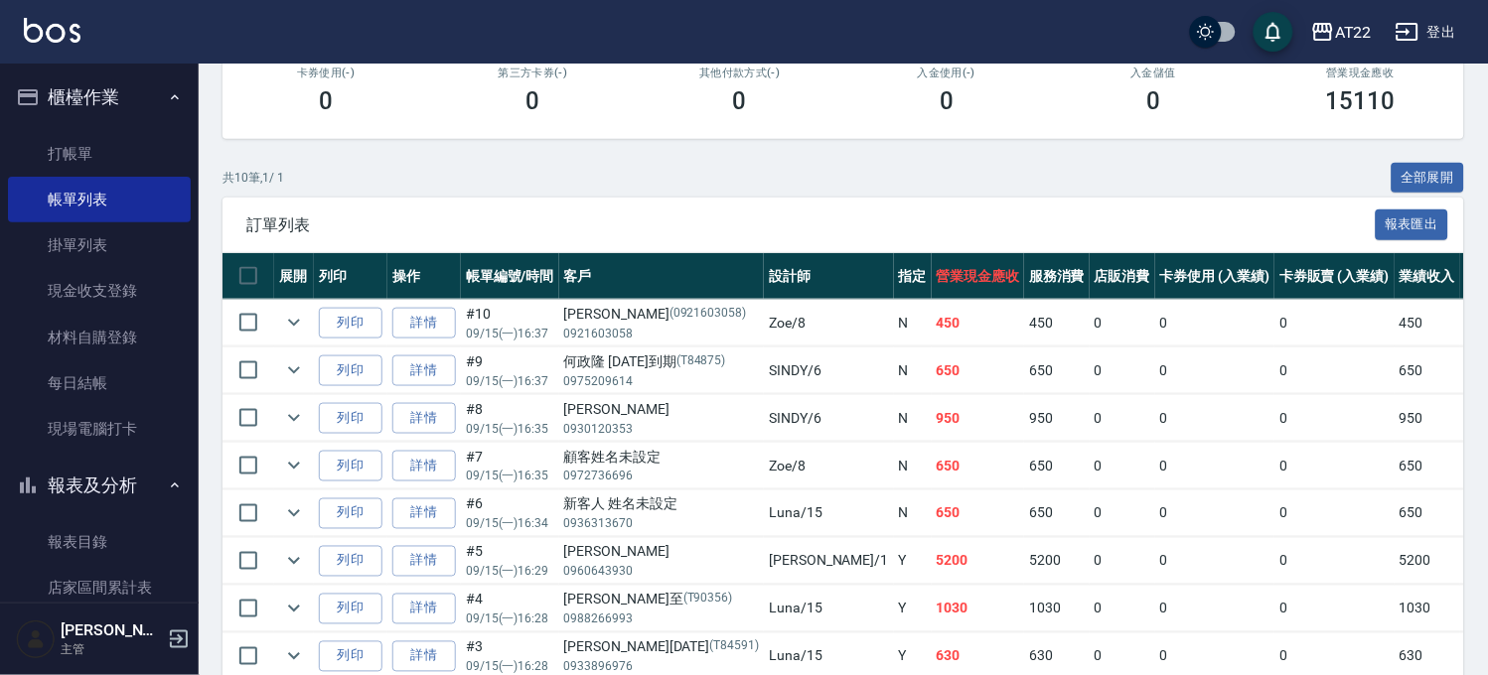
scroll to position [441, 0]
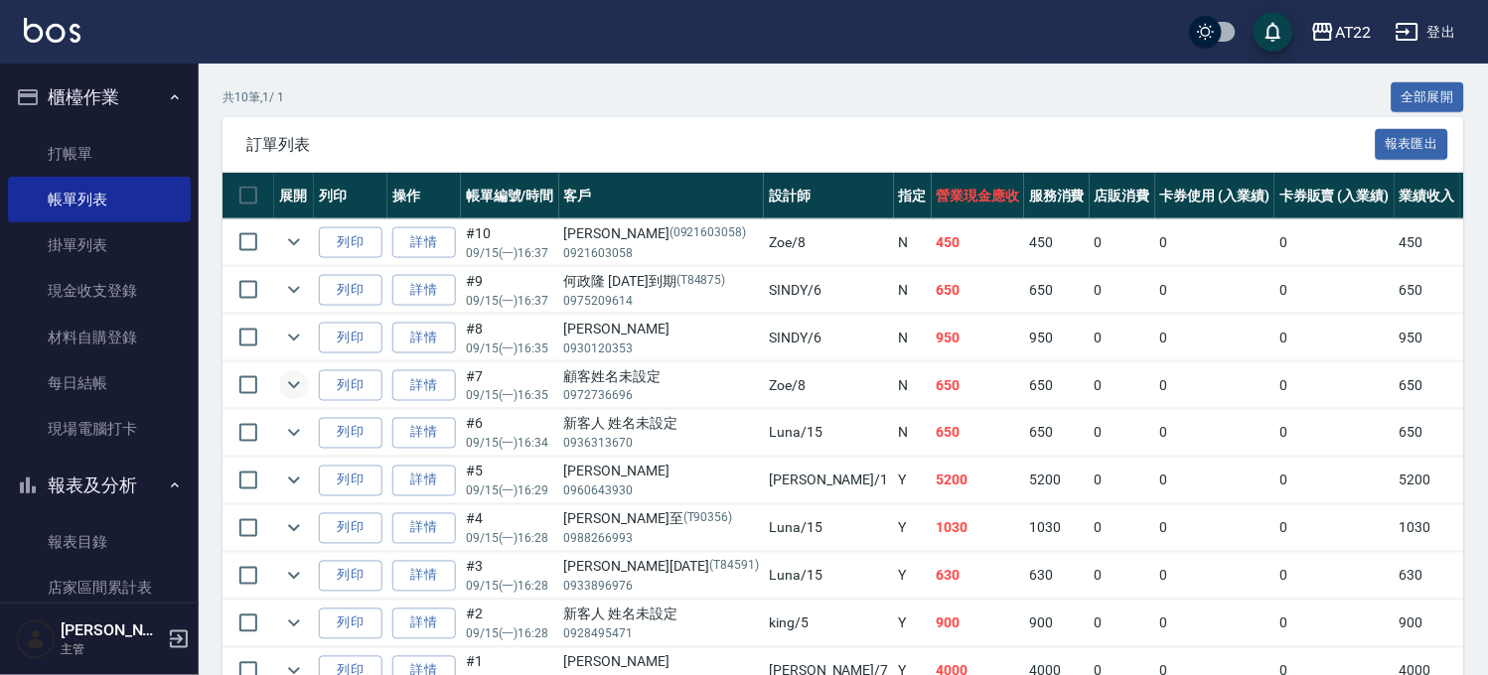
click at [304, 377] on icon "expand row" at bounding box center [294, 385] width 24 height 24
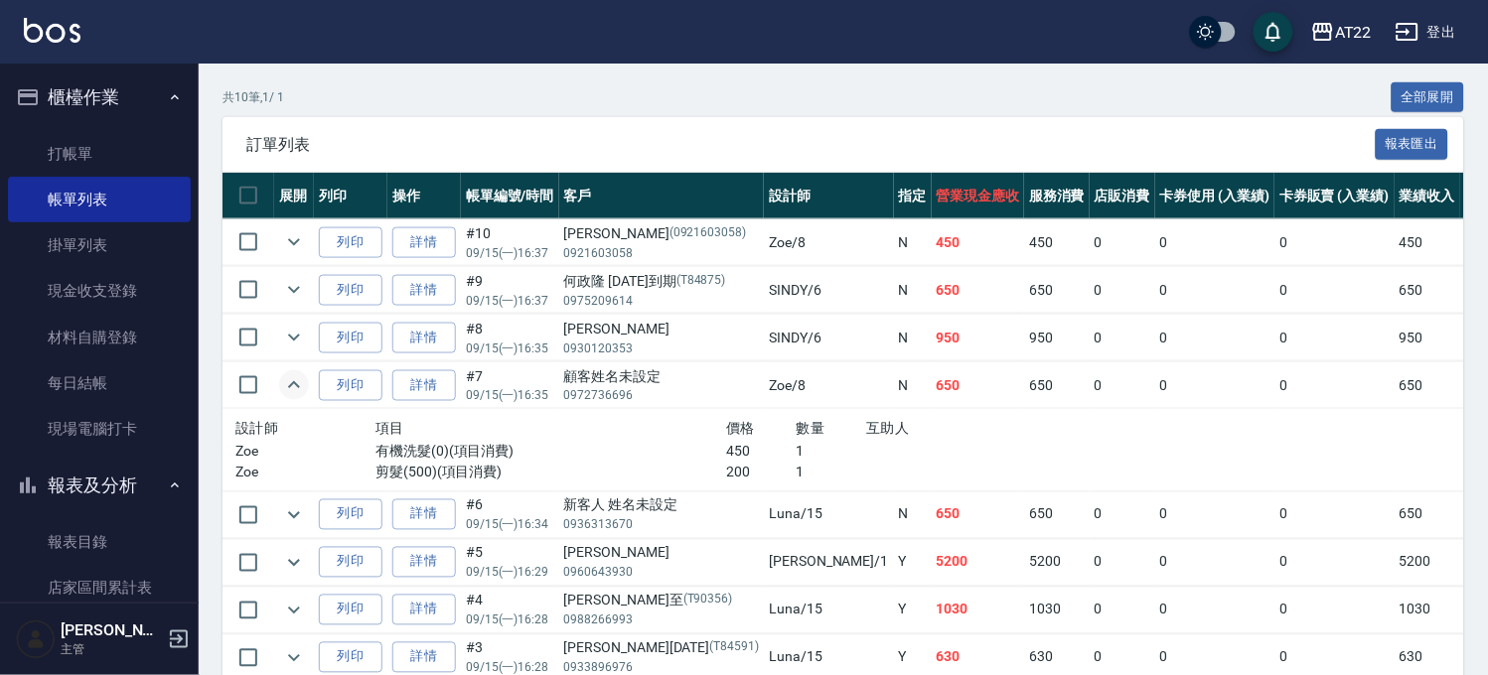
click at [304, 377] on icon "expand row" at bounding box center [294, 385] width 24 height 24
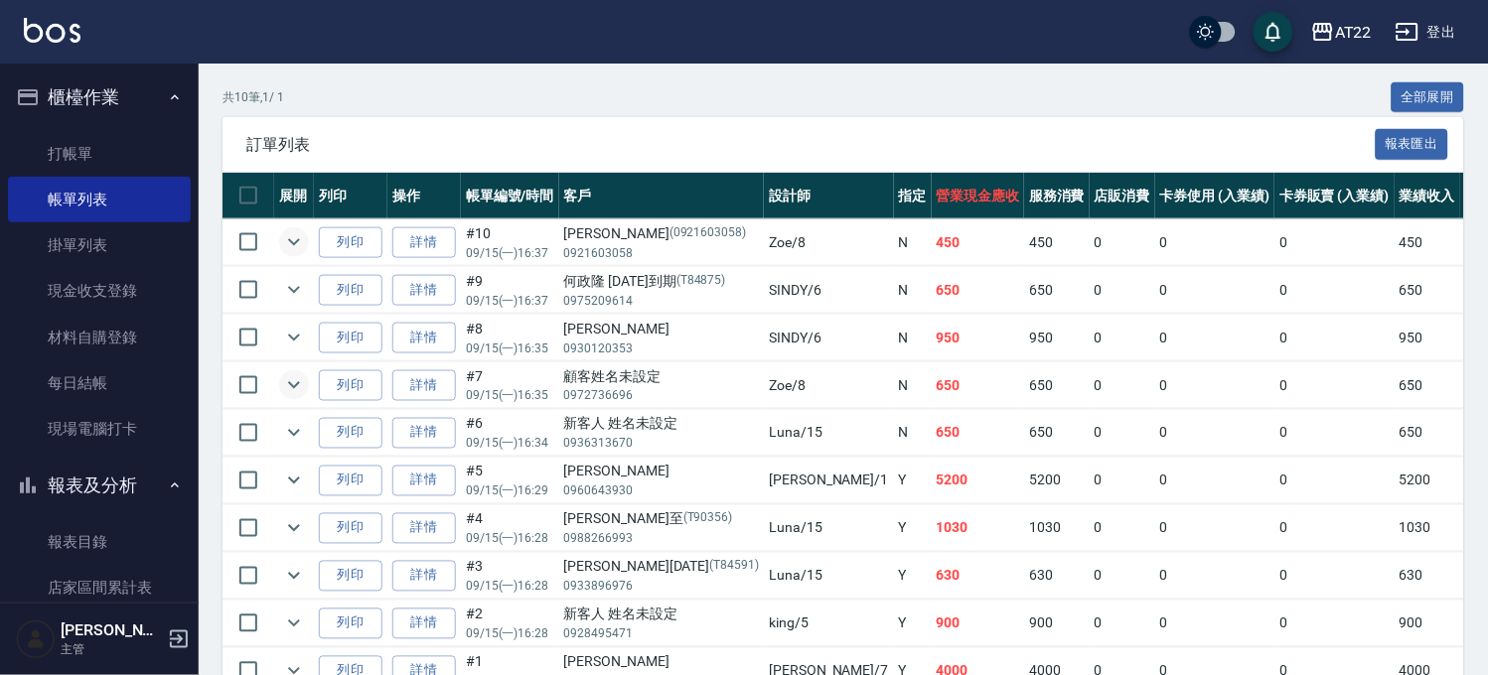
click at [300, 228] on button "expand row" at bounding box center [294, 242] width 30 height 30
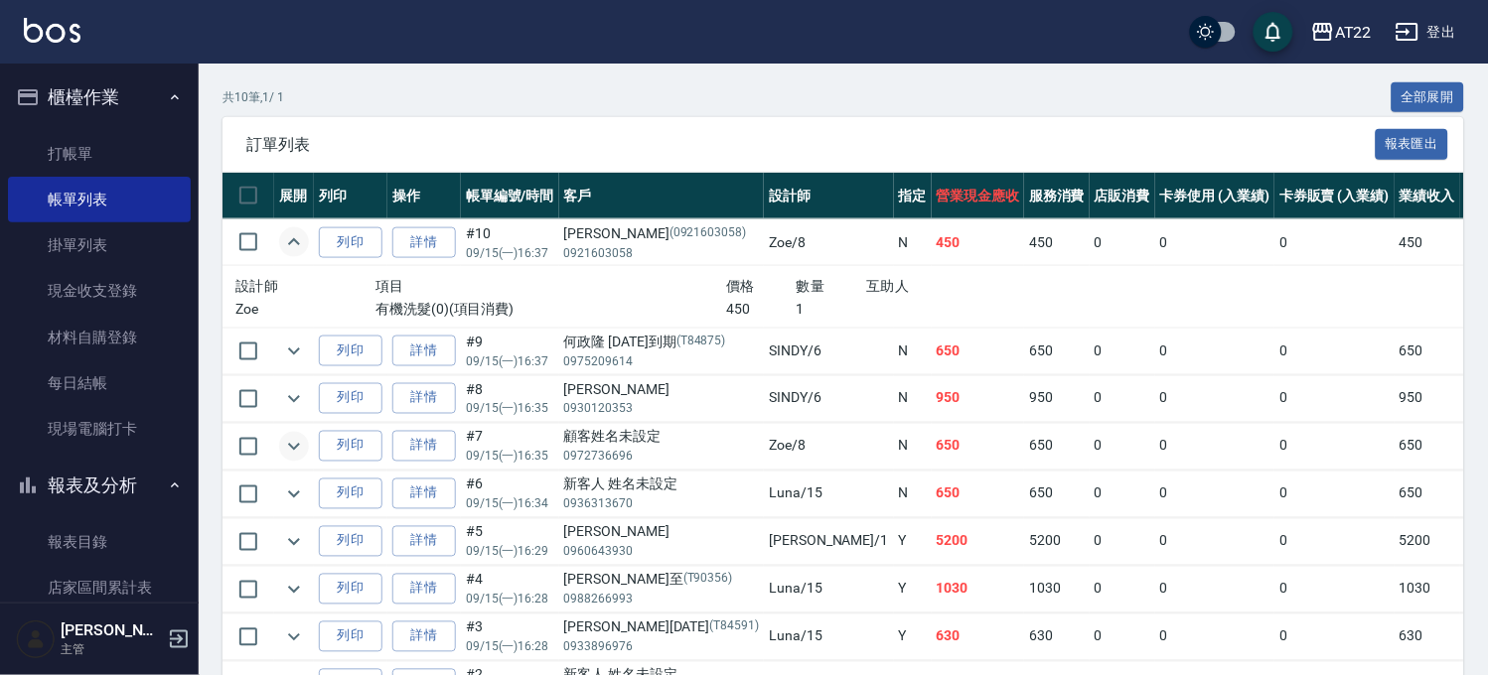
click at [300, 228] on button "expand row" at bounding box center [294, 242] width 30 height 30
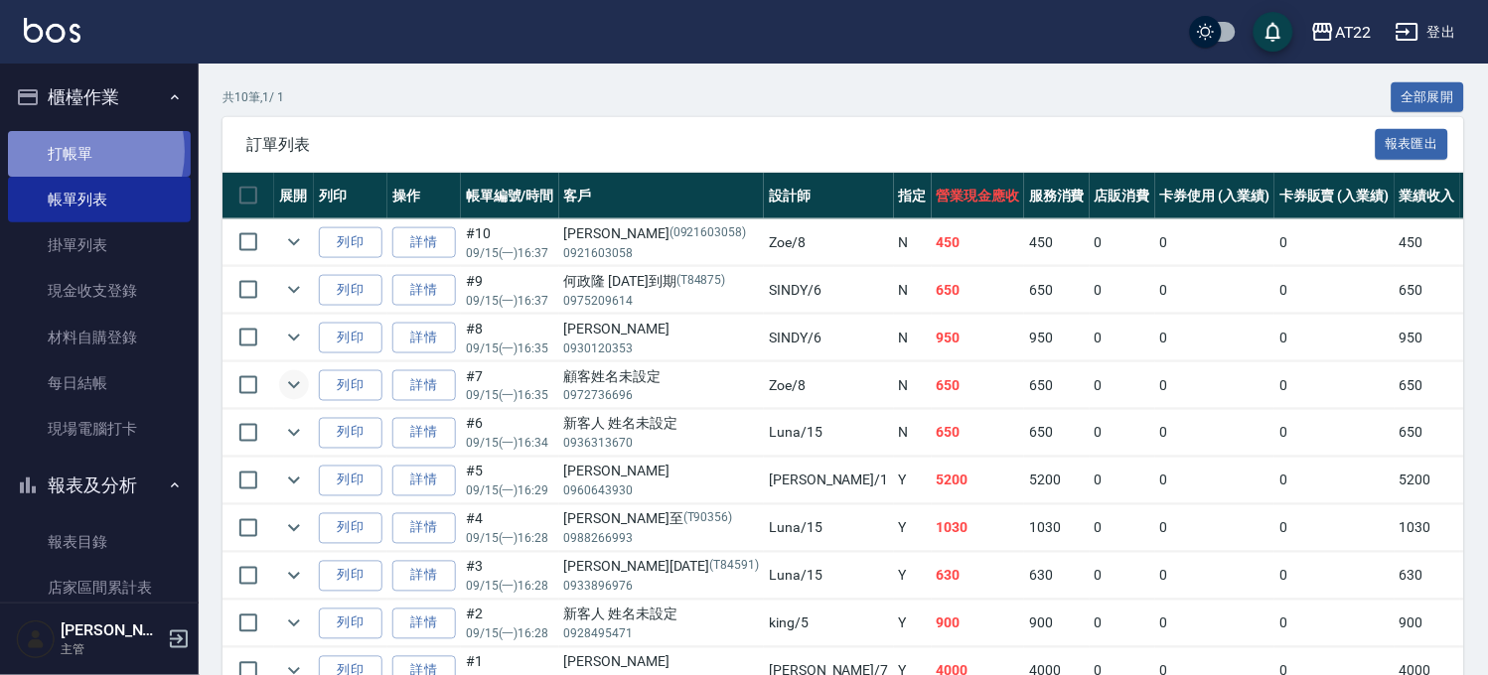
click at [68, 151] on link "打帳單" at bounding box center [99, 154] width 183 height 46
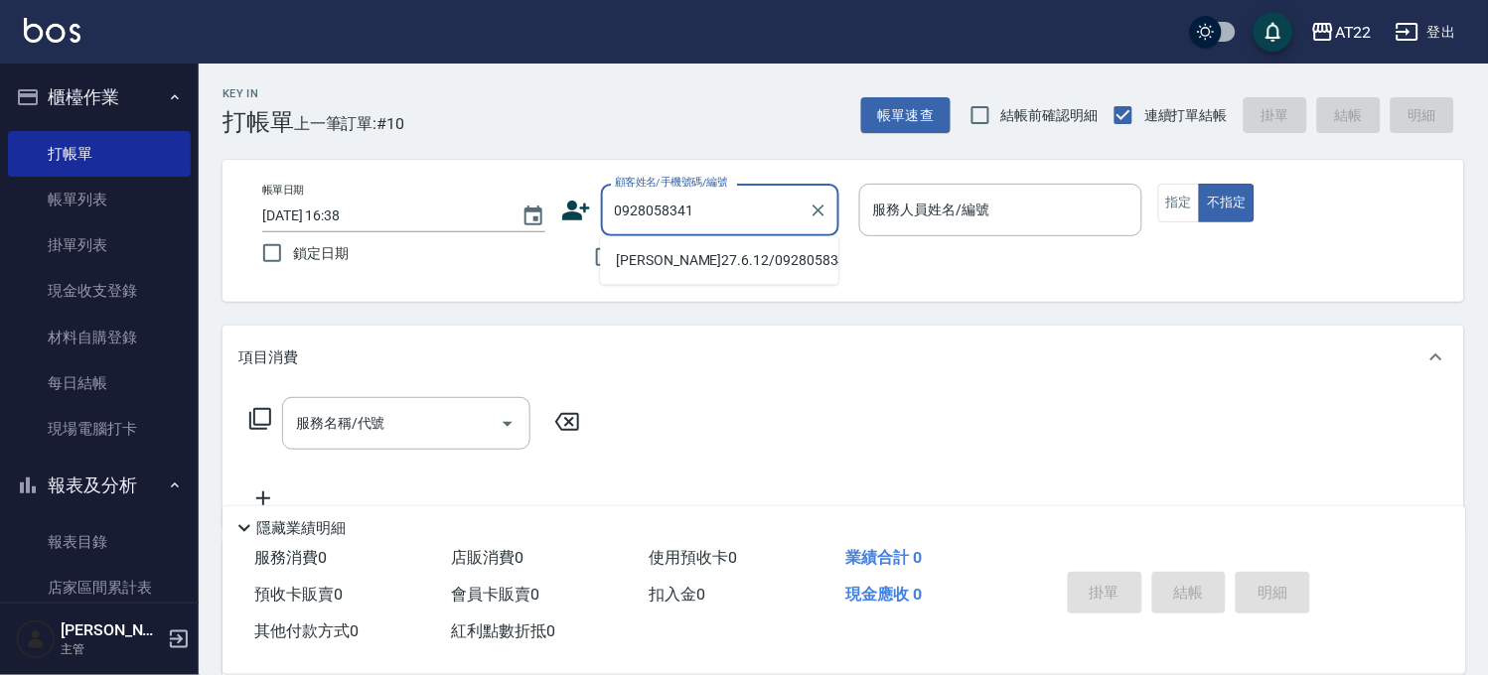
type input "[PERSON_NAME]27.6.12/0928058341/T91225"
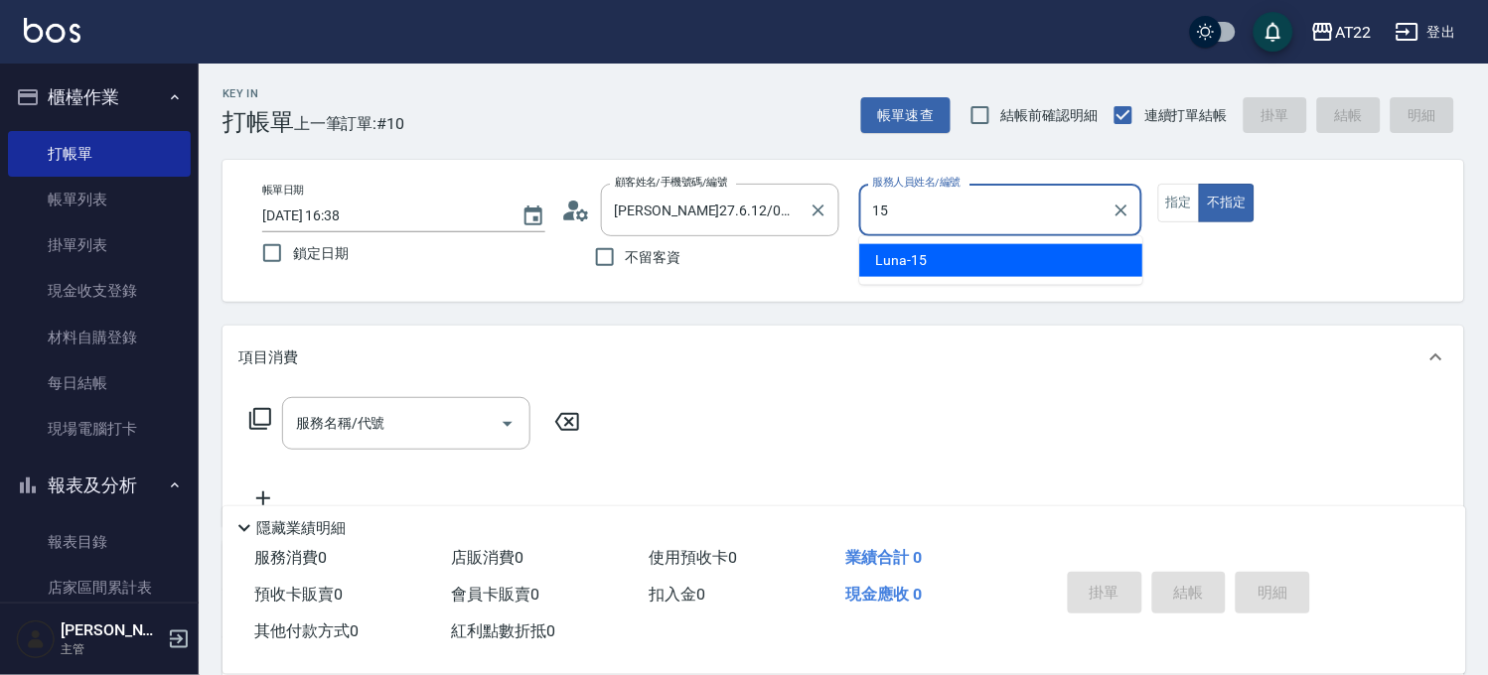
type input "Luna-15"
type button "false"
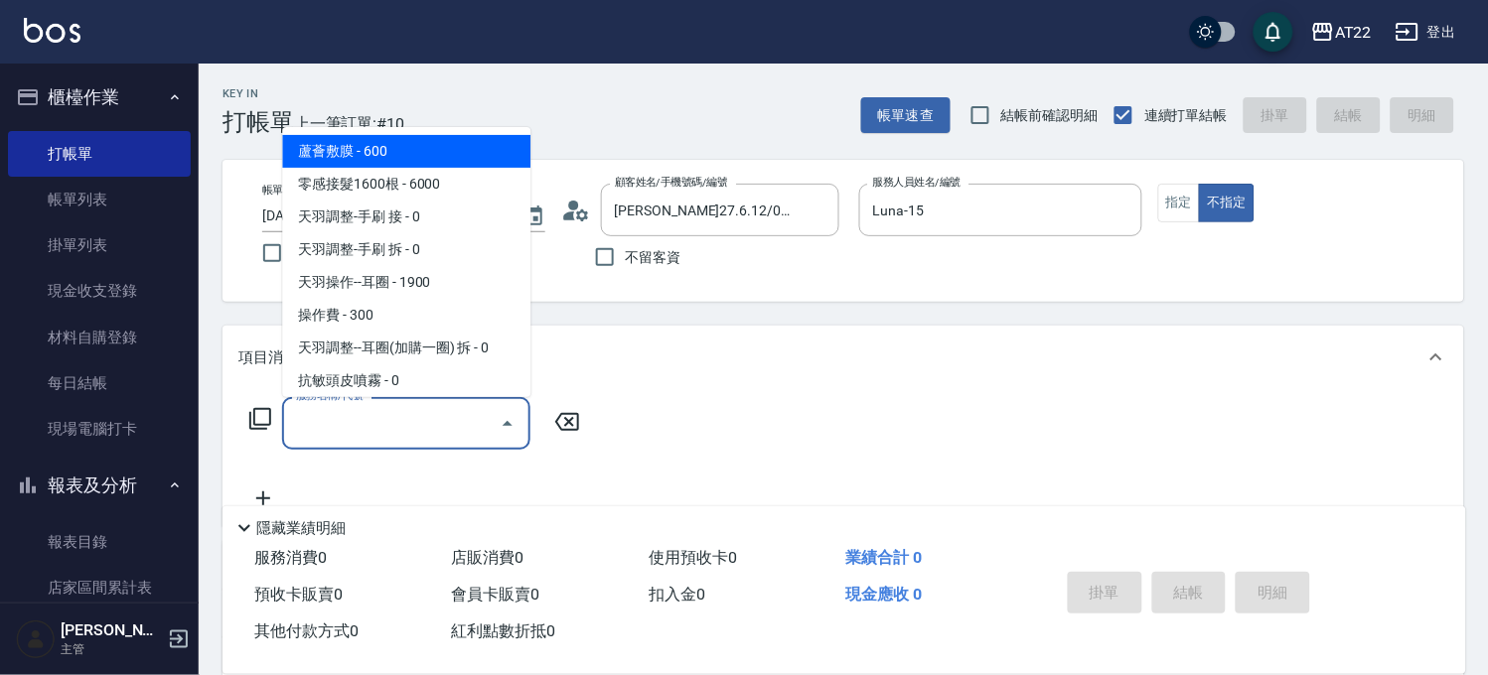
click at [380, 412] on input "服務名稱/代號" at bounding box center [391, 423] width 201 height 35
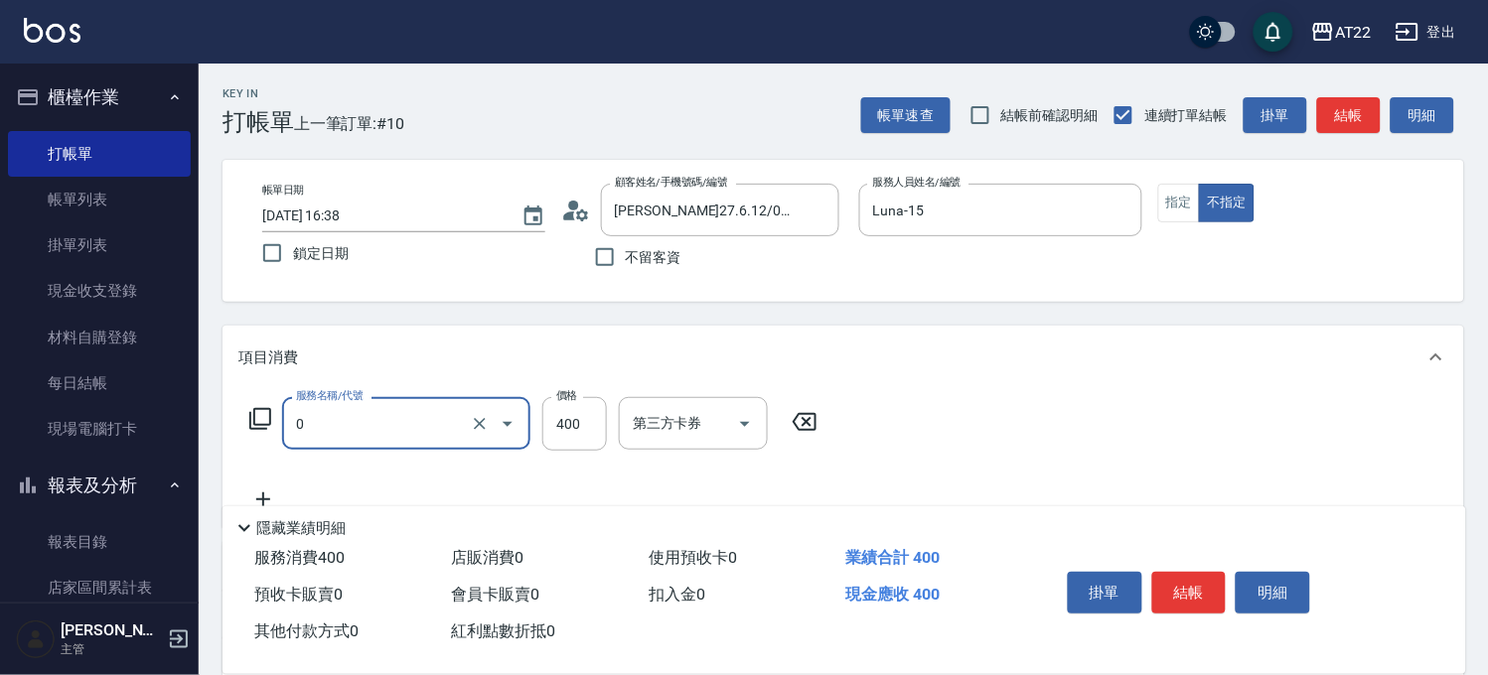
type input "有機洗髮(0)"
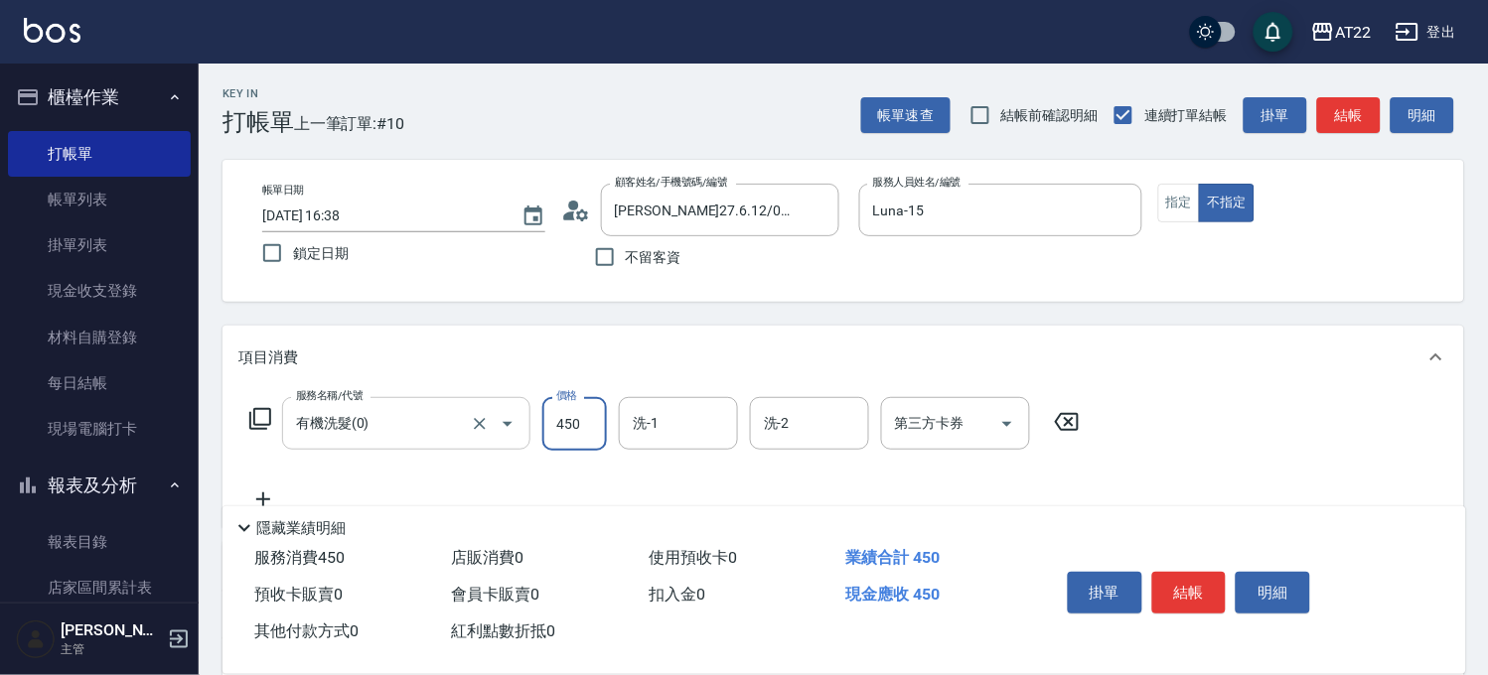
type input "450"
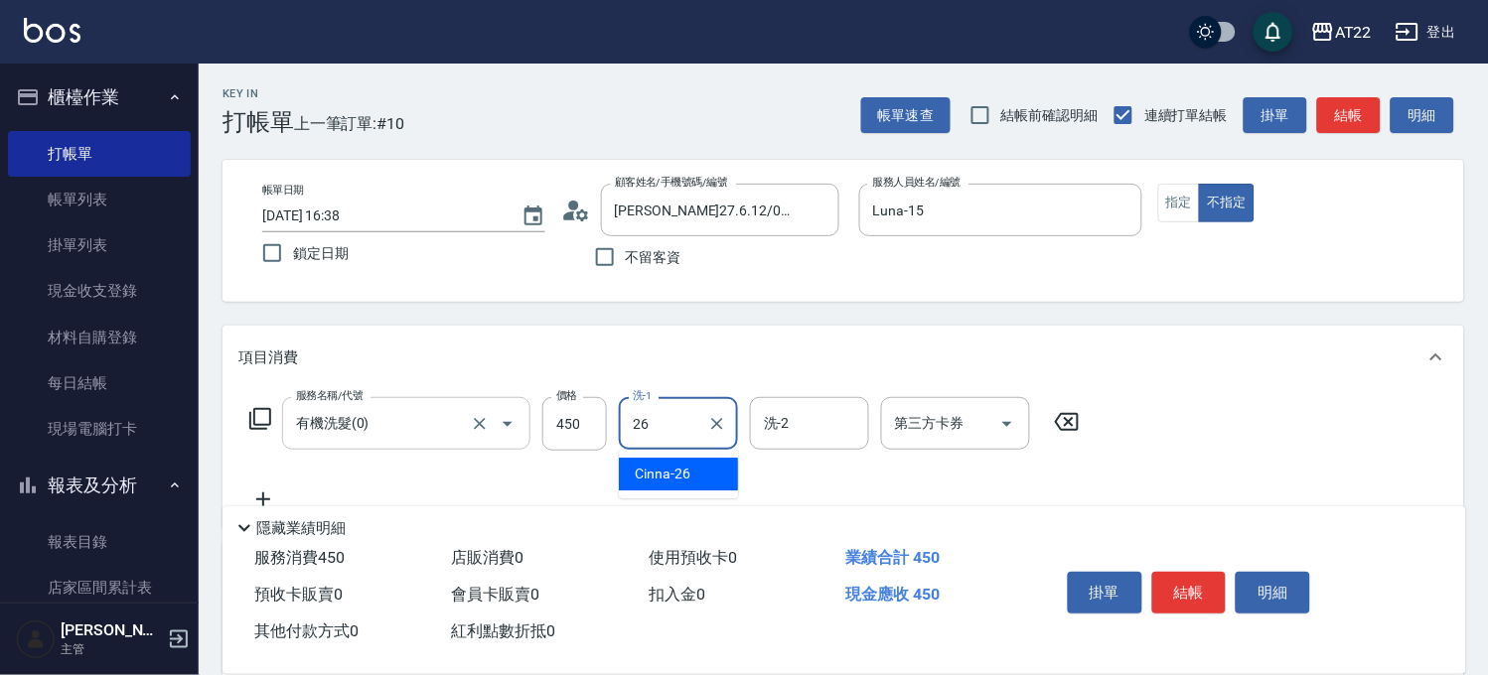
type input "Cinna-26"
click at [256, 491] on icon at bounding box center [263, 500] width 50 height 24
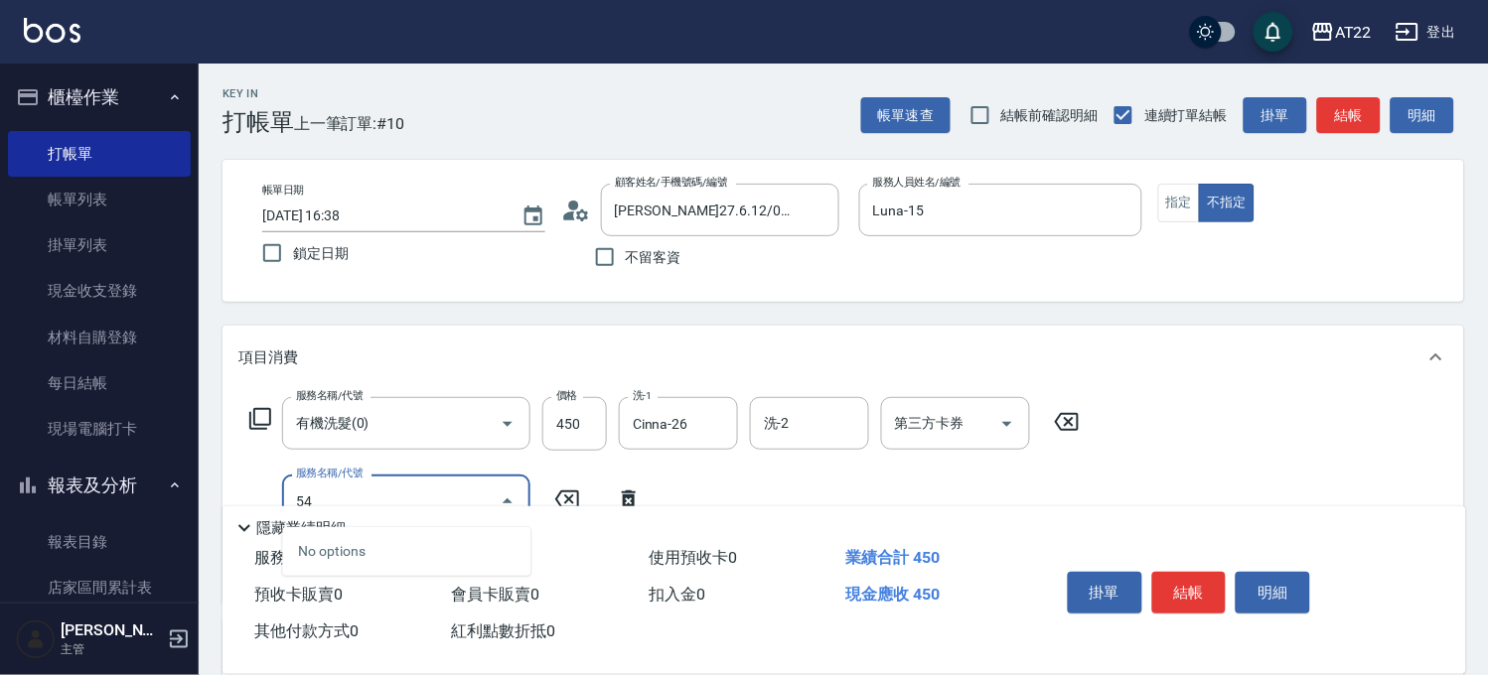
type input "5"
type input "剪髮(500)"
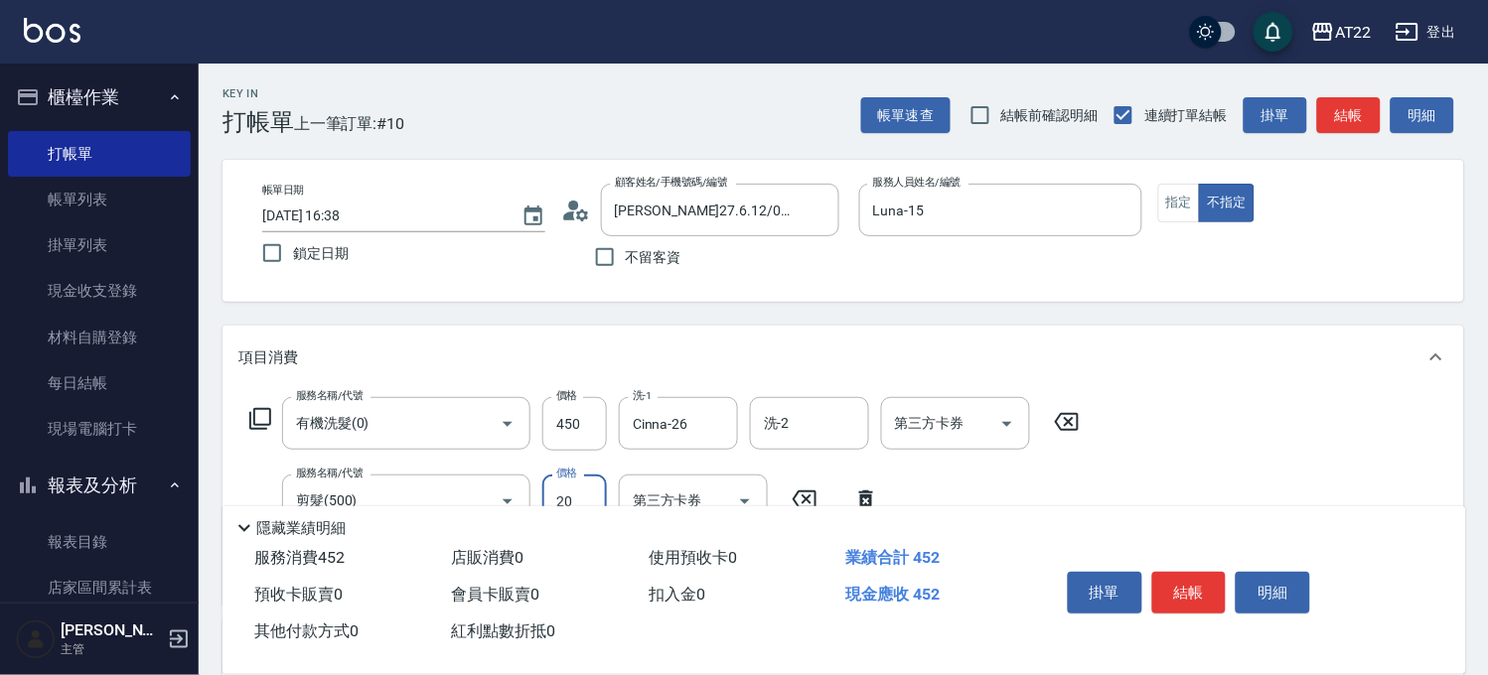
type input "200"
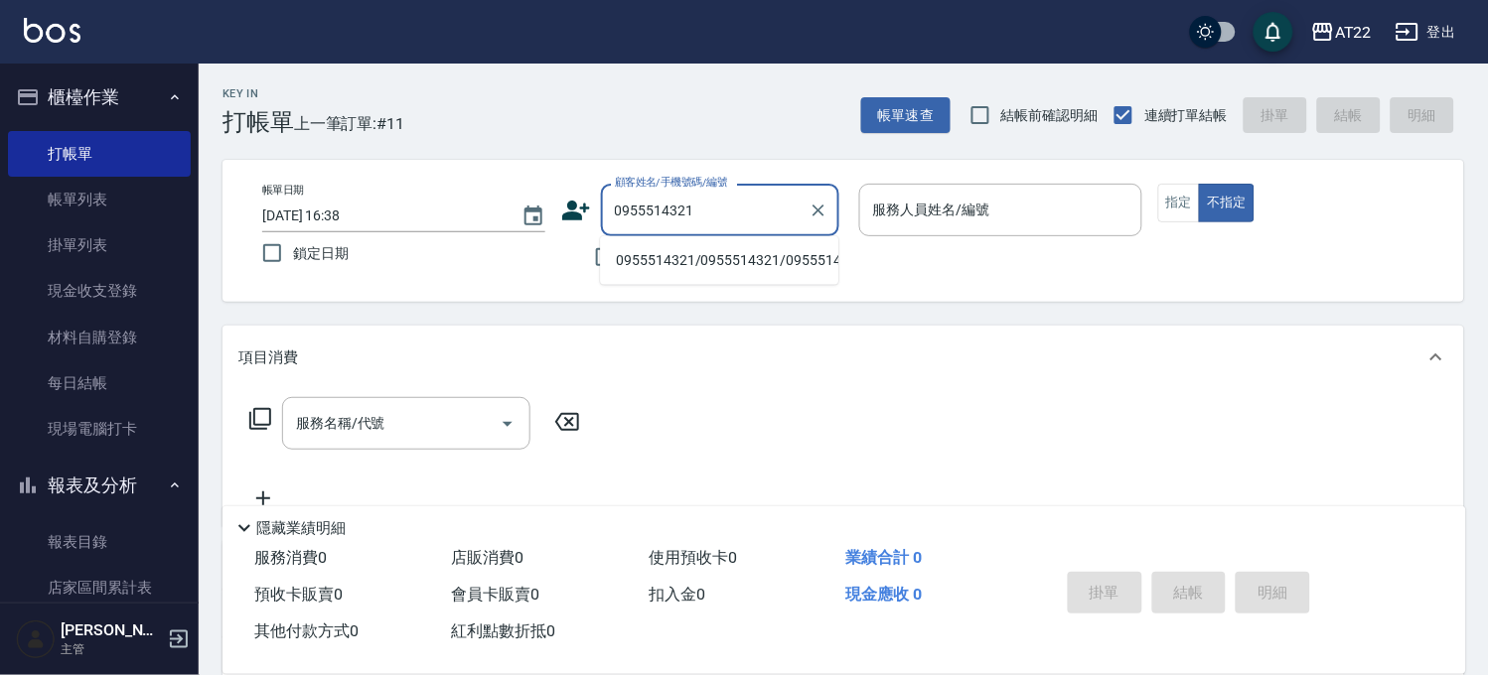
click at [686, 250] on li "0955514321/0955514321/0955514321" at bounding box center [719, 260] width 238 height 33
type input "0955514321/0955514321/0955514321"
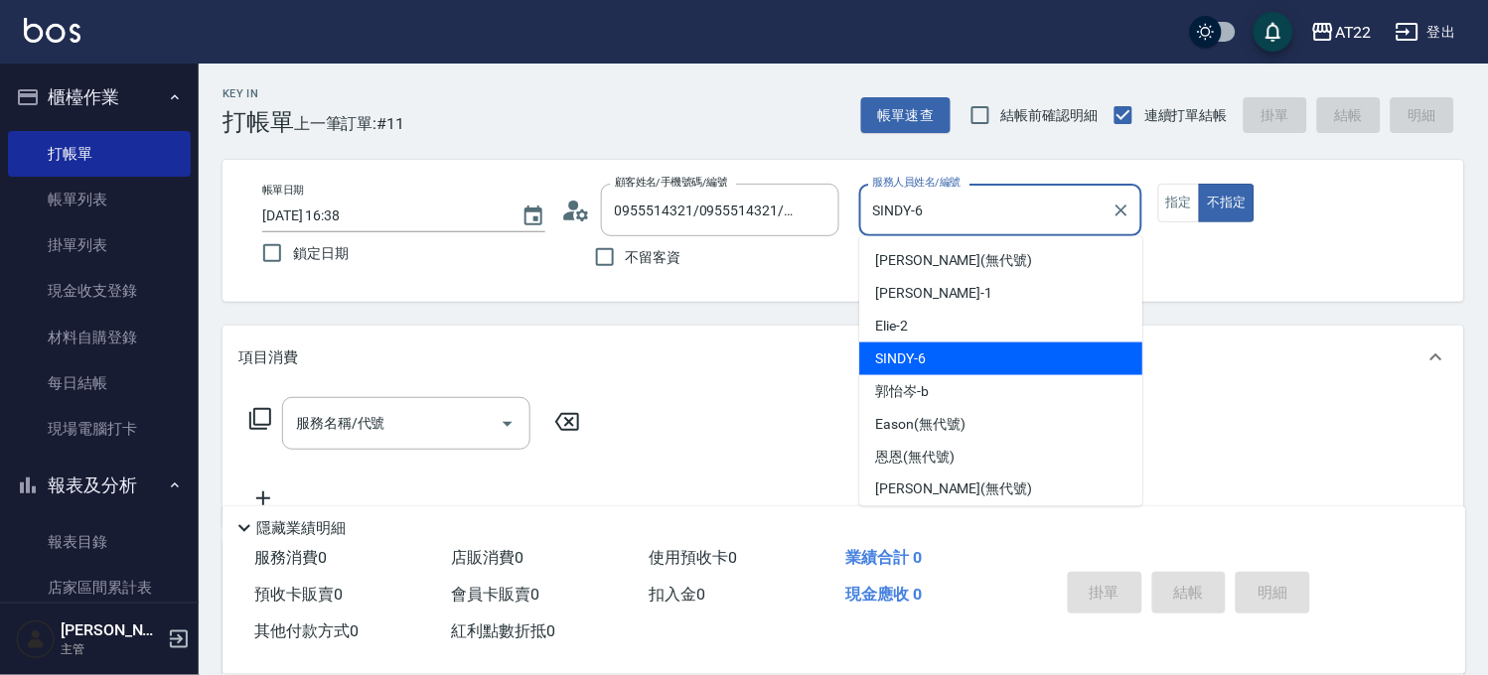
click at [1011, 221] on input "SINDY-6" at bounding box center [985, 210] width 235 height 35
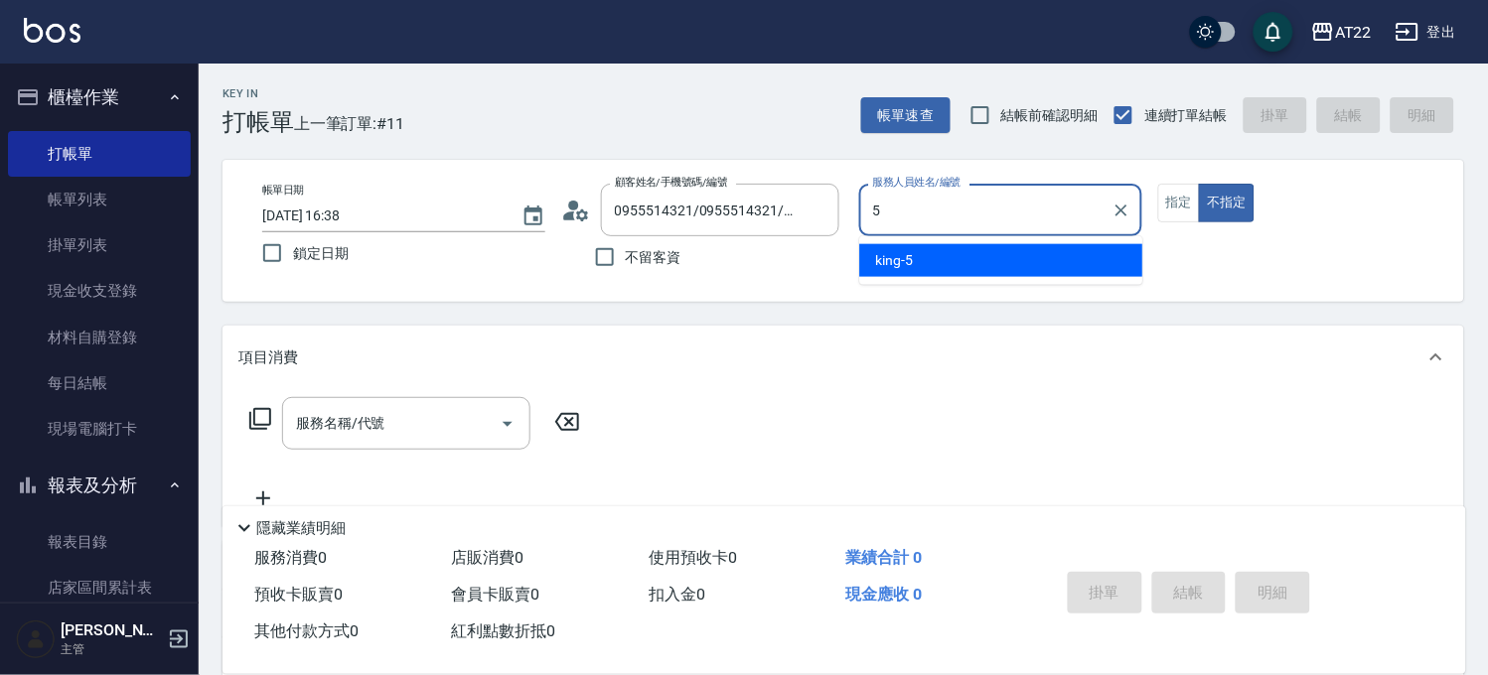
type input "king-5"
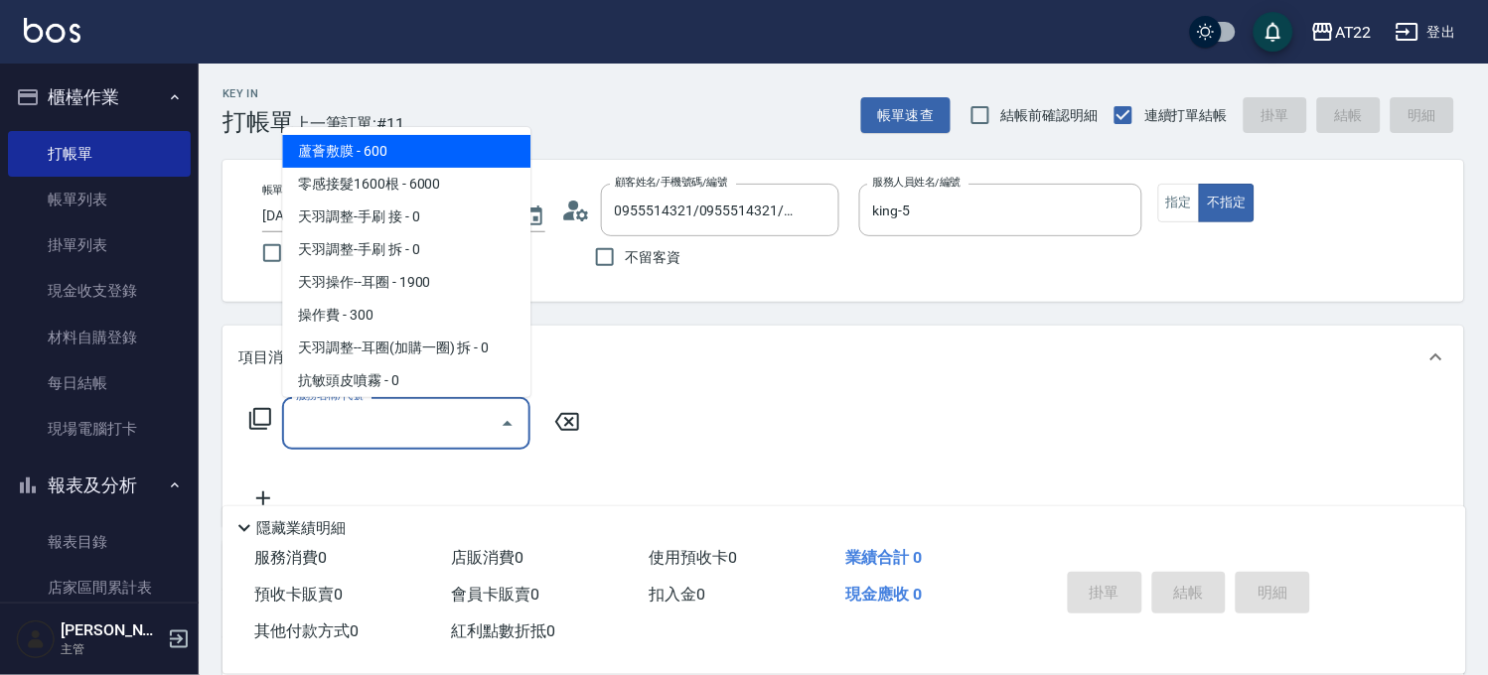
click at [401, 428] on input "服務名稱/代號" at bounding box center [391, 423] width 201 height 35
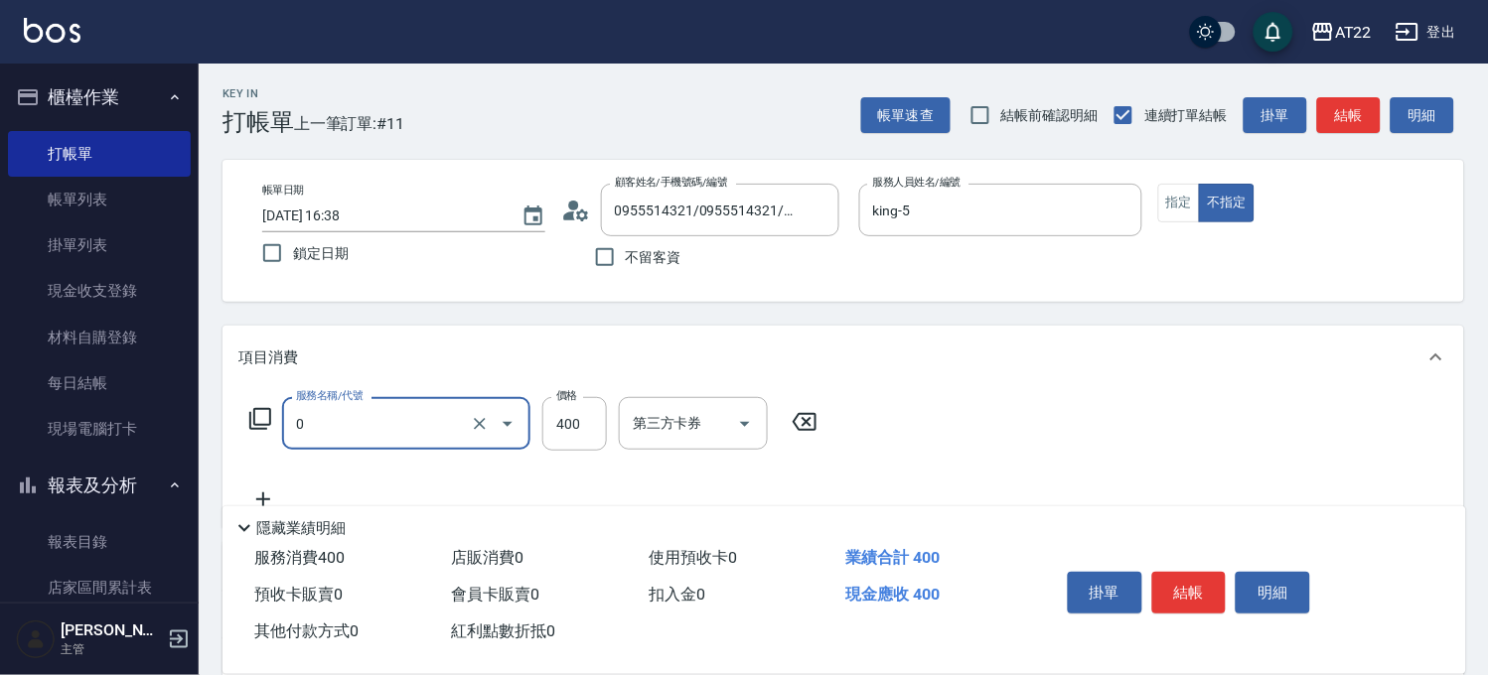
type input "有機洗髮(0)"
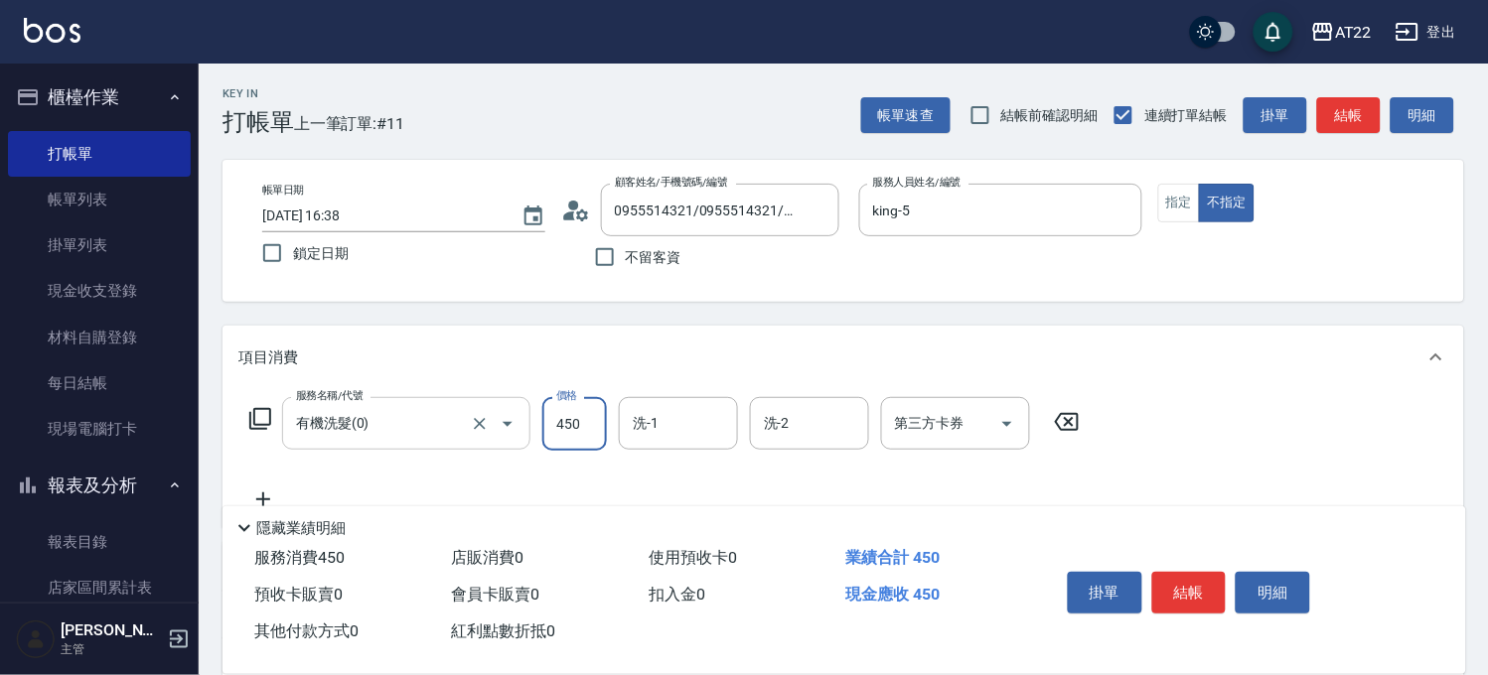
type input "450"
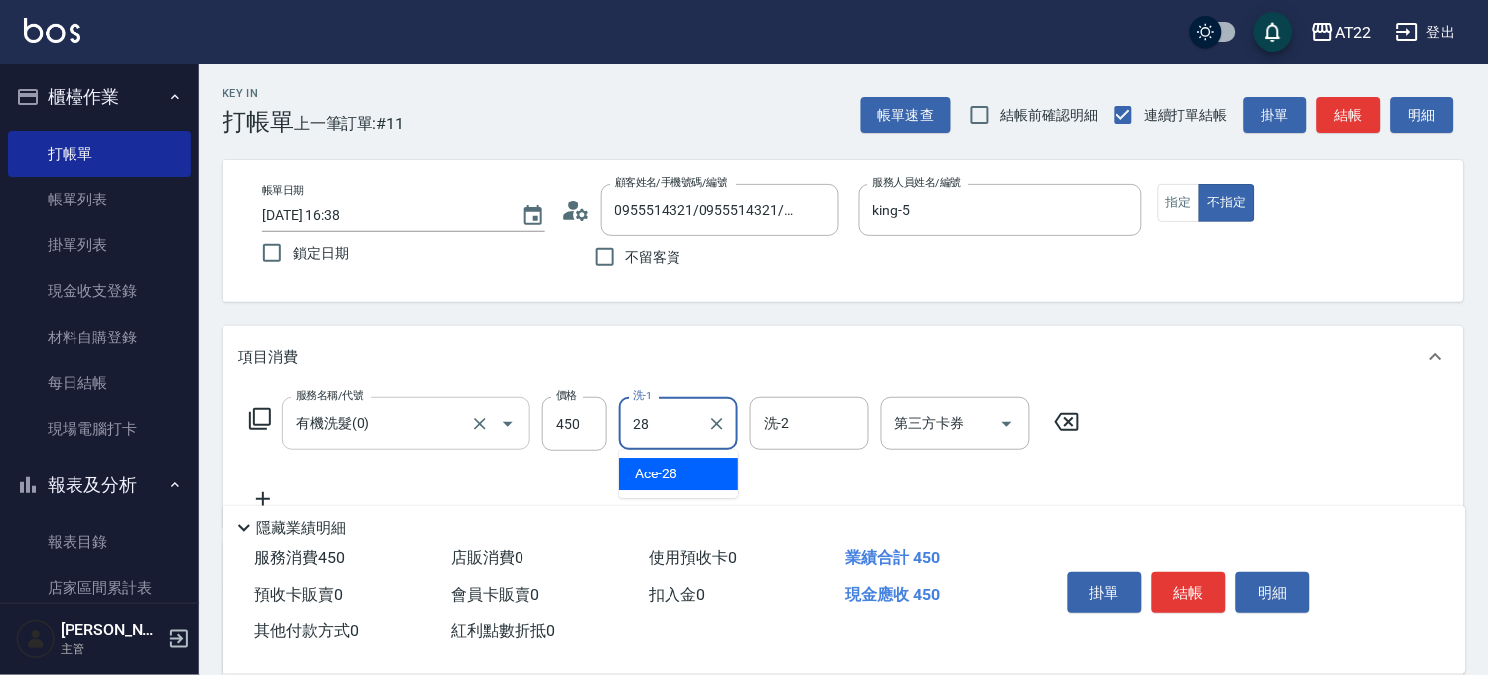
type input "Ace-28"
click at [253, 494] on icon at bounding box center [263, 500] width 50 height 24
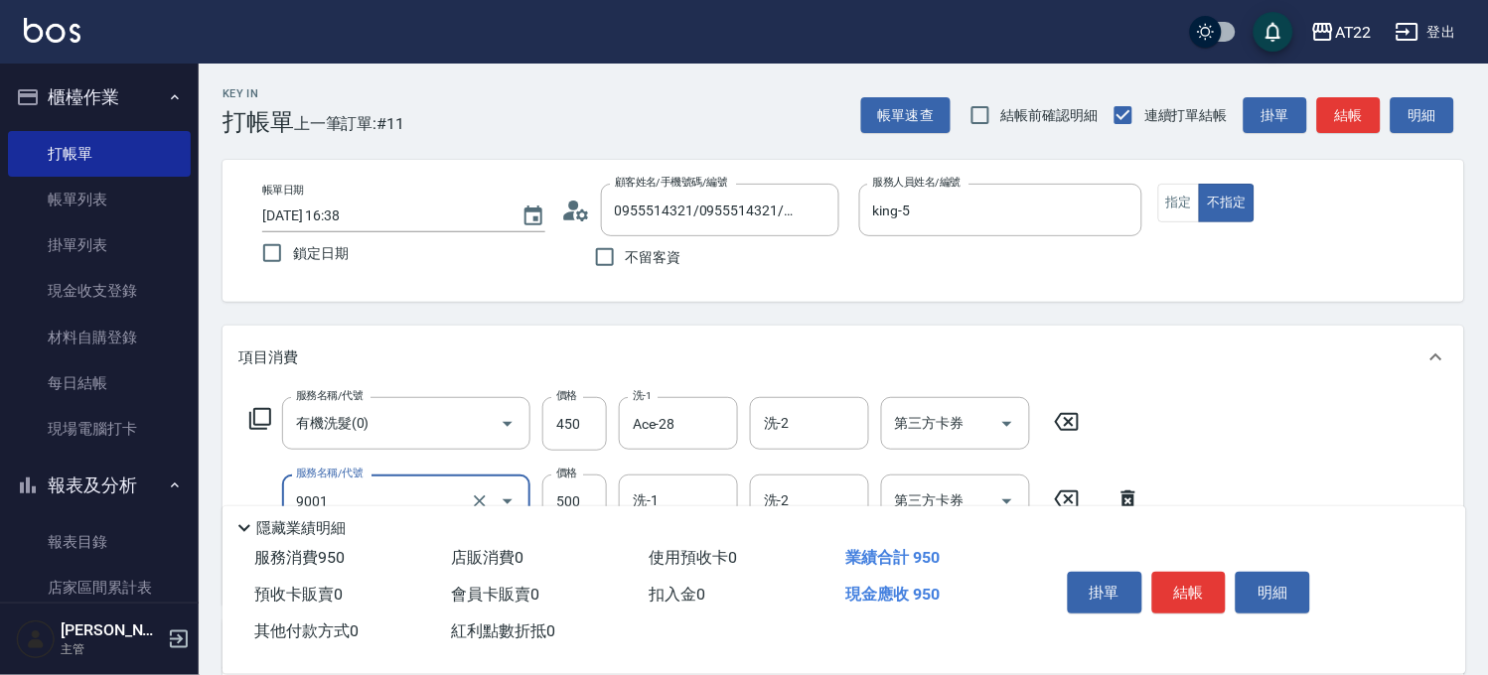
type input "升級保水面膜(9001)"
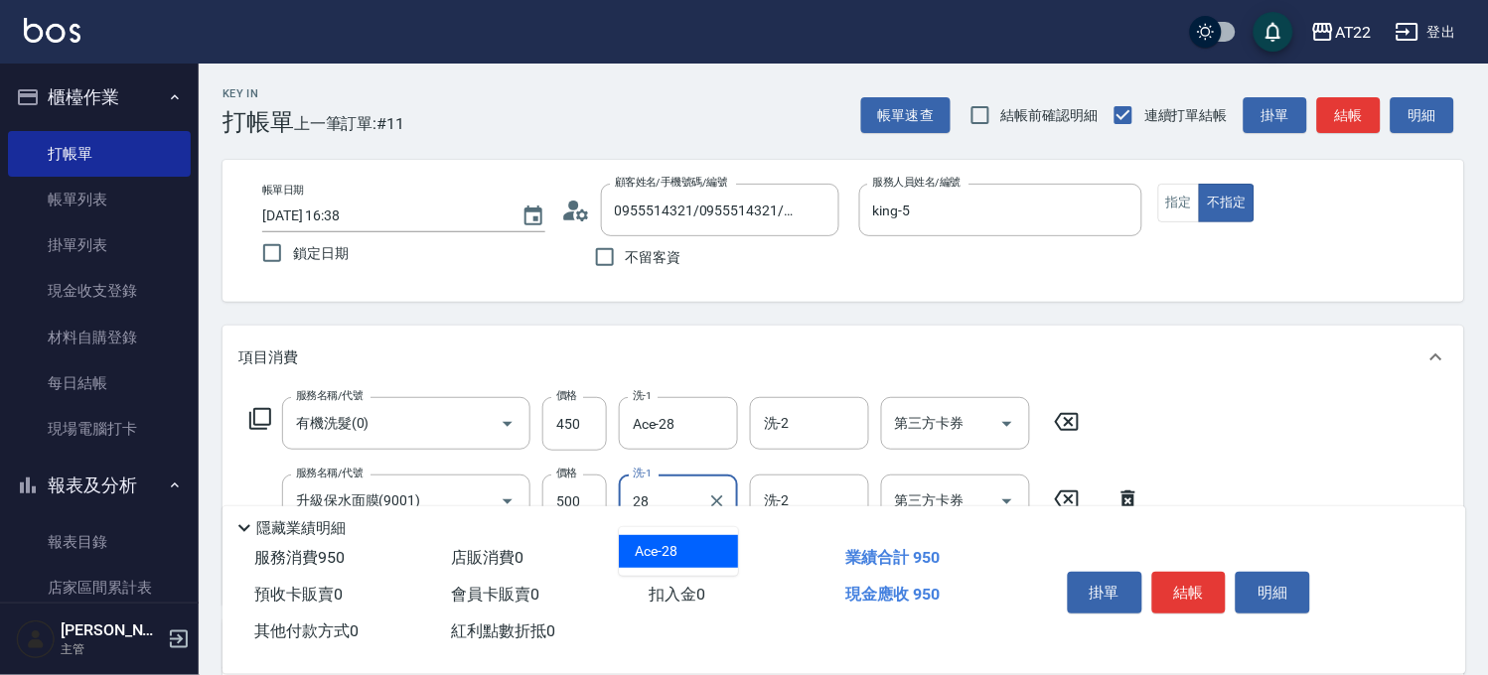
type input "Ace-28"
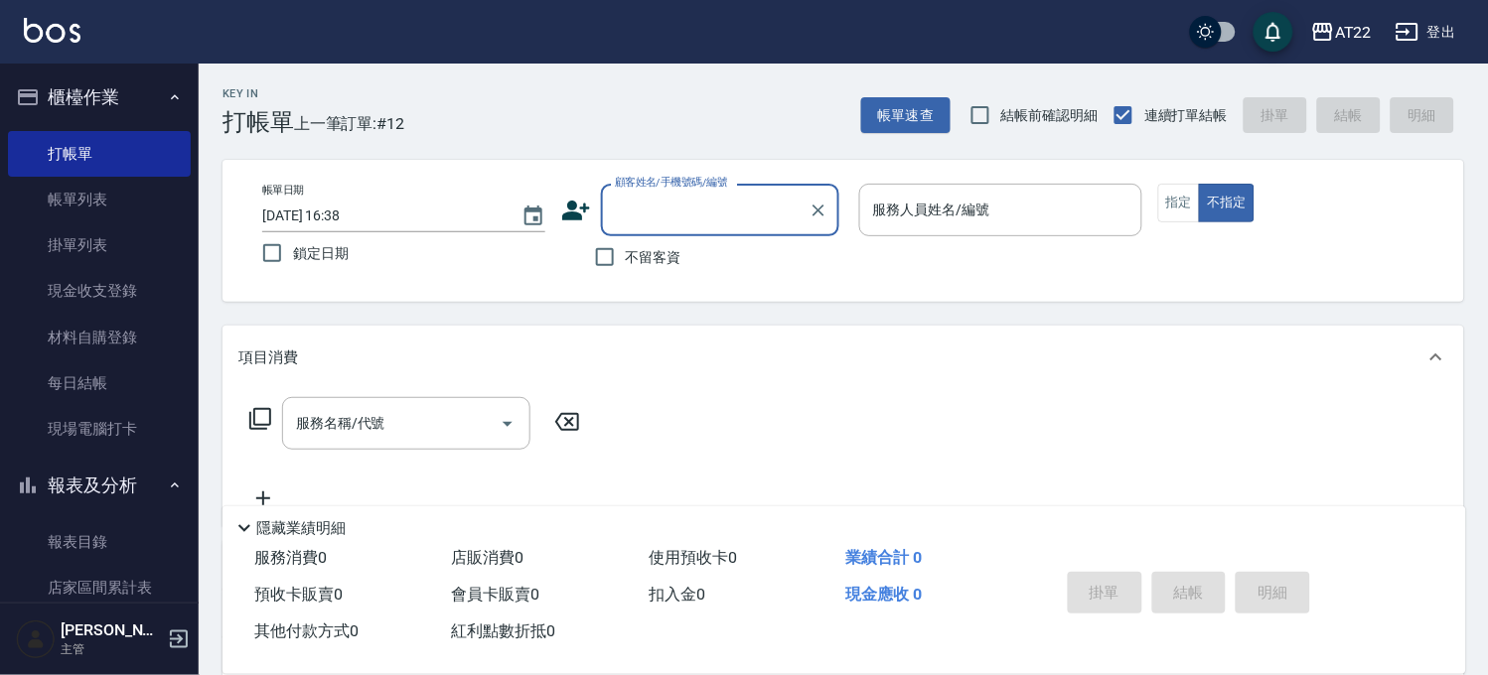
drag, startPoint x: 91, startPoint y: 189, endPoint x: 548, endPoint y: 434, distance: 518.5
click at [91, 189] on link "帳單列表" at bounding box center [99, 200] width 183 height 46
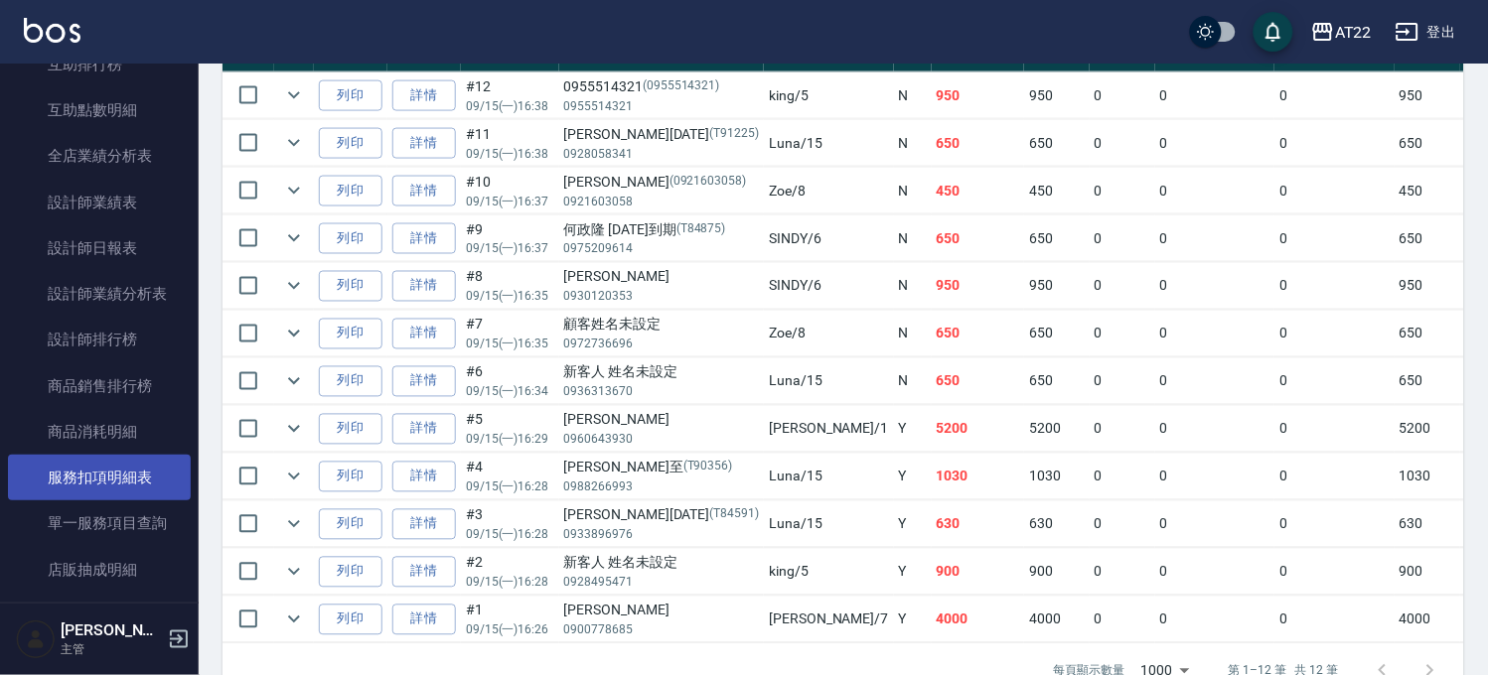
scroll to position [1103, 0]
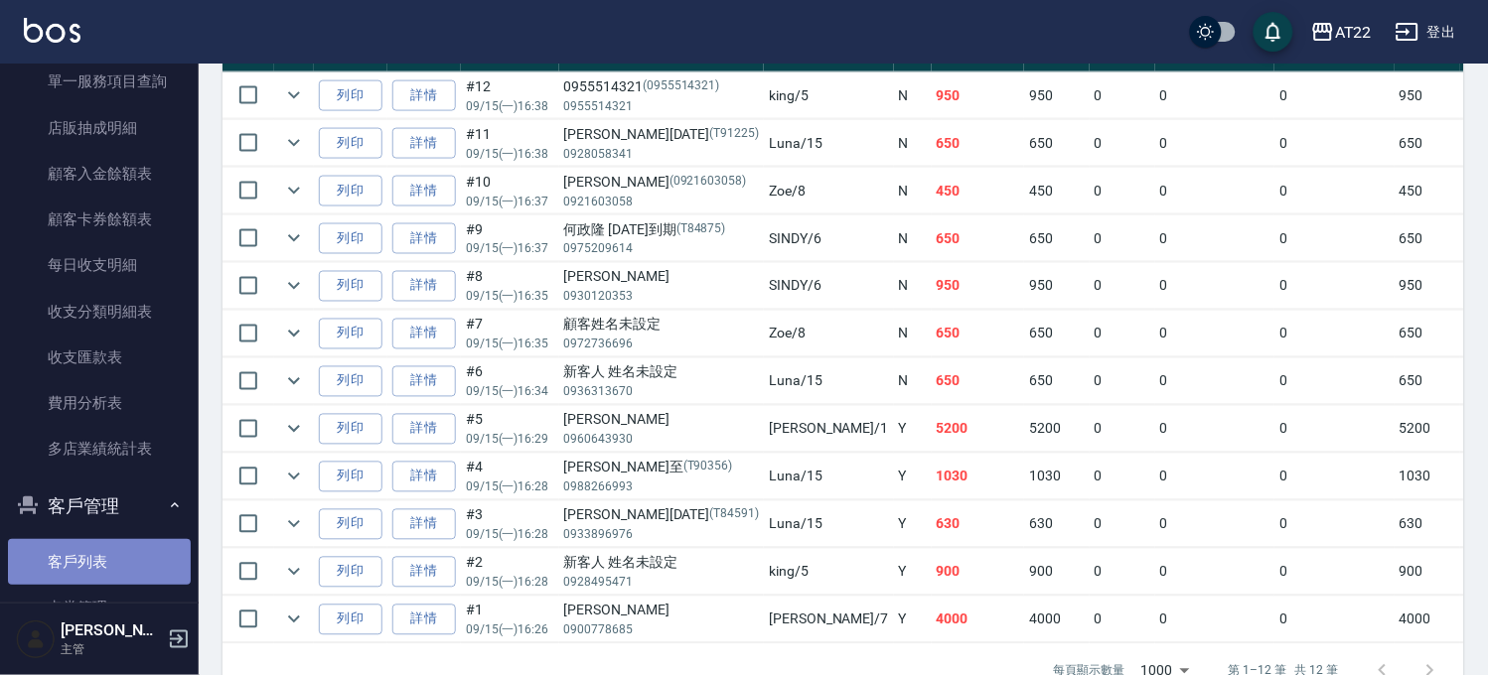
click at [99, 550] on link "客戶列表" at bounding box center [99, 562] width 183 height 46
